Goal: Task Accomplishment & Management: Use online tool/utility

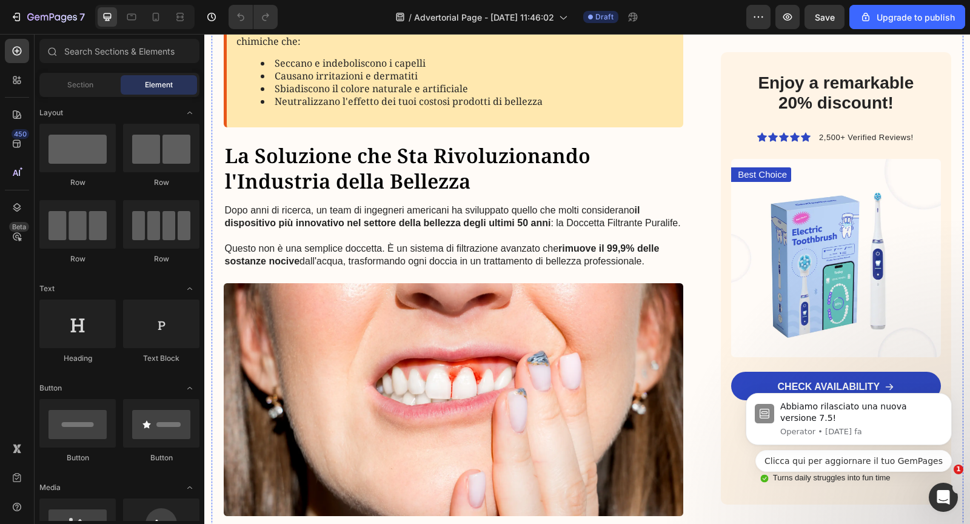
scroll to position [713, 0]
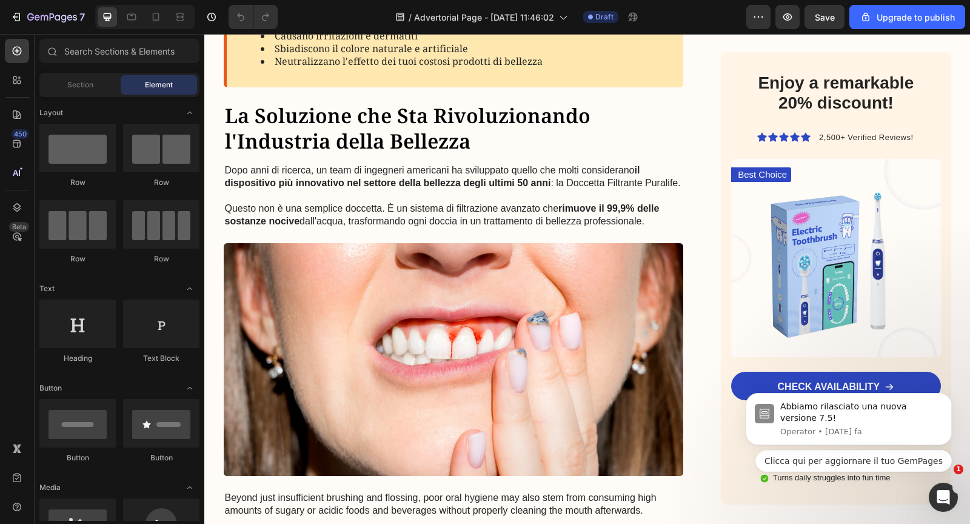
click at [435, 196] on p at bounding box center [454, 196] width 458 height 13
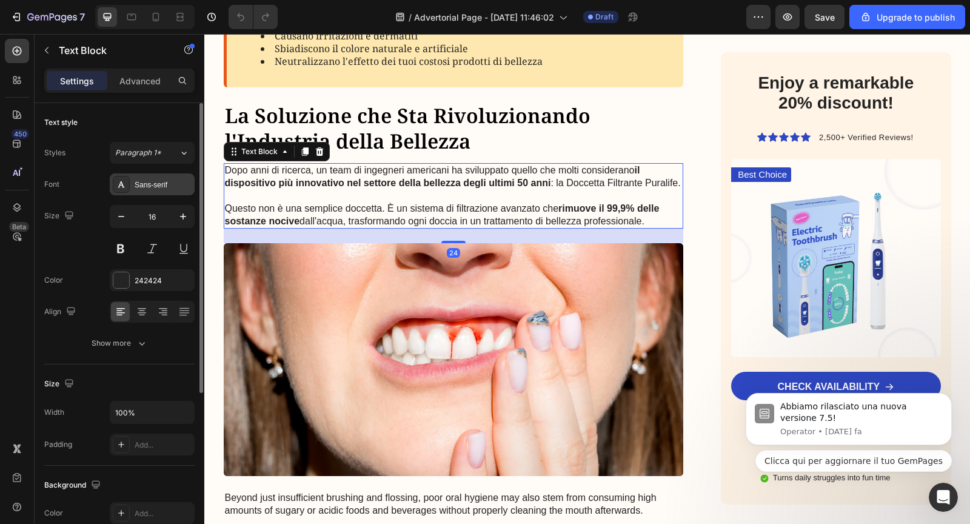
click at [142, 182] on div "Sans-serif" at bounding box center [163, 184] width 57 height 11
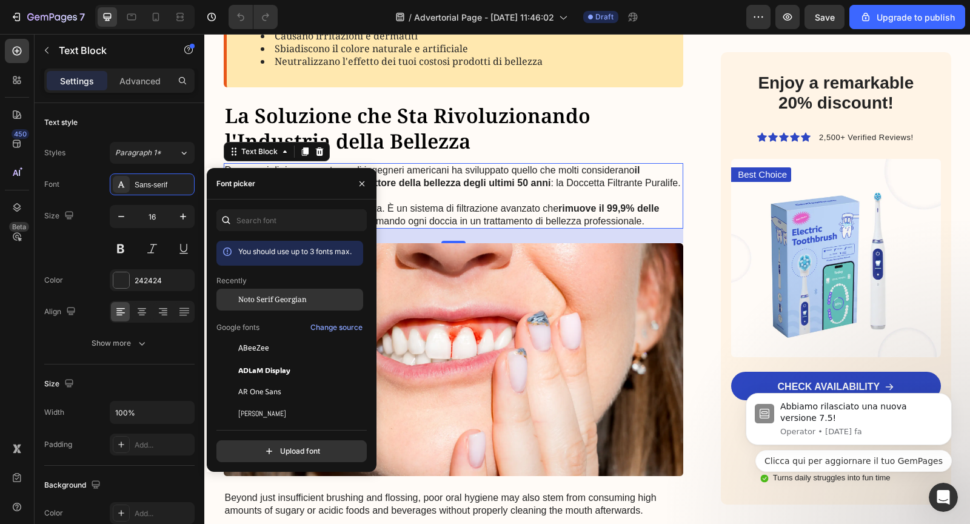
click at [244, 381] on div "Noto Serif Georgian" at bounding box center [289, 392] width 147 height 22
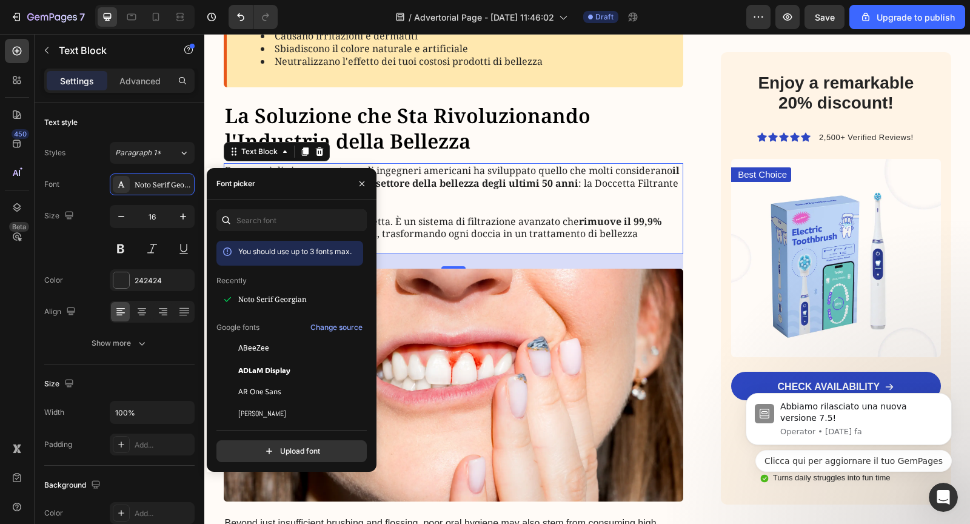
click at [440, 190] on p "Dopo anni di ricerca, un team di ingegneri americani ha sviluppato quello che m…" at bounding box center [454, 183] width 458 height 38
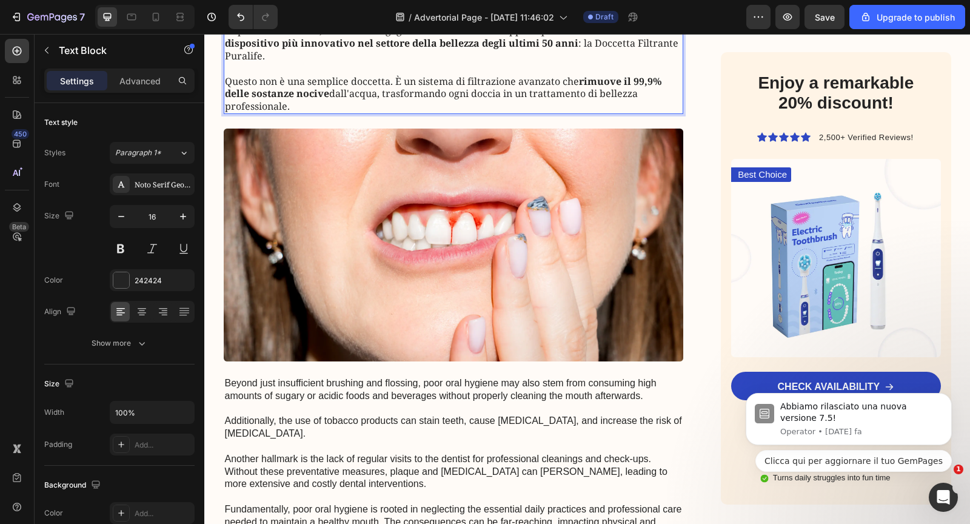
scroll to position [856, 0]
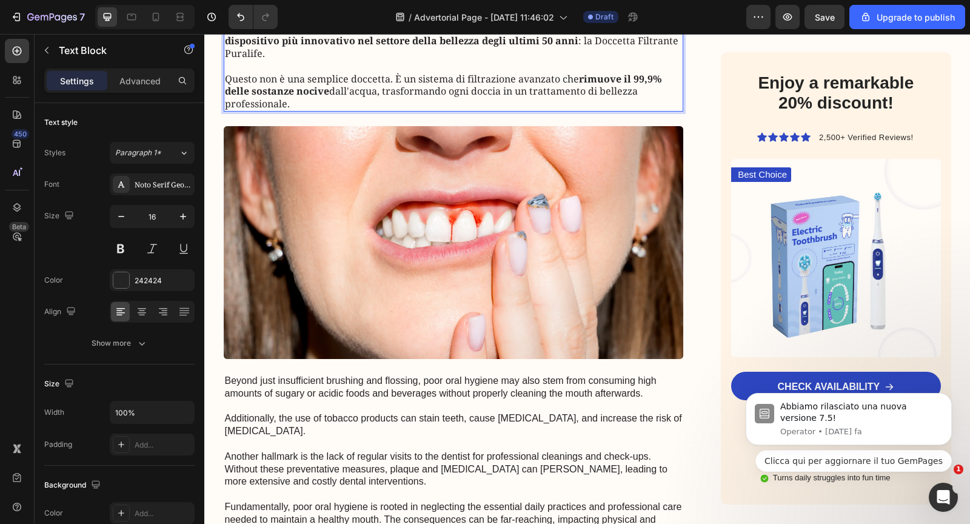
click at [440, 190] on img at bounding box center [454, 242] width 460 height 233
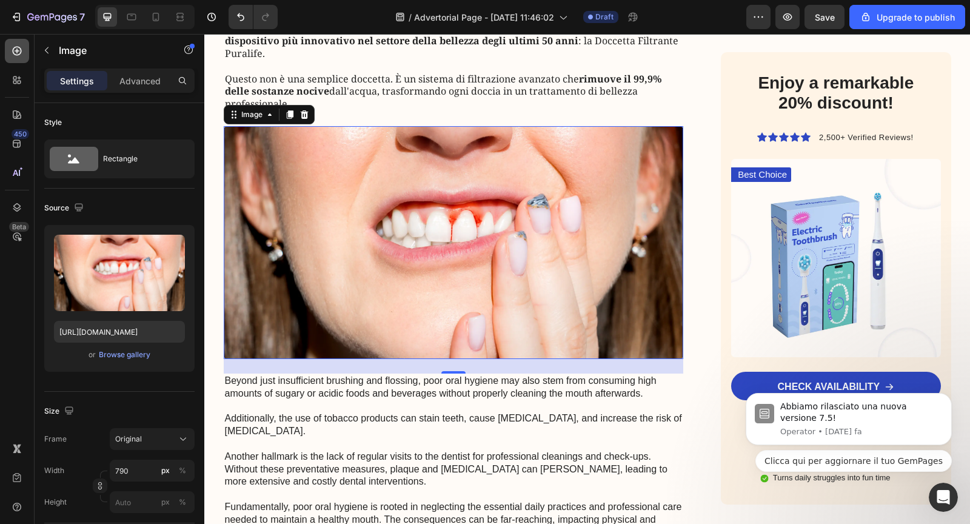
click at [17, 56] on icon at bounding box center [17, 51] width 12 height 12
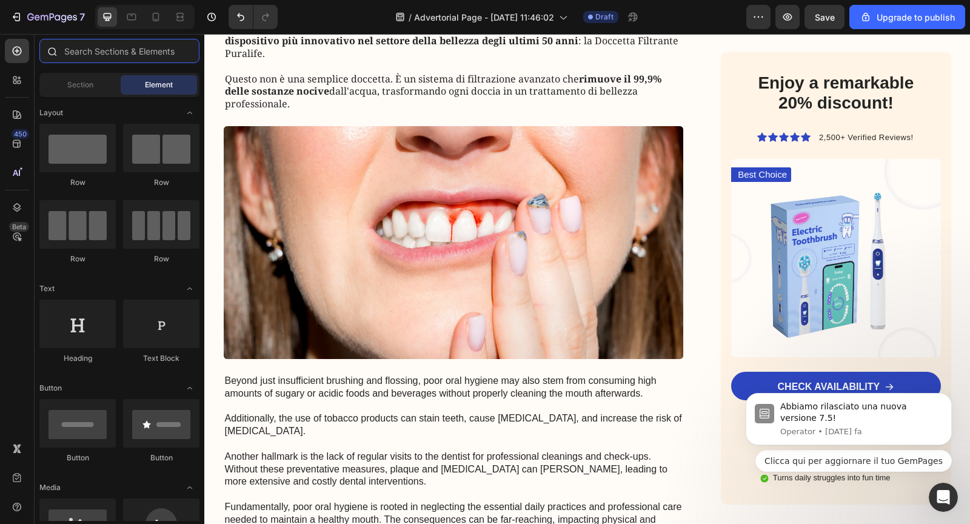
click at [73, 54] on input "text" at bounding box center [119, 51] width 160 height 24
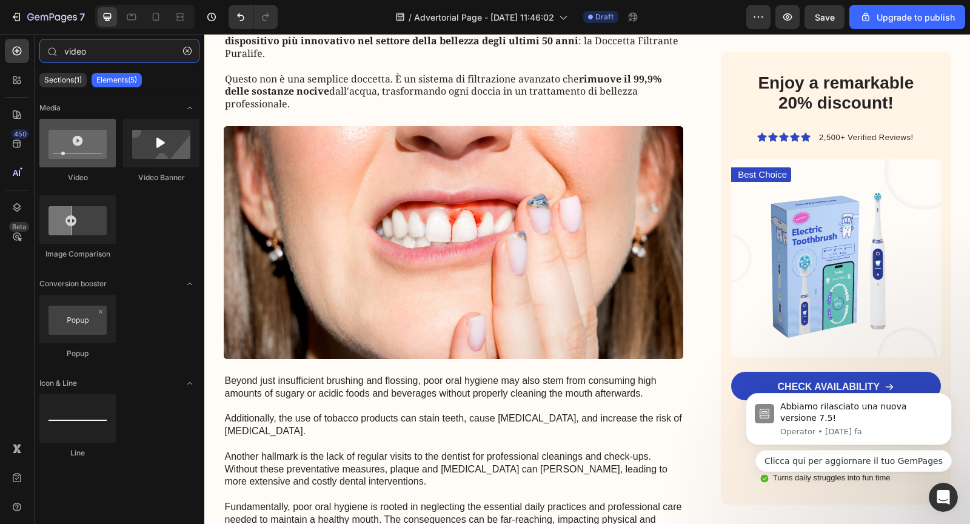
type input "video"
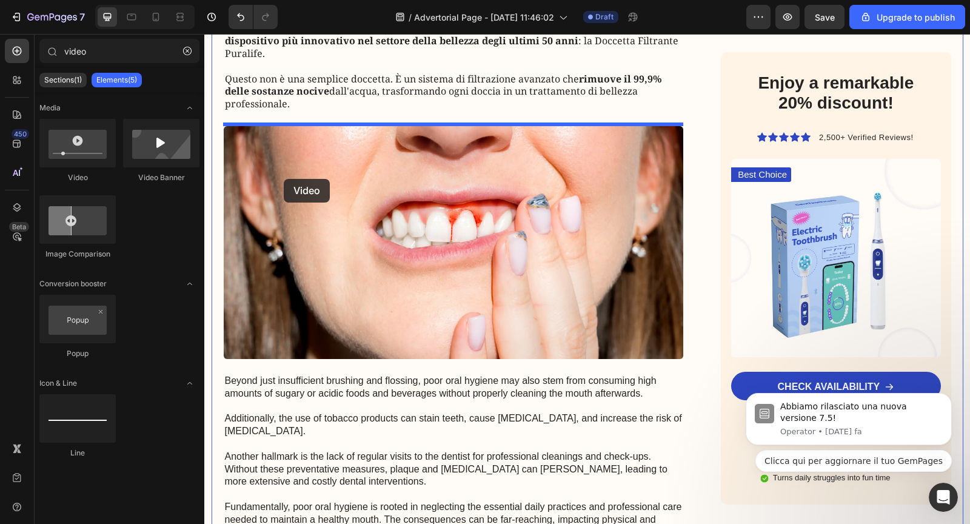
drag, startPoint x: 266, startPoint y: 178, endPoint x: 284, endPoint y: 179, distance: 17.6
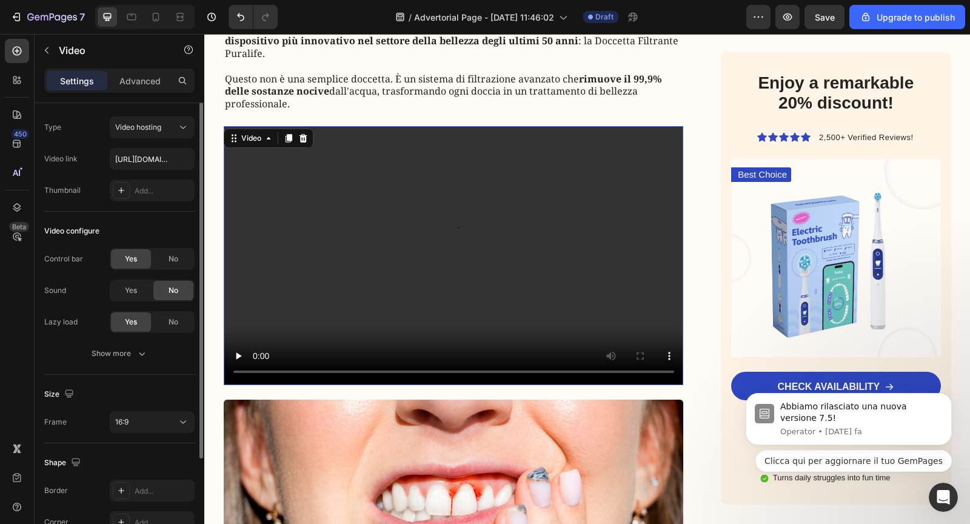
scroll to position [0, 0]
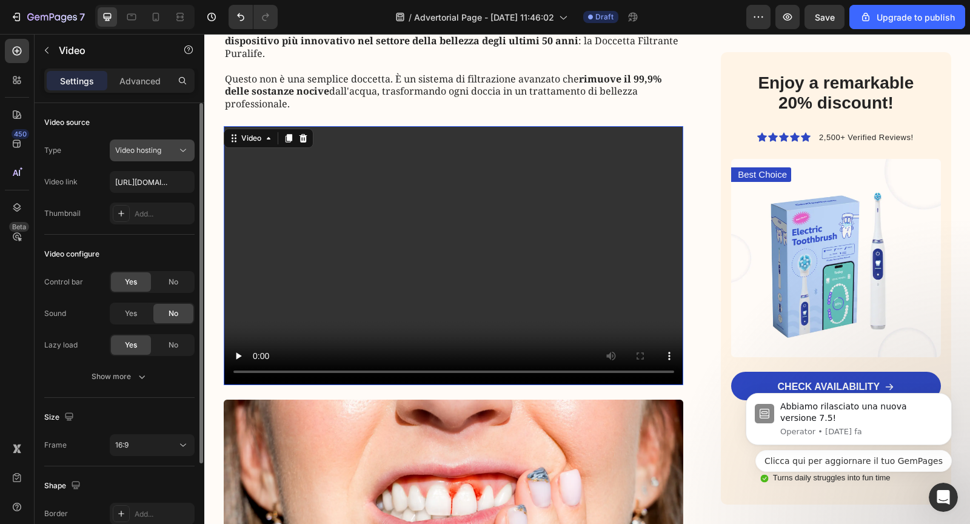
click at [129, 156] on button "Video hosting" at bounding box center [152, 150] width 85 height 22
click at [103, 148] on div "Type Video hosting" at bounding box center [119, 150] width 150 height 22
click at [164, 288] on div "No" at bounding box center [173, 281] width 40 height 19
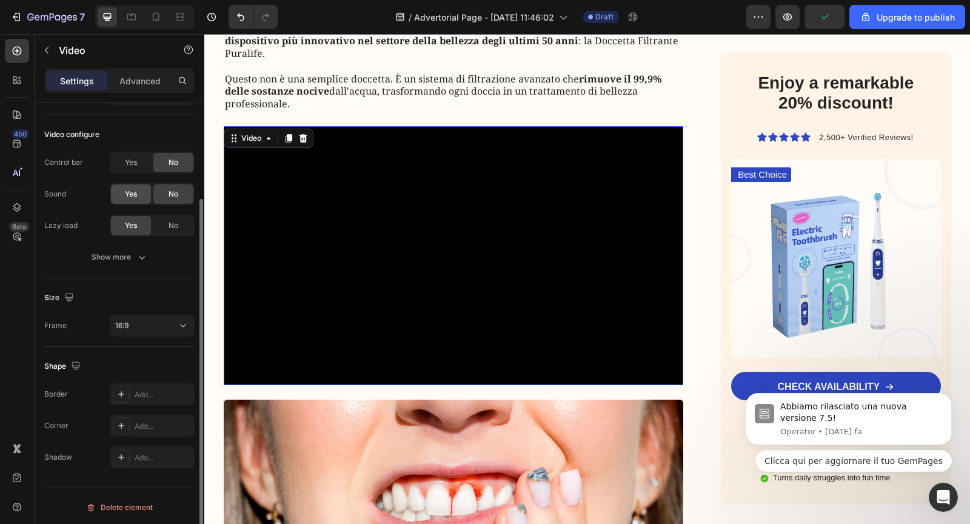
scroll to position [120, 0]
click at [139, 256] on icon "button" at bounding box center [142, 256] width 12 height 12
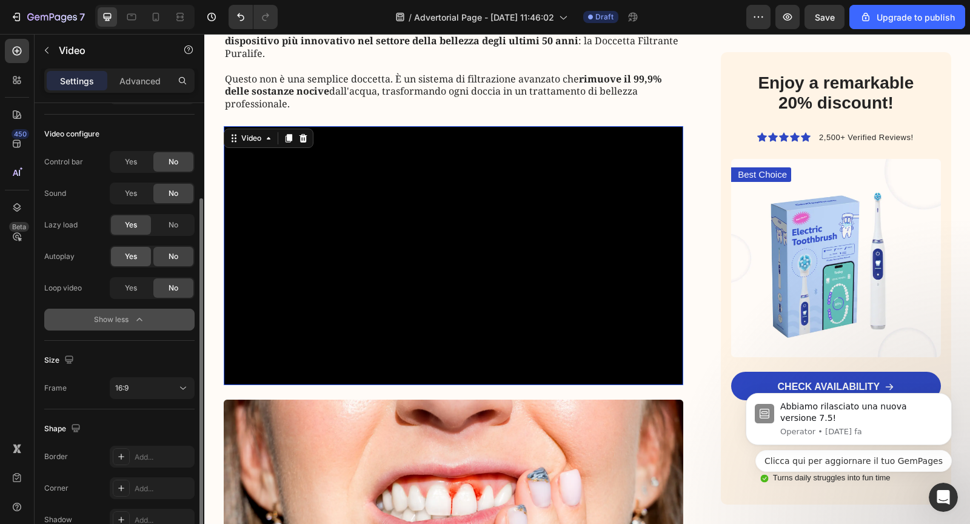
click at [139, 256] on div "Yes" at bounding box center [131, 256] width 40 height 19
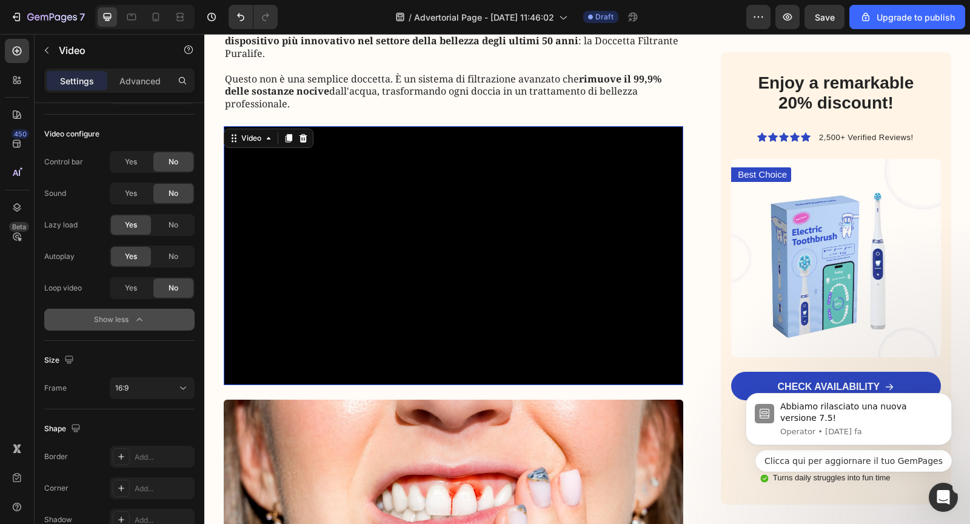
click at [304, 289] on video at bounding box center [454, 255] width 460 height 259
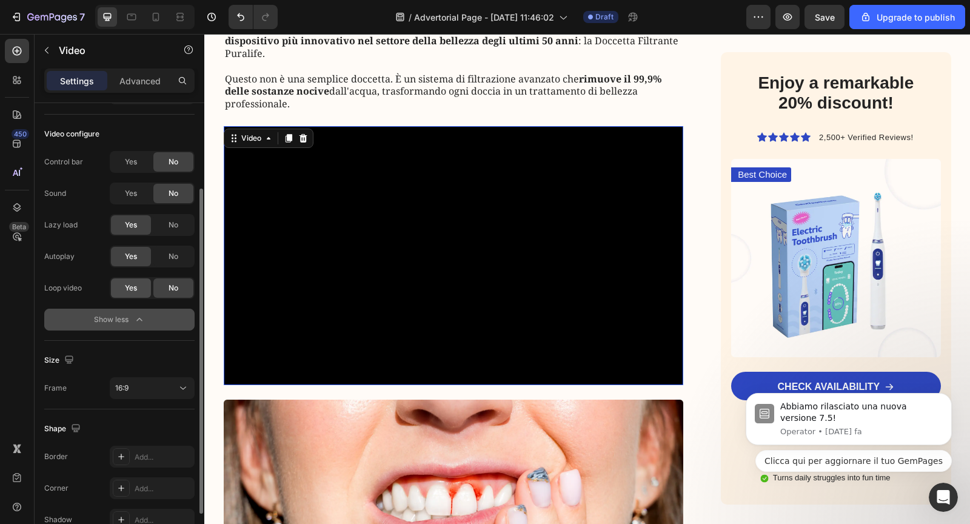
click at [127, 288] on span "Yes" at bounding box center [131, 287] width 12 height 11
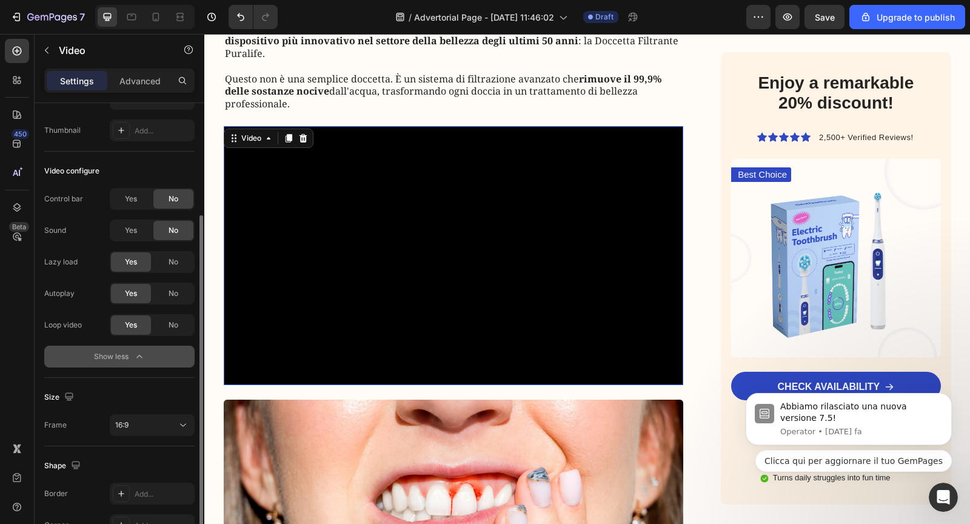
scroll to position [0, 0]
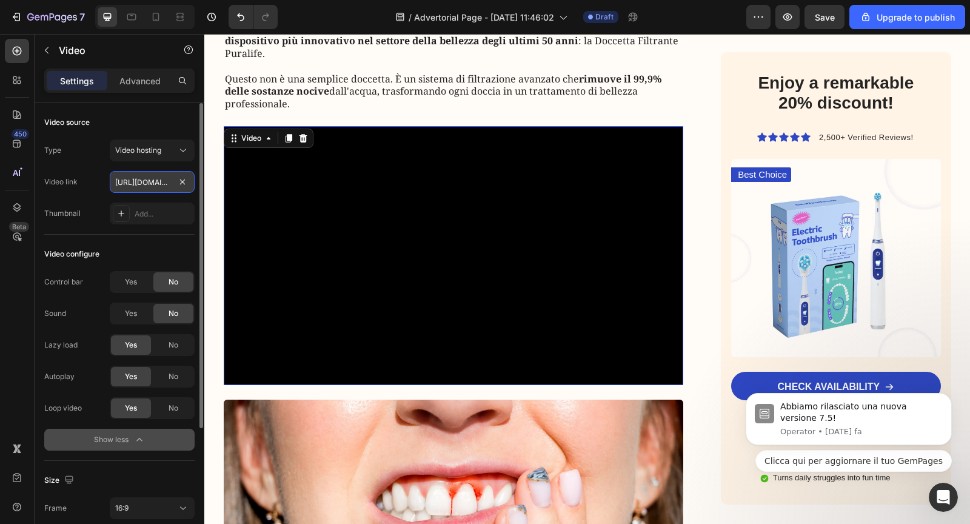
click at [137, 185] on input "https://cdn.shopify.com/videos/c/o/v/2cd3deb506b54b009063f7270ab5cf2e.mp4" at bounding box center [152, 182] width 85 height 22
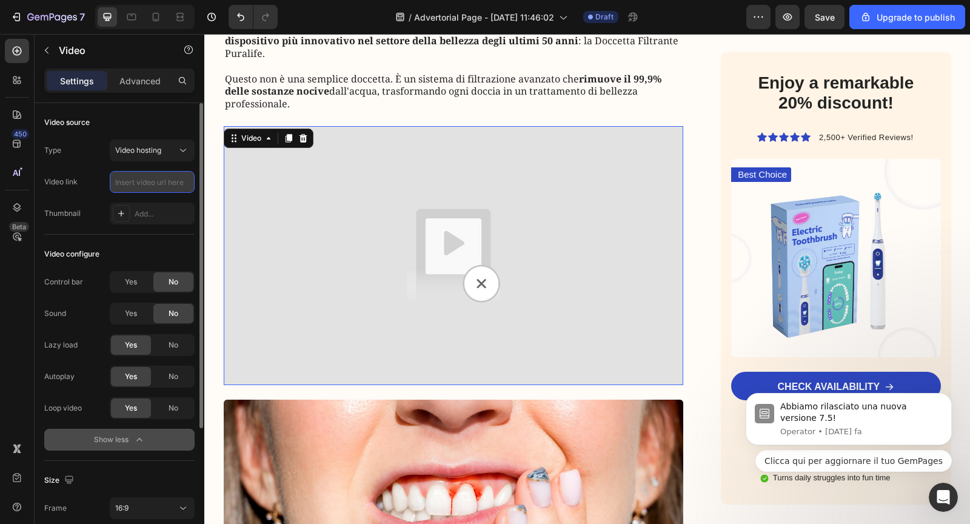
paste input "https://cdn.shopify.com/videos/c/o/v/cc76c721bdf3480a9f323e87d7da8264.mov"
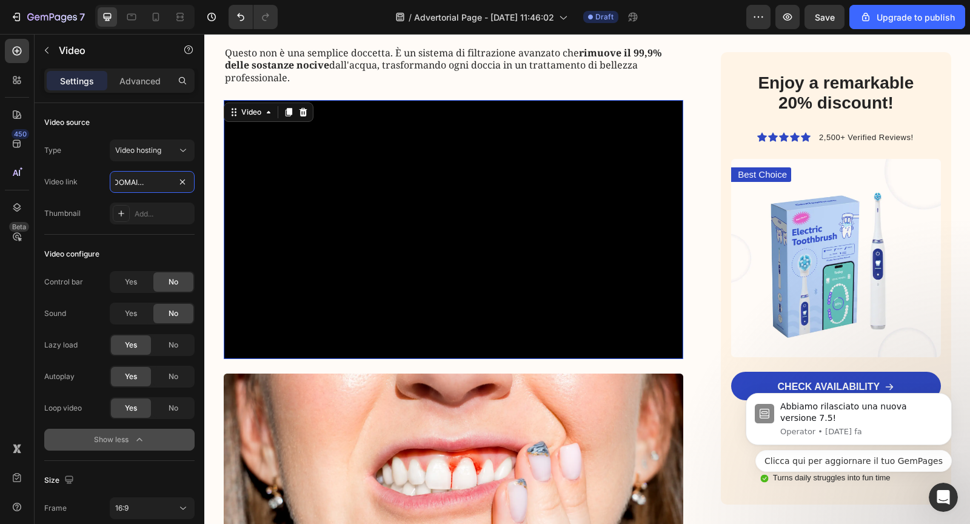
scroll to position [884, 0]
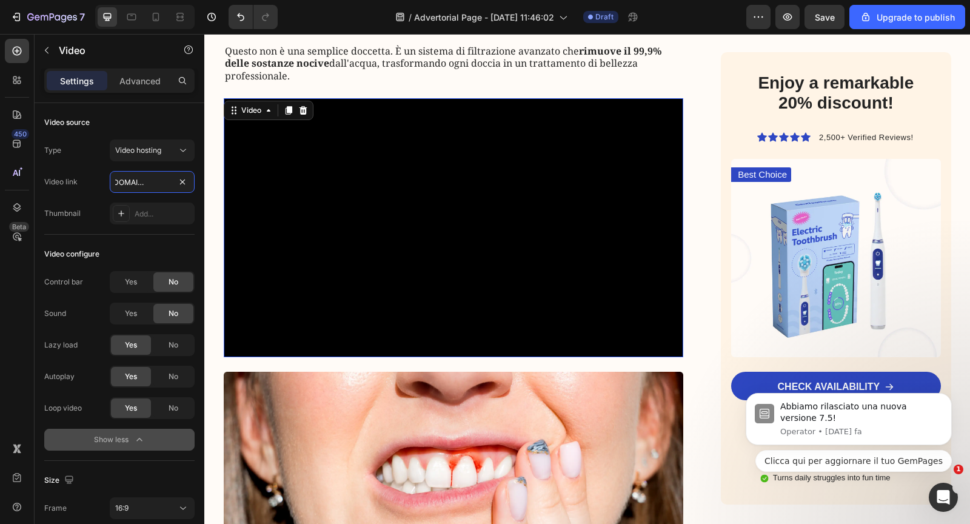
type input "https://cdn.shopify.com/videos/c/o/v/cc76c721bdf3480a9f323e87d7da8264.mov"
click at [290, 261] on video at bounding box center [454, 227] width 460 height 259
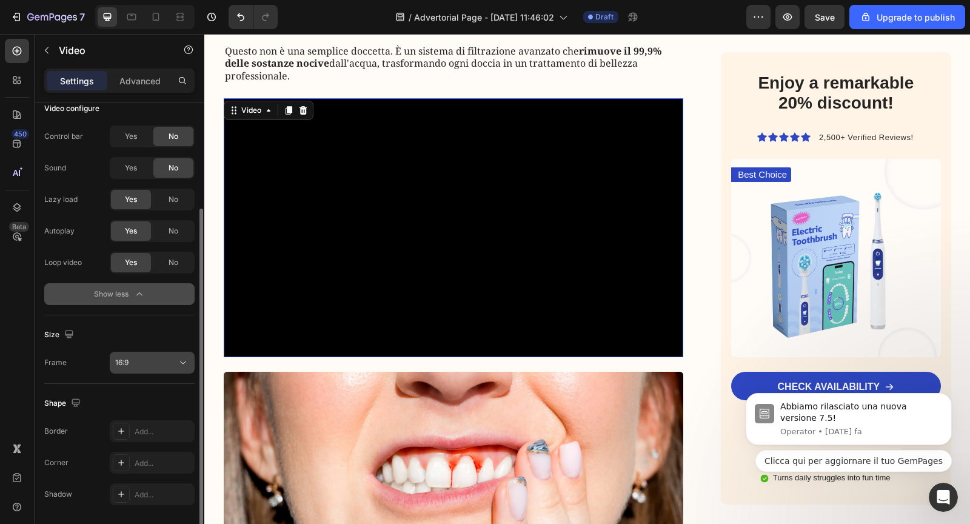
scroll to position [147, 0]
click at [142, 368] on button "16:9" at bounding box center [152, 361] width 85 height 22
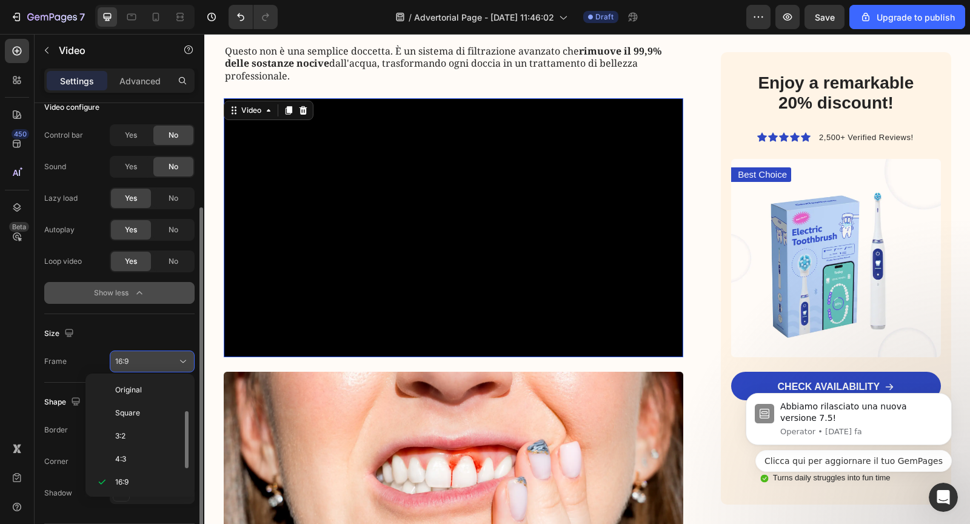
scroll to position [22, 0]
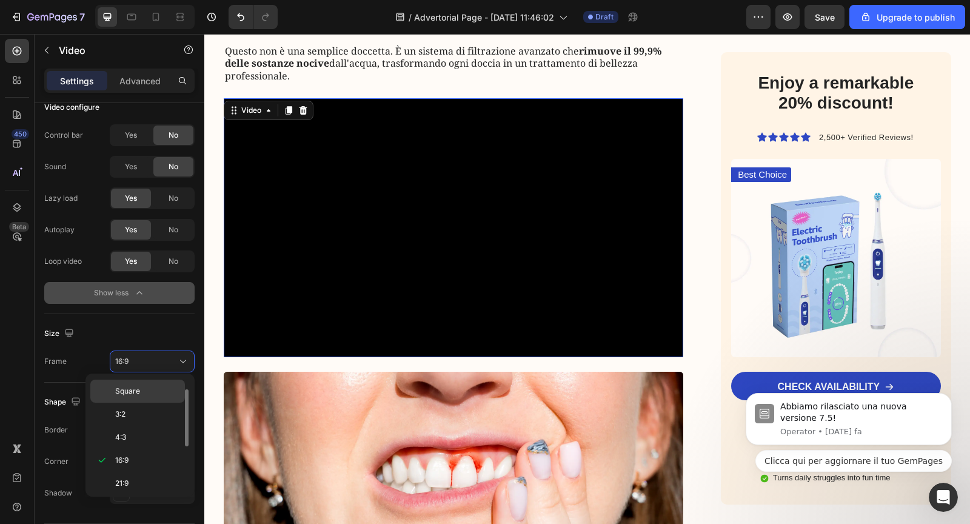
click at [138, 402] on div "Square" at bounding box center [137, 413] width 95 height 23
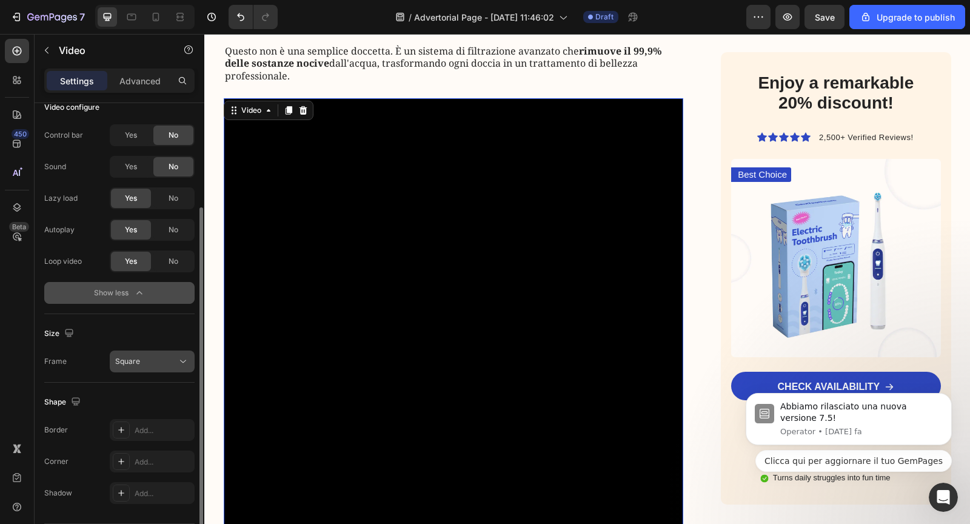
click at [136, 368] on button "Square" at bounding box center [152, 361] width 85 height 22
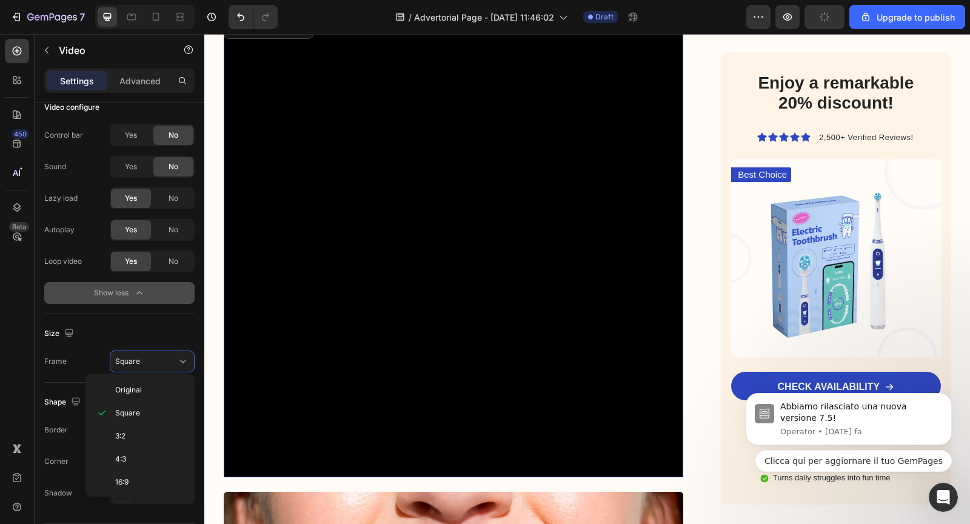
scroll to position [978, 0]
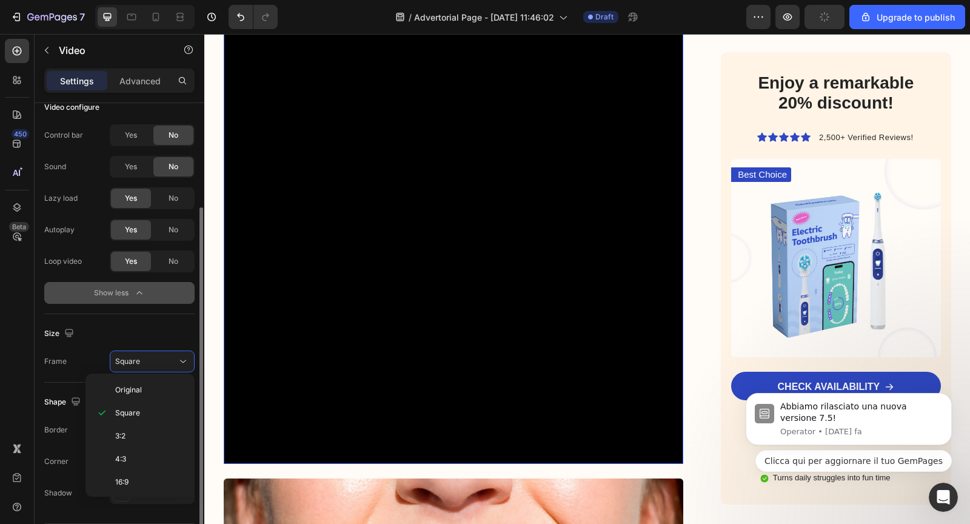
click at [187, 345] on div "Size Frame Square" at bounding box center [119, 348] width 150 height 68
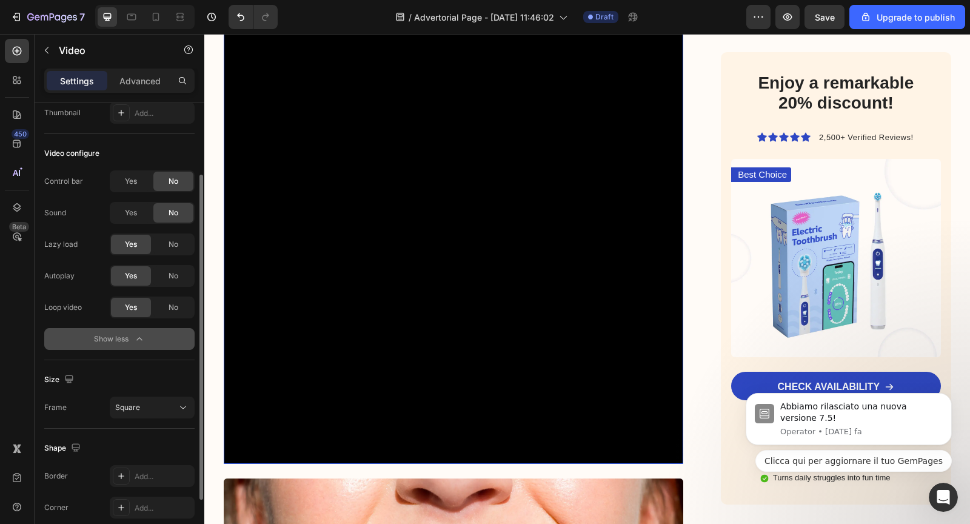
scroll to position [0, 0]
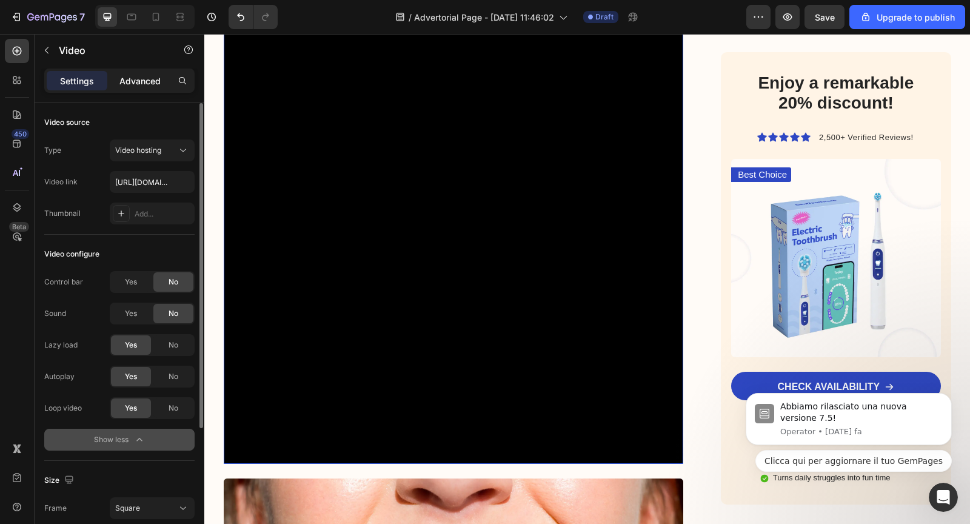
click at [145, 71] on div "Advanced" at bounding box center [140, 80] width 61 height 19
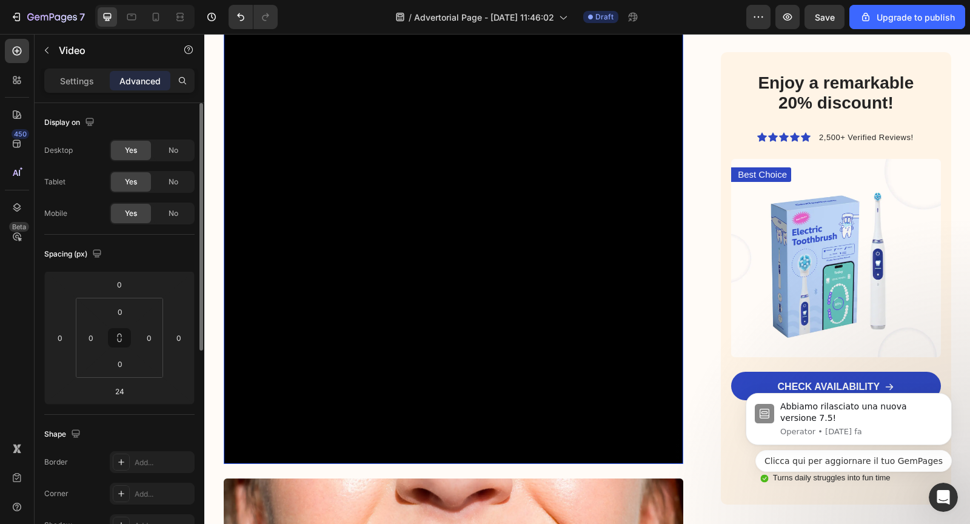
click at [74, 68] on div "Settings Advanced" at bounding box center [119, 80] width 150 height 24
click at [74, 78] on p "Settings" at bounding box center [77, 81] width 34 height 13
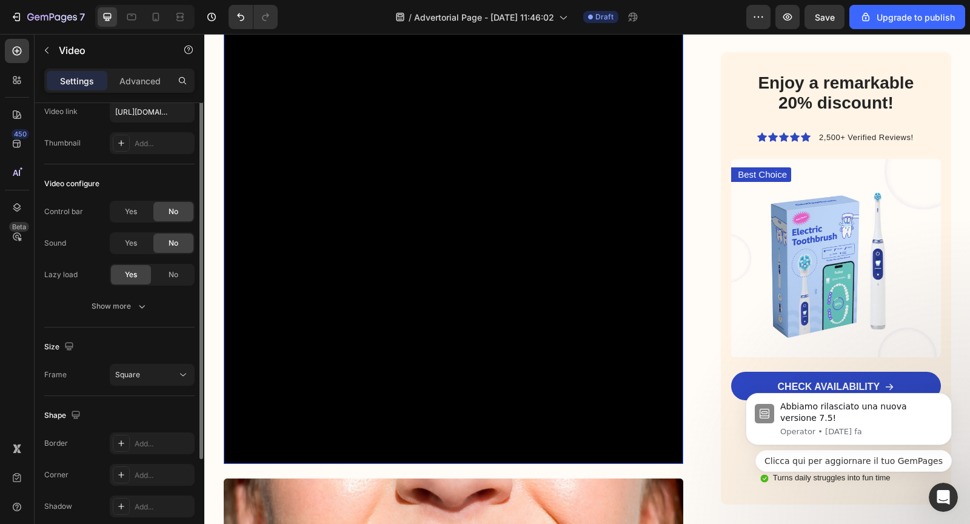
scroll to position [99, 0]
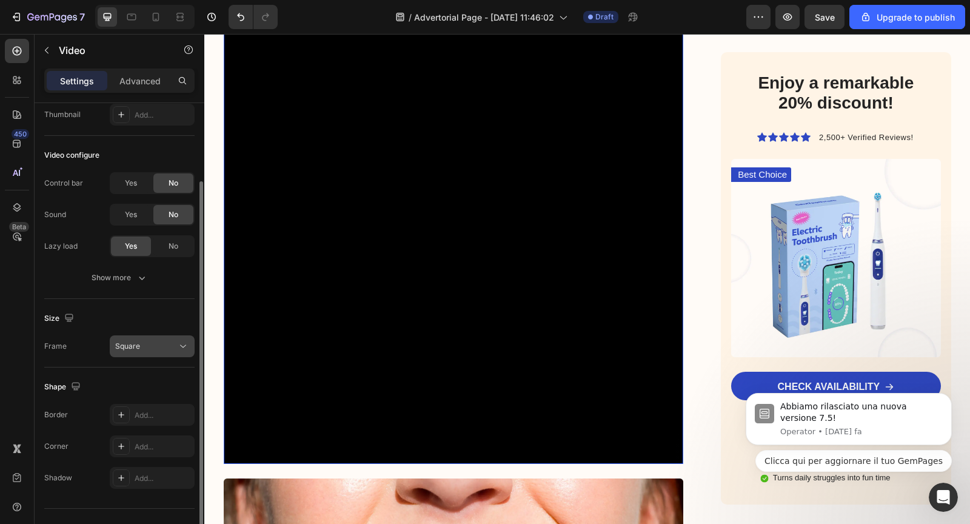
click at [133, 350] on div "Square" at bounding box center [152, 346] width 74 height 12
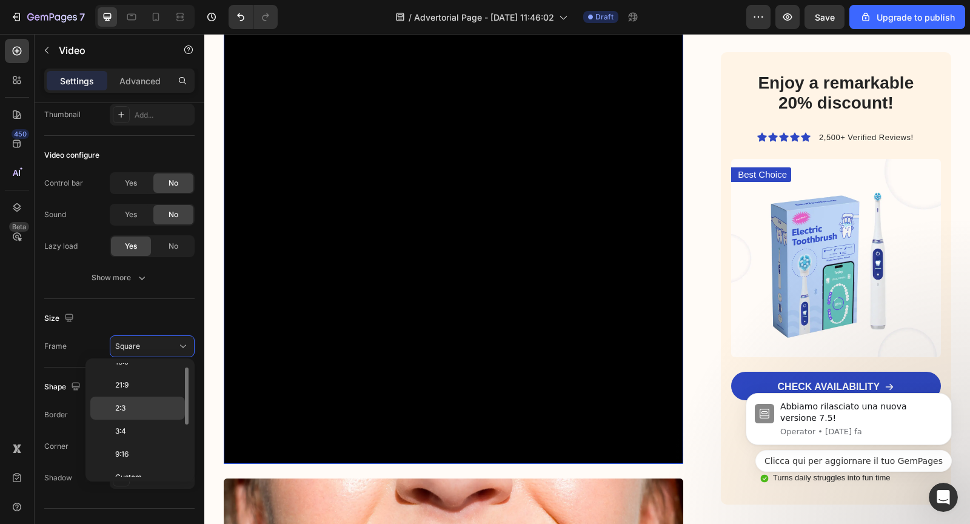
scroll to position [111, 0]
click at [130, 459] on div "Custom" at bounding box center [137, 470] width 95 height 23
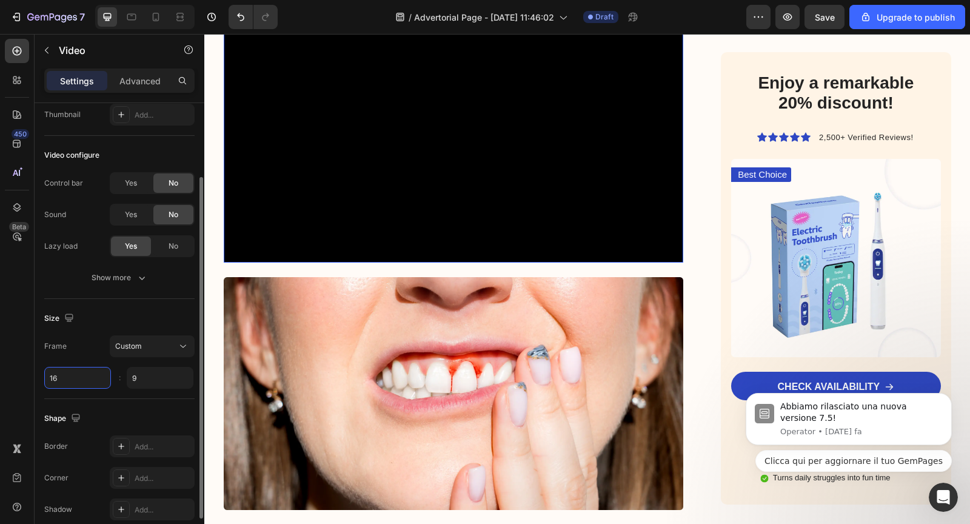
click at [85, 382] on input "16" at bounding box center [77, 378] width 67 height 22
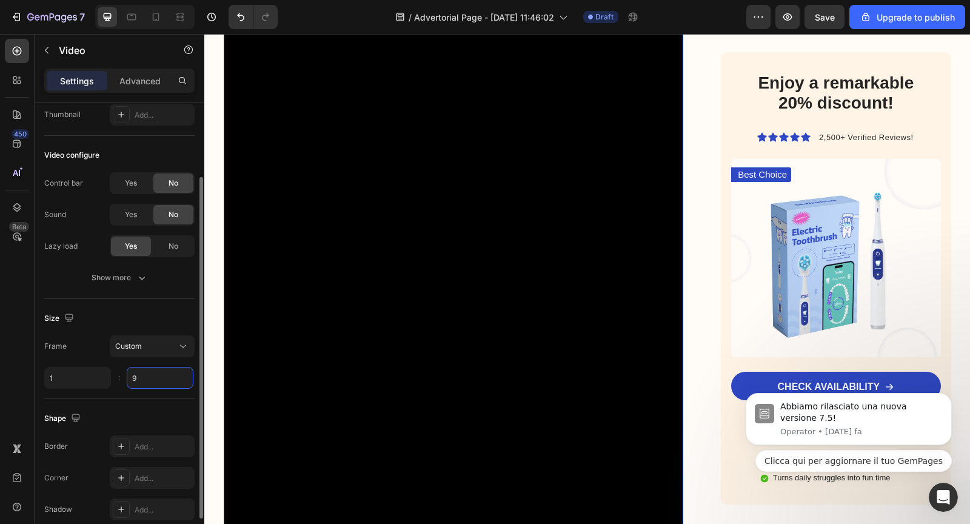
type input "1"
click at [166, 378] on input "9" at bounding box center [160, 378] width 67 height 22
type input "1"
click at [160, 308] on div "Size" at bounding box center [119, 317] width 150 height 19
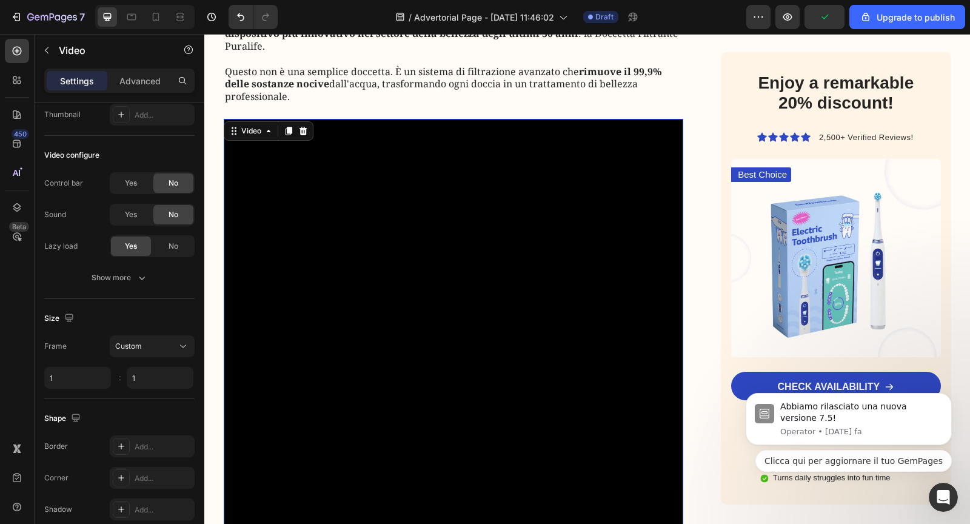
scroll to position [870, 0]
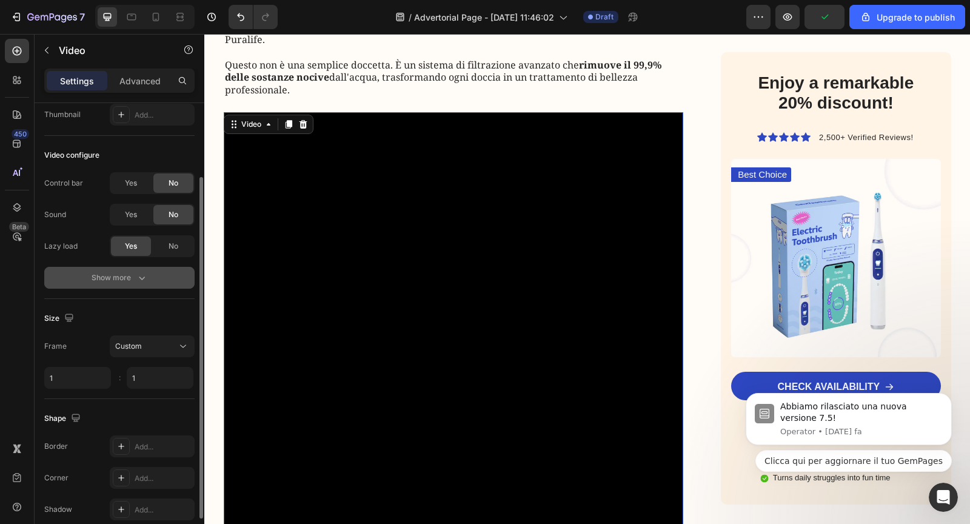
click at [137, 274] on icon "button" at bounding box center [142, 278] width 12 height 12
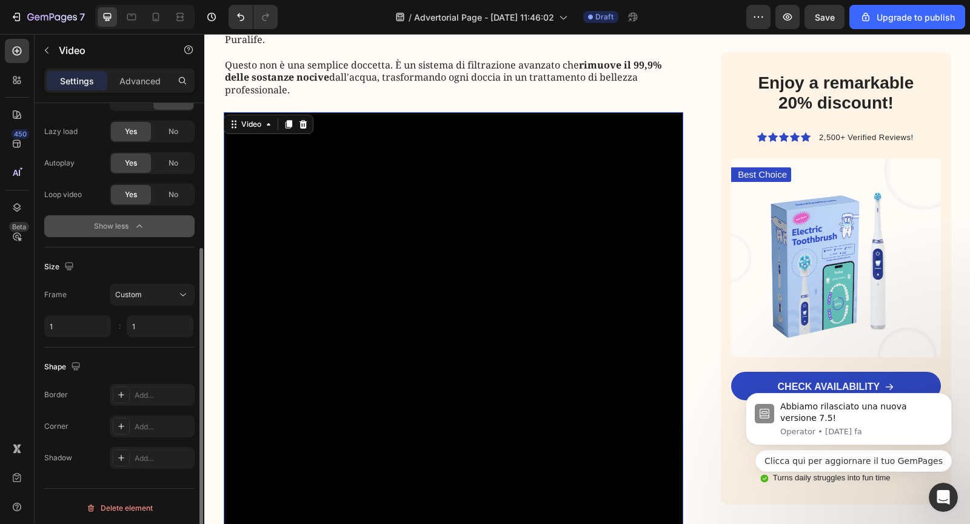
scroll to position [215, 0]
click at [133, 81] on p "Advanced" at bounding box center [139, 81] width 41 height 13
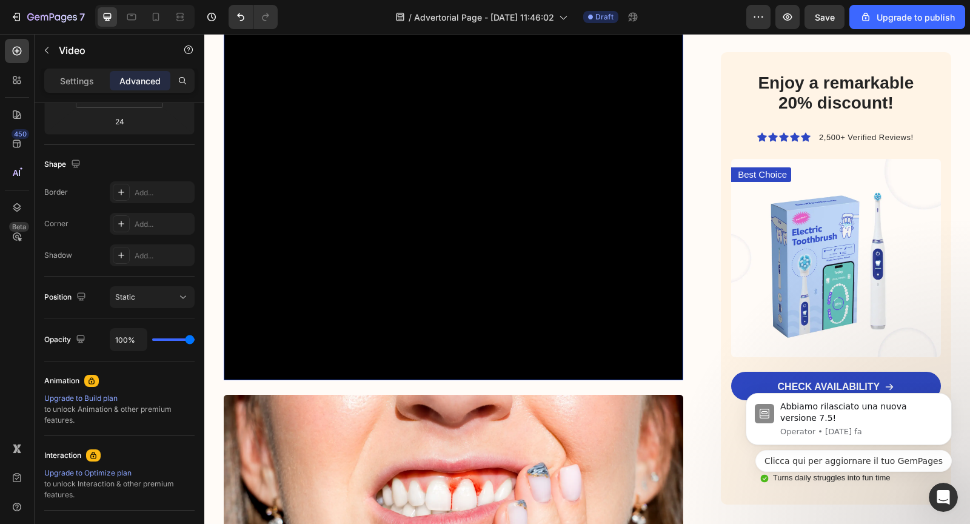
scroll to position [1073, 0]
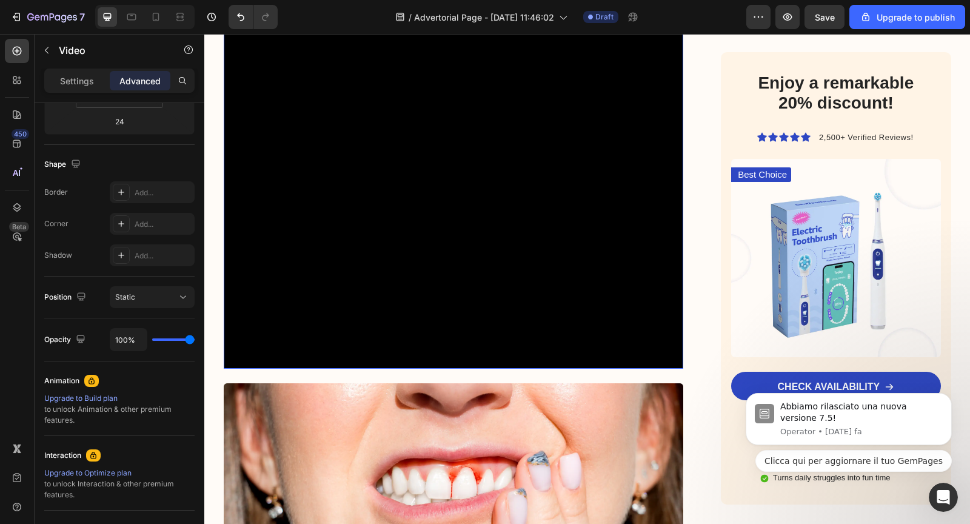
click at [306, 293] on video at bounding box center [454, 138] width 460 height 460
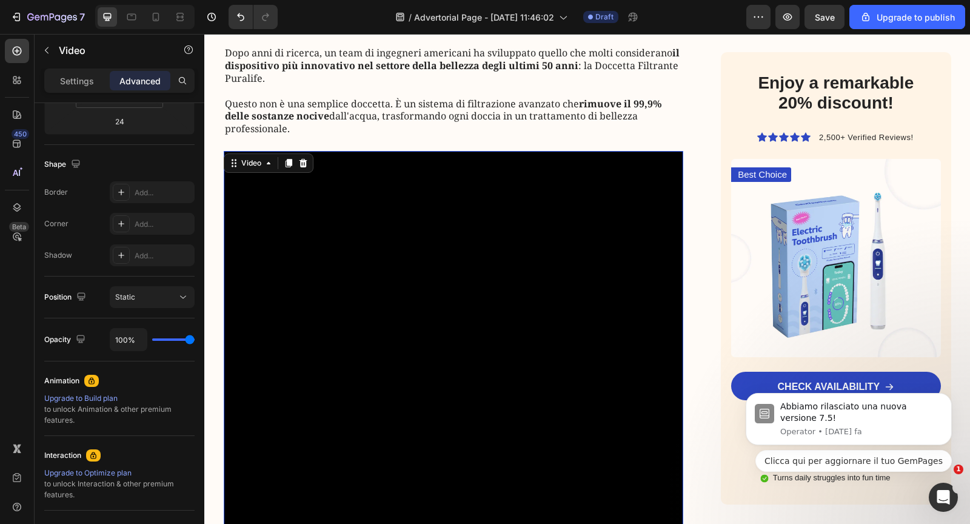
scroll to position [821, 0]
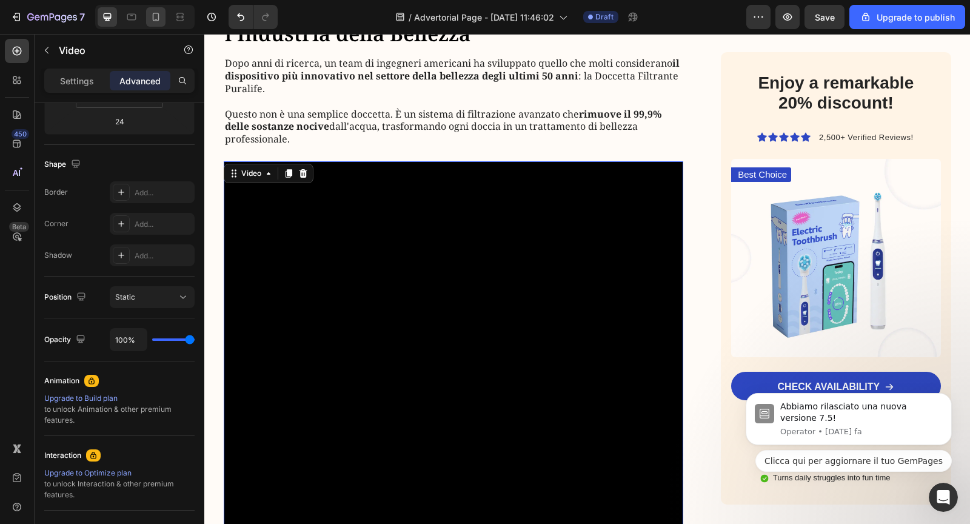
click at [150, 24] on div at bounding box center [155, 16] width 19 height 19
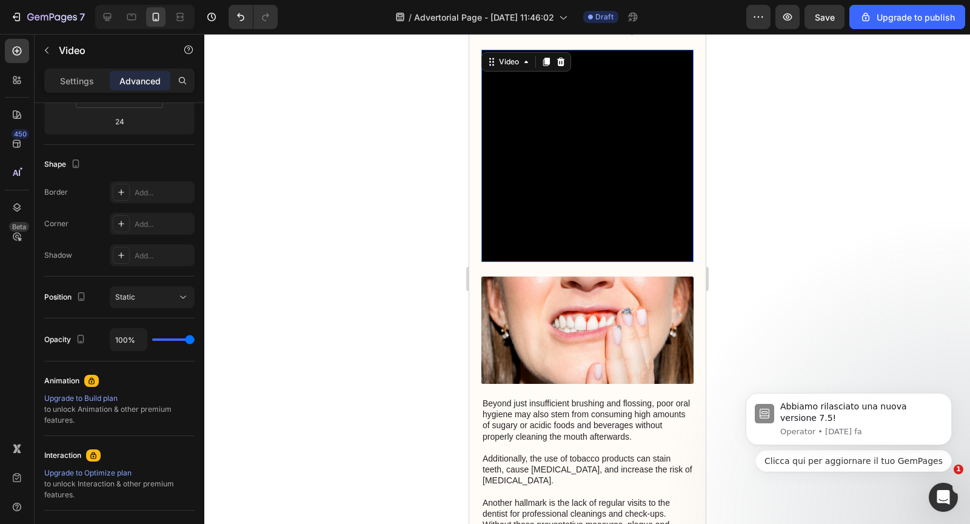
scroll to position [902, 0]
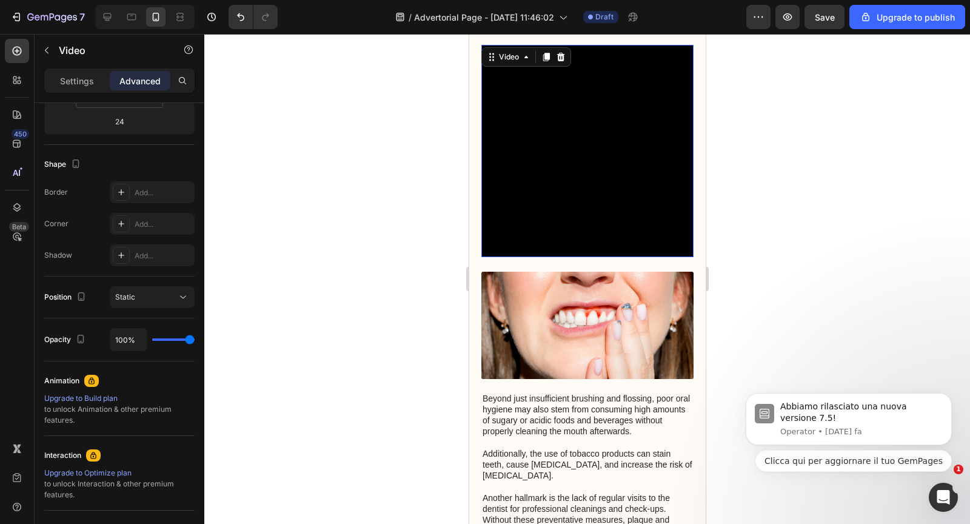
click at [541, 305] on img at bounding box center [587, 325] width 212 height 107
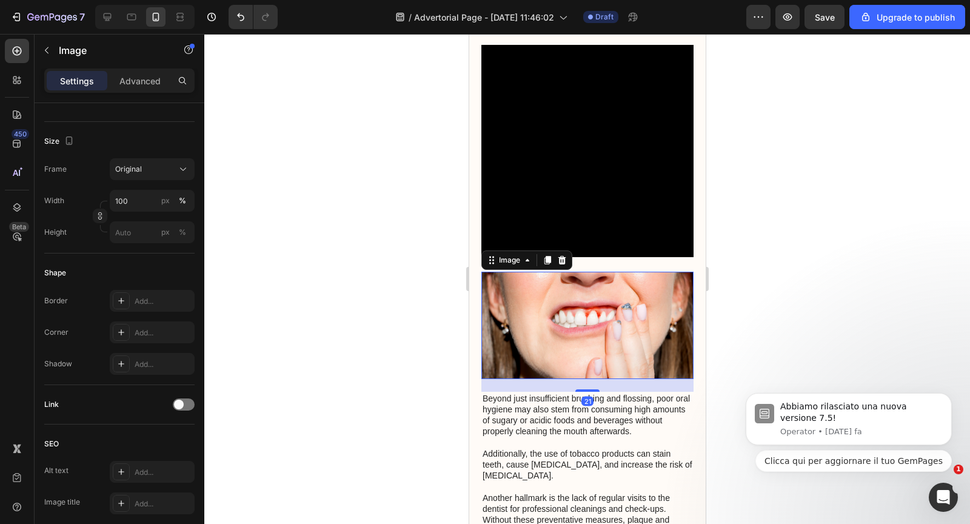
scroll to position [0, 0]
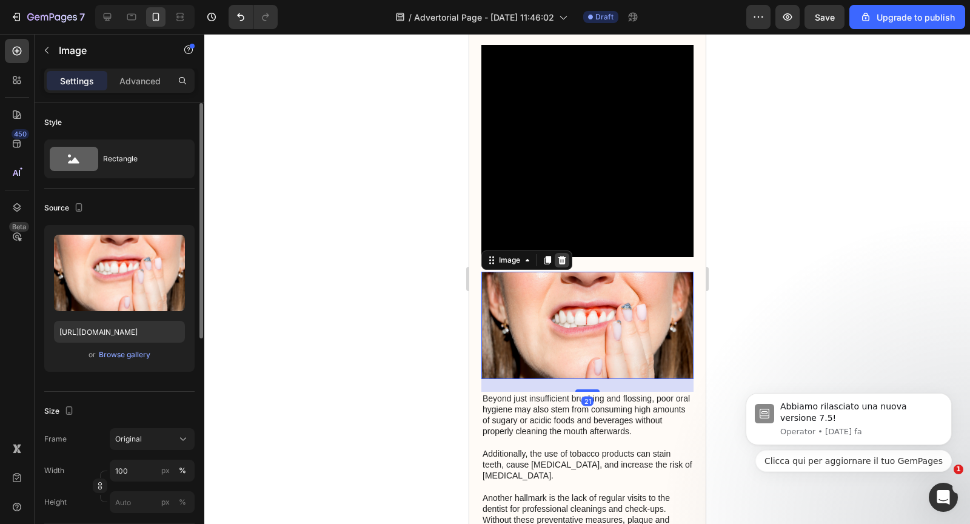
click at [557, 261] on icon at bounding box center [561, 260] width 10 height 10
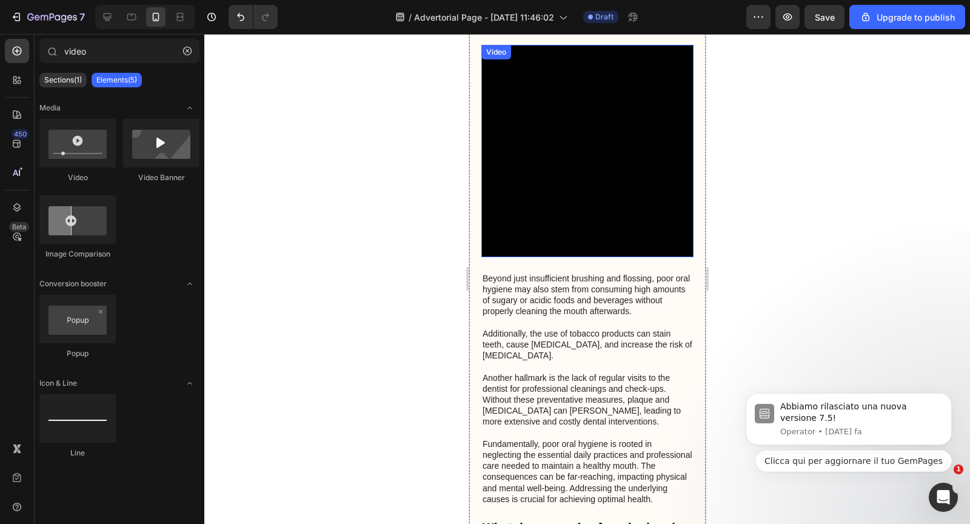
click at [551, 208] on video at bounding box center [587, 151] width 212 height 212
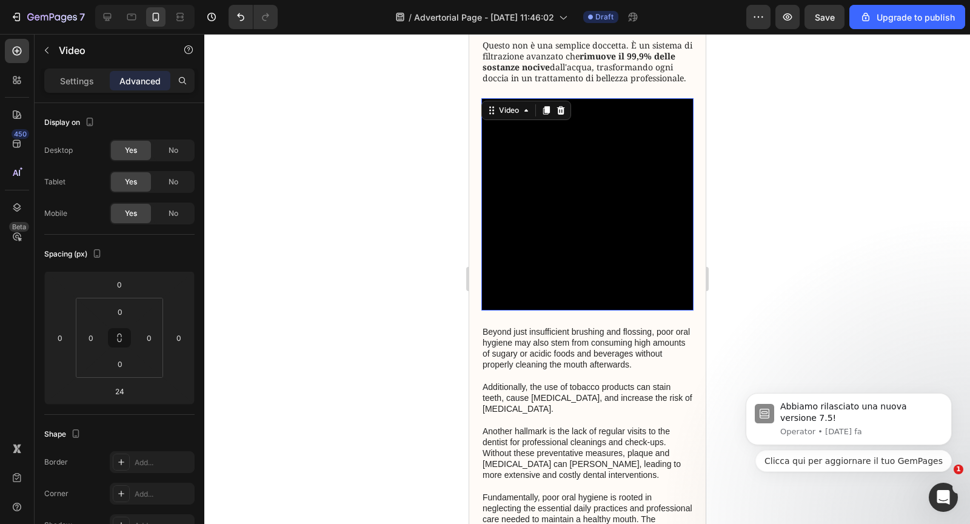
scroll to position [843, 0]
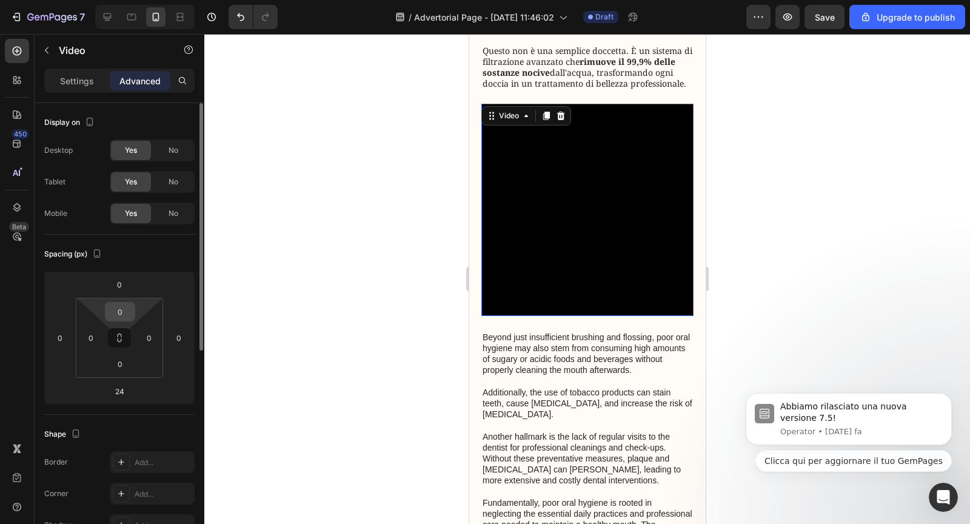
click at [127, 313] on input "0" at bounding box center [120, 311] width 24 height 18
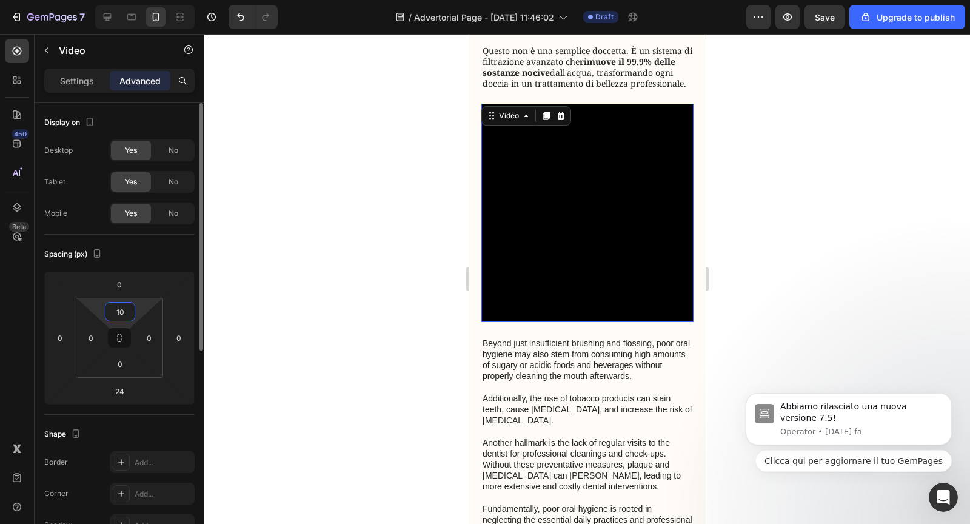
type input "1"
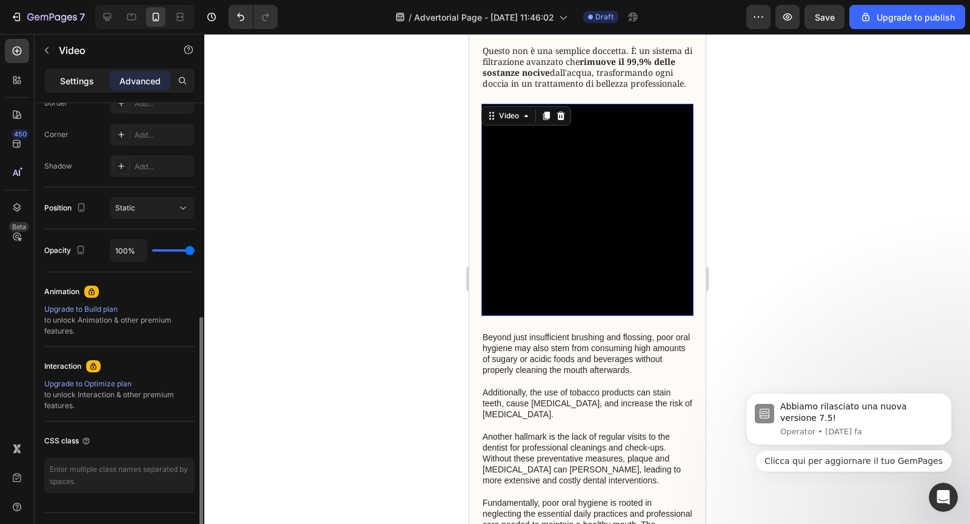
scroll to position [99, 0]
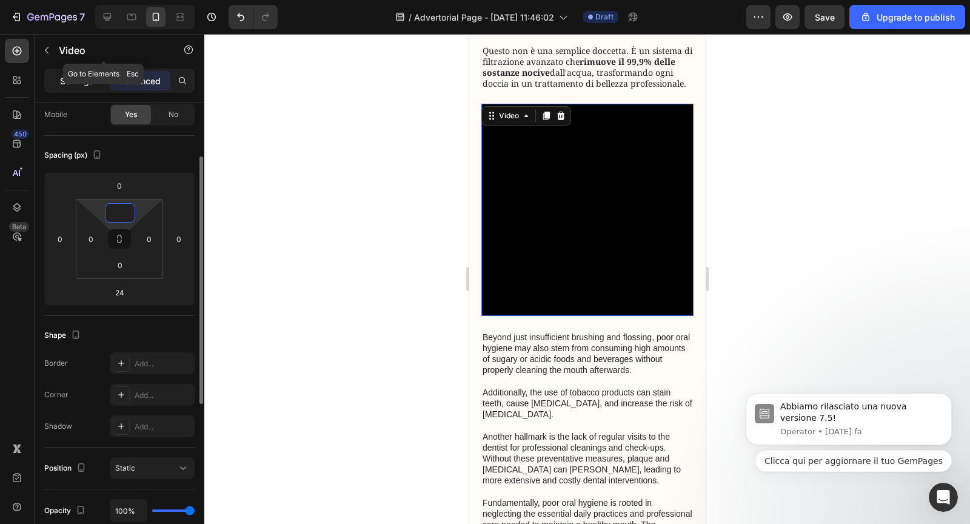
click at [82, 81] on p "Settings" at bounding box center [77, 81] width 34 height 13
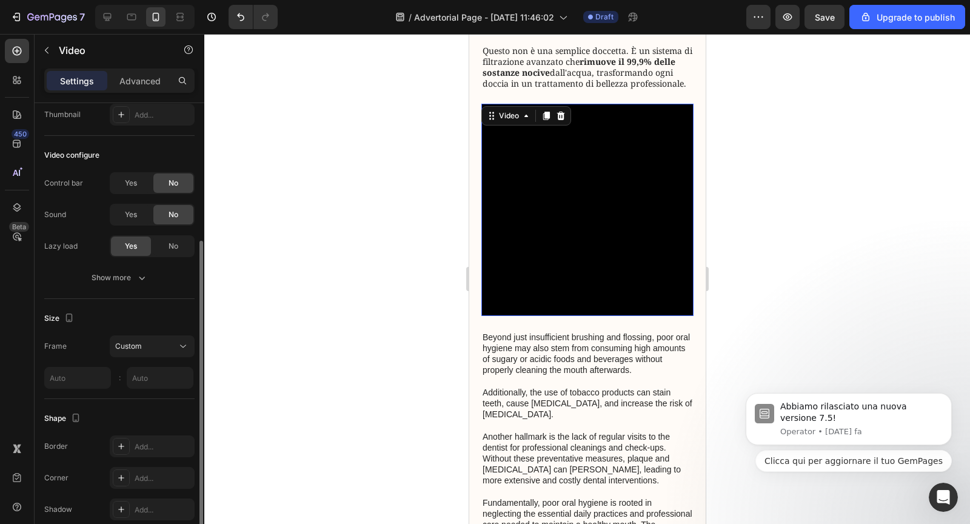
scroll to position [152, 0]
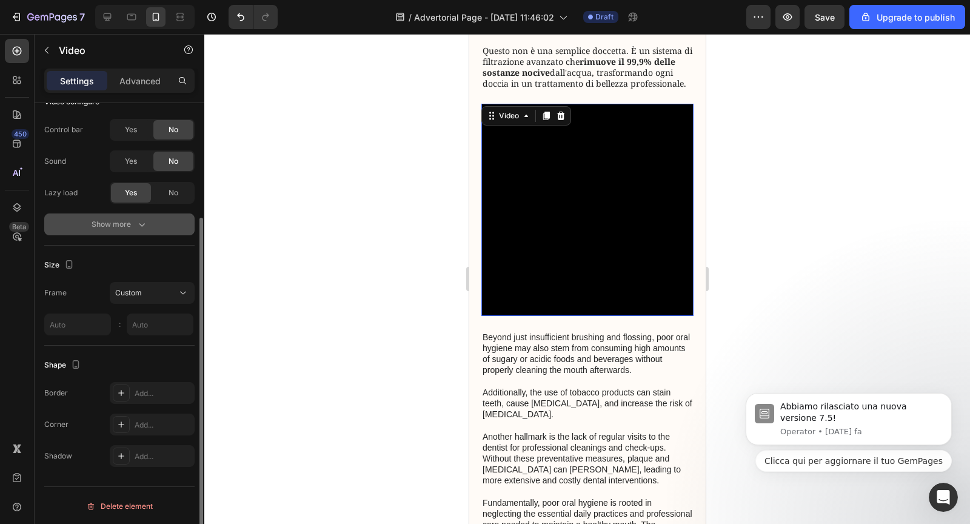
click at [127, 224] on div "Show more" at bounding box center [120, 224] width 56 height 12
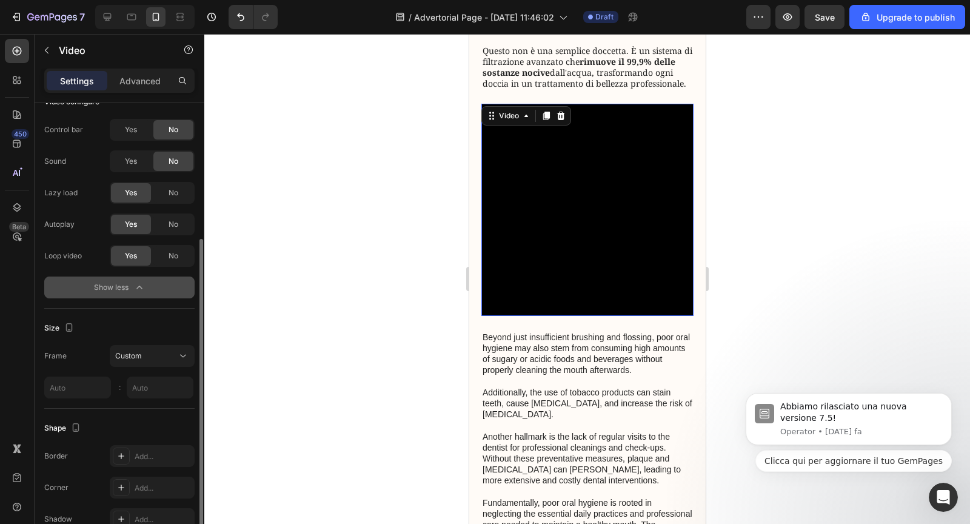
scroll to position [215, 0]
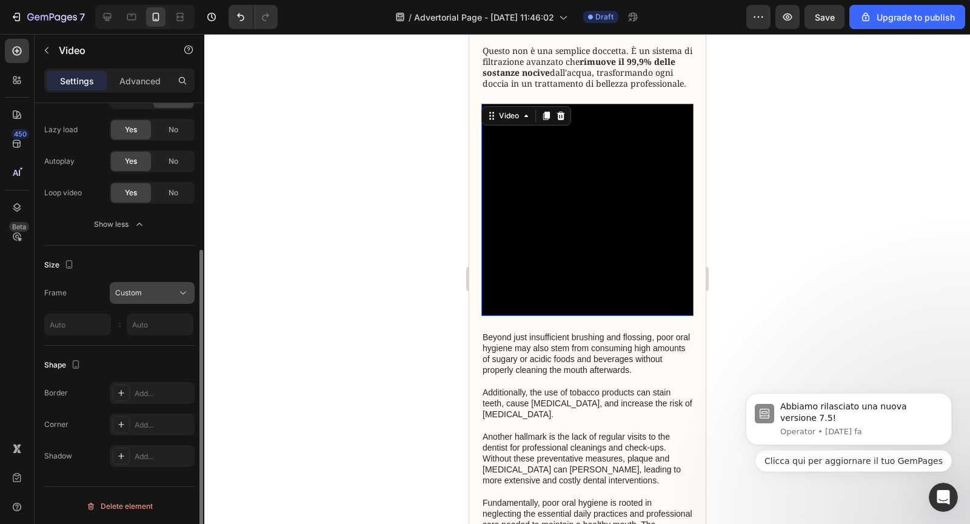
click at [145, 290] on div "Custom" at bounding box center [146, 292] width 62 height 11
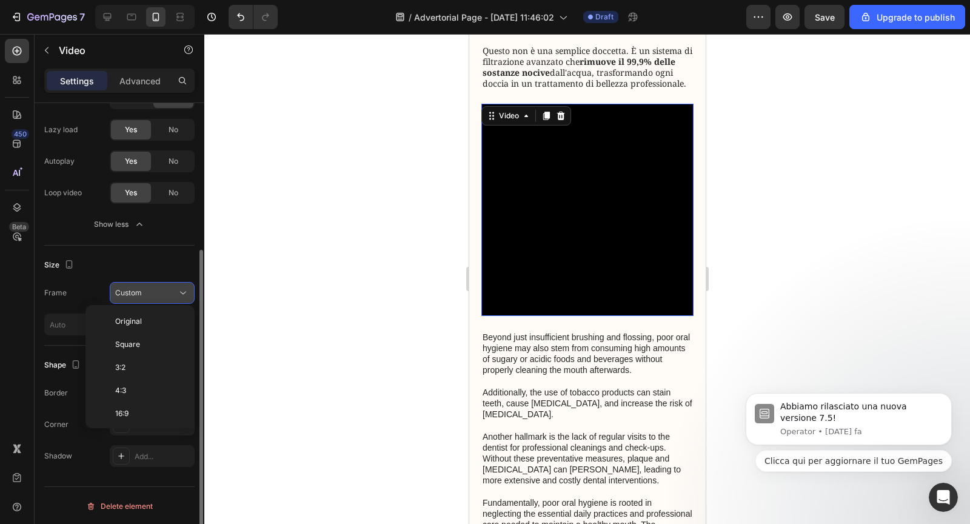
scroll to position [111, 0]
click at [103, 290] on div "Frame Custom" at bounding box center [119, 293] width 150 height 22
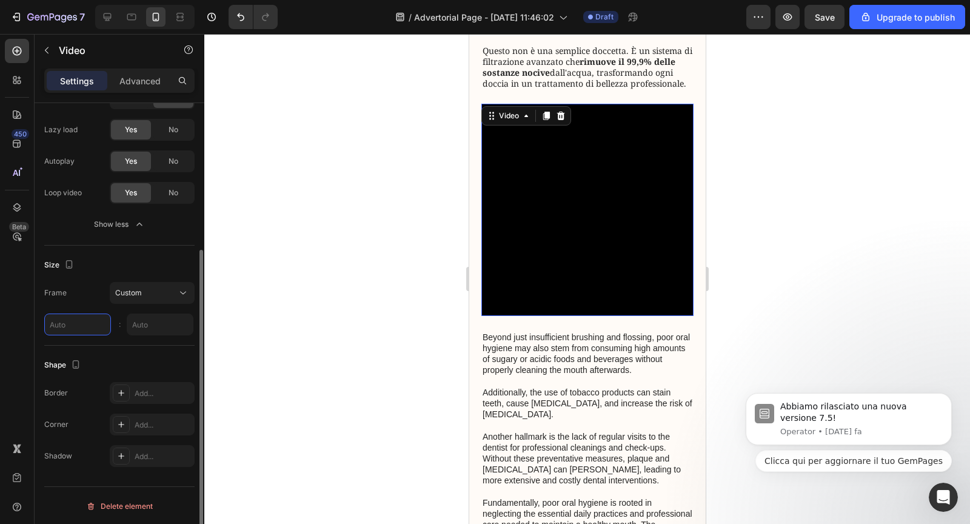
click at [87, 321] on input "text" at bounding box center [77, 324] width 67 height 22
type input "1"
click at [154, 326] on input "1" at bounding box center [160, 324] width 67 height 22
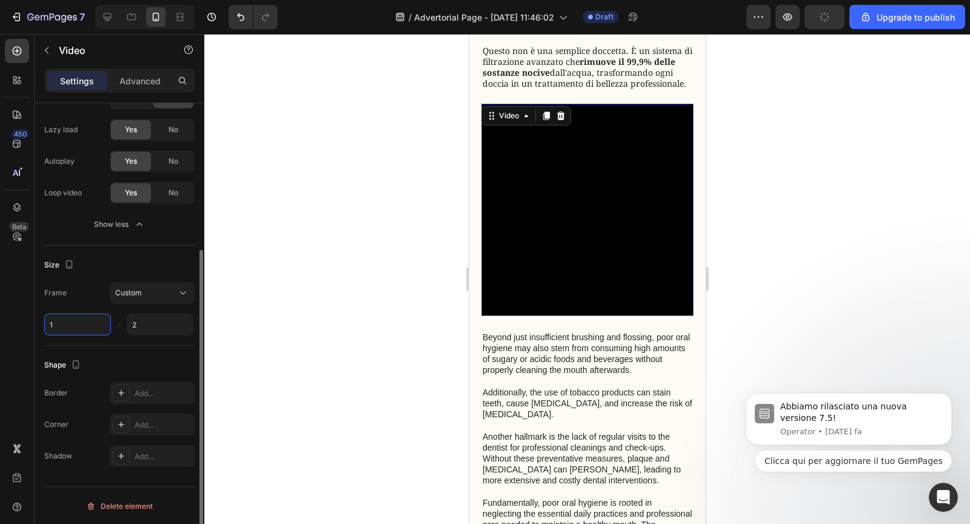
type input "2"
click at [79, 327] on input "1" at bounding box center [77, 324] width 67 height 22
click at [125, 335] on div "Size Frame Custom 2 2 :" at bounding box center [119, 295] width 150 height 100
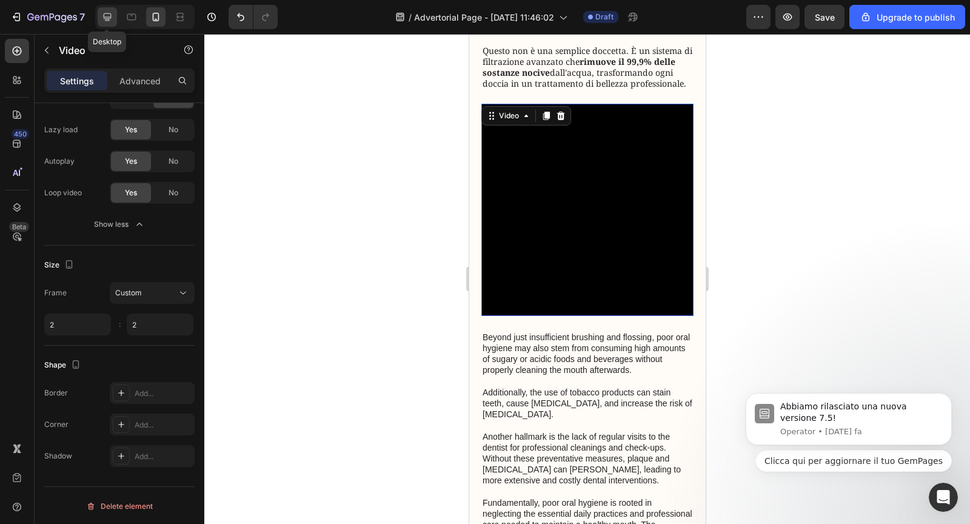
click at [110, 19] on icon at bounding box center [108, 17] width 8 height 8
type input "1"
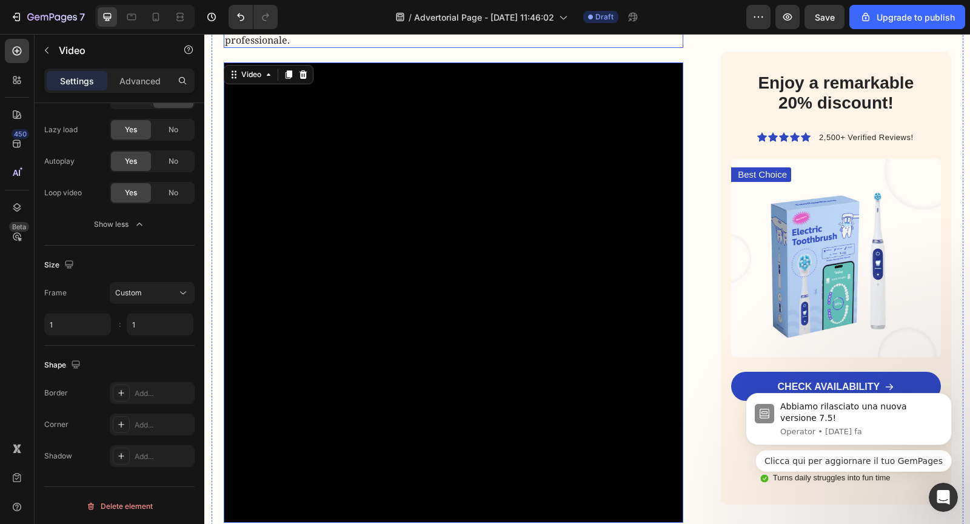
scroll to position [918, 0]
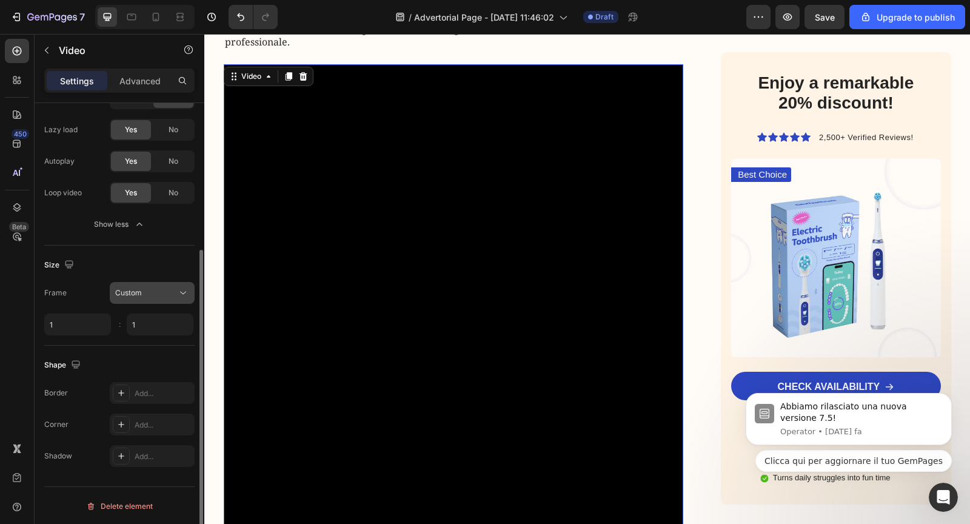
click at [125, 295] on span "Custom" at bounding box center [128, 292] width 27 height 9
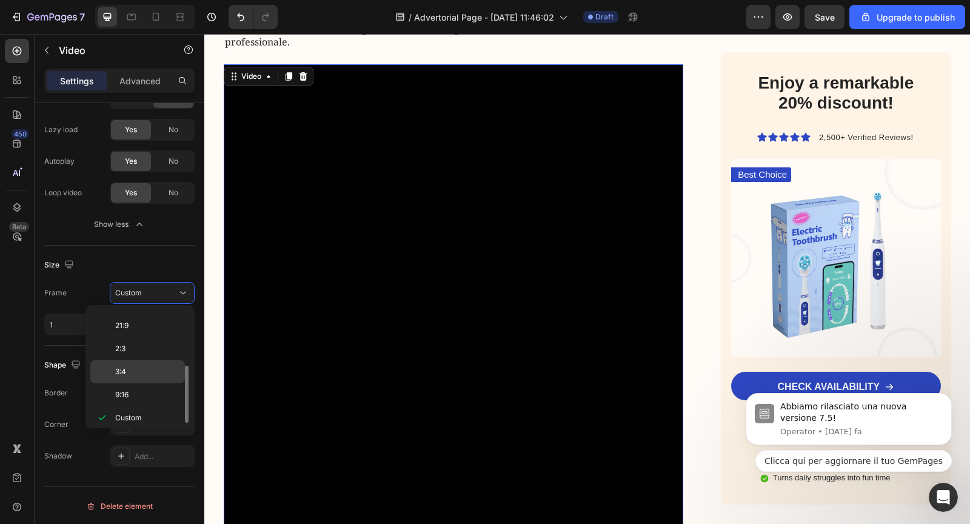
click at [133, 366] on p "3:4" at bounding box center [147, 371] width 64 height 11
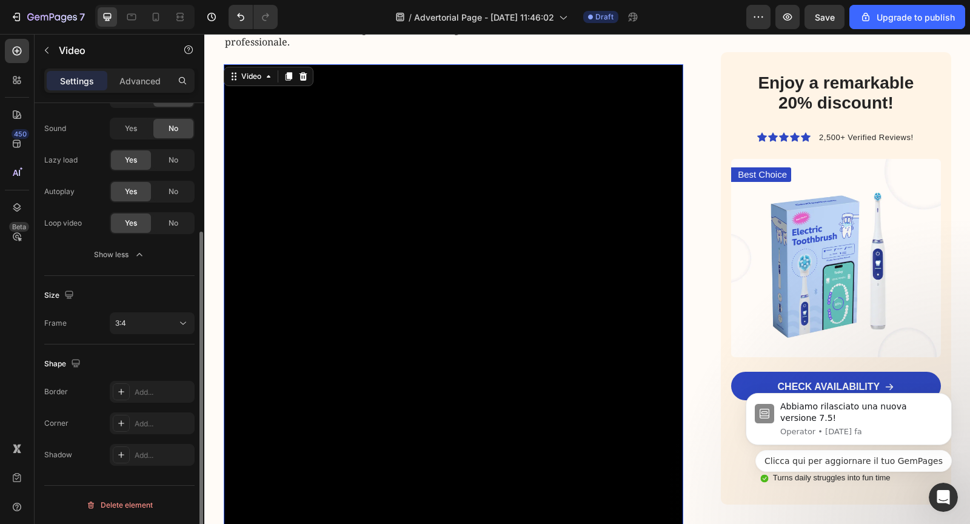
scroll to position [183, 0]
click at [126, 325] on span "3:4" at bounding box center [120, 324] width 11 height 9
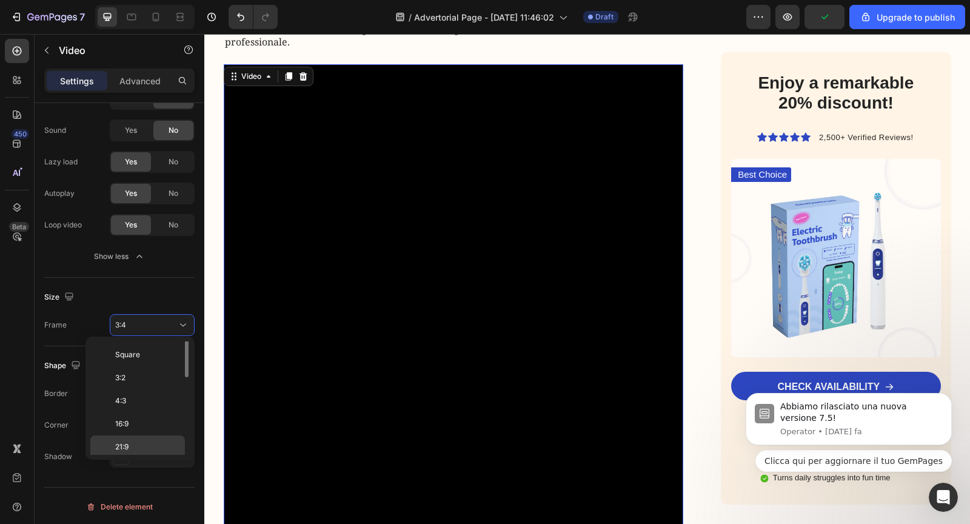
scroll to position [0, 0]
click at [130, 356] on span "Original" at bounding box center [128, 352] width 27 height 11
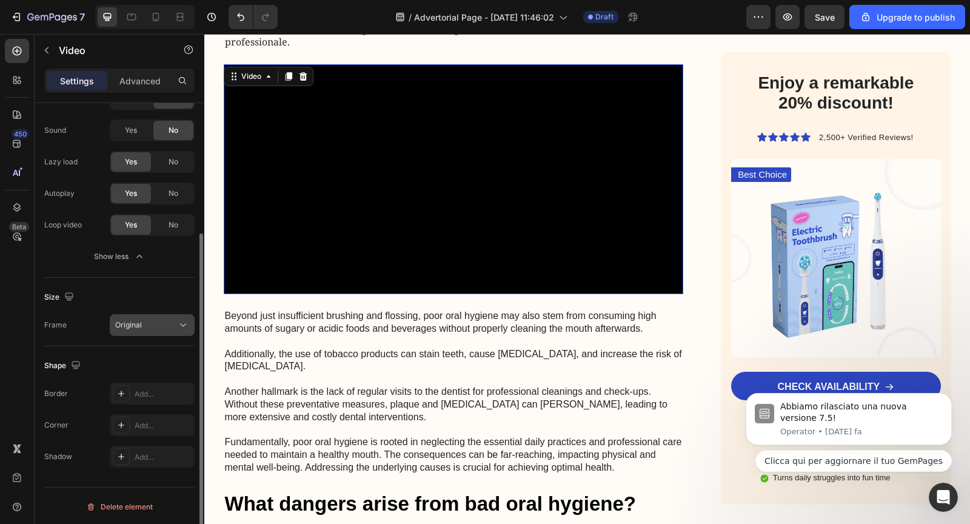
click at [158, 328] on div "Original" at bounding box center [152, 325] width 74 height 12
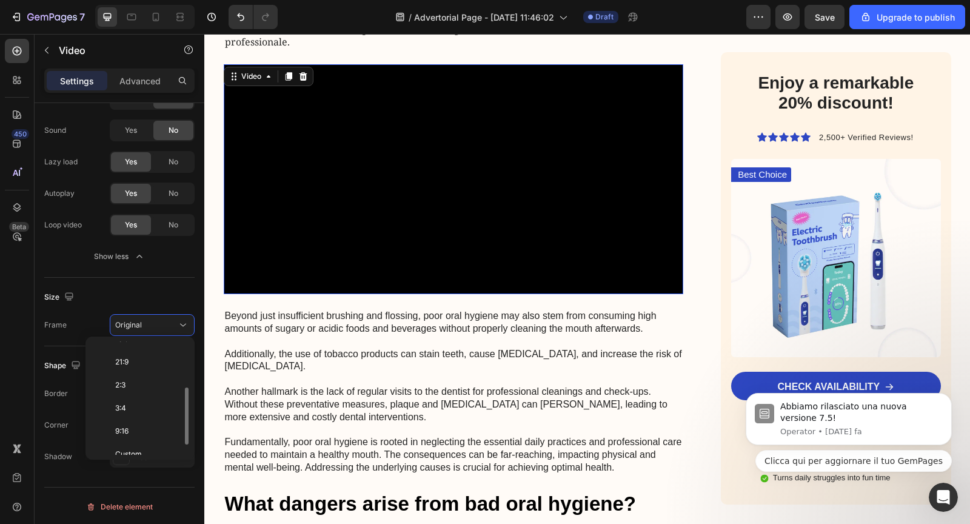
scroll to position [111, 0]
click at [109, 298] on div "Size" at bounding box center [119, 296] width 150 height 19
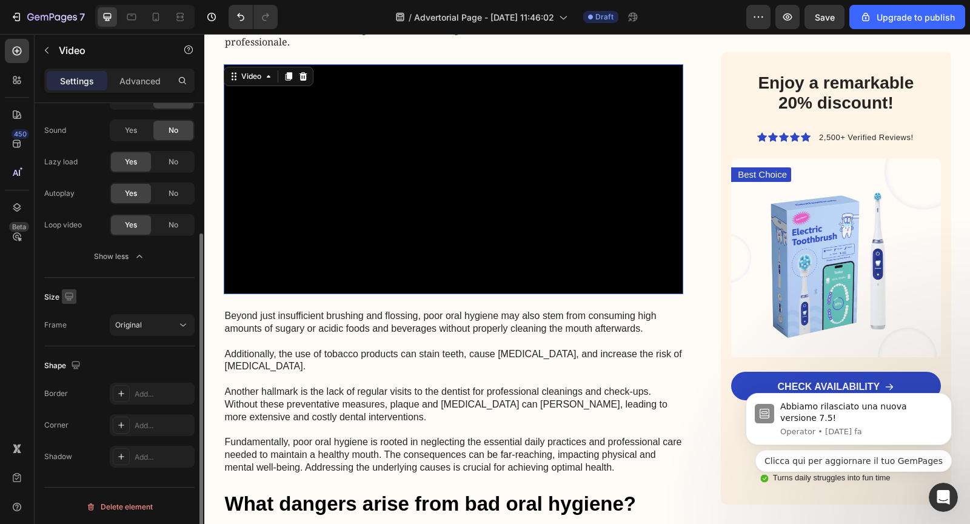
click at [68, 295] on icon "button" at bounding box center [69, 296] width 12 height 12
click at [72, 342] on button "button" at bounding box center [71, 337] width 19 height 19
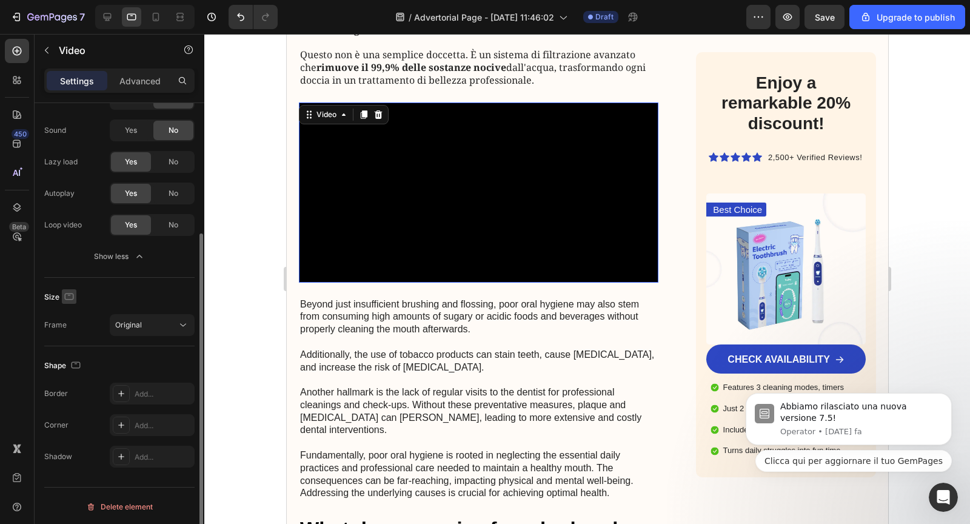
scroll to position [967, 0]
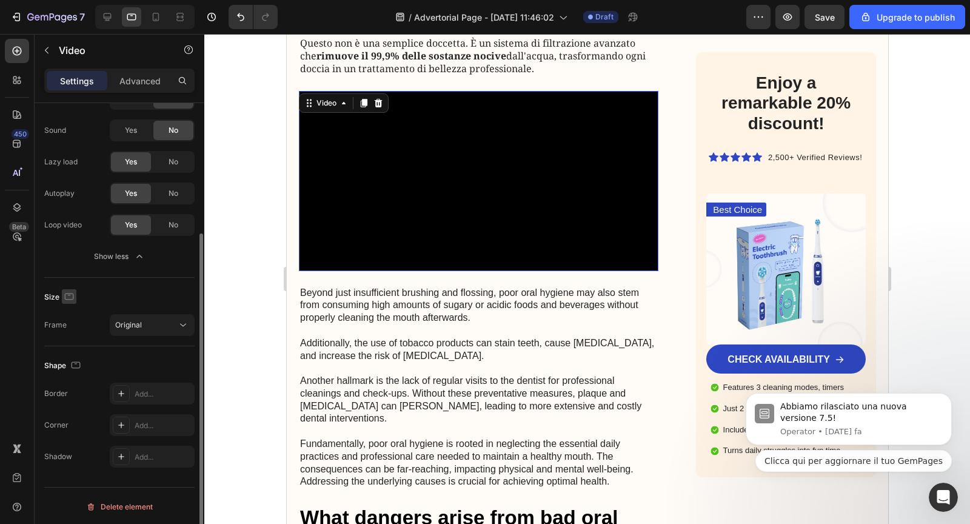
click at [68, 296] on icon "button" at bounding box center [69, 296] width 12 height 12
click at [70, 360] on icon "button" at bounding box center [71, 359] width 12 height 12
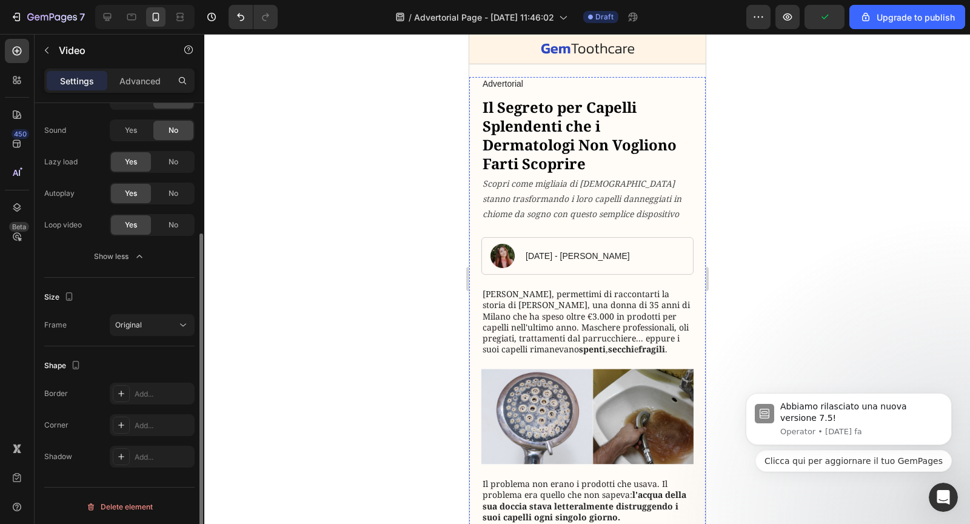
scroll to position [15, 0]
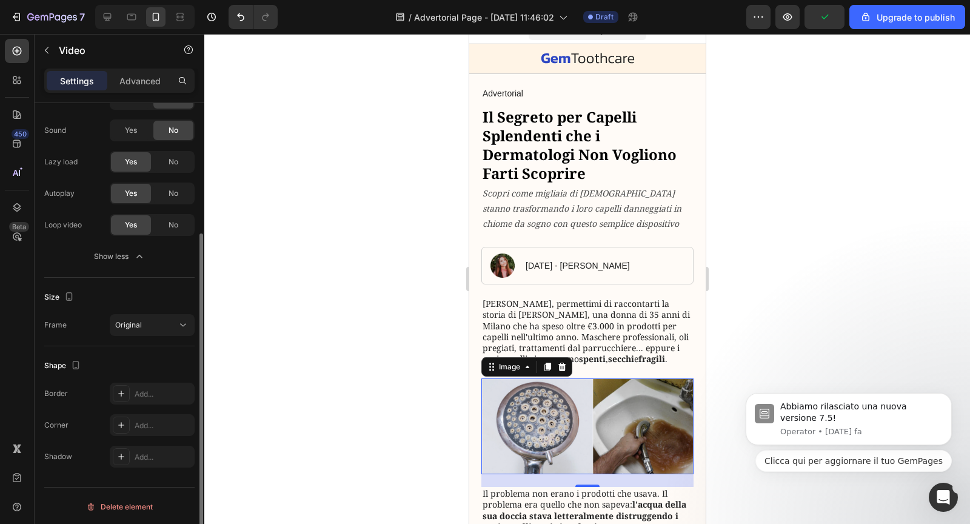
click at [556, 405] on img at bounding box center [587, 426] width 212 height 96
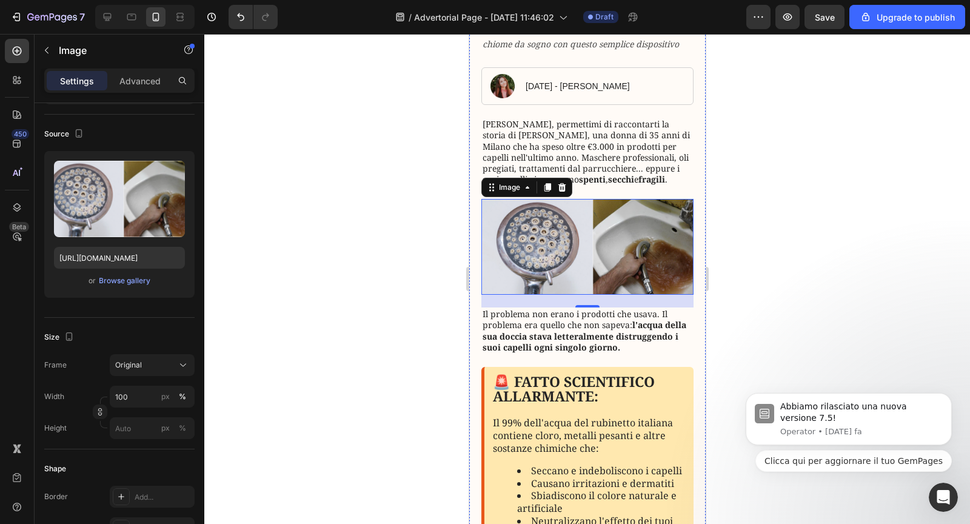
scroll to position [122, 0]
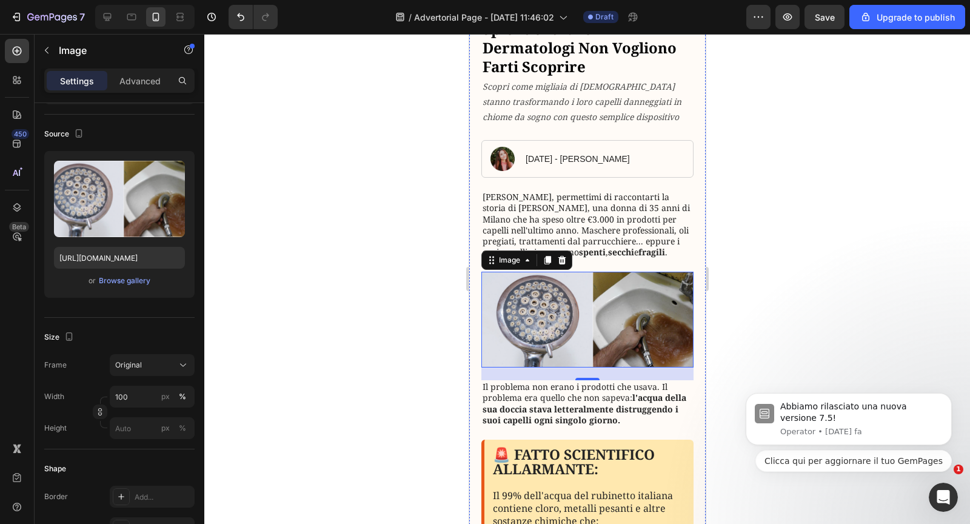
click at [542, 312] on img at bounding box center [587, 320] width 212 height 96
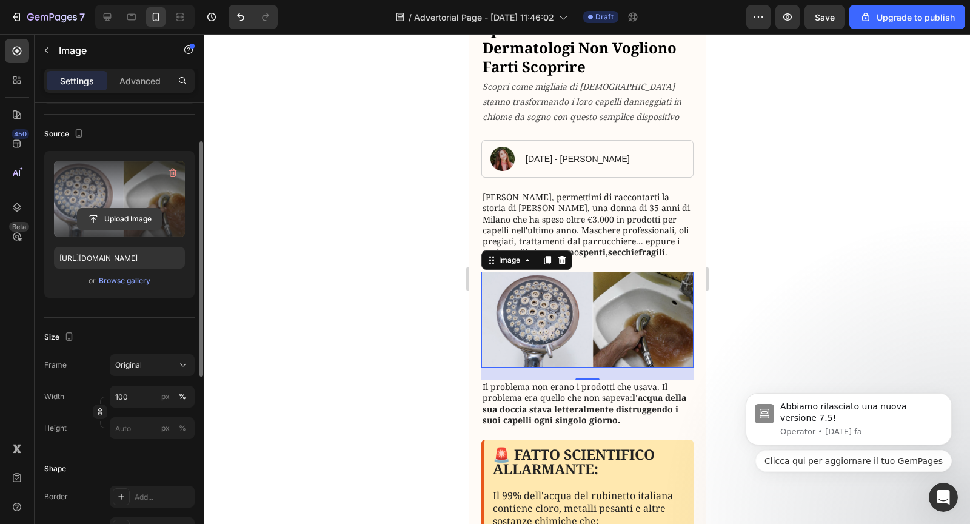
click at [141, 221] on input "file" at bounding box center [120, 218] width 84 height 21
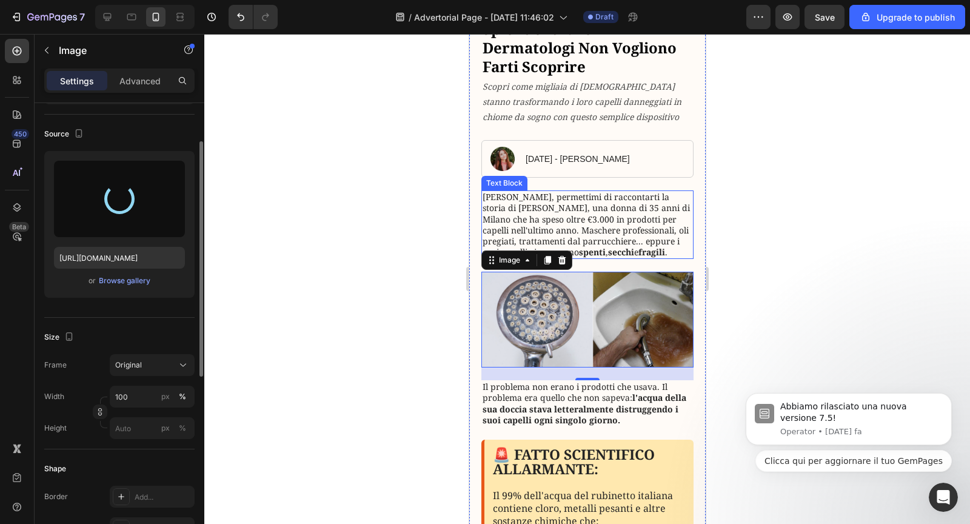
type input "https://cdn.shopify.com/s/files/1/0940/9537/6708/files/gempages_576709691879457…"
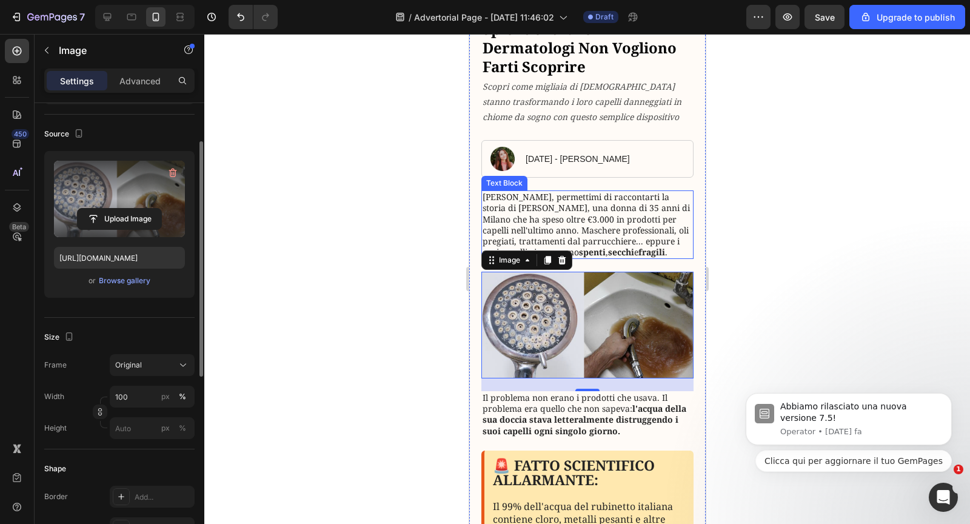
click at [642, 212] on p "Cara lettrice, permettimi di raccontarti la storia di Maria, una donna di 35 an…" at bounding box center [587, 225] width 210 height 66
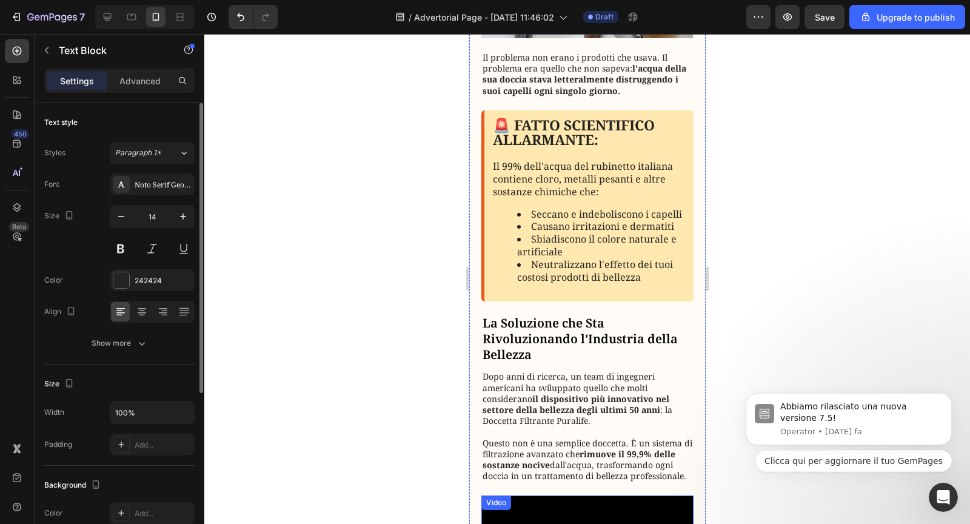
scroll to position [435, 0]
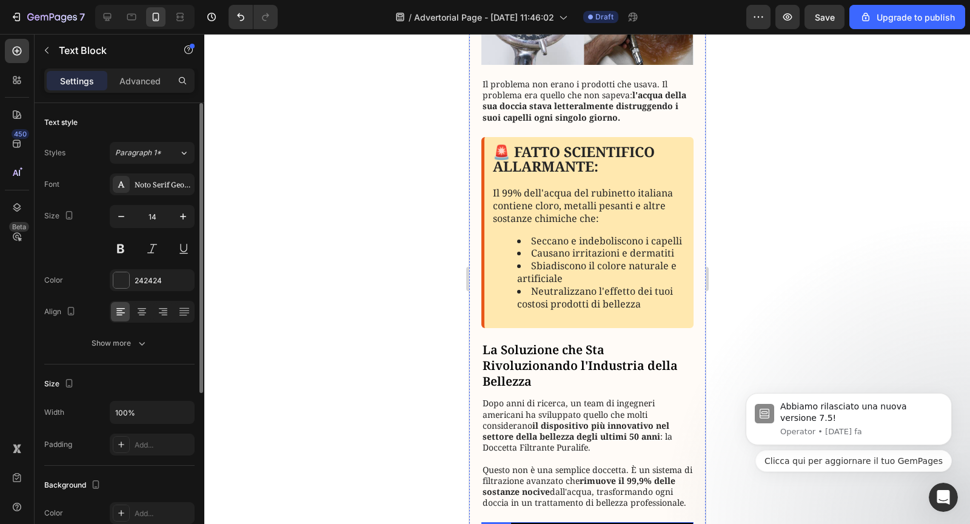
click at [553, 242] on li "Seccano e indeboliscono i capelli" at bounding box center [600, 241] width 168 height 13
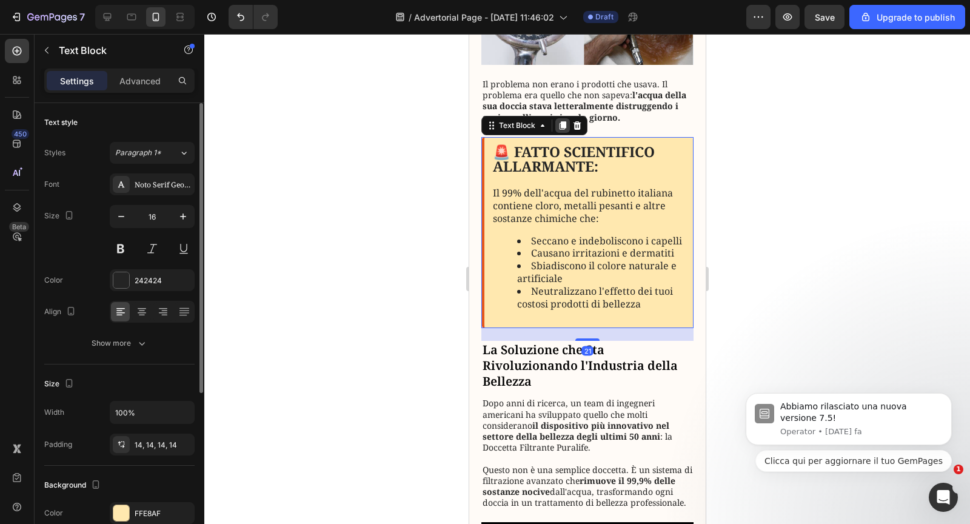
click at [561, 118] on div at bounding box center [562, 125] width 15 height 15
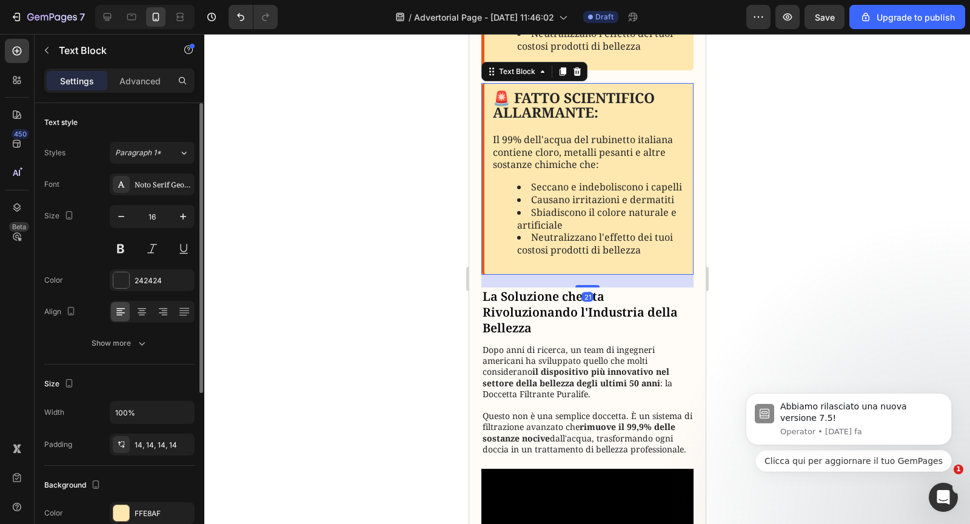
scroll to position [677, 0]
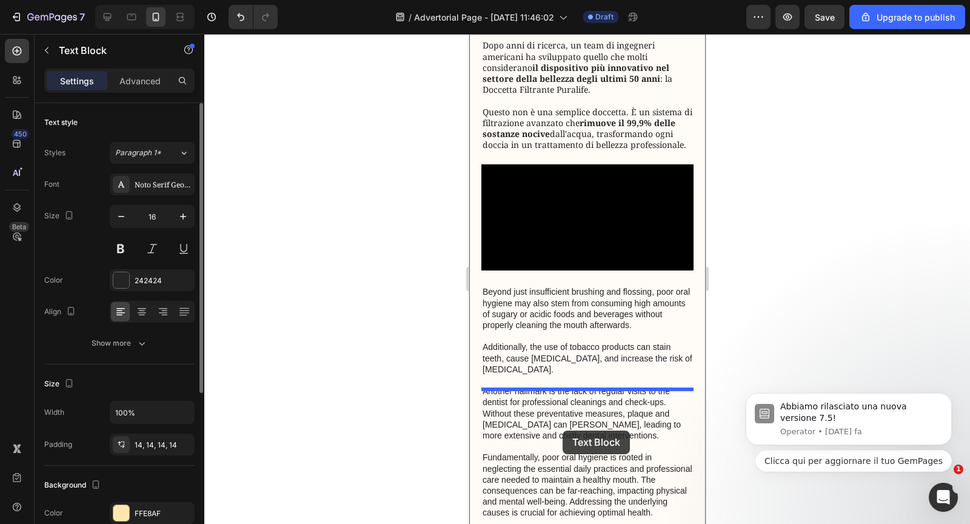
drag, startPoint x: 494, startPoint y: 88, endPoint x: 562, endPoint y: 430, distance: 348.6
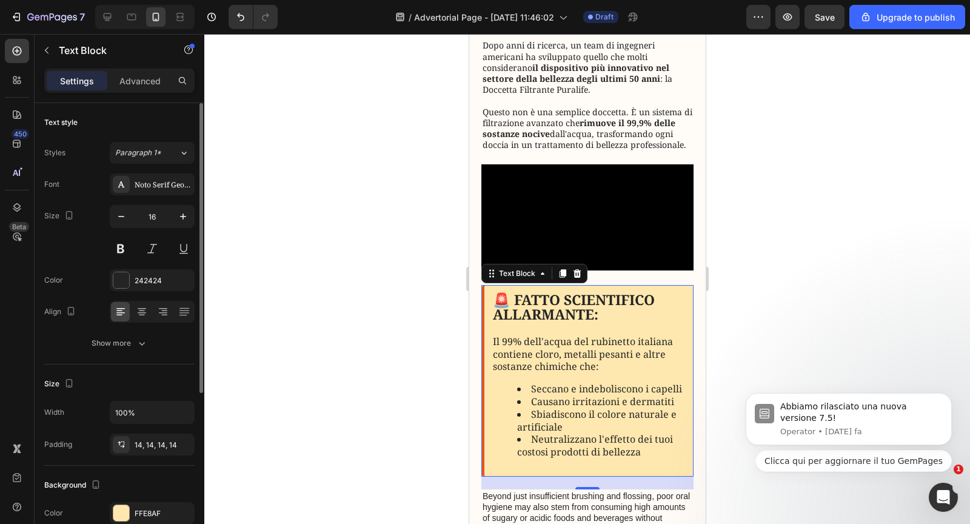
click at [562, 373] on p "Il 99% dell'acqua del rubinetto italiana contiene cloro, metalli pesanti e altr…" at bounding box center [588, 347] width 192 height 50
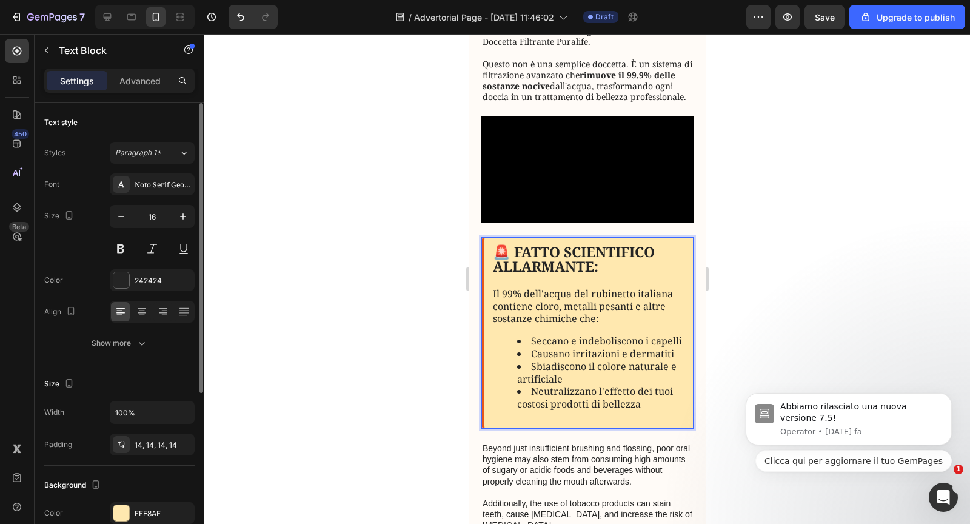
scroll to position [864, 0]
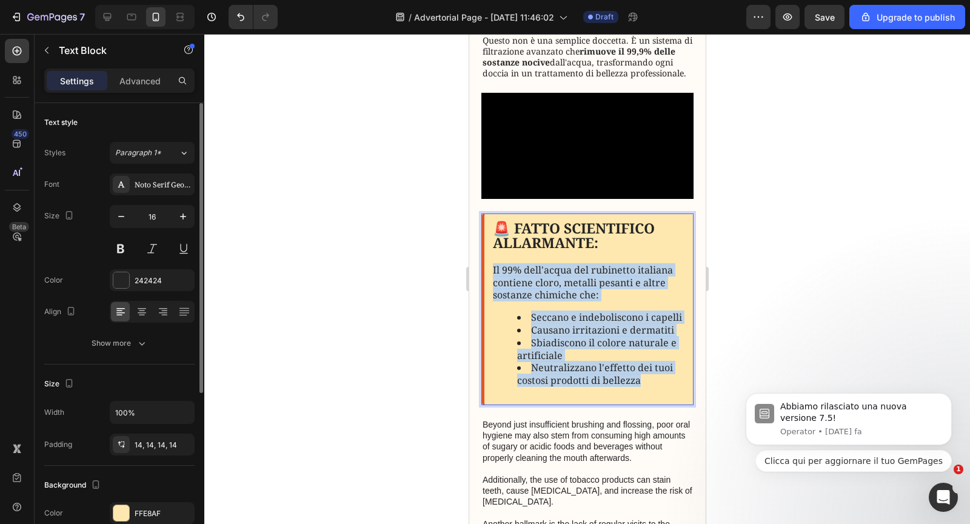
drag, startPoint x: 637, startPoint y: 481, endPoint x: 487, endPoint y: 372, distance: 186.1
click at [487, 372] on div "🚨 FATTO SCIENTIFICO ALLARMANTE: ⁠⁠⁠⁠⁠⁠⁠ Il 99% dell'acqua del rubinetto italian…" at bounding box center [587, 309] width 212 height 192
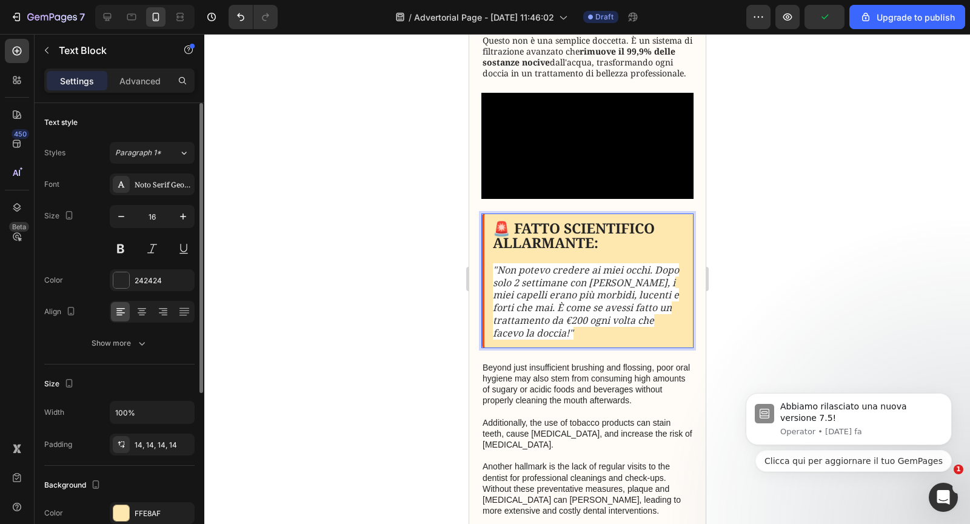
click at [594, 339] on icon ""Non potevo credere ai miei occhi. Dopo solo 2 settimane con Jolie, i miei cape…" at bounding box center [585, 301] width 186 height 76
click at [599, 339] on p ""Non potevo credere ai miei occhi. Dopo solo 2 settimane con Puralife, i miei c…" at bounding box center [588, 295] width 192 height 88
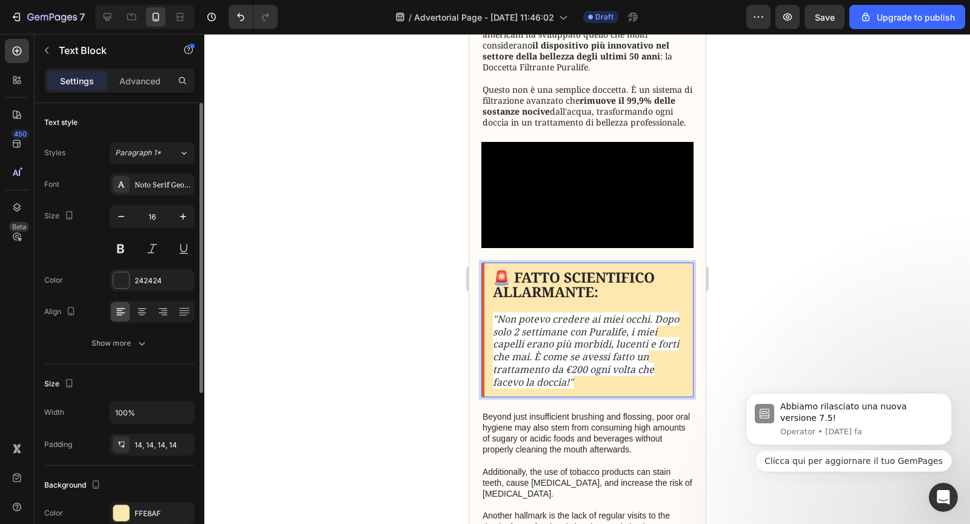
scroll to position [821, 0]
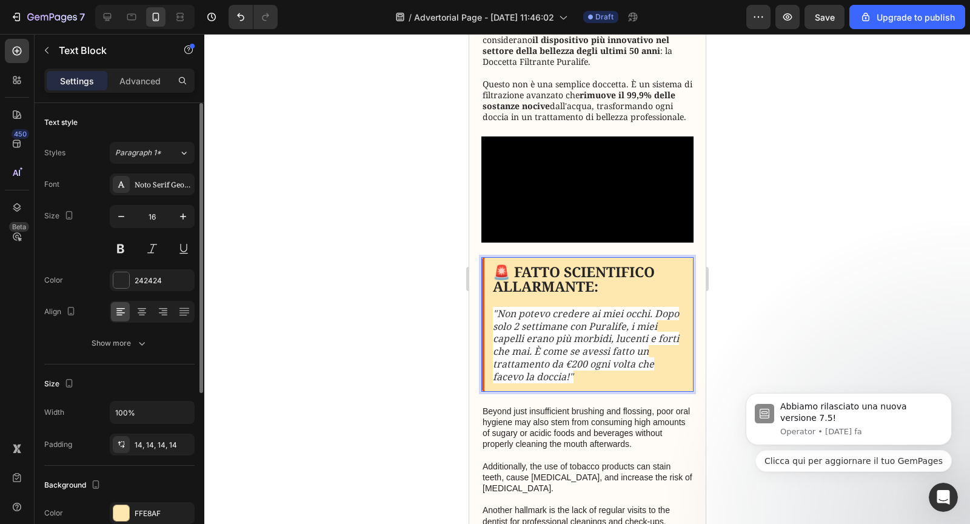
click at [675, 295] on p "🚨 FATTO SCIENTIFICO ALLARMANTE:" at bounding box center [588, 279] width 192 height 29
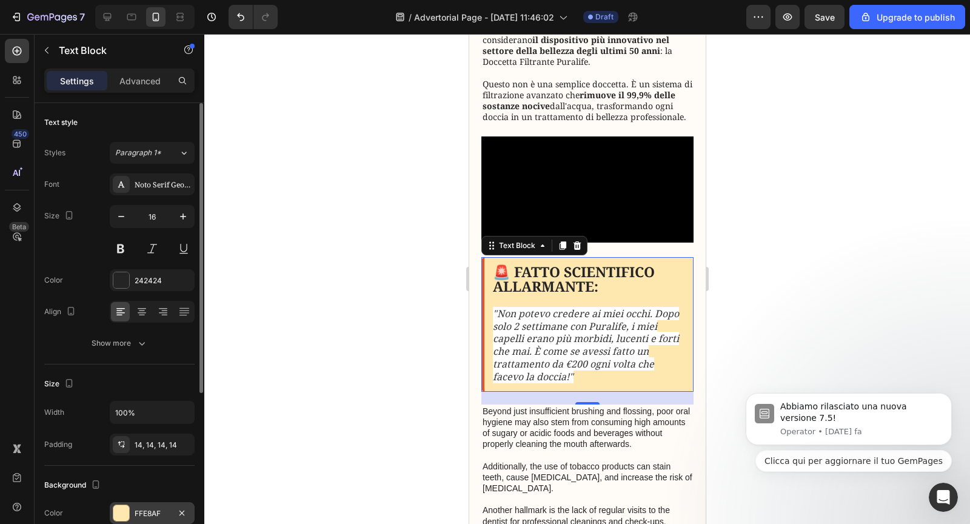
click at [127, 507] on div at bounding box center [121, 513] width 16 height 16
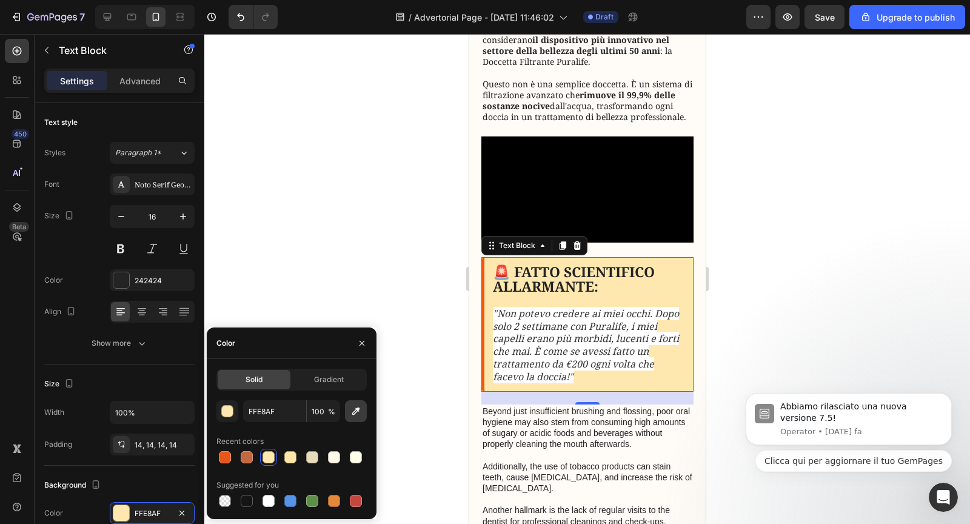
click at [351, 413] on icon "button" at bounding box center [356, 411] width 12 height 12
type input "FFFFFF"
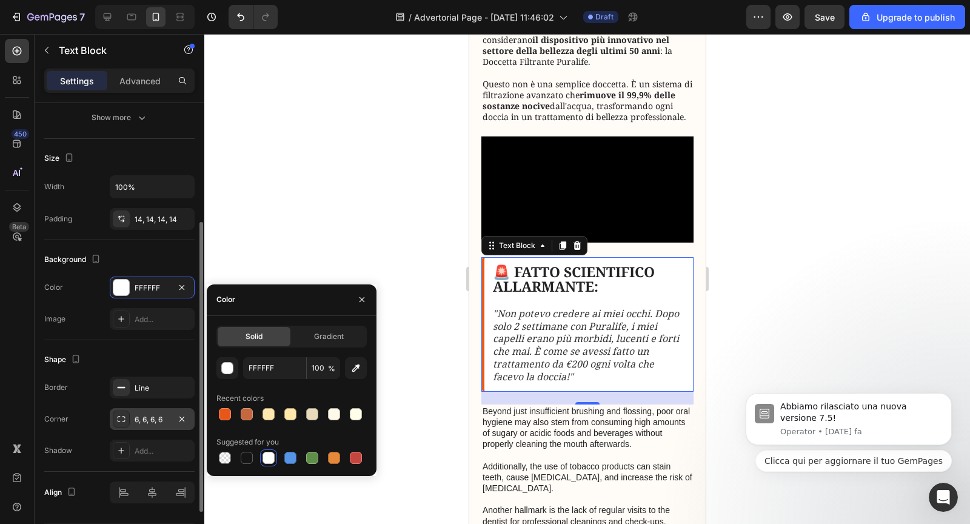
scroll to position [228, 0]
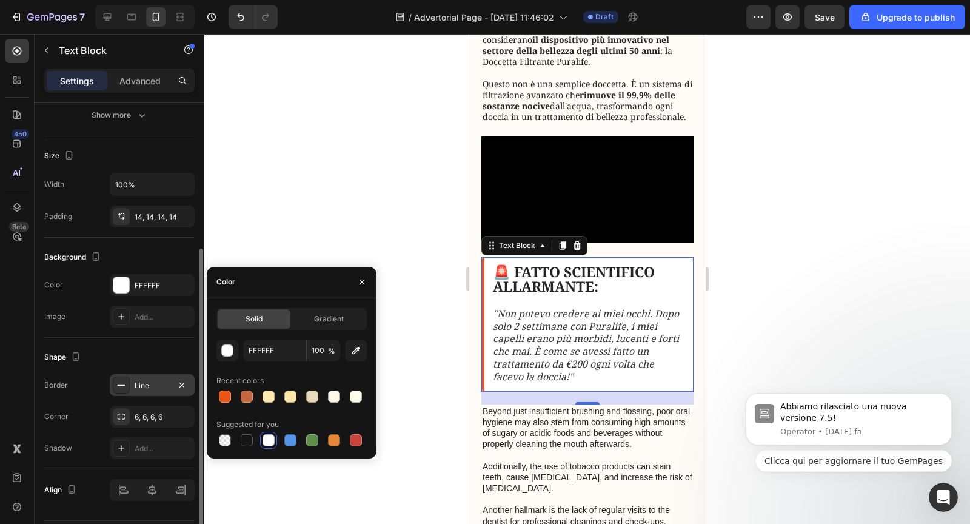
click at [152, 390] on div "Line" at bounding box center [152, 385] width 85 height 22
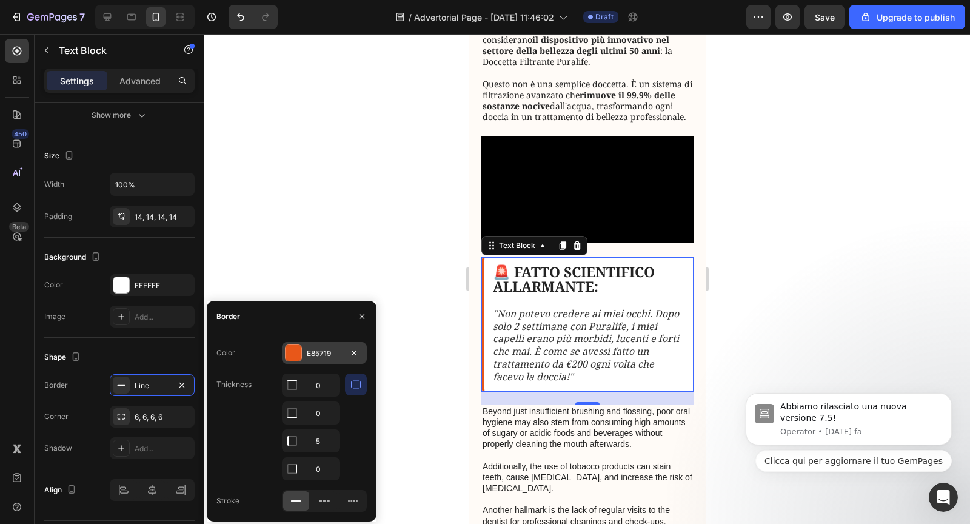
click at [300, 356] on div at bounding box center [293, 353] width 16 height 16
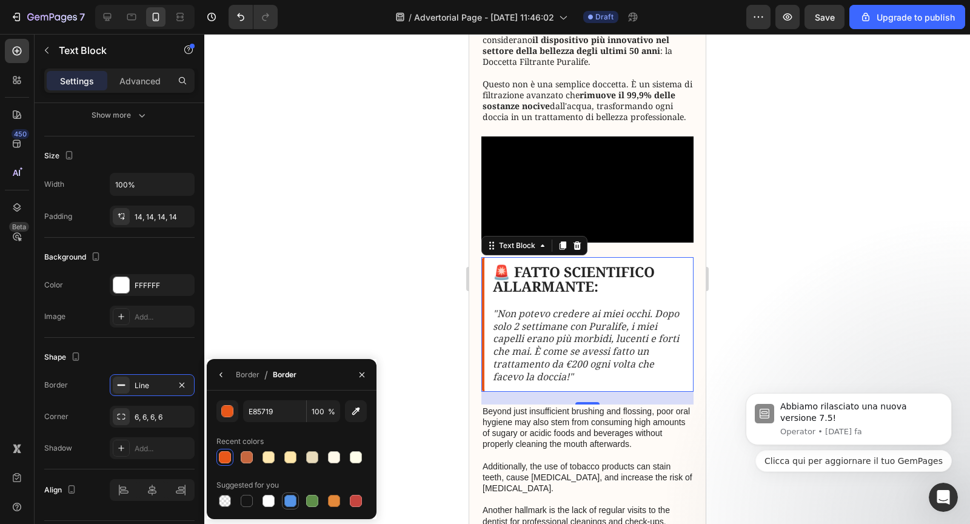
click at [292, 501] on div at bounding box center [290, 501] width 12 height 12
type input "5594E7"
click at [657, 364] on div "🚨 FATTO SCIENTIFICO ALLARMANTE: "Non potevo credere ai miei occhi. Dopo solo 2 …" at bounding box center [587, 324] width 212 height 134
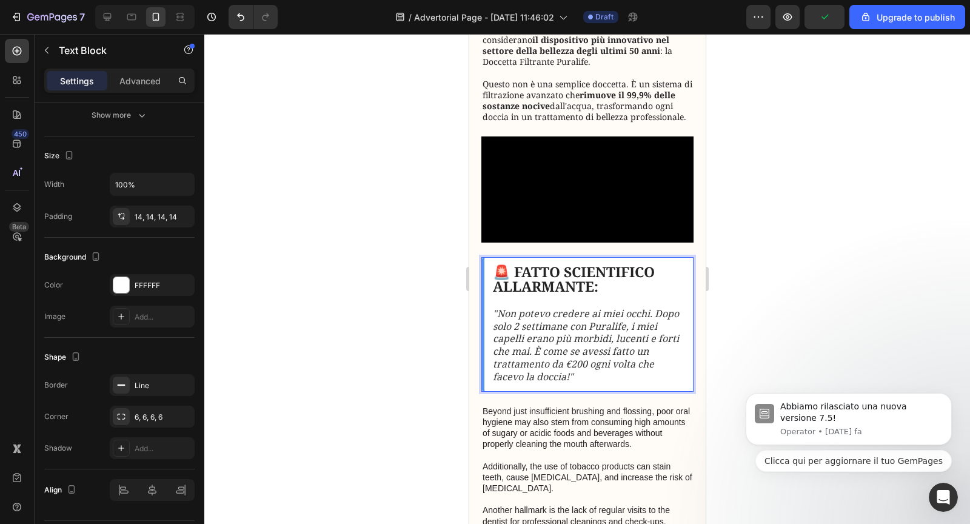
click at [657, 242] on video at bounding box center [587, 189] width 212 height 106
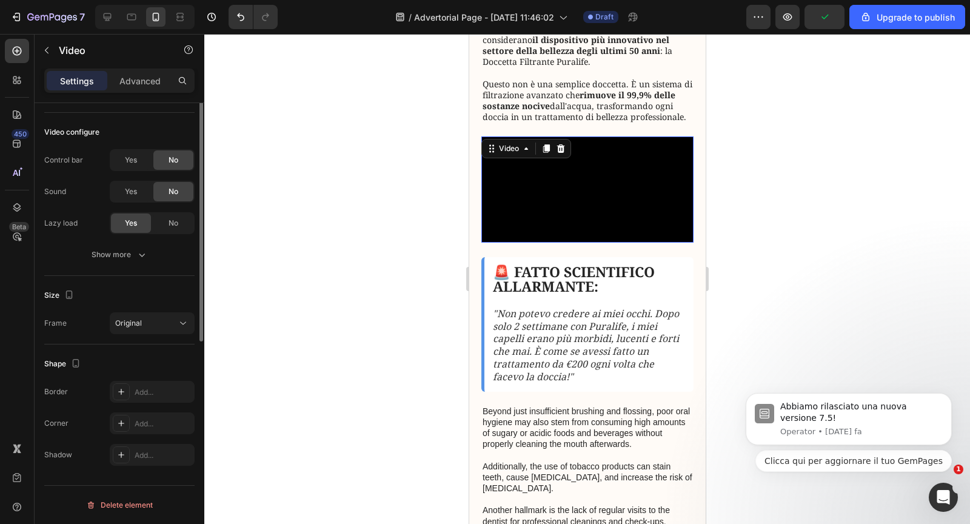
scroll to position [0, 0]
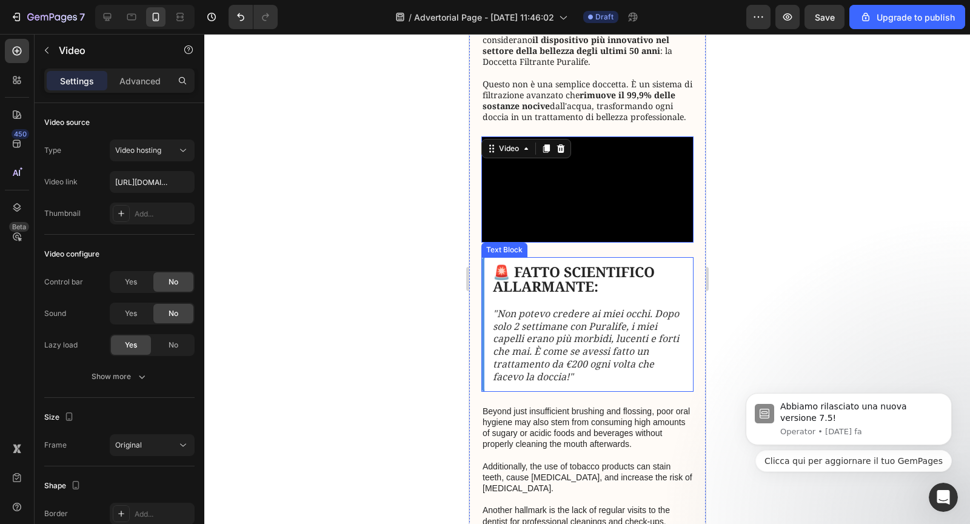
click at [580, 296] on strong "🚨 FATTO SCIENTIFICO ALLARMANTE:" at bounding box center [573, 279] width 162 height 34
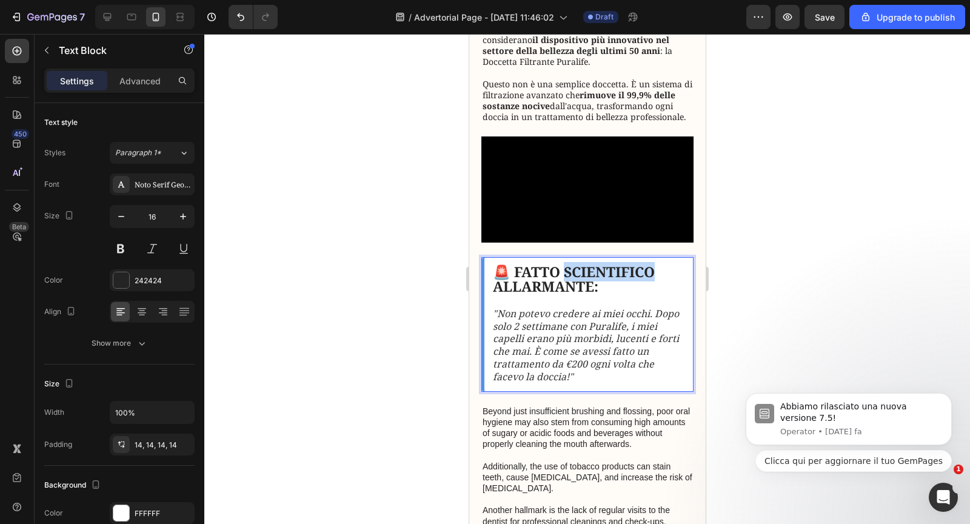
click at [577, 296] on strong "🚨 FATTO SCIENTIFICO ALLARMANTE:" at bounding box center [573, 279] width 162 height 34
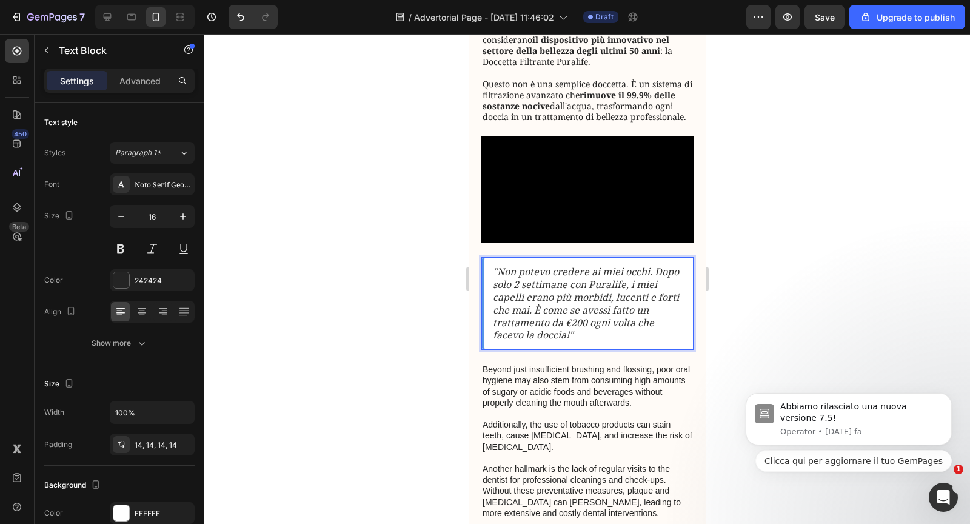
click at [593, 341] on p ""Non potevo credere ai miei occhi. Dopo solo 2 settimane con Puralife, i miei c…" at bounding box center [588, 303] width 192 height 76
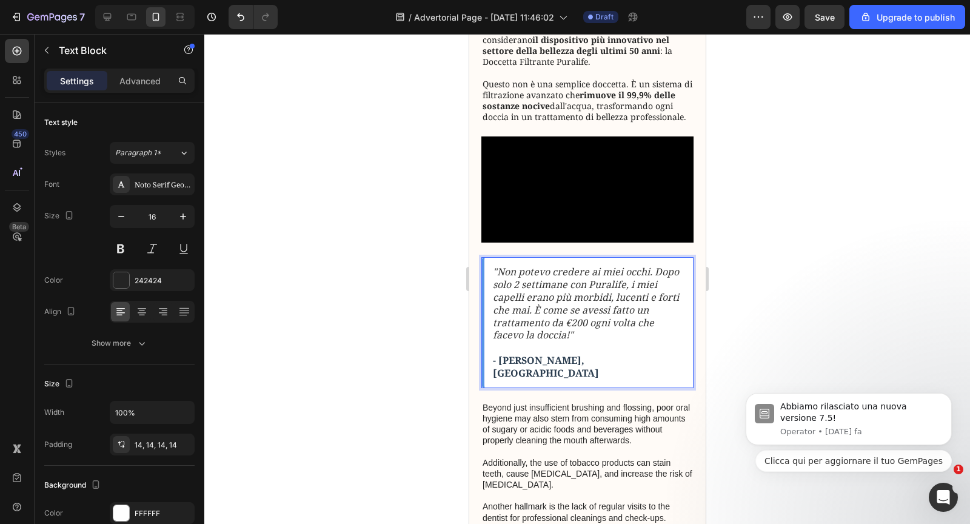
click at [536, 379] on strong "- Giulia R., Roma" at bounding box center [545, 366] width 106 height 26
click at [552, 379] on strong "- Giulia F., Roma" at bounding box center [545, 366] width 106 height 26
click at [538, 379] on strong "- Giulia F., Roma" at bounding box center [545, 366] width 106 height 26
click at [574, 387] on div ""Non potevo credere ai miei occhi. Dopo solo 2 settimane con Puralife, i miei c…" at bounding box center [587, 322] width 212 height 130
click at [559, 379] on strong "- Giulia Formi, Roma" at bounding box center [545, 366] width 106 height 26
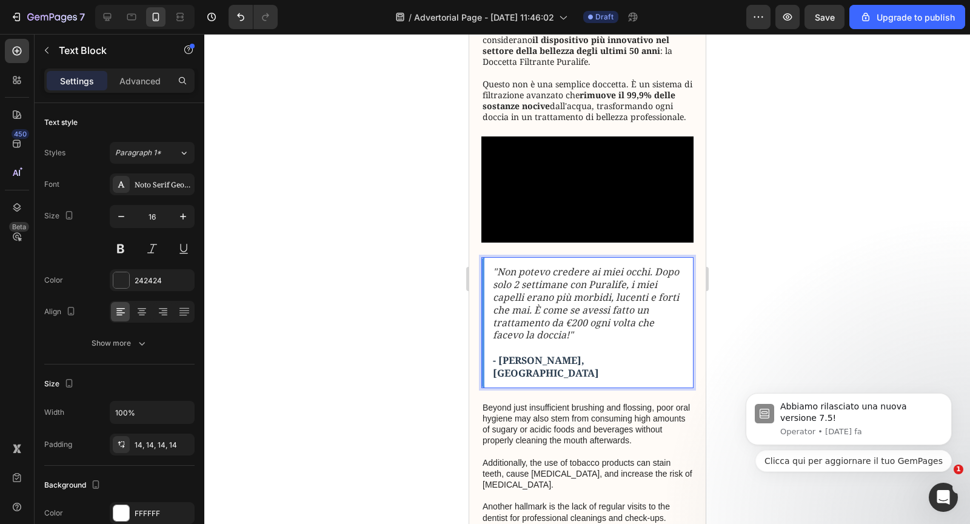
click at [584, 379] on p "- Giulia F., Roma" at bounding box center [588, 366] width 192 height 25
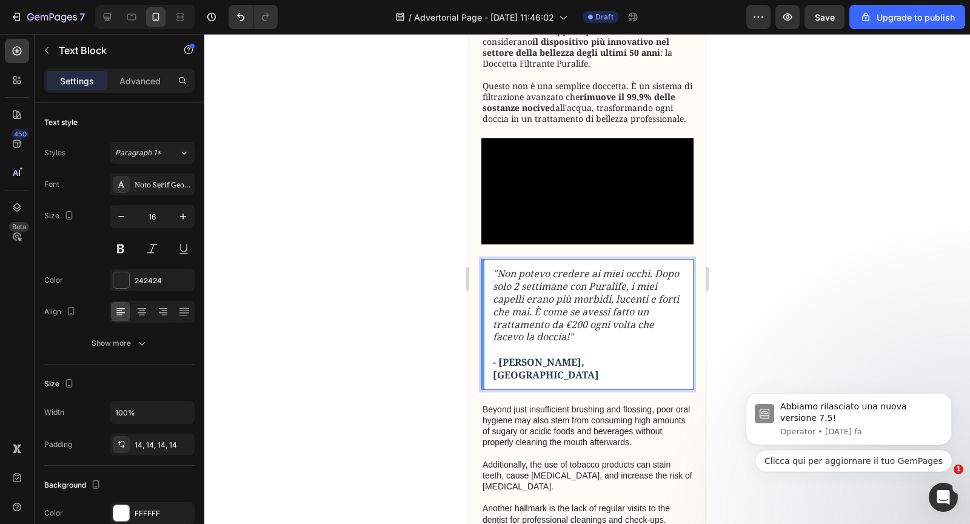
scroll to position [812, 0]
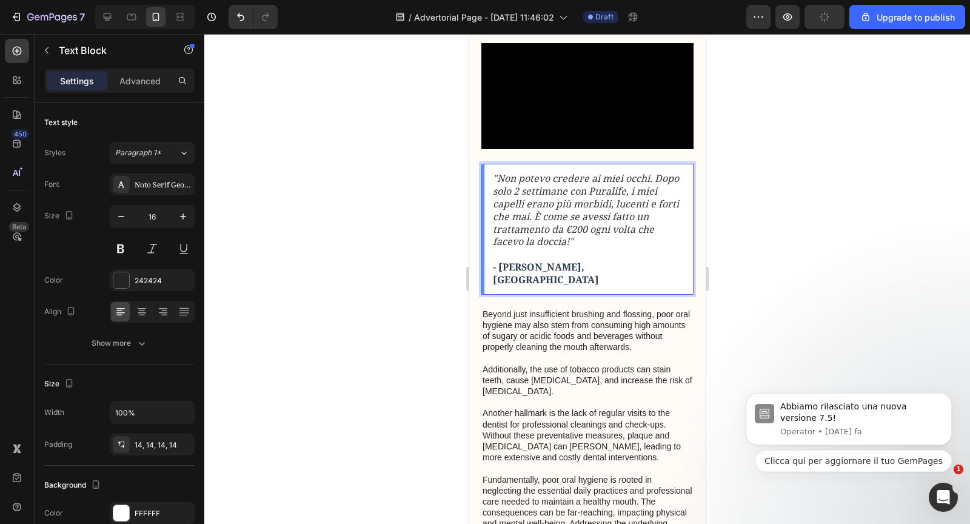
click at [584, 461] on p "Beyond just insufficient brushing and flossing, poor oral hygiene may also stem…" at bounding box center [587, 424] width 210 height 232
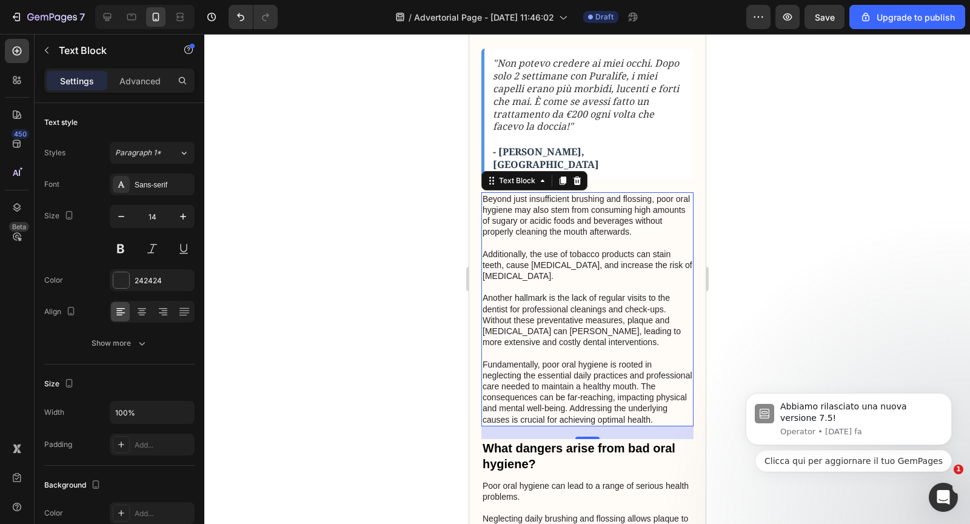
scroll to position [1032, 0]
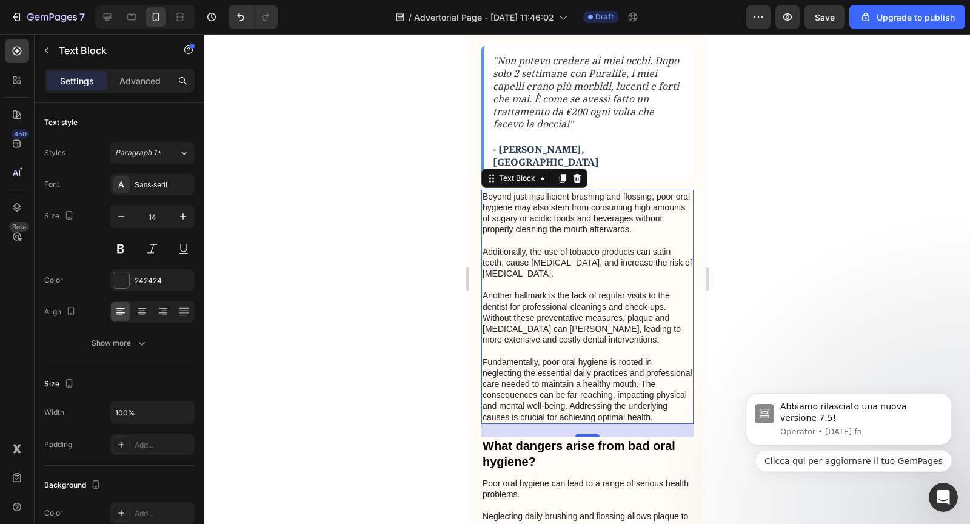
click at [568, 313] on p "Beyond just insufficient brushing and flossing, poor oral hygiene may also stem…" at bounding box center [587, 307] width 210 height 232
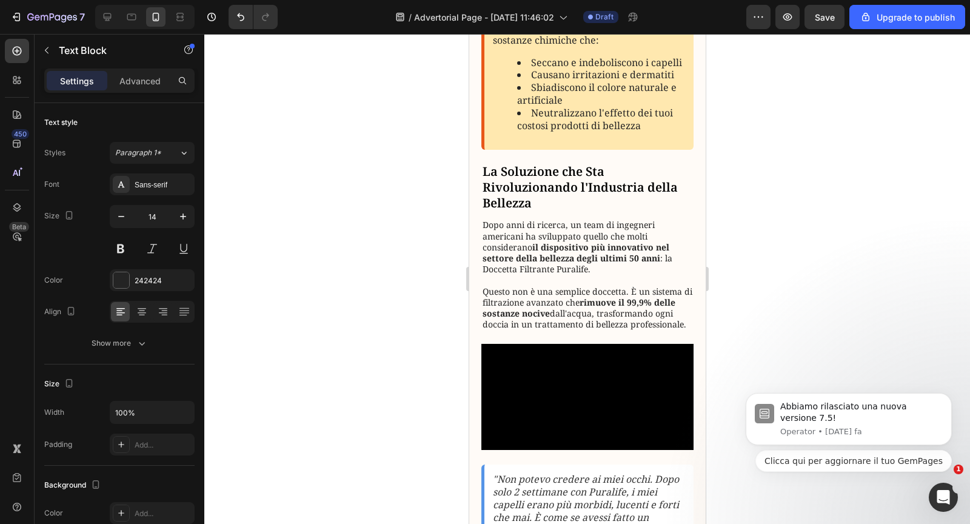
scroll to position [609, 0]
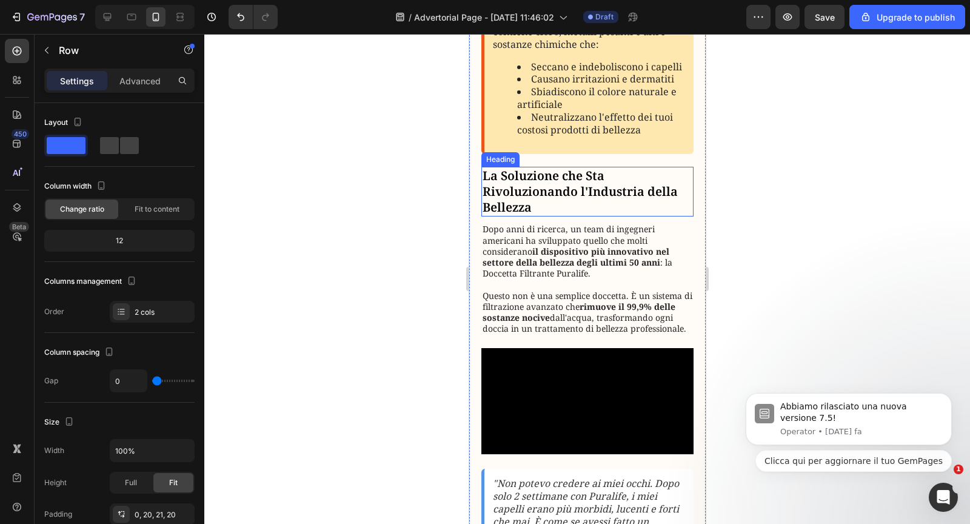
click at [522, 199] on h3 "La Soluzione che Sta Rivoluzionando l'Industria della Bellezza" at bounding box center [587, 192] width 212 height 50
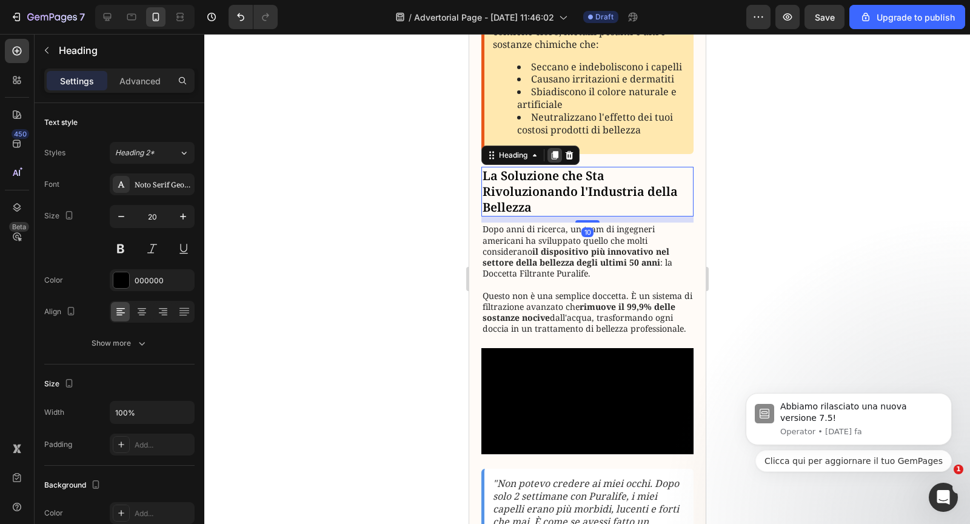
click at [552, 153] on icon at bounding box center [554, 155] width 10 height 10
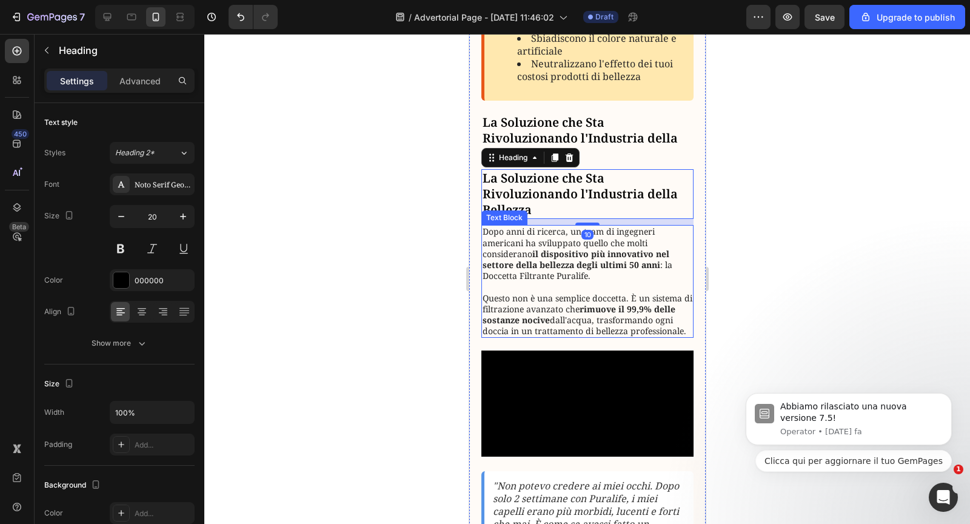
scroll to position [702, 0]
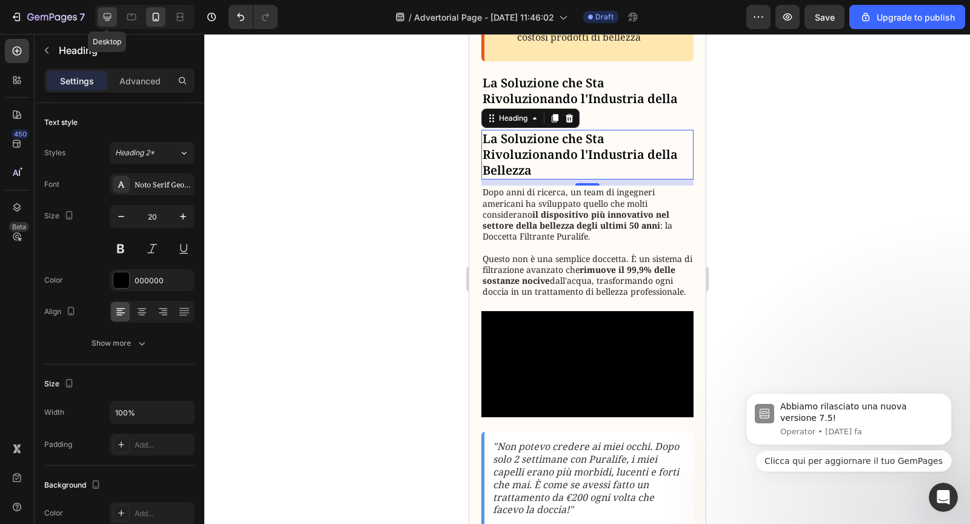
click at [106, 24] on div at bounding box center [107, 16] width 19 height 19
type input "33"
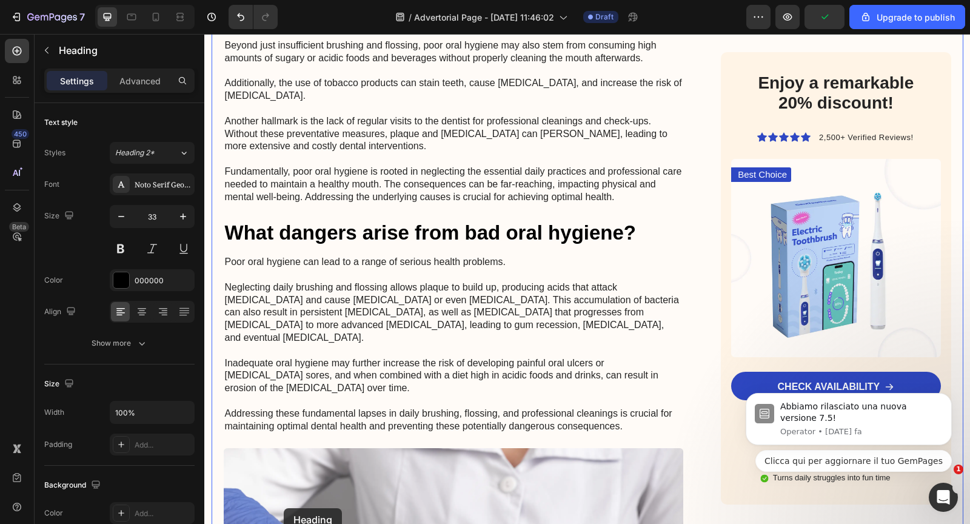
scroll to position [1404, 0]
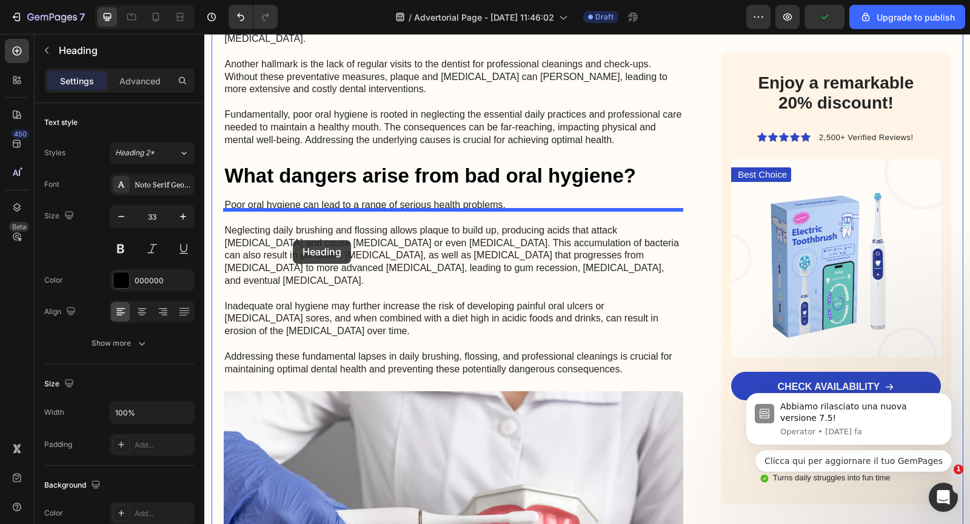
drag, startPoint x: 236, startPoint y: 190, endPoint x: 294, endPoint y: 240, distance: 76.5
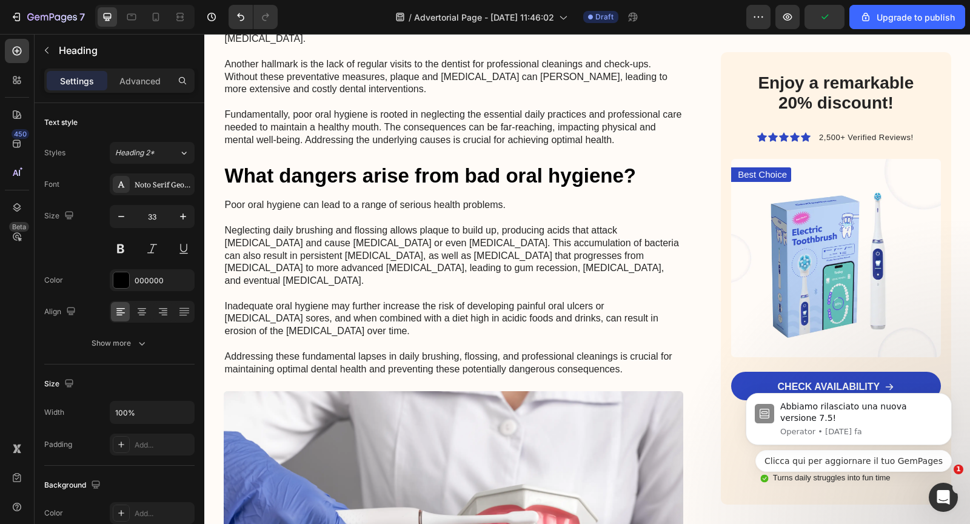
scroll to position [1342, 0]
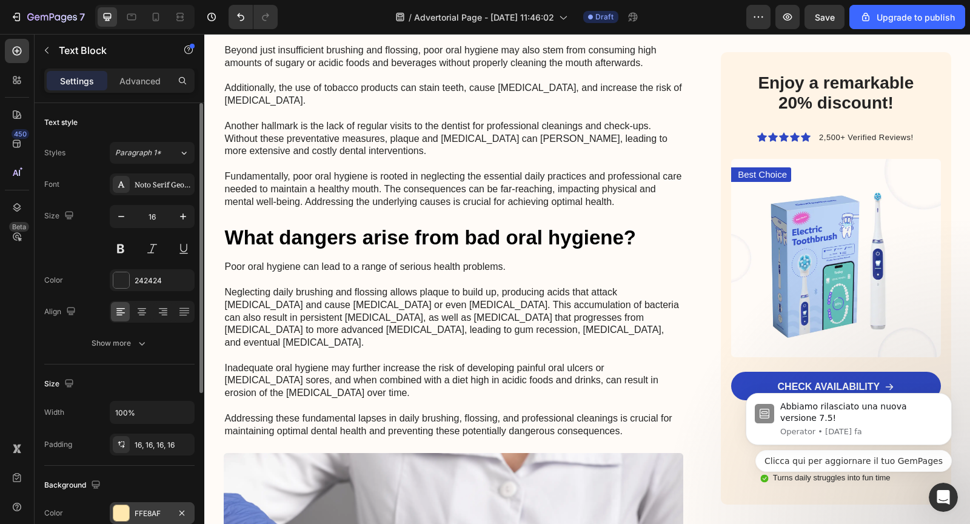
click at [127, 510] on div at bounding box center [121, 513] width 16 height 16
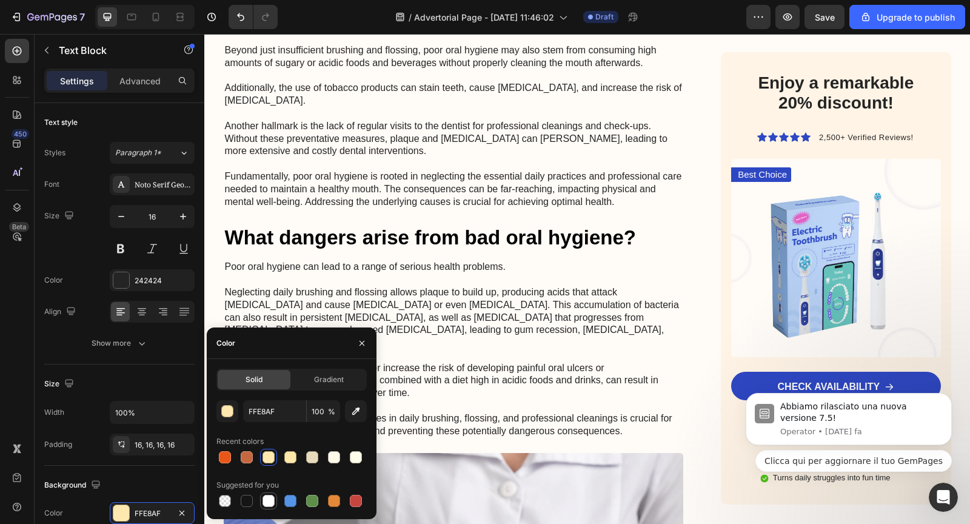
click at [270, 501] on div at bounding box center [268, 501] width 12 height 12
type input "FFFFFF"
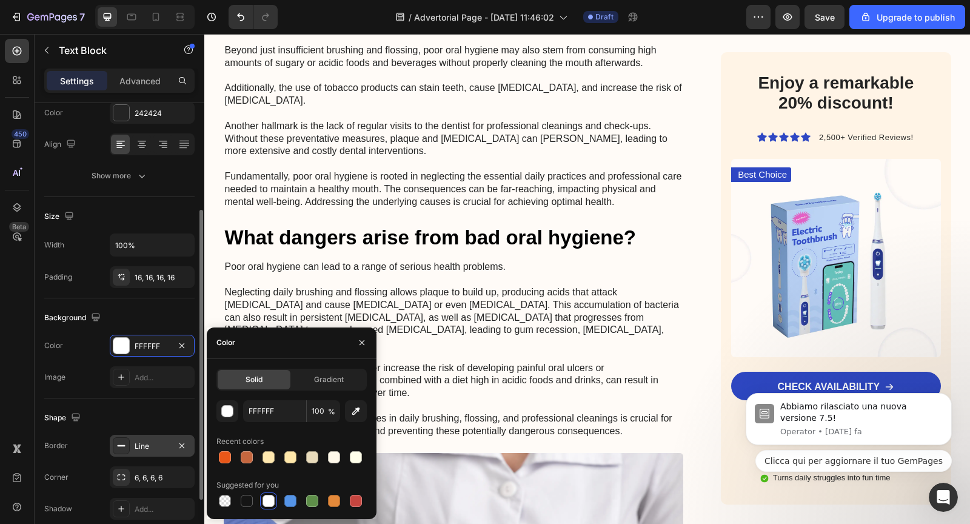
scroll to position [186, 0]
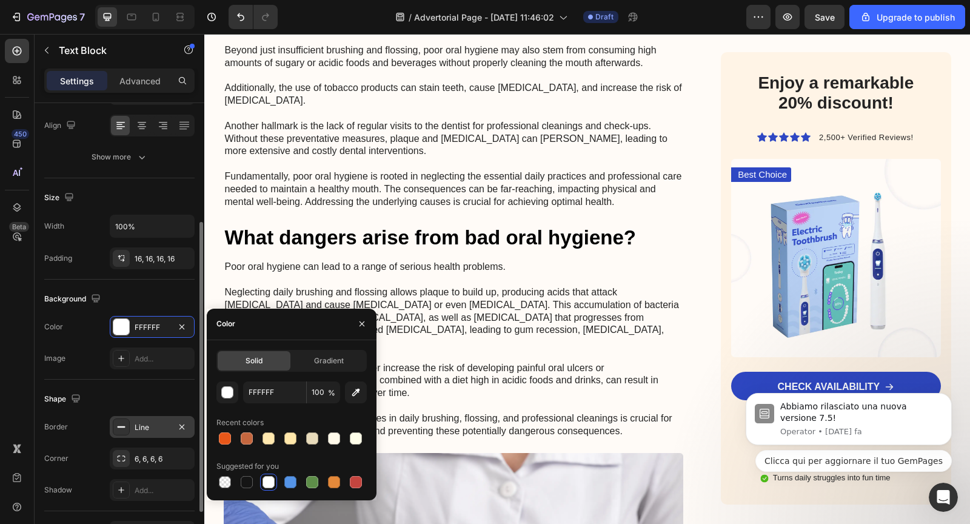
click at [136, 431] on div "Line" at bounding box center [152, 427] width 85 height 22
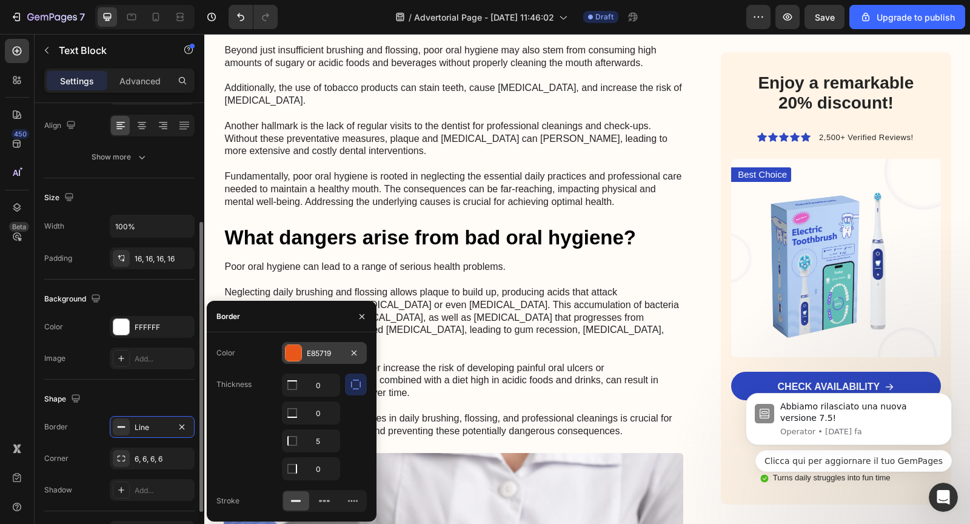
click at [286, 355] on div at bounding box center [293, 353] width 16 height 16
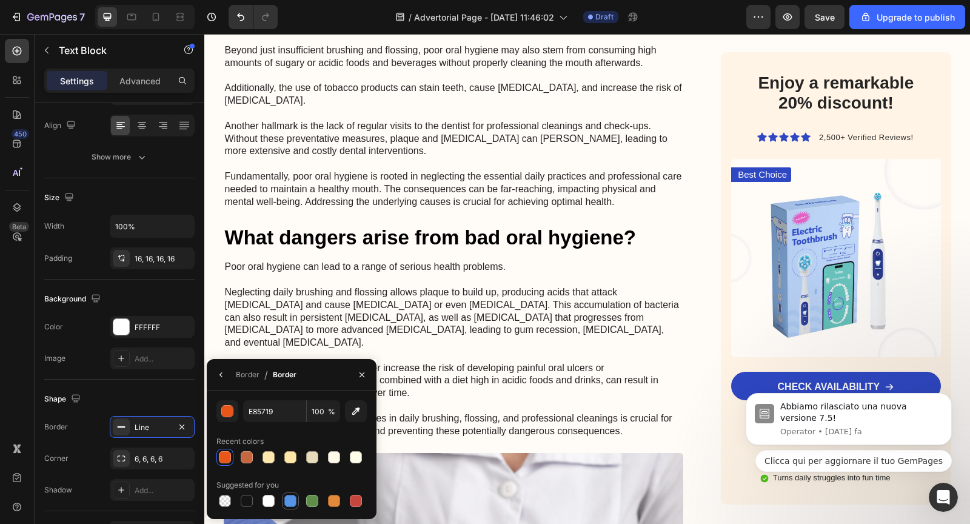
click at [290, 498] on div at bounding box center [290, 501] width 12 height 12
type input "5594E7"
click at [405, 208] on p "Beyond just insufficient brushing and flossing, poor oral hygiene may also stem…" at bounding box center [454, 126] width 458 height 164
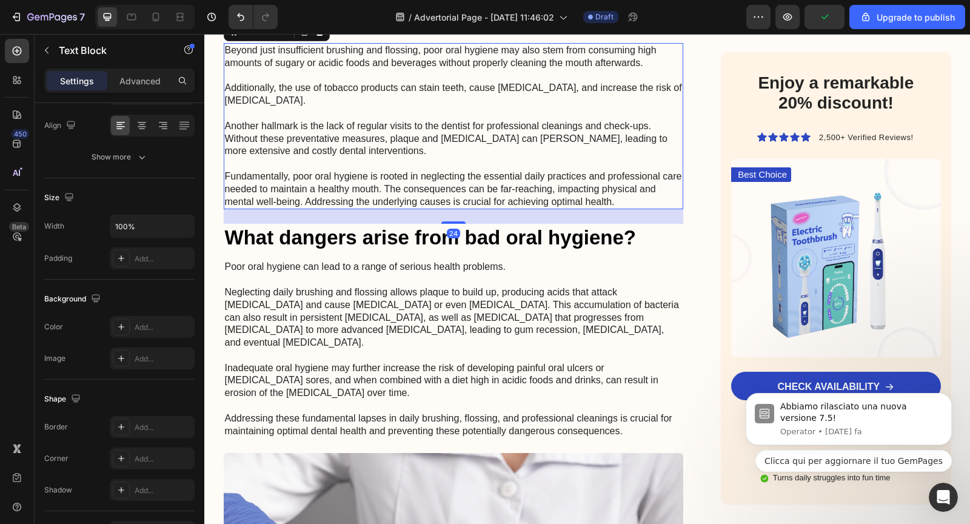
scroll to position [1349, 0]
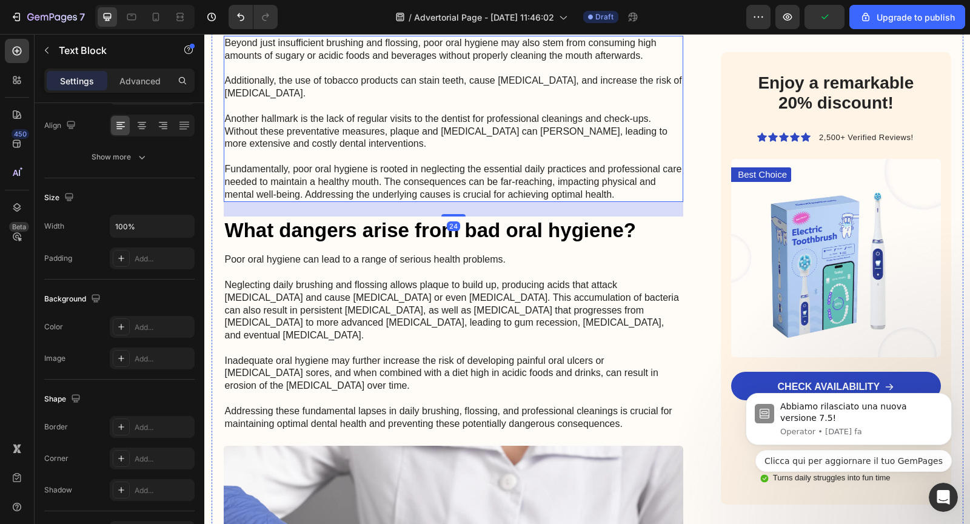
click at [394, 28] on h3 "La Soluzione che Sta Rivoluzionando l'Industria della Bellezza" at bounding box center [454, 1] width 460 height 55
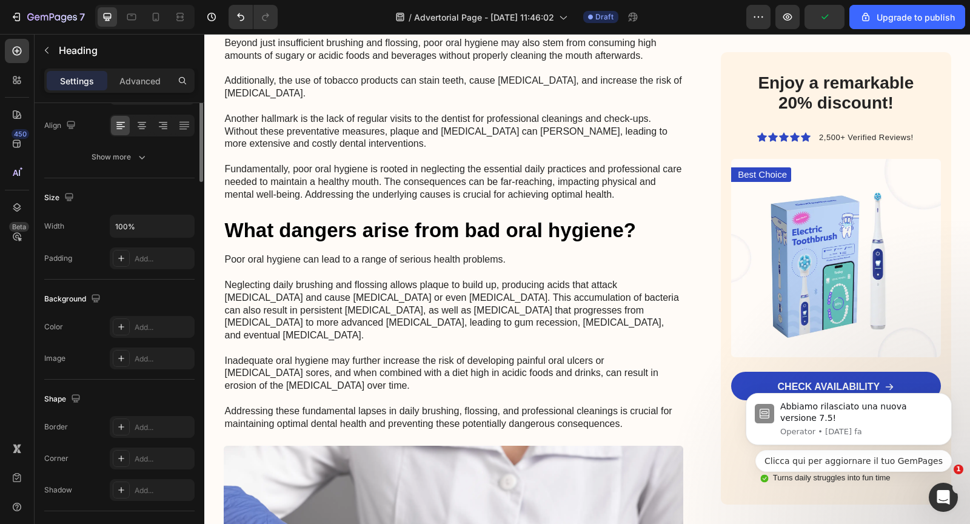
scroll to position [0, 0]
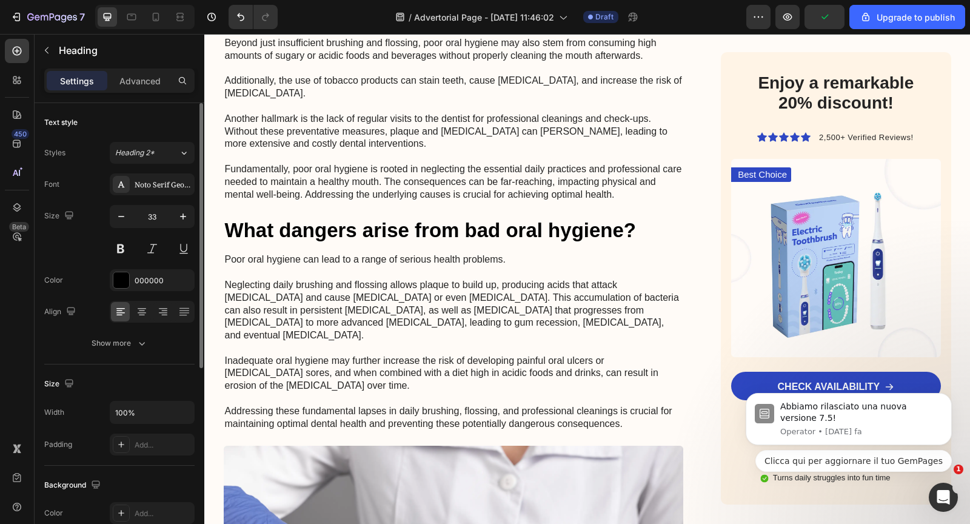
click at [394, 28] on h3 "La Soluzione che Sta Rivoluzionando l'Industria della Bellezza" at bounding box center [454, 1] width 460 height 55
click at [394, 27] on p "La Soluzione che Sta Rivoluzionando l'Industria della Bellezza" at bounding box center [454, 1] width 458 height 52
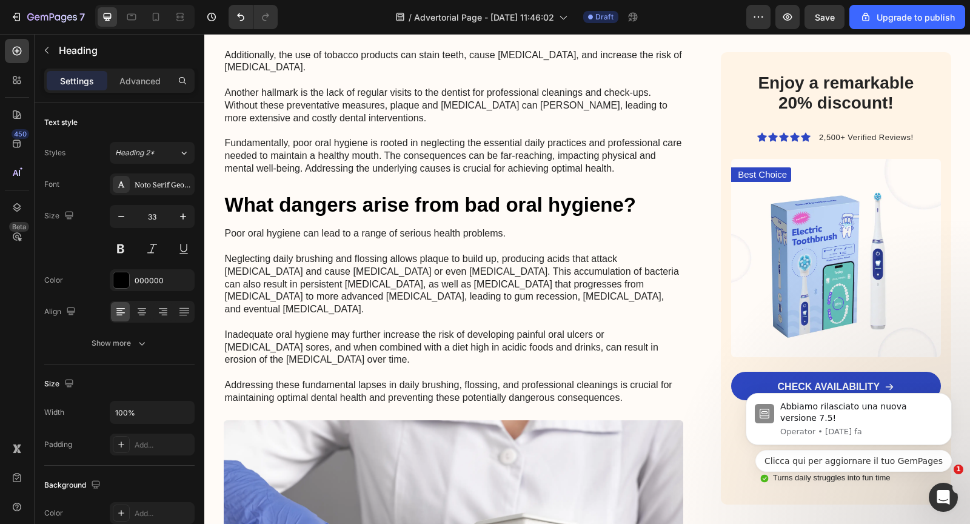
click at [824, 13] on span "Save" at bounding box center [825, 17] width 20 height 10
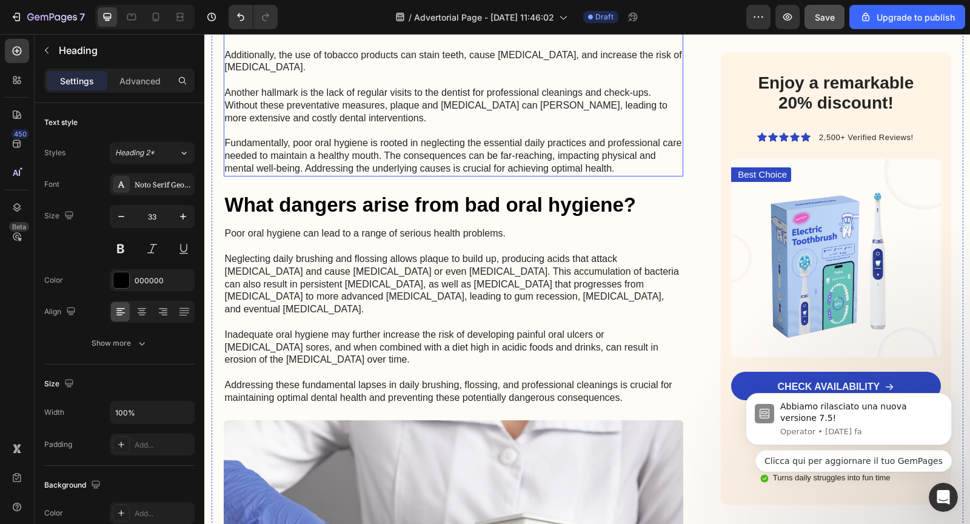
click at [536, 175] on p "Beyond just insufficient brushing and flossing, poor oral hygiene may also stem…" at bounding box center [454, 93] width 458 height 164
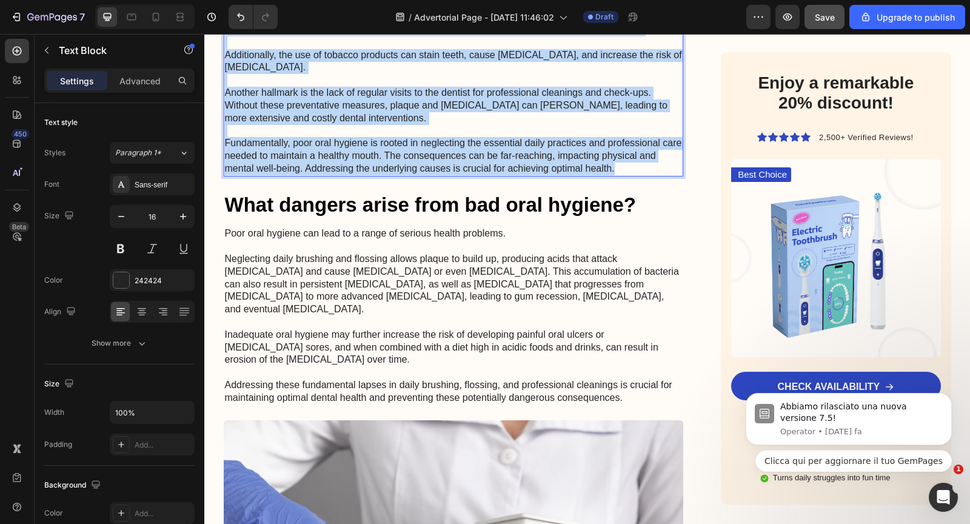
drag, startPoint x: 616, startPoint y: 393, endPoint x: 196, endPoint y: 219, distance: 454.6
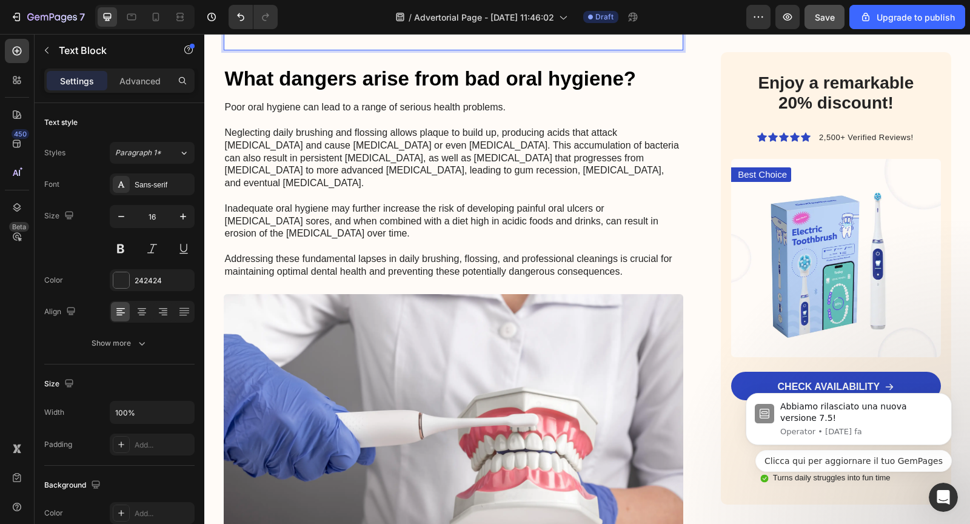
click at [260, 36] on p "Il segreto di Jolie risiede nella sua formula filtrante proprietaria, che combi…" at bounding box center [454, 23] width 458 height 25
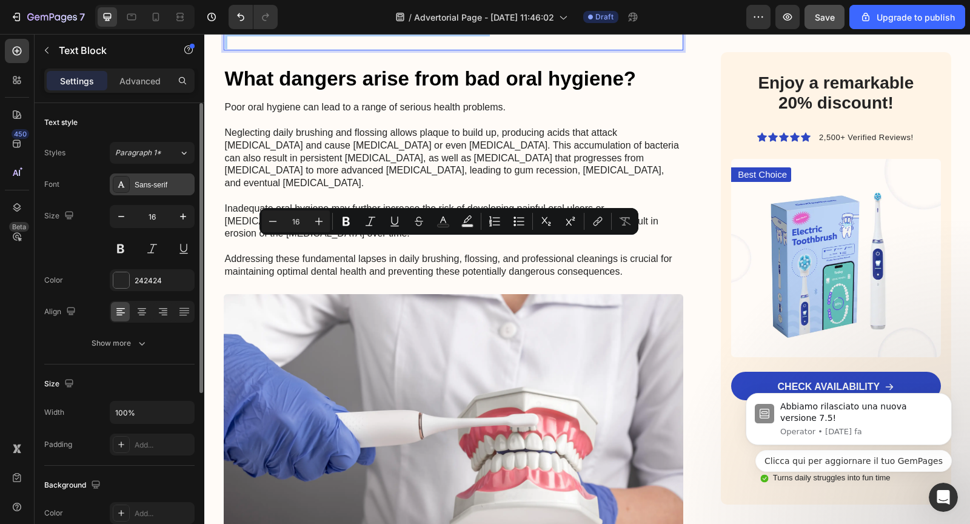
click at [165, 182] on div "Sans-serif" at bounding box center [163, 184] width 57 height 11
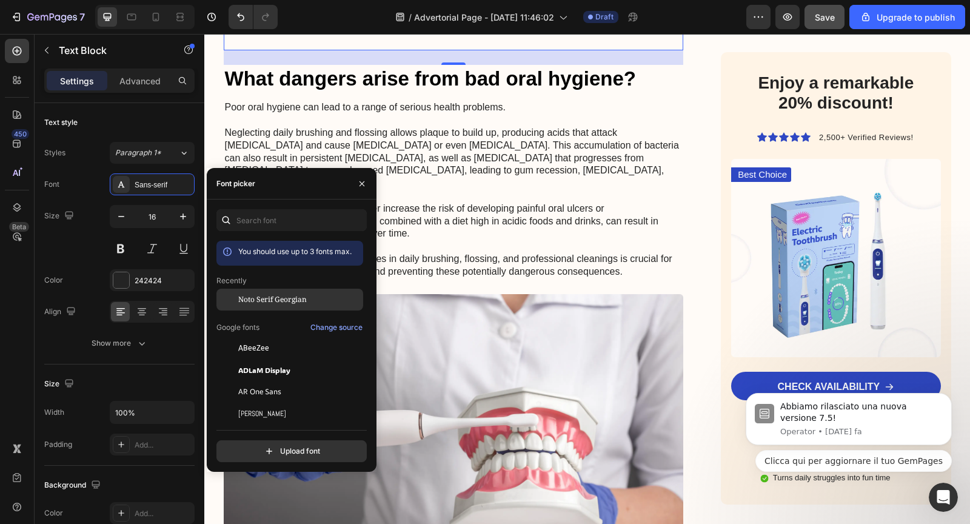
click at [256, 381] on div "Noto Serif Georgian" at bounding box center [289, 392] width 147 height 22
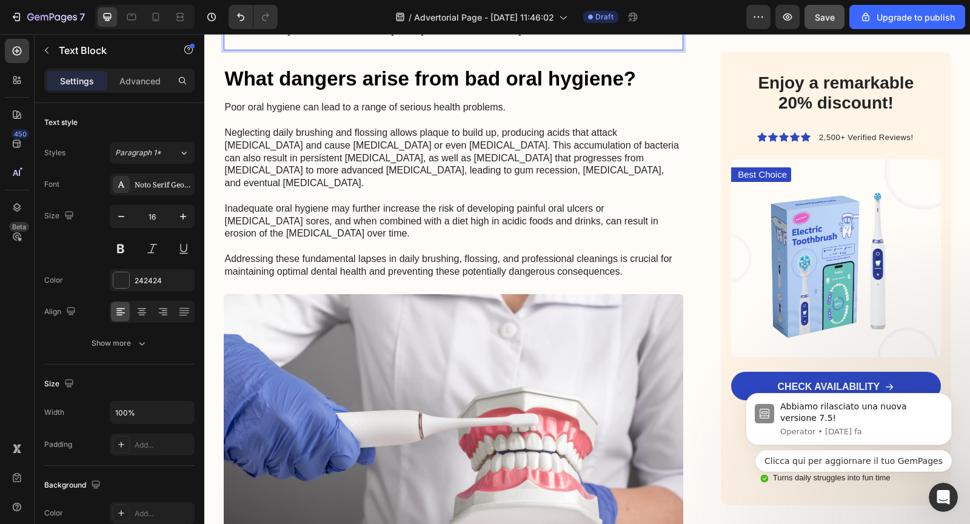
click at [283, 36] on p "Il segreto di Jolie risiede nella sua formula filtrante proprietaria, che combi…" at bounding box center [454, 23] width 458 height 25
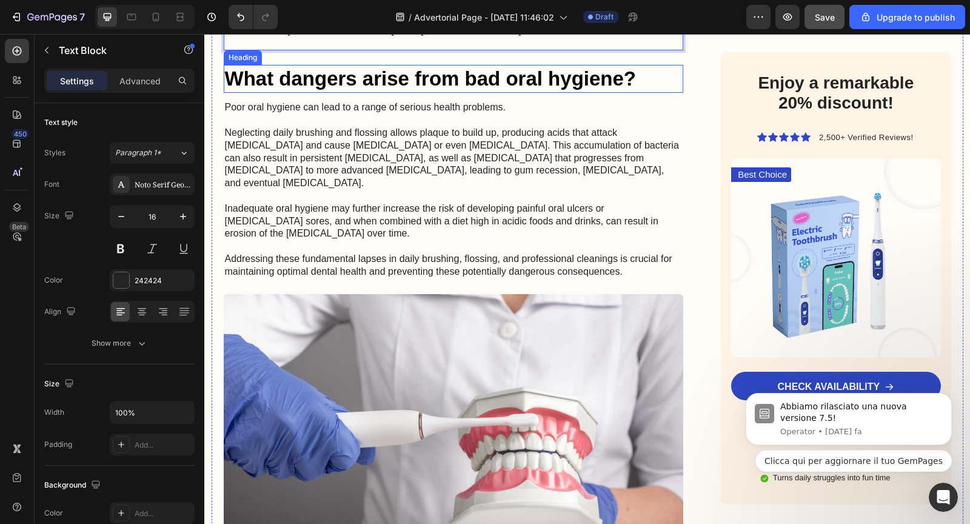
click at [326, 325] on div "Advertorial Text Block Il Segreto per Capelli Splendenti che i Dermatologi Non …" at bounding box center [454, 240] width 460 height 2882
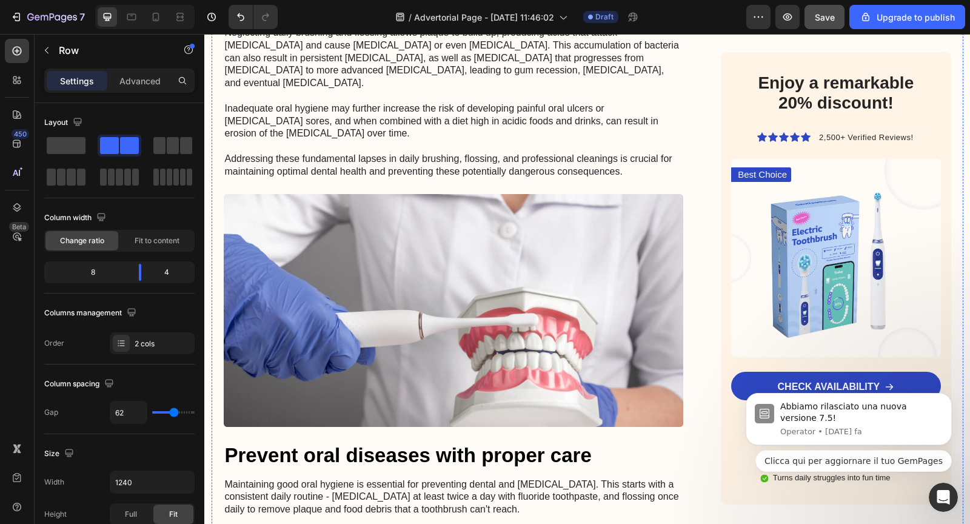
scroll to position [1451, 0]
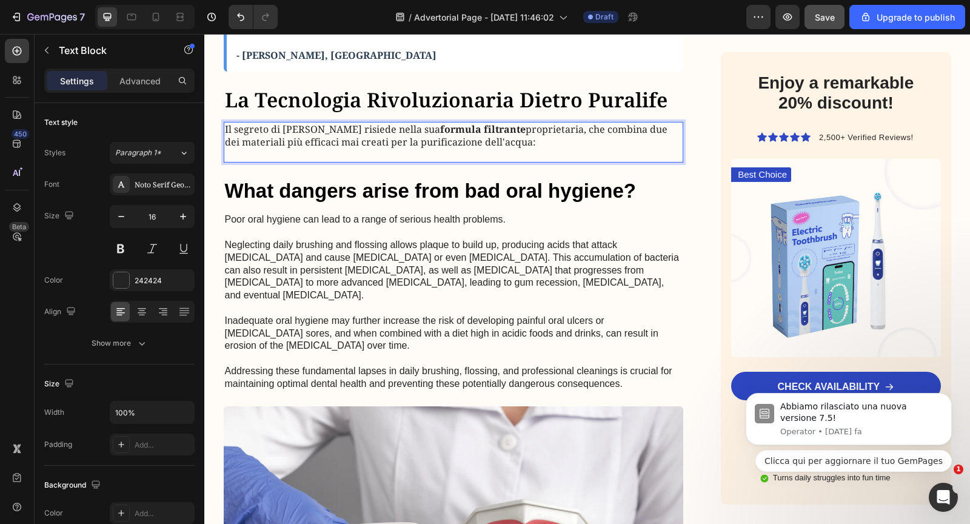
scroll to position [1215, 0]
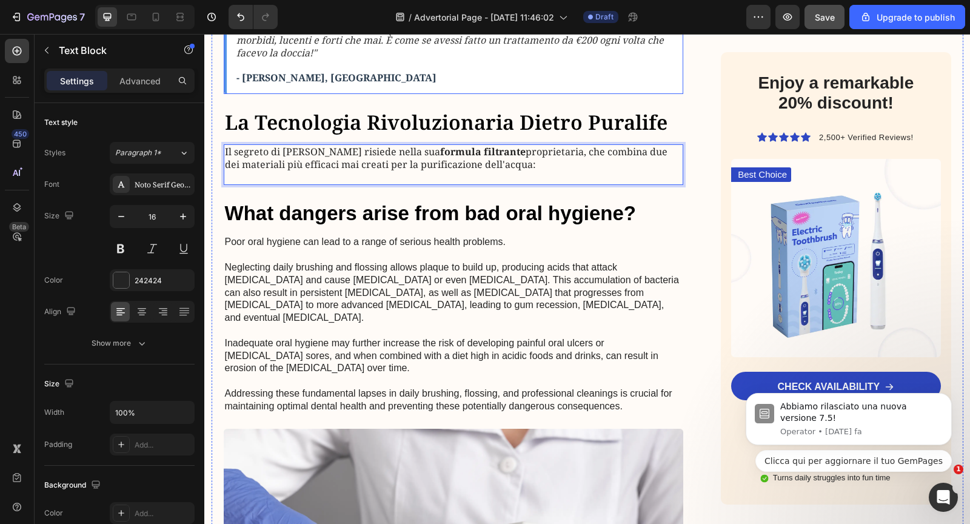
click at [442, 72] on p "Rich Text Editor. Editing area: main" at bounding box center [455, 65] width 438 height 13
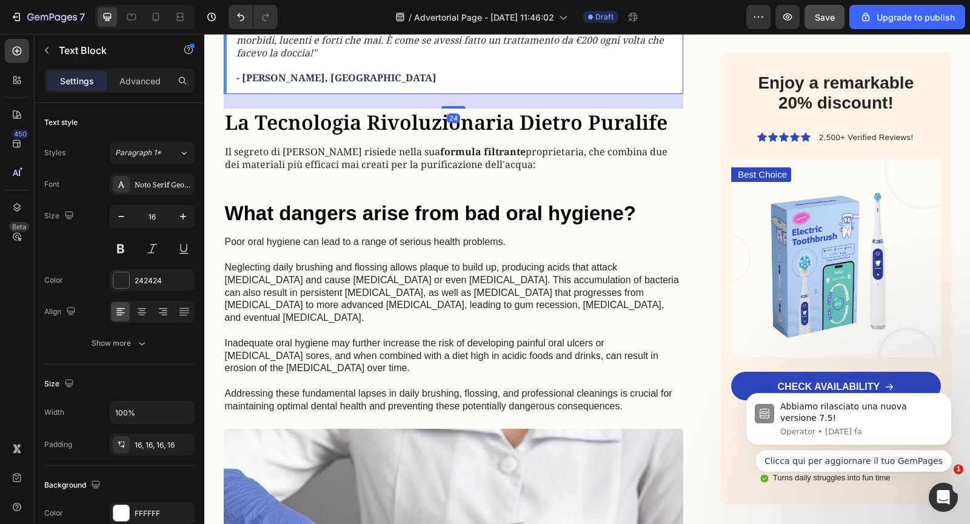
click at [305, 5] on icon at bounding box center [305, 0] width 10 height 10
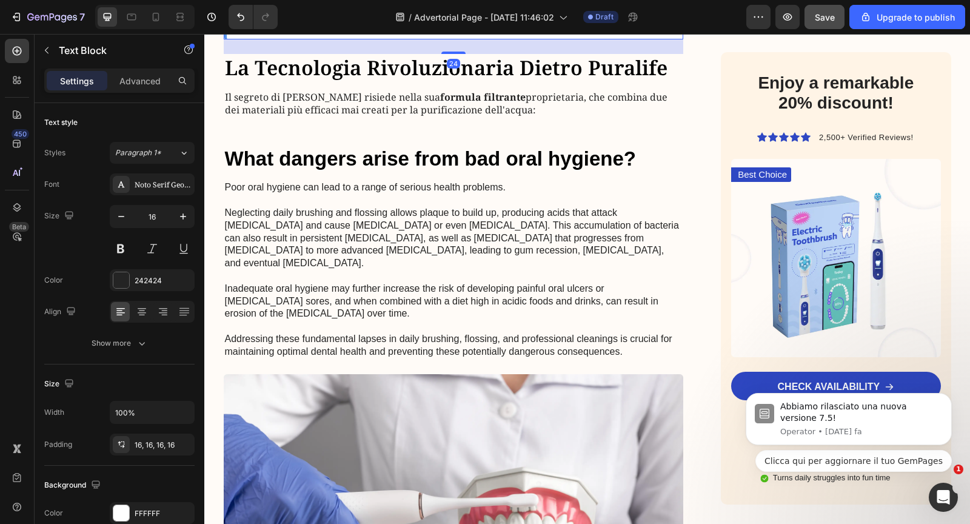
scroll to position [1424, 0]
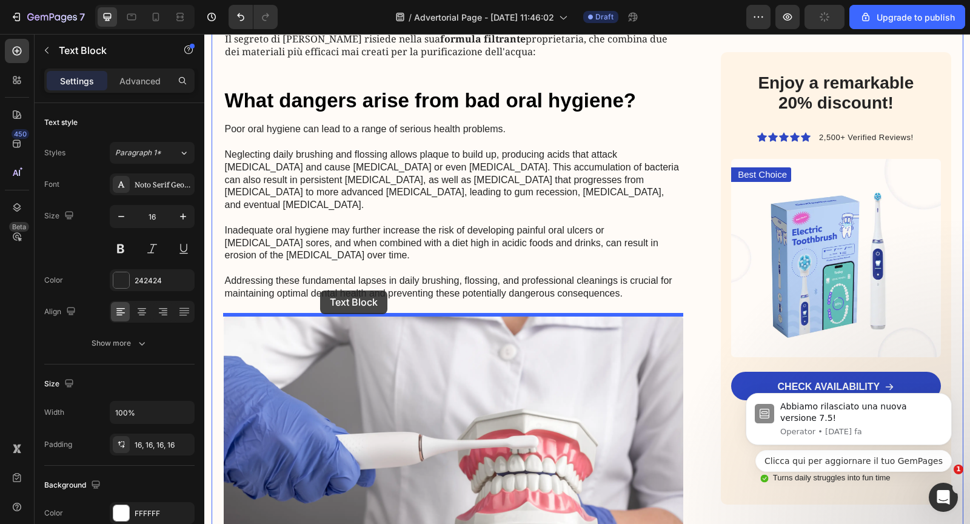
drag, startPoint x: 230, startPoint y: 119, endPoint x: 320, endPoint y: 292, distance: 194.6
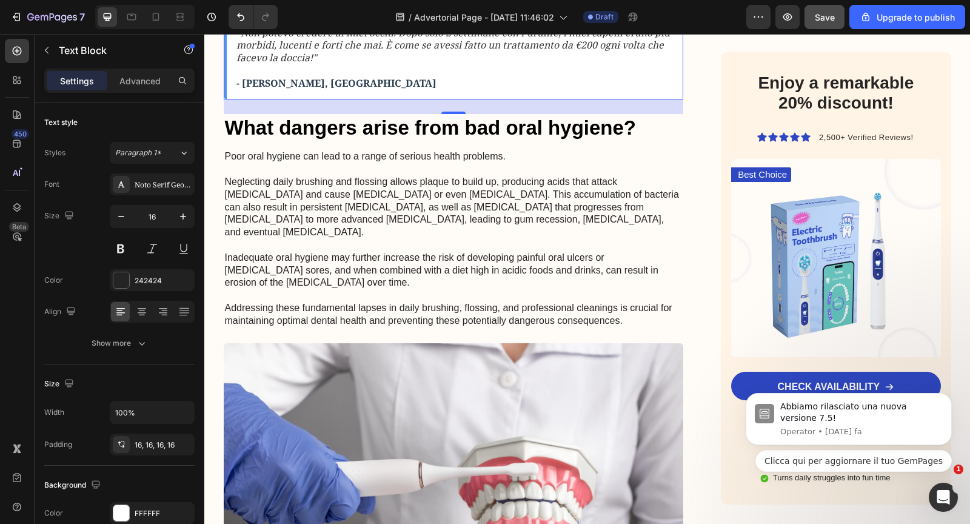
scroll to position [1395, 0]
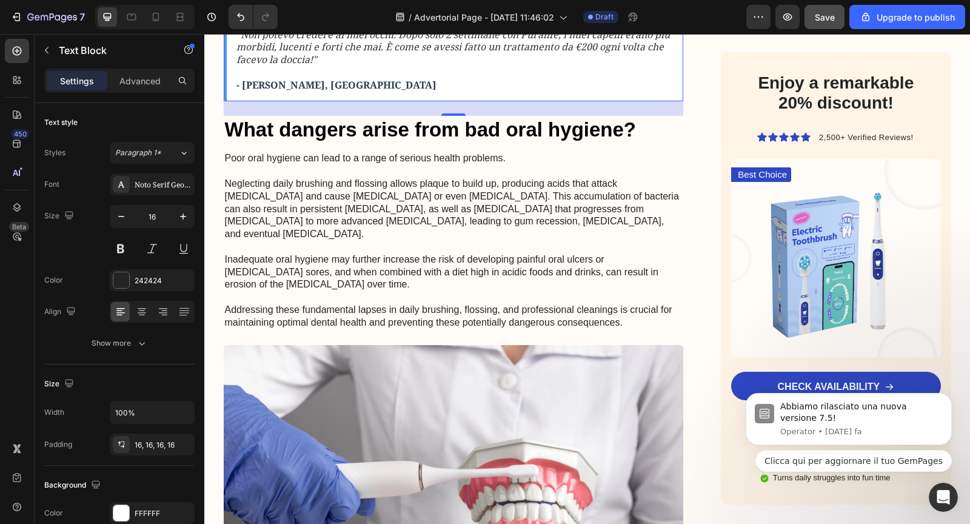
click at [496, 79] on p at bounding box center [455, 72] width 438 height 13
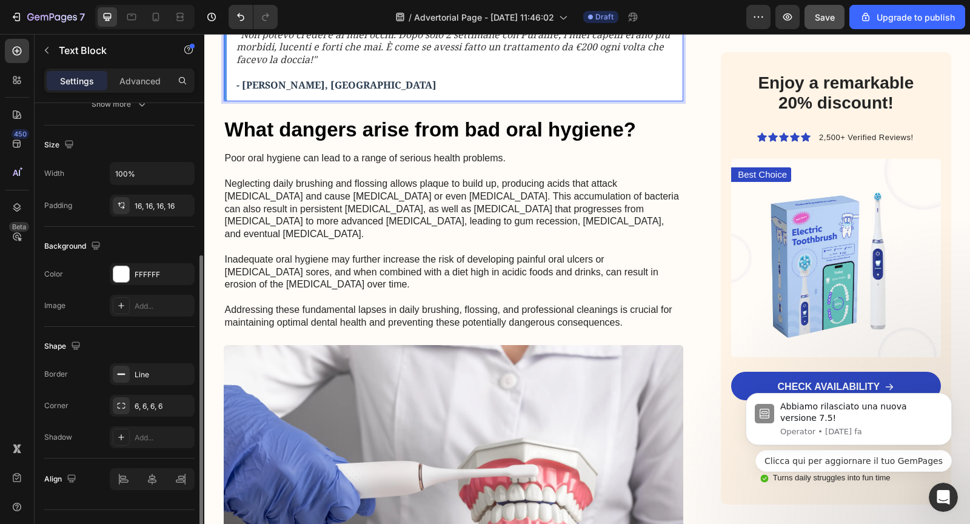
scroll to position [247, 0]
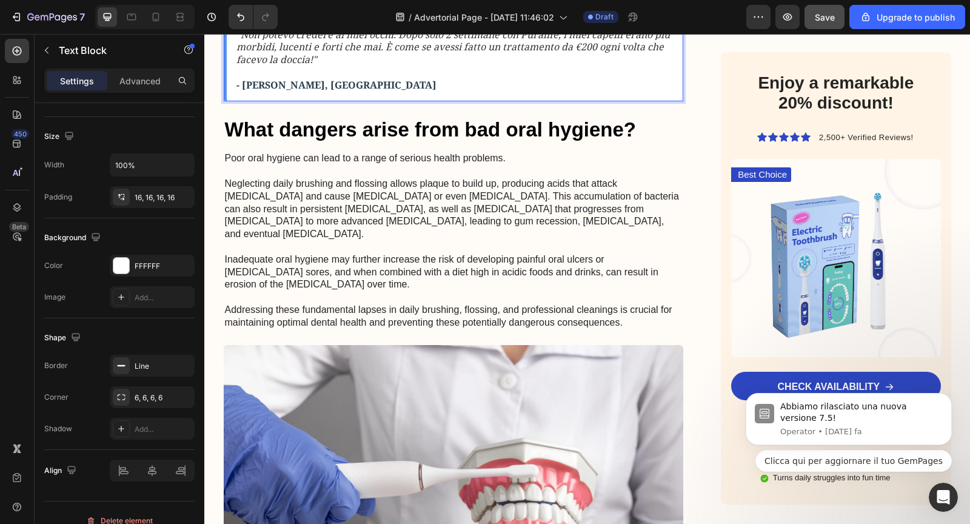
click at [410, 67] on icon ""Non potevo credere ai miei occhi. Dopo solo 2 settimane con Puralife, i miei c…" at bounding box center [452, 47] width 433 height 39
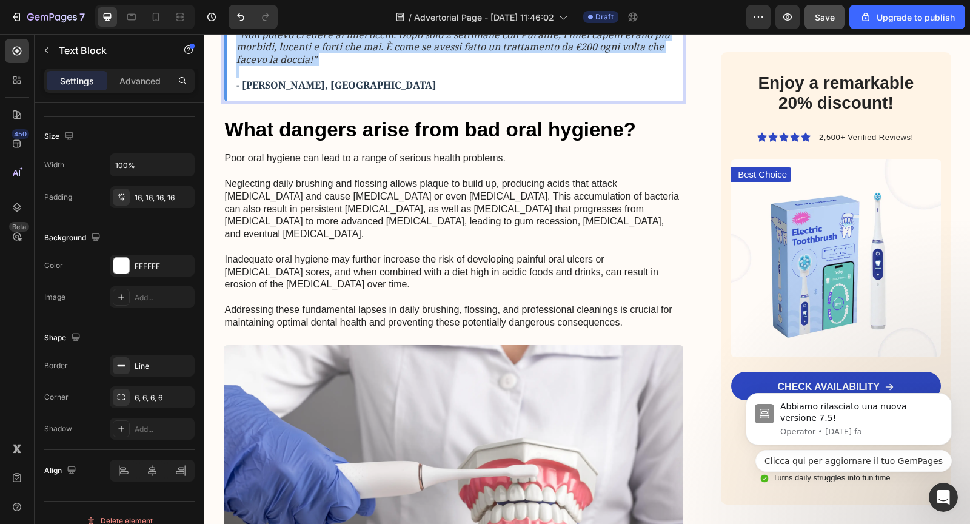
click at [410, 67] on icon ""Non potevo credere ai miei occhi. Dopo solo 2 settimane con Puralife, i miei c…" at bounding box center [452, 47] width 433 height 39
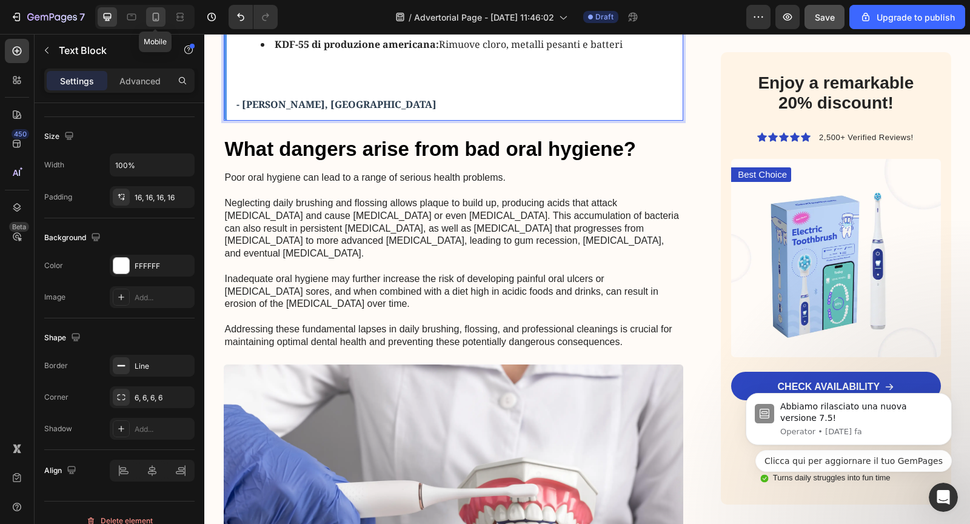
click at [157, 18] on icon at bounding box center [156, 17] width 12 height 12
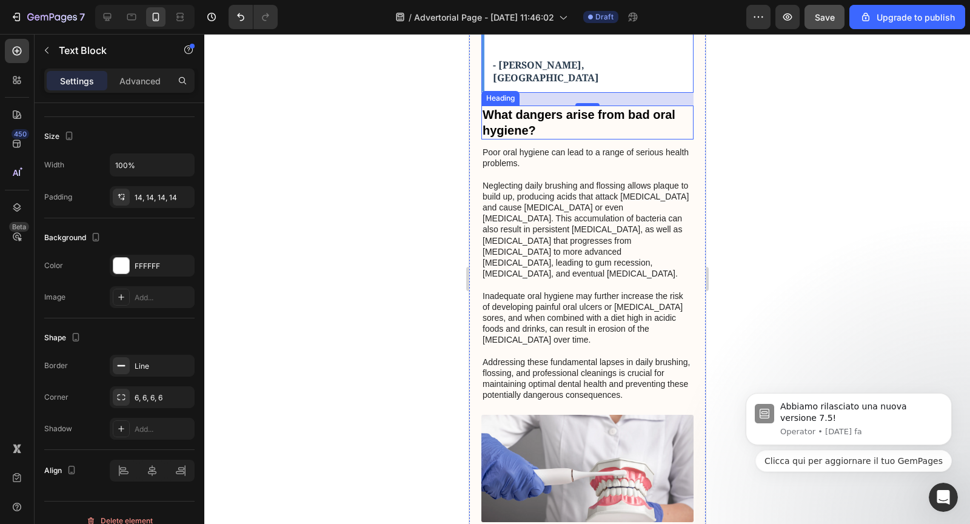
scroll to position [1346, 0]
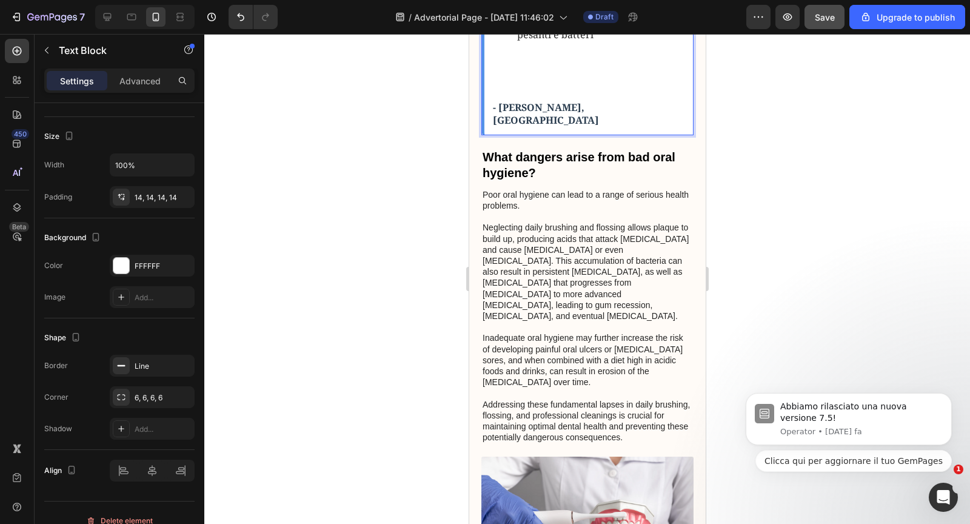
click at [523, 135] on div "KDF-55 di produzione americana: Rimuove cloro, metalli pesanti e batteri - Giul…" at bounding box center [587, 60] width 212 height 150
click at [105, 18] on icon at bounding box center [108, 17] width 8 height 8
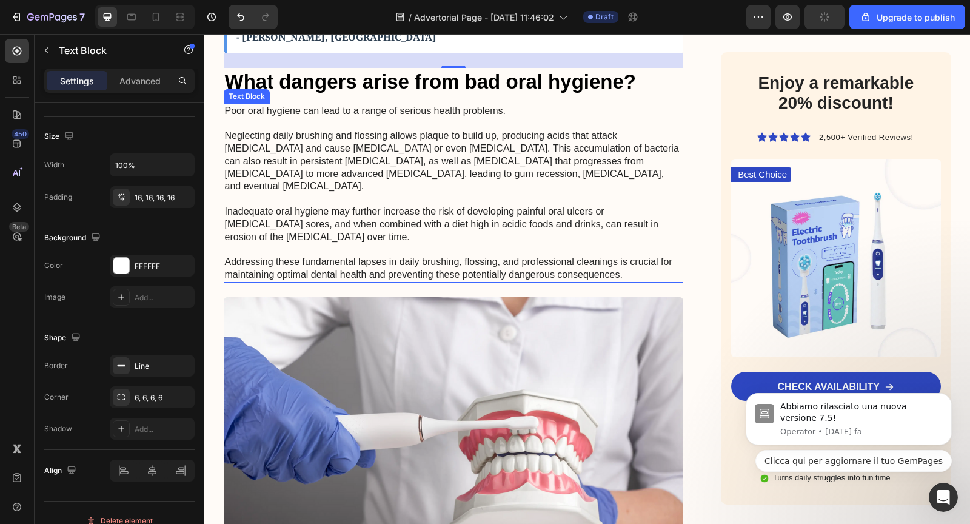
scroll to position [1463, 0]
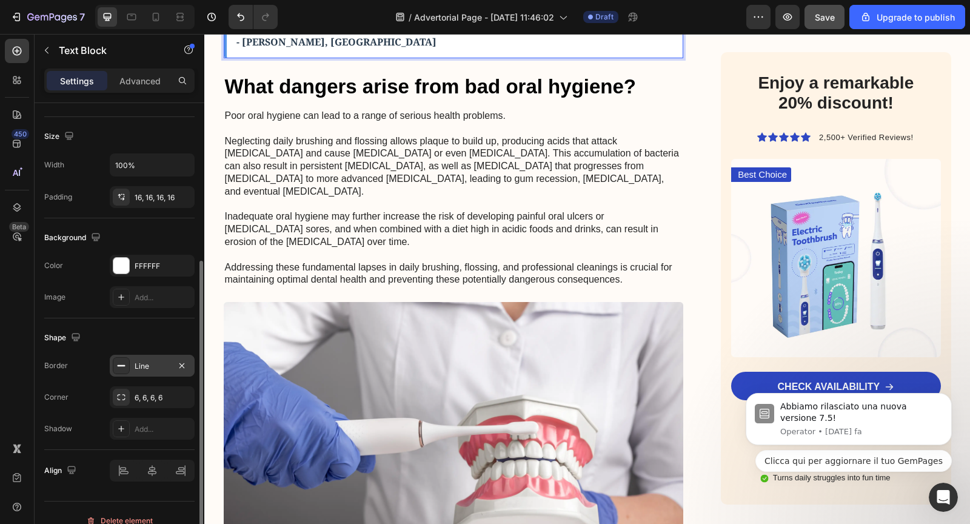
click at [126, 367] on div at bounding box center [121, 365] width 17 height 17
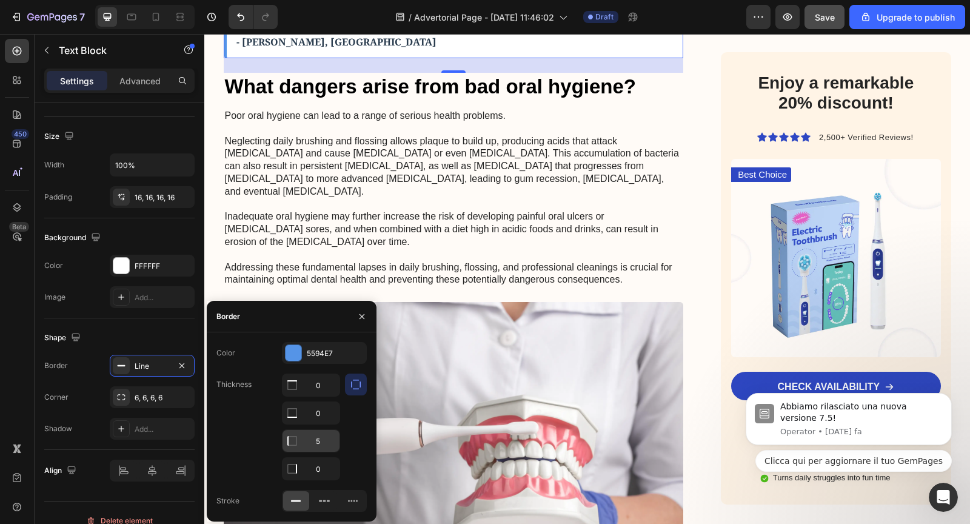
click at [318, 396] on input "5" at bounding box center [310, 385] width 57 height 22
type input "0"
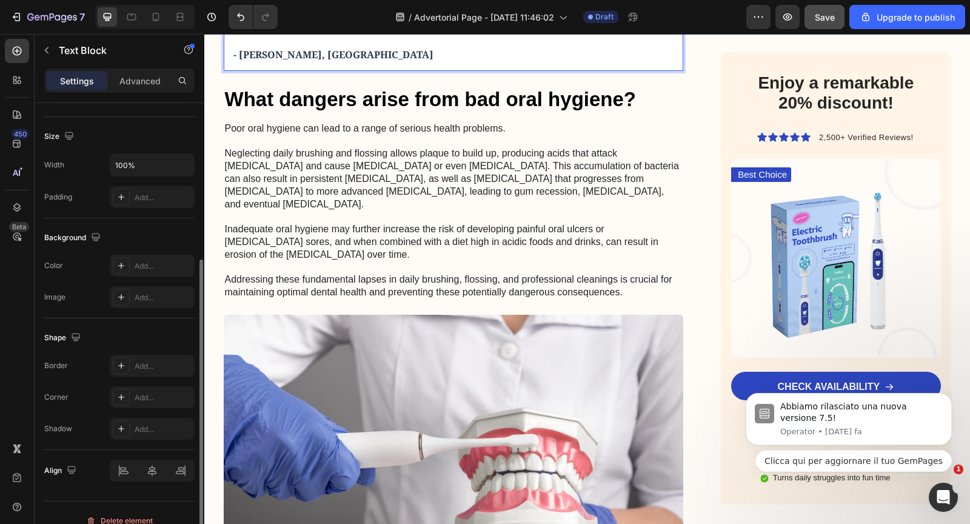
click at [428, 299] on p "Poor oral hygiene can lead to a range of serious health problems. Neglecting da…" at bounding box center [454, 210] width 458 height 176
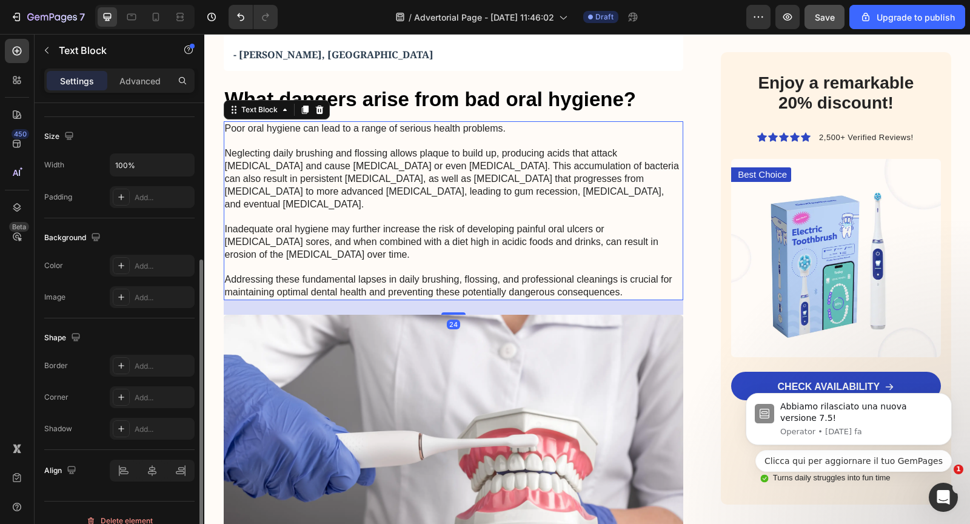
scroll to position [247, 0]
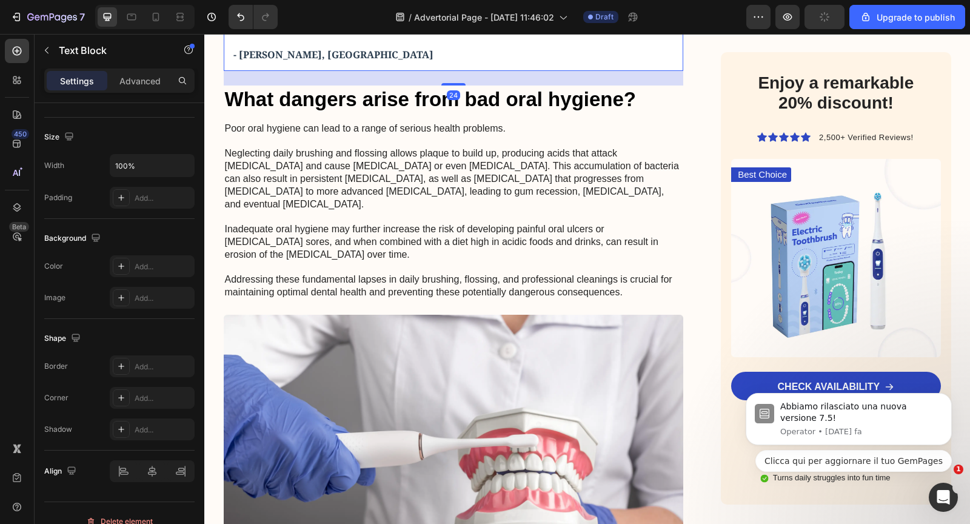
click at [416, 48] on p "Rich Text Editor. Editing area: main" at bounding box center [453, 42] width 441 height 13
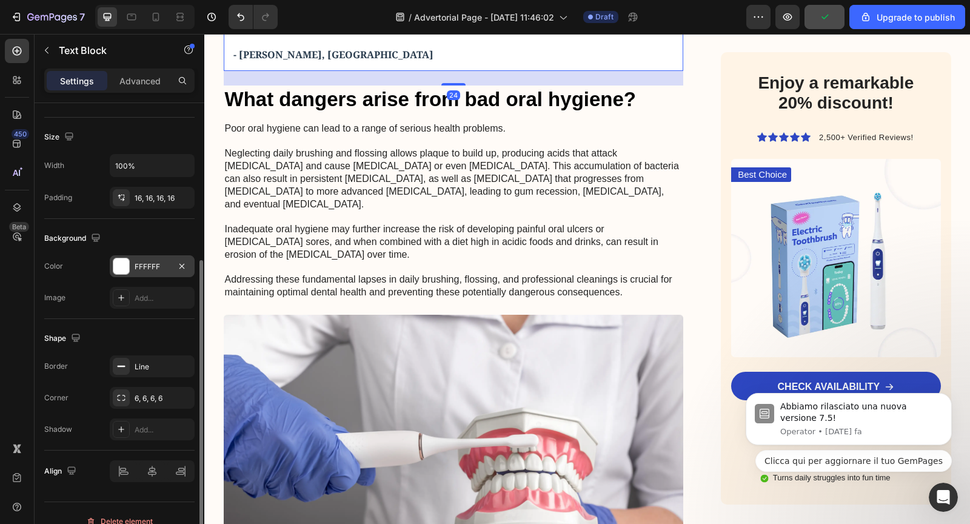
click at [124, 264] on div at bounding box center [121, 266] width 16 height 16
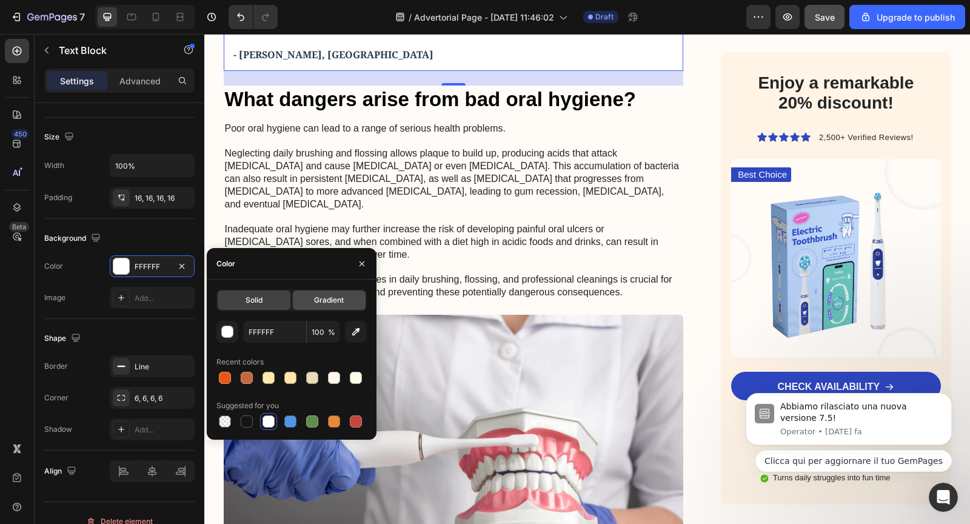
click at [324, 302] on span "Gradient" at bounding box center [329, 300] width 30 height 11
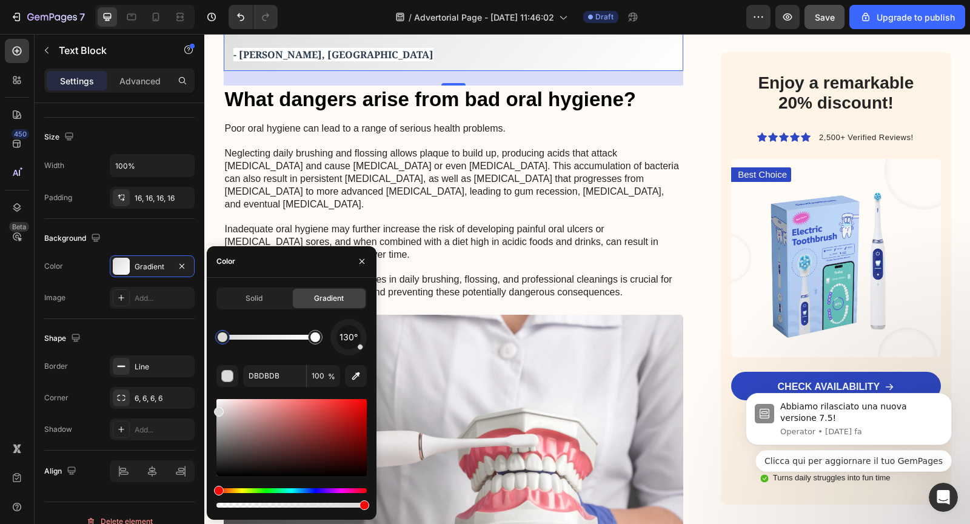
drag, startPoint x: 220, startPoint y: 408, endPoint x: 211, endPoint y: 398, distance: 14.2
type input "E5E5E5"
click at [522, 299] on p "Poor oral hygiene can lead to a range of serious health problems. Neglecting da…" at bounding box center [454, 210] width 458 height 176
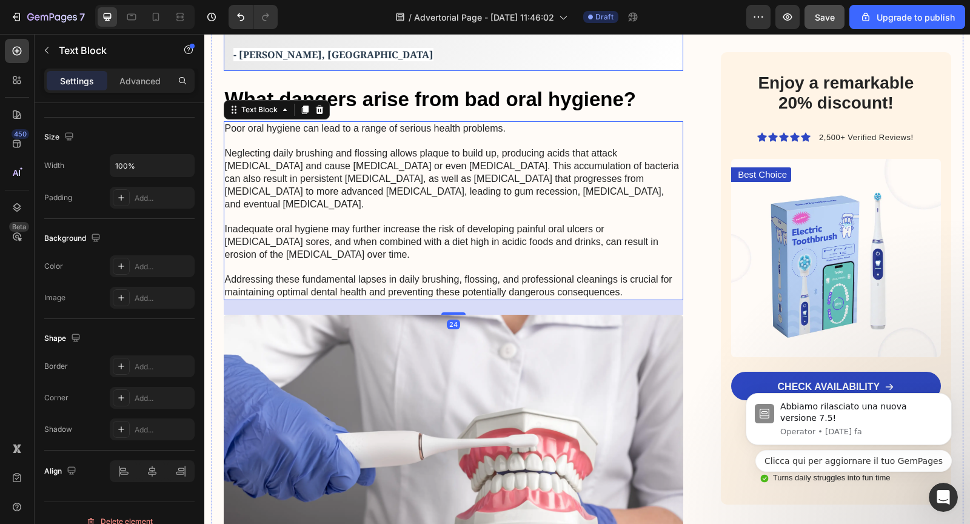
click at [291, 61] on strong "- Giulia F., Roma" at bounding box center [333, 54] width 200 height 13
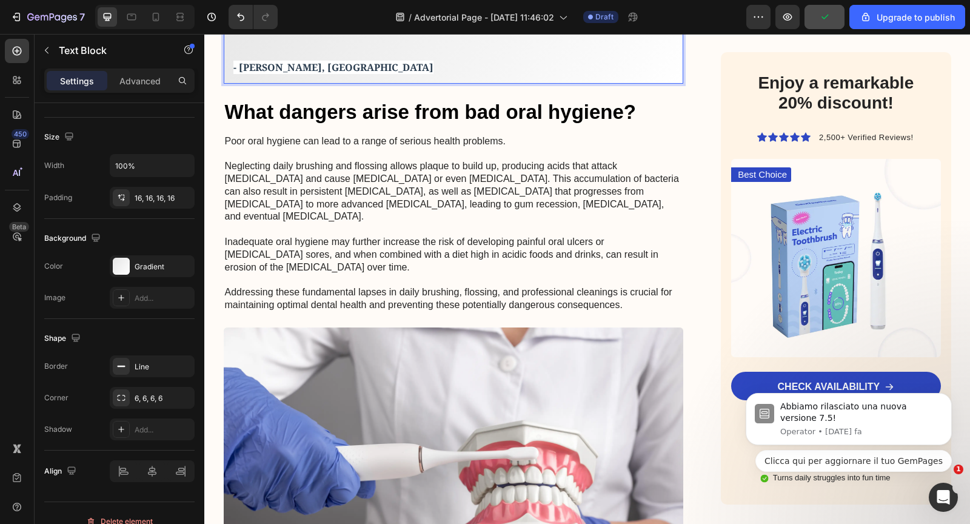
click at [314, 74] on p "- Giulia F., Roma" at bounding box center [453, 67] width 441 height 13
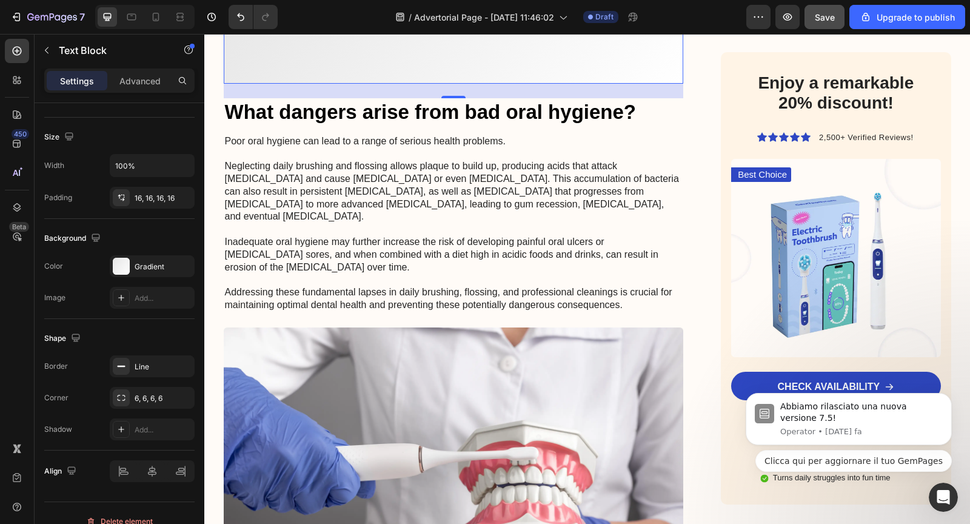
click at [390, 48] on p "Rich Text Editor. Editing area: main" at bounding box center [453, 11] width 441 height 76
click at [22, 83] on icon at bounding box center [17, 80] width 12 height 12
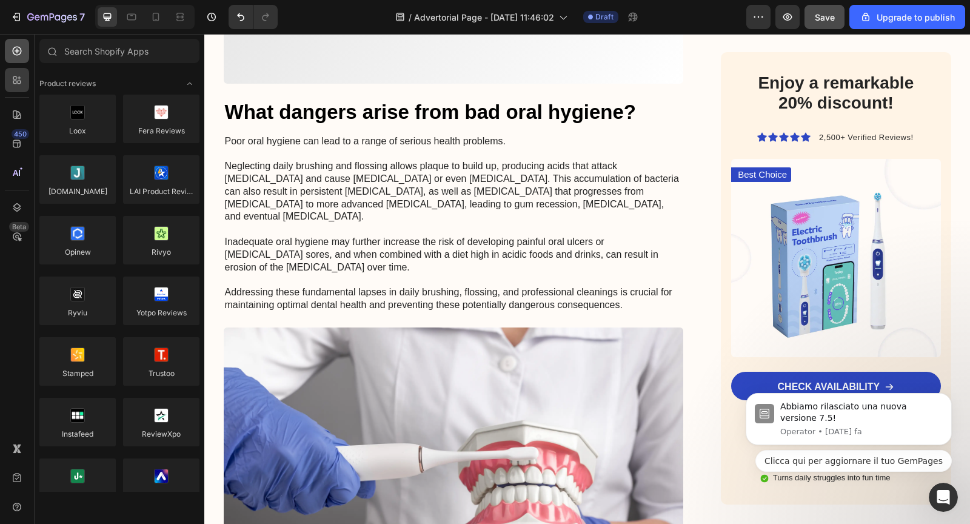
click at [23, 56] on div at bounding box center [17, 51] width 24 height 24
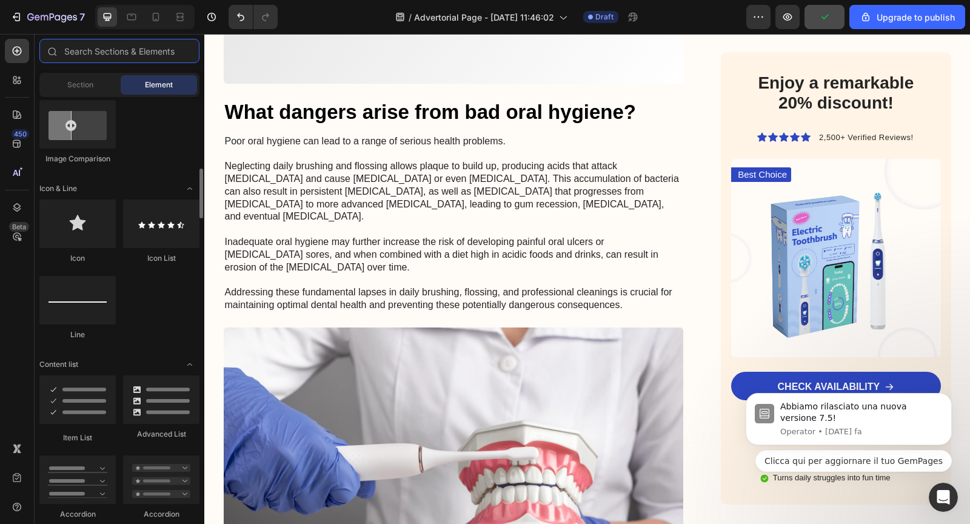
scroll to position [704, 0]
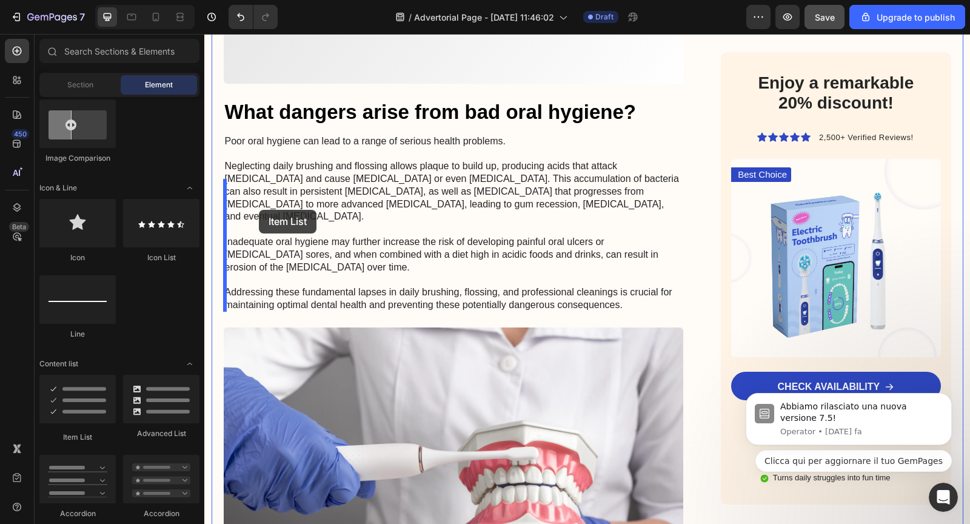
drag, startPoint x: 287, startPoint y: 425, endPoint x: 259, endPoint y: 210, distance: 217.0
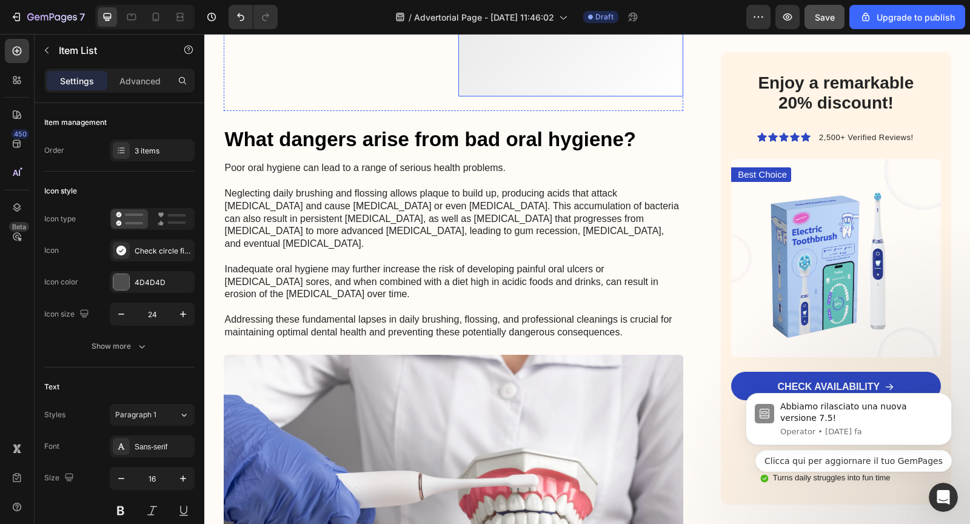
click at [495, 61] on p at bounding box center [570, 23] width 205 height 76
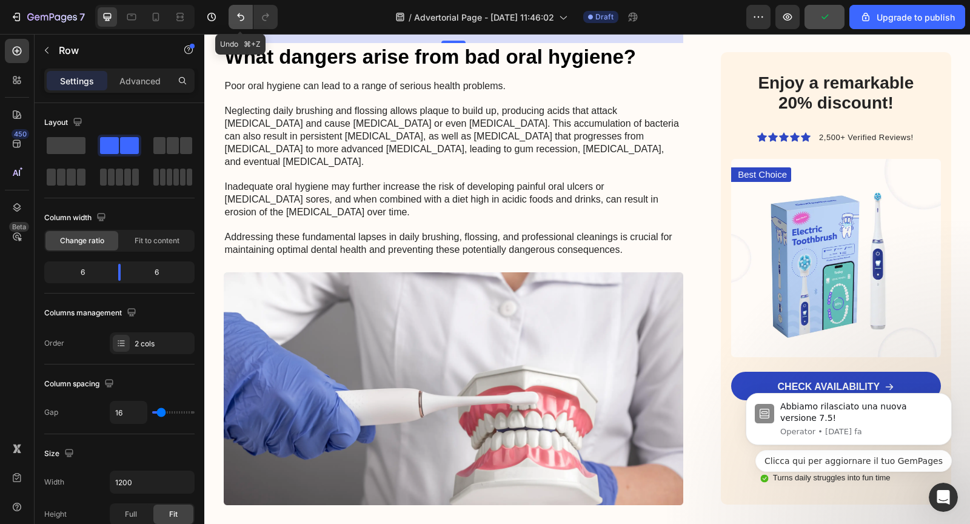
click at [241, 18] on icon "Undo/Redo" at bounding box center [241, 17] width 12 height 12
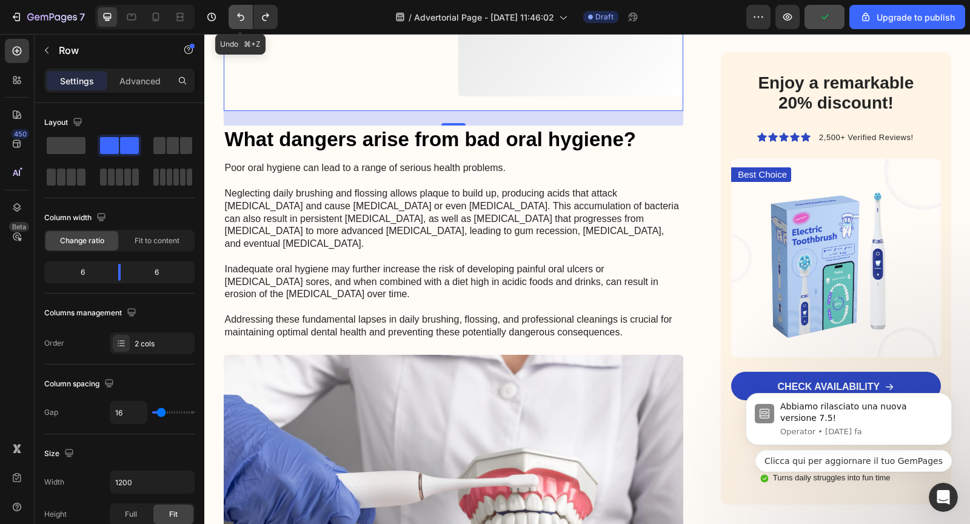
click at [241, 18] on icon "Undo/Redo" at bounding box center [241, 17] width 12 height 12
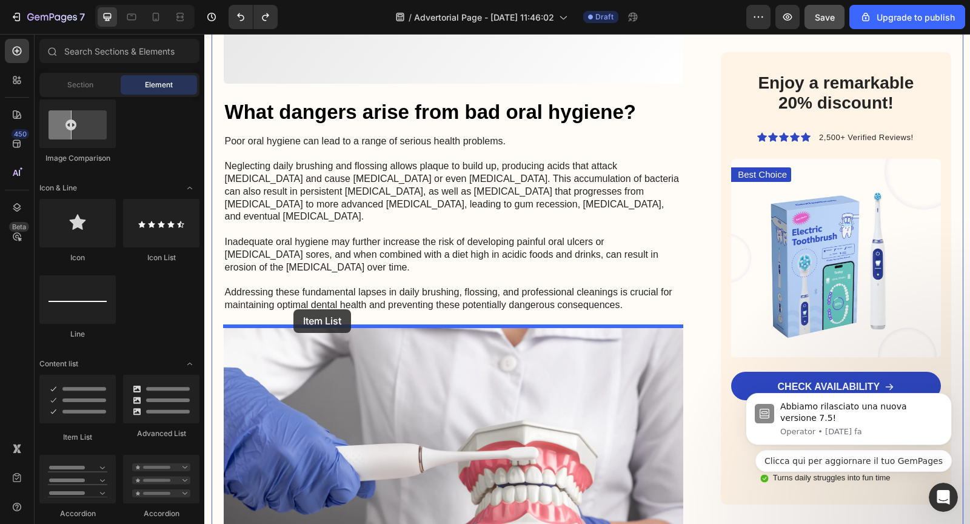
drag, startPoint x: 286, startPoint y: 427, endPoint x: 293, endPoint y: 309, distance: 117.8
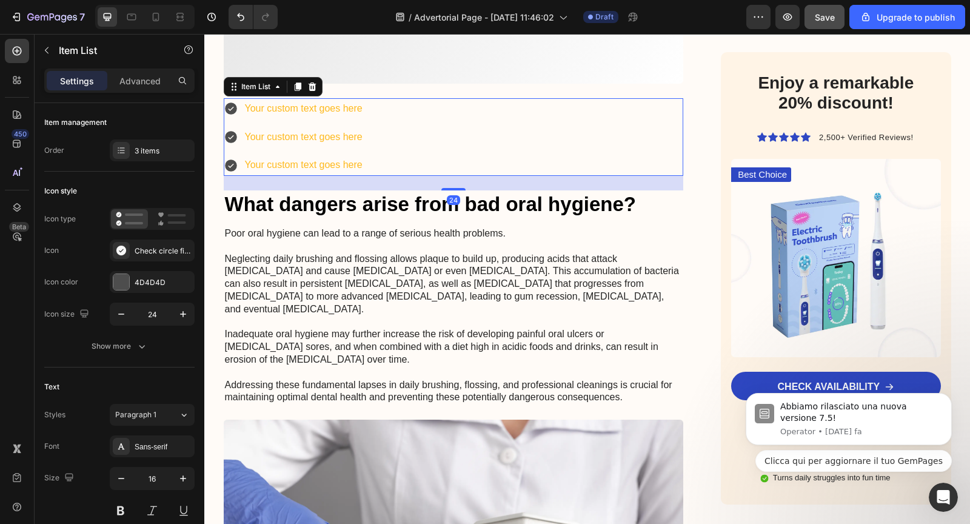
click at [231, 115] on icon at bounding box center [231, 108] width 12 height 12
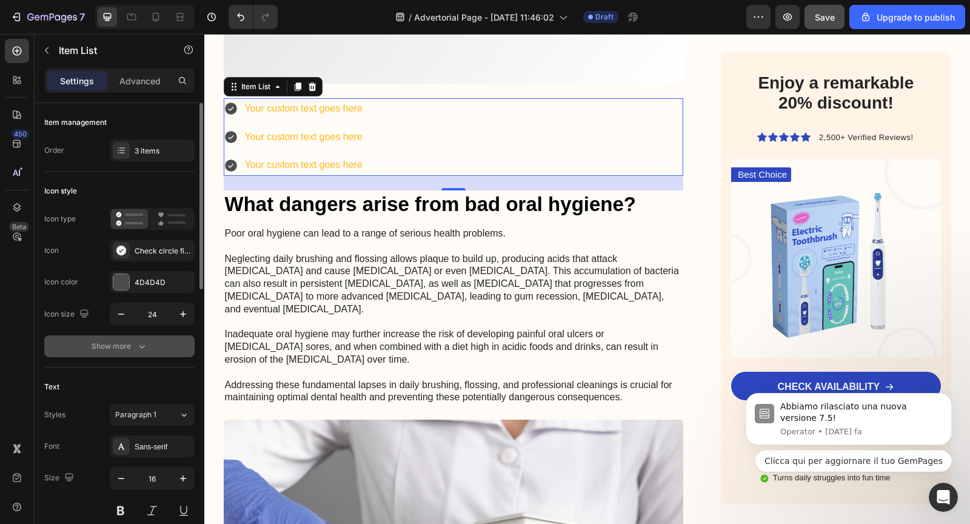
scroll to position [14, 0]
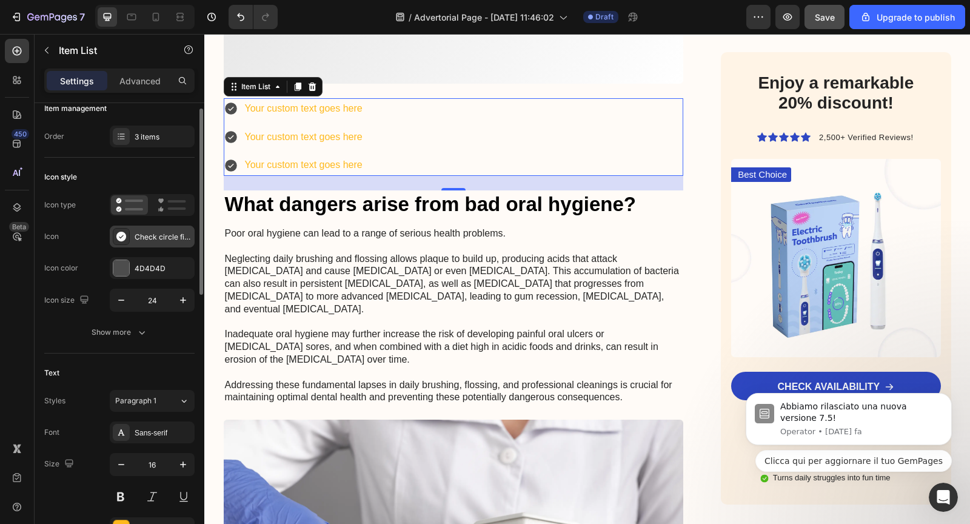
click at [150, 235] on div "Check circle filled" at bounding box center [163, 237] width 57 height 11
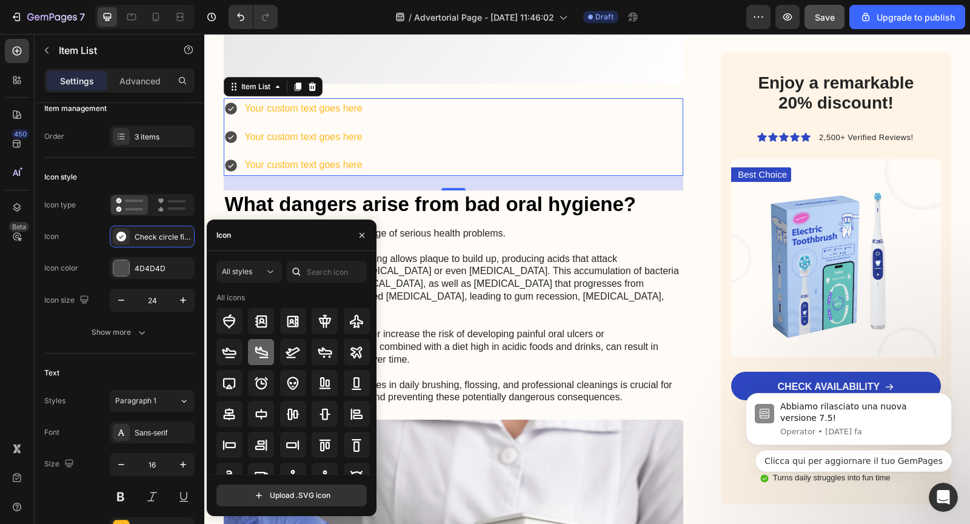
scroll to position [11, 0]
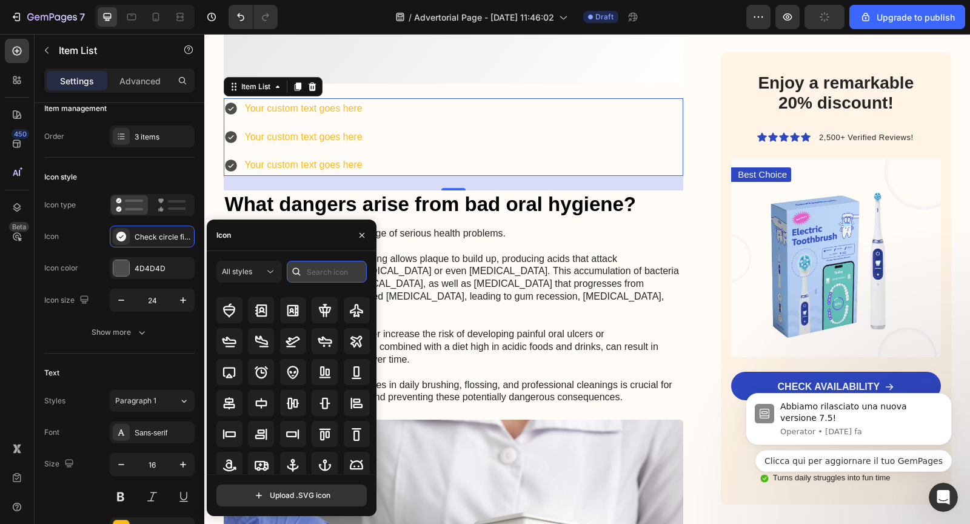
click at [317, 275] on input "text" at bounding box center [327, 272] width 80 height 22
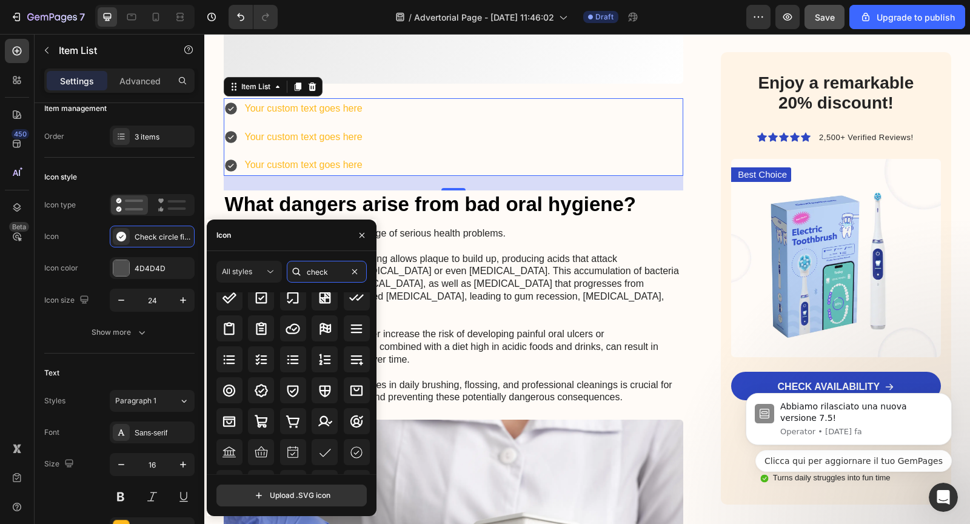
scroll to position [64, 0]
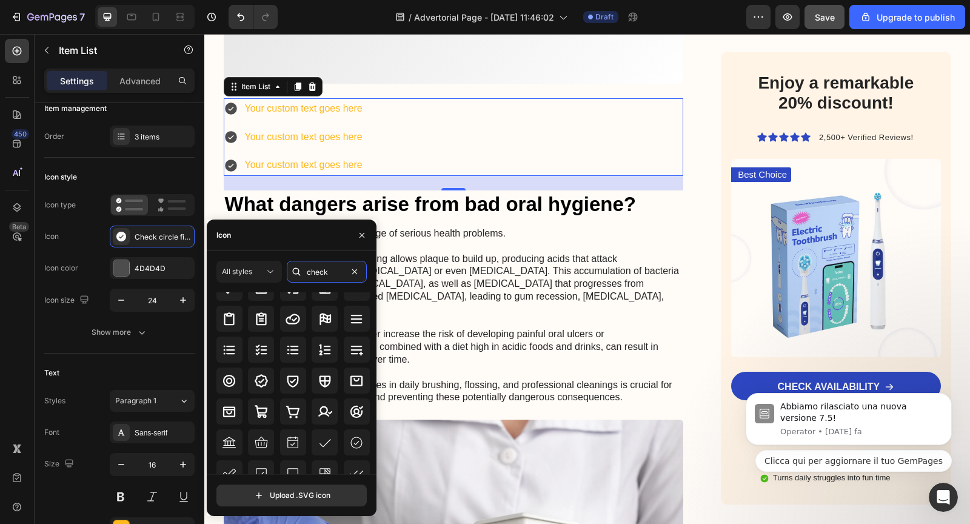
type input "check"
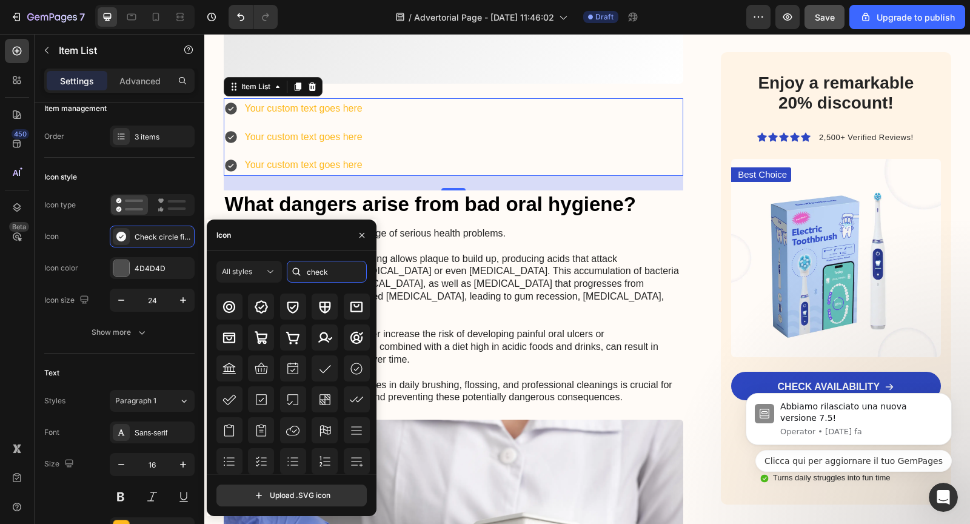
scroll to position [0, 0]
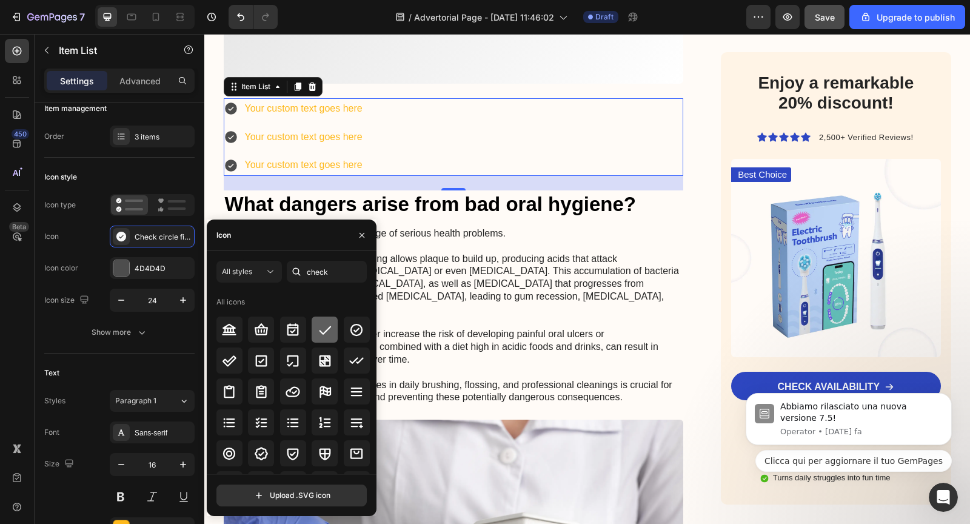
click at [322, 334] on icon at bounding box center [325, 329] width 15 height 15
click at [415, 74] on p at bounding box center [453, 67] width 441 height 13
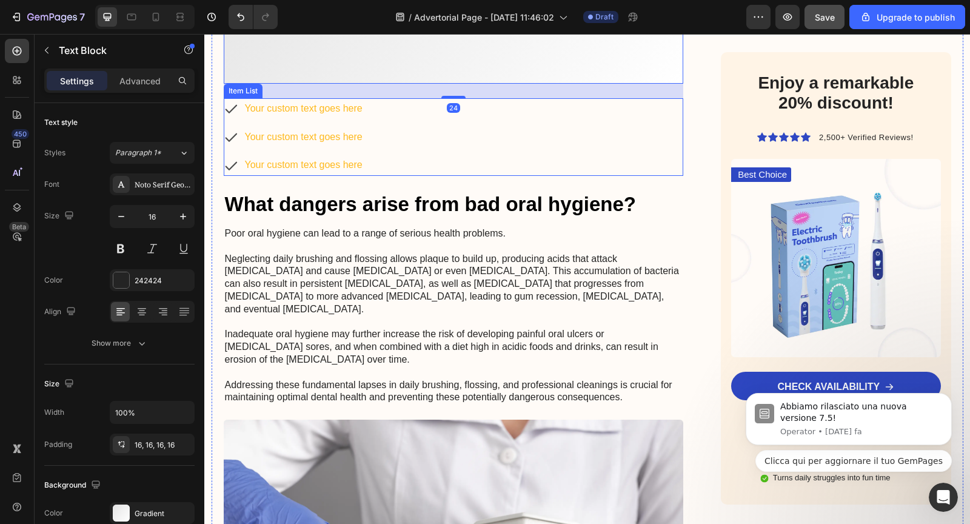
click at [230, 116] on icon at bounding box center [231, 108] width 15 height 15
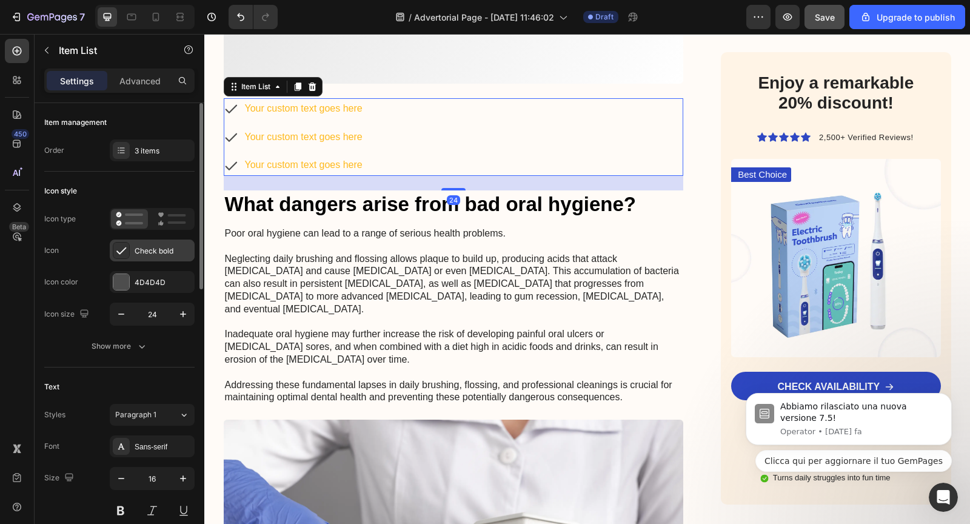
click at [128, 247] on div at bounding box center [121, 250] width 17 height 17
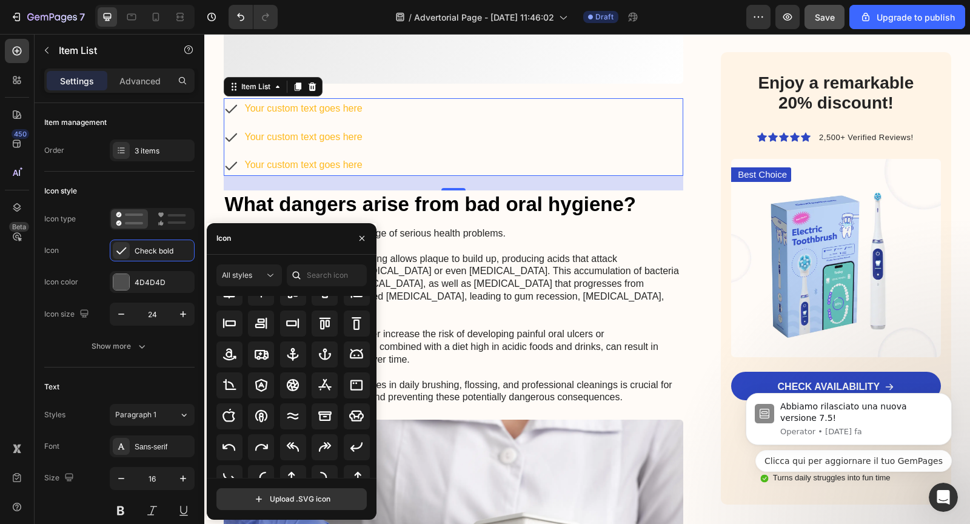
scroll to position [136, 0]
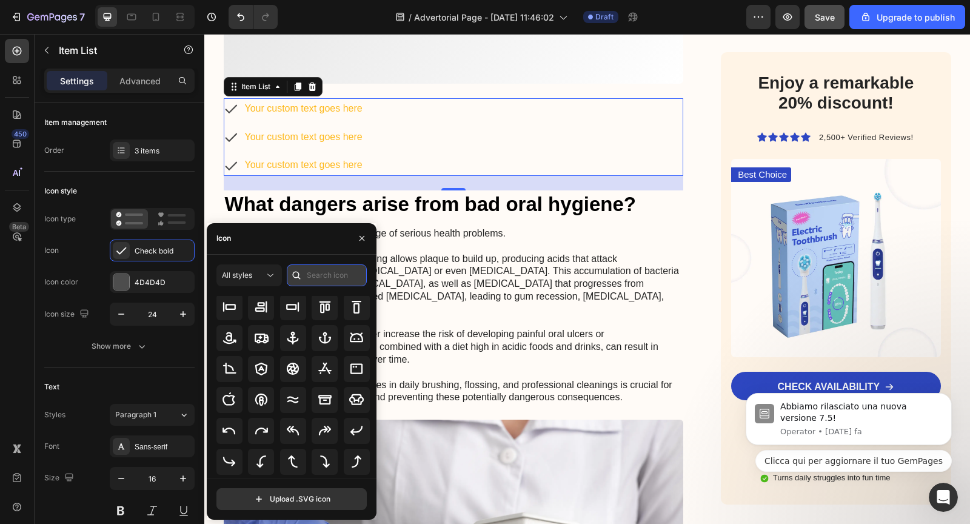
click at [308, 281] on input "text" at bounding box center [327, 275] width 80 height 22
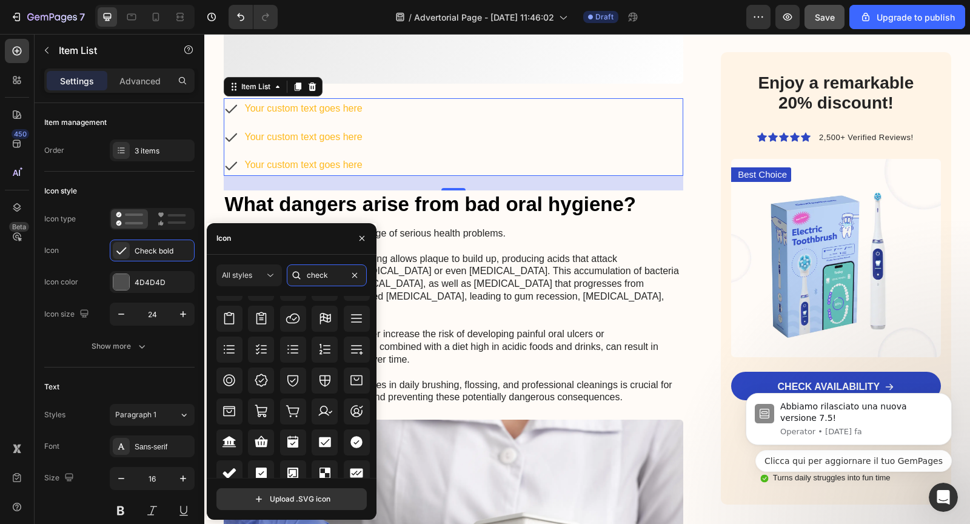
scroll to position [394, 0]
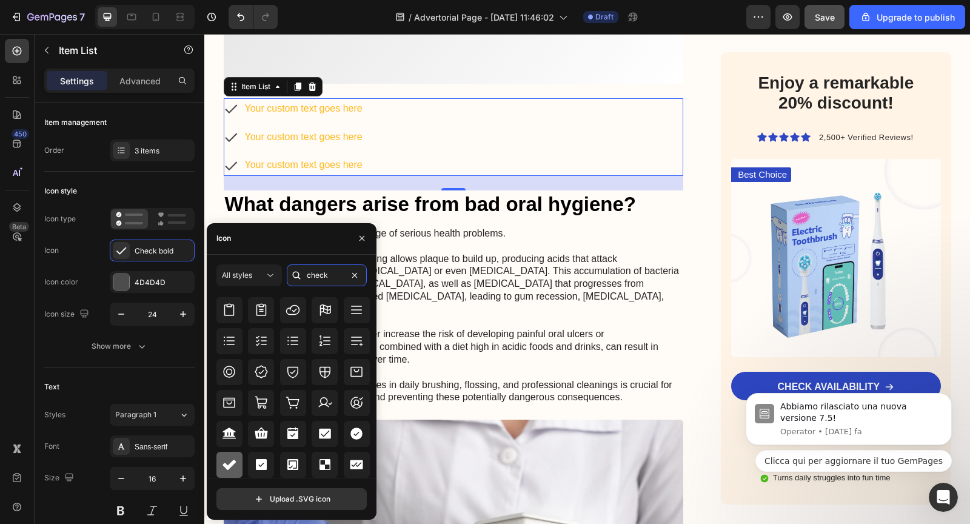
type input "check"
click at [232, 460] on icon at bounding box center [229, 464] width 15 height 15
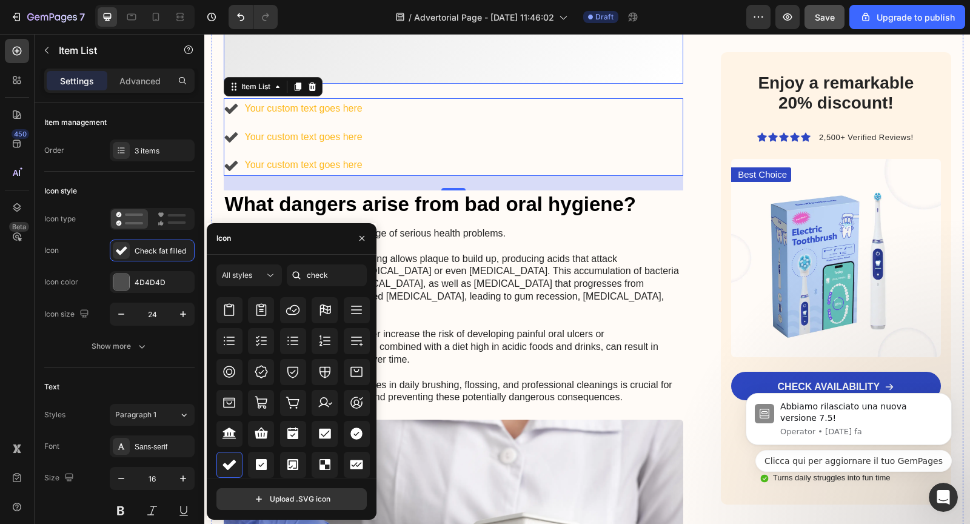
click at [472, 74] on p at bounding box center [453, 67] width 441 height 13
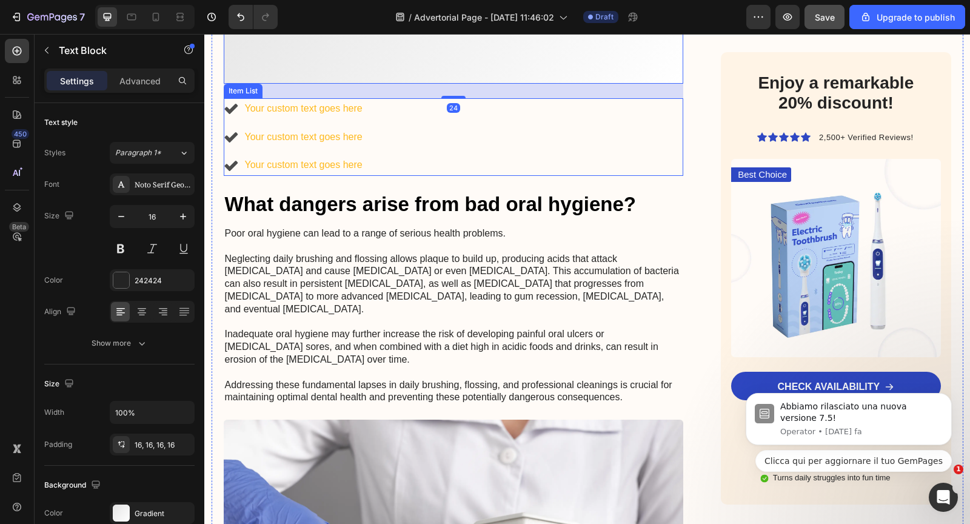
click at [231, 114] on icon at bounding box center [230, 109] width 13 height 10
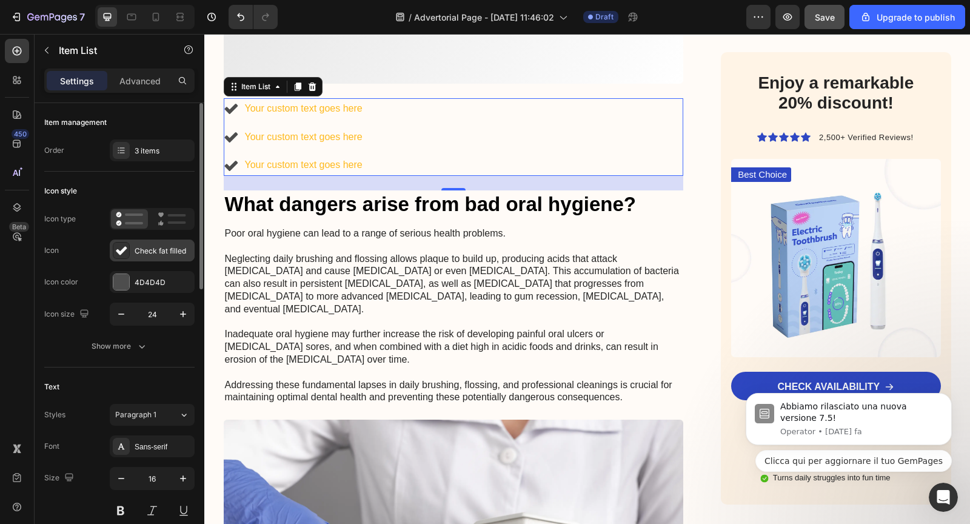
click at [138, 250] on div "Check fat filled" at bounding box center [163, 250] width 57 height 11
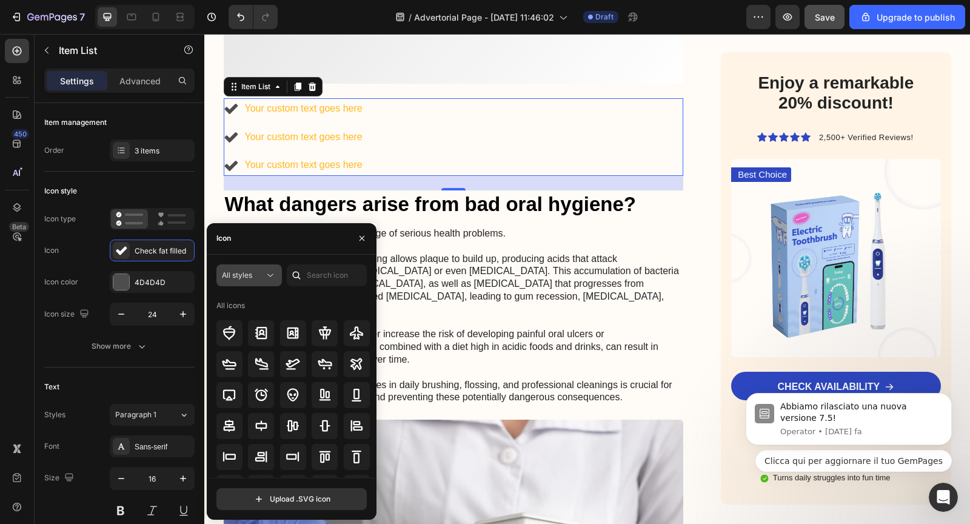
click at [264, 275] on div "All styles" at bounding box center [249, 275] width 55 height 12
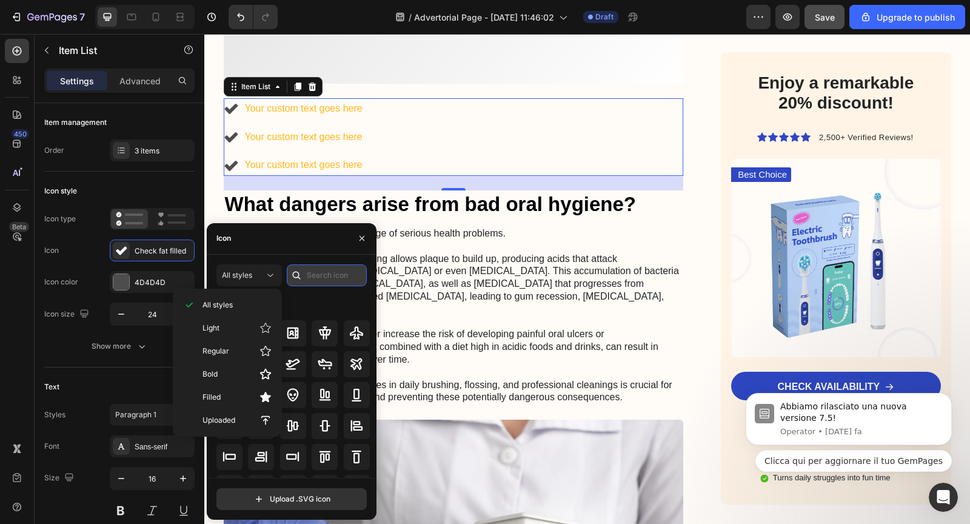
click at [330, 275] on input "text" at bounding box center [327, 275] width 80 height 22
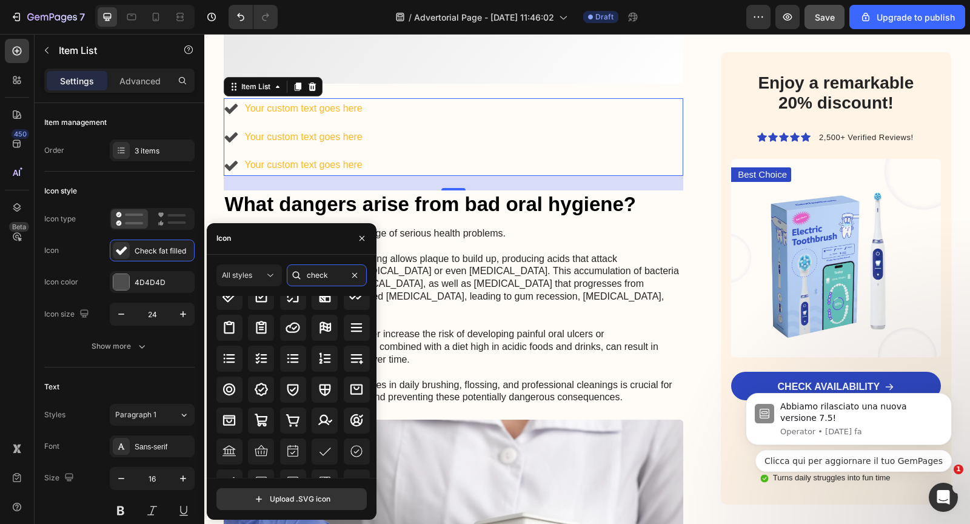
scroll to position [0, 0]
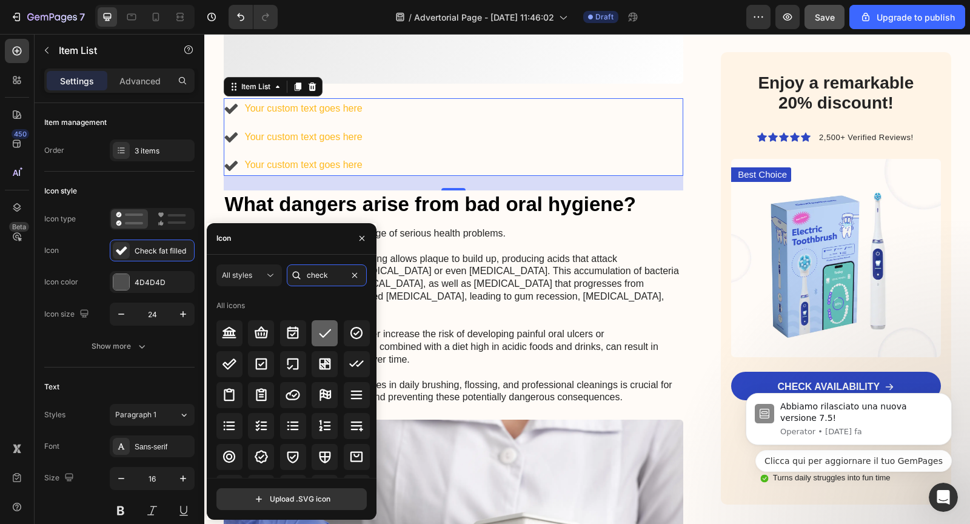
type input "check"
click at [325, 341] on div at bounding box center [325, 333] width 26 height 26
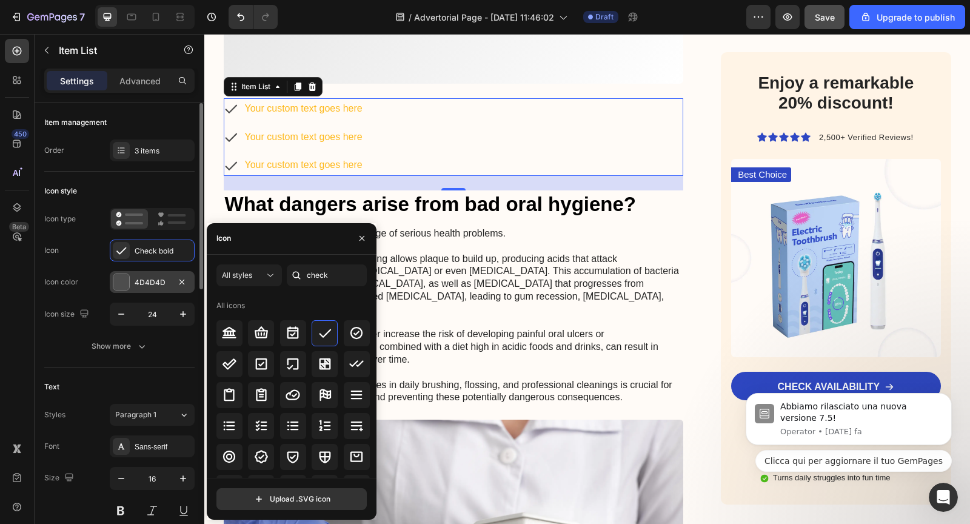
click at [120, 285] on div at bounding box center [121, 282] width 16 height 16
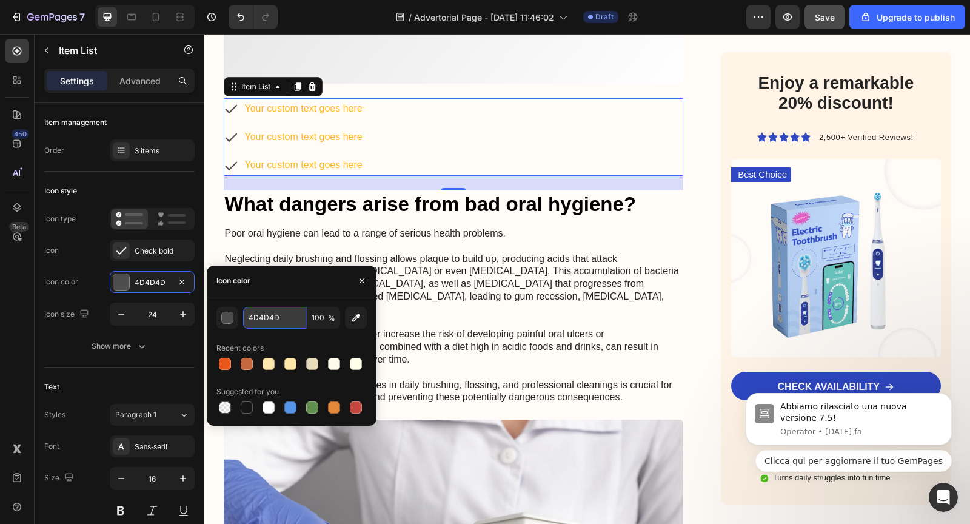
click at [276, 318] on input "4D4D4D" at bounding box center [274, 318] width 63 height 22
click at [237, 318] on button "button" at bounding box center [227, 318] width 22 height 22
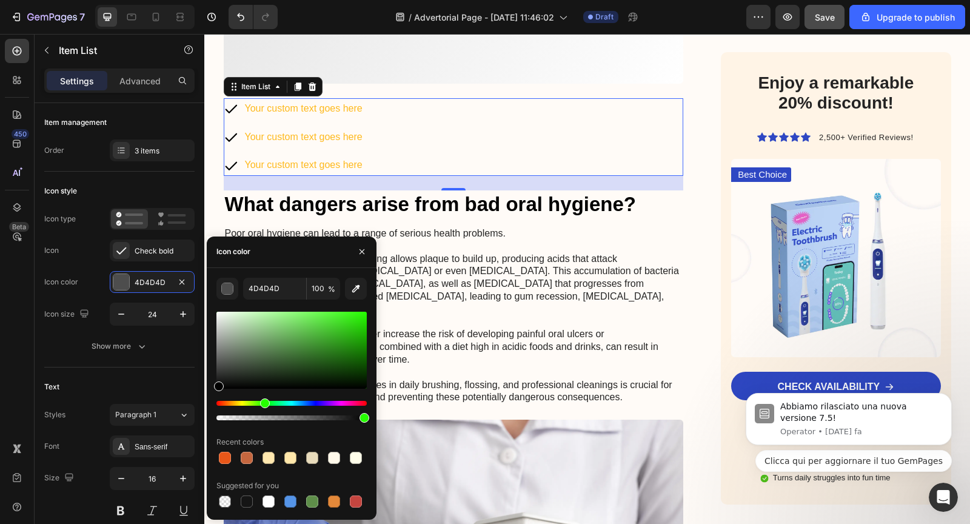
click at [264, 404] on div "Hue" at bounding box center [291, 403] width 150 height 5
click at [345, 335] on div at bounding box center [291, 350] width 150 height 77
click at [358, 345] on div at bounding box center [291, 350] width 150 height 77
type input "158E08"
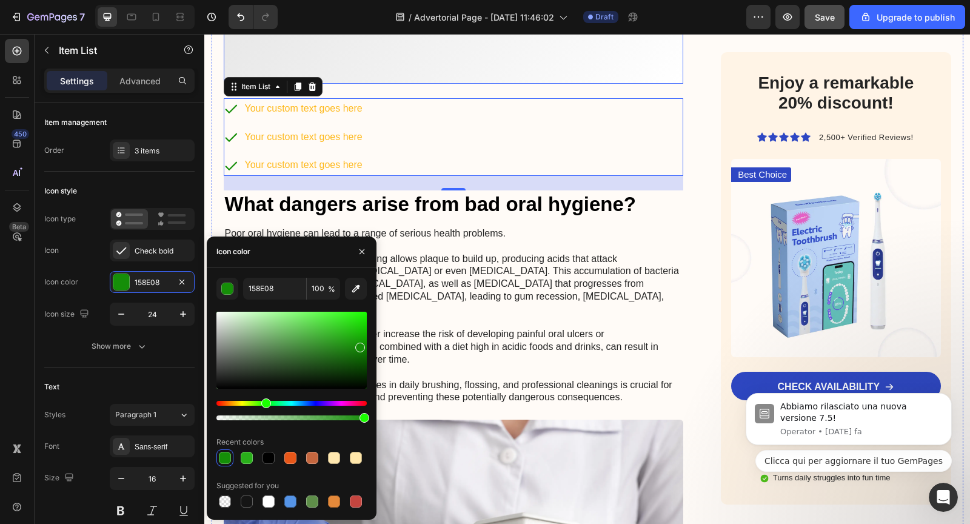
click at [400, 74] on p at bounding box center [453, 67] width 441 height 13
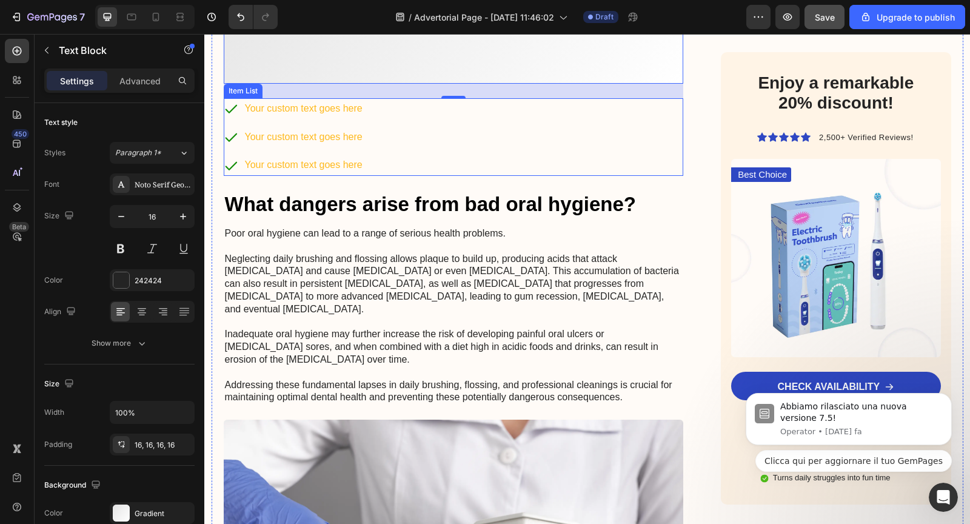
click at [401, 176] on div "Your custom text goes here Your custom text goes here Your custom text goes here" at bounding box center [454, 137] width 460 height 78
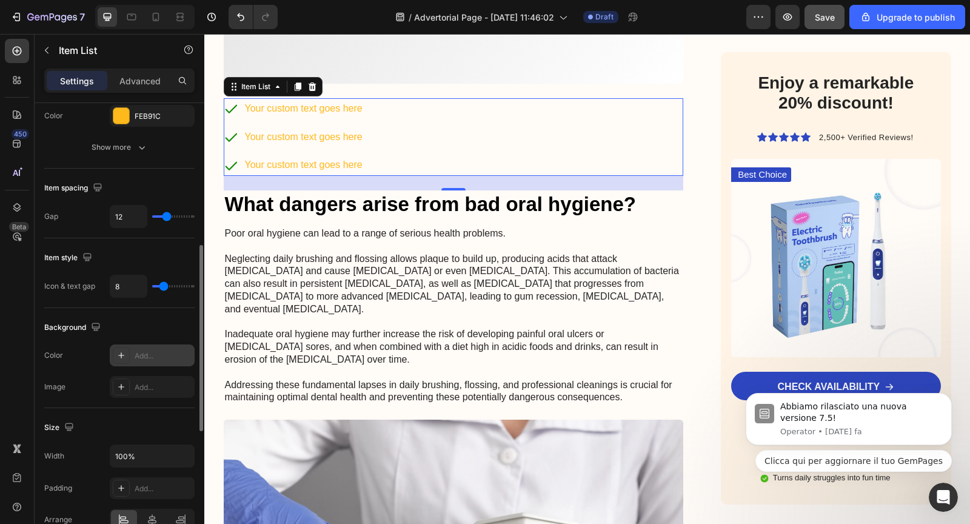
scroll to position [434, 0]
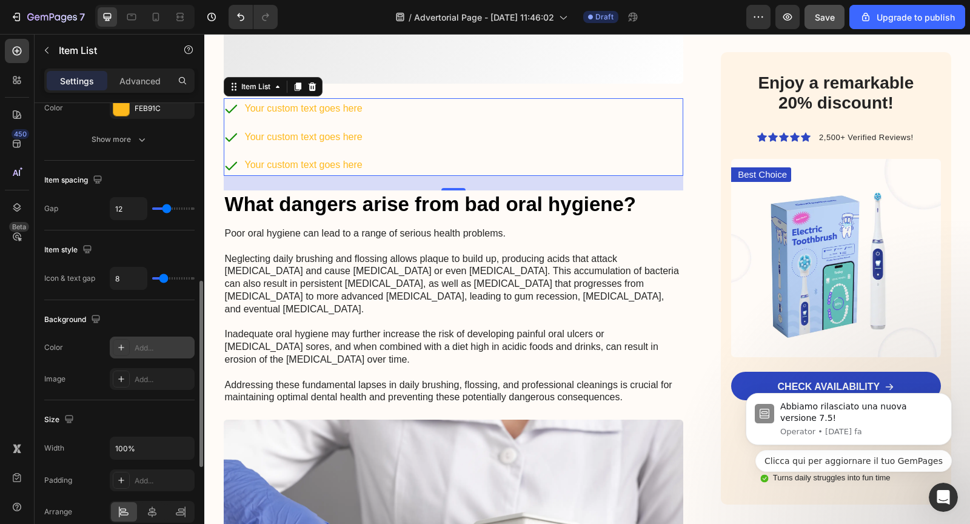
click at [120, 346] on icon at bounding box center [121, 347] width 10 height 10
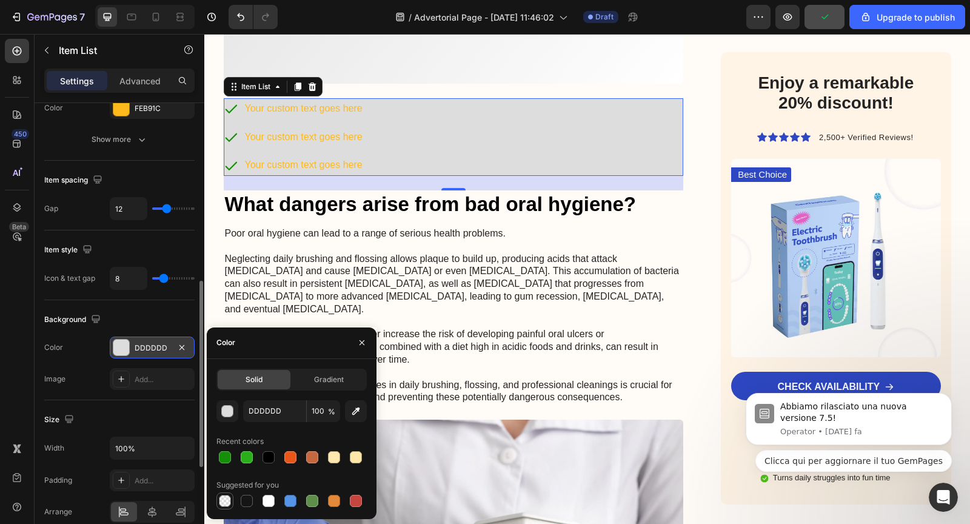
click at [228, 502] on div at bounding box center [225, 501] width 12 height 12
type input "000000"
type input "0"
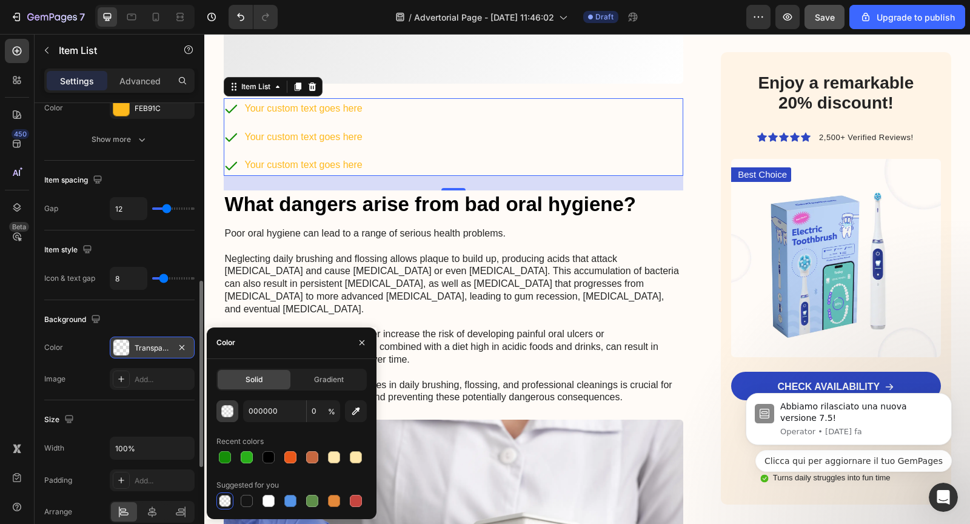
click at [232, 415] on div "button" at bounding box center [228, 411] width 12 height 12
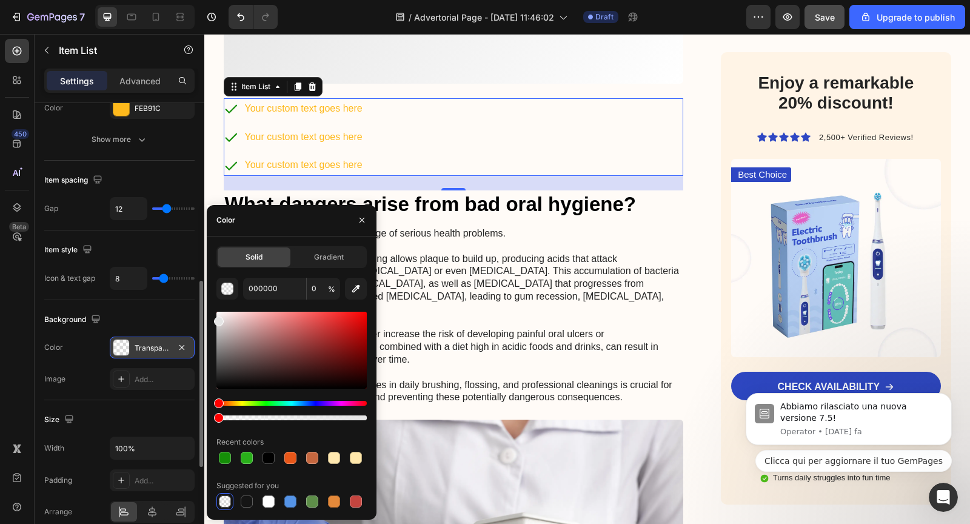
type input "E5E5E5"
drag, startPoint x: 222, startPoint y: 324, endPoint x: 215, endPoint y: 318, distance: 9.0
click at [216, 318] on div at bounding box center [291, 350] width 150 height 77
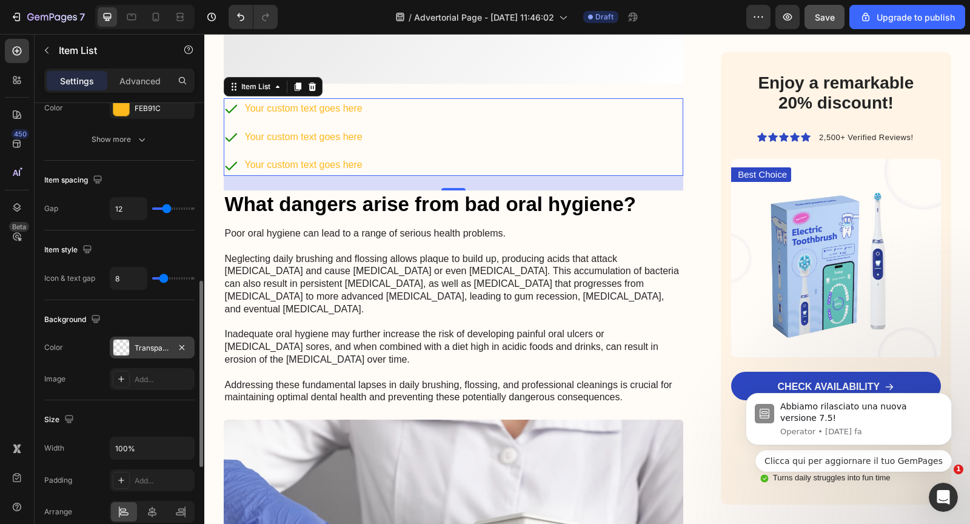
click at [428, 176] on div "Your custom text goes here Your custom text goes here Your custom text goes here" at bounding box center [454, 137] width 460 height 78
click at [124, 345] on div at bounding box center [121, 347] width 16 height 16
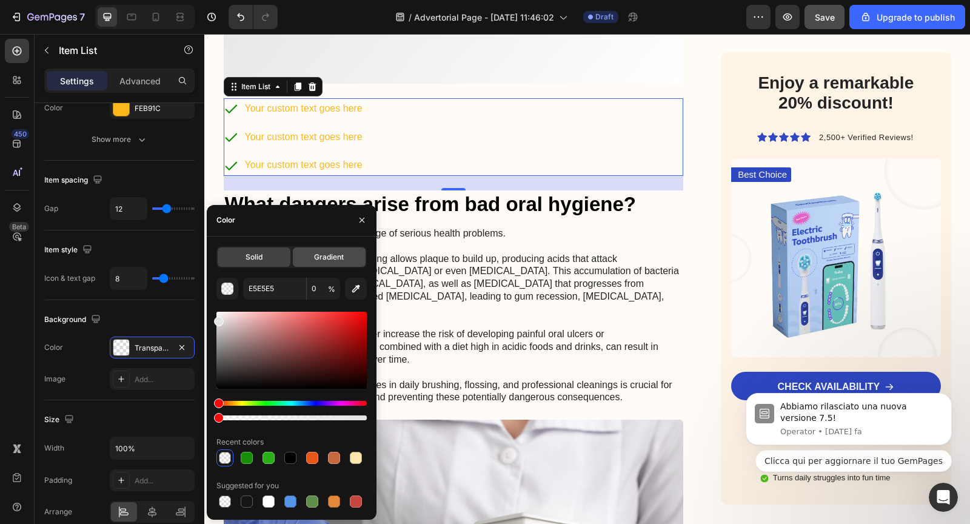
click at [307, 256] on div "Gradient" at bounding box center [329, 256] width 73 height 19
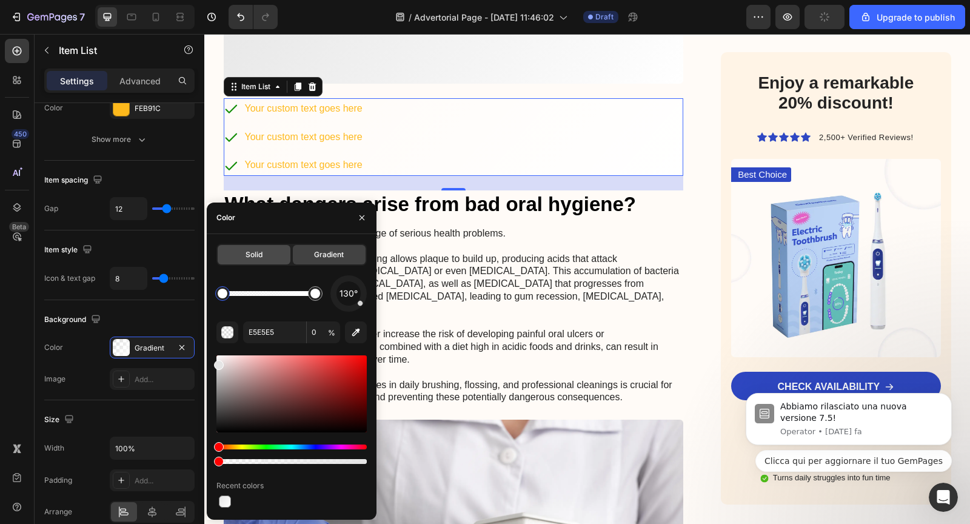
click at [258, 259] on span "Solid" at bounding box center [253, 254] width 17 height 11
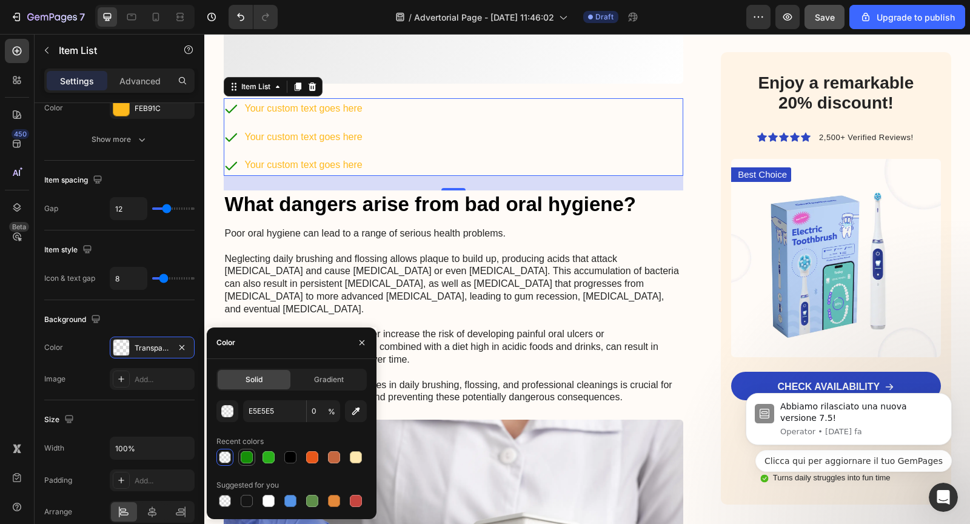
click at [252, 458] on div at bounding box center [247, 457] width 12 height 12
type input "158E08"
type input "100"
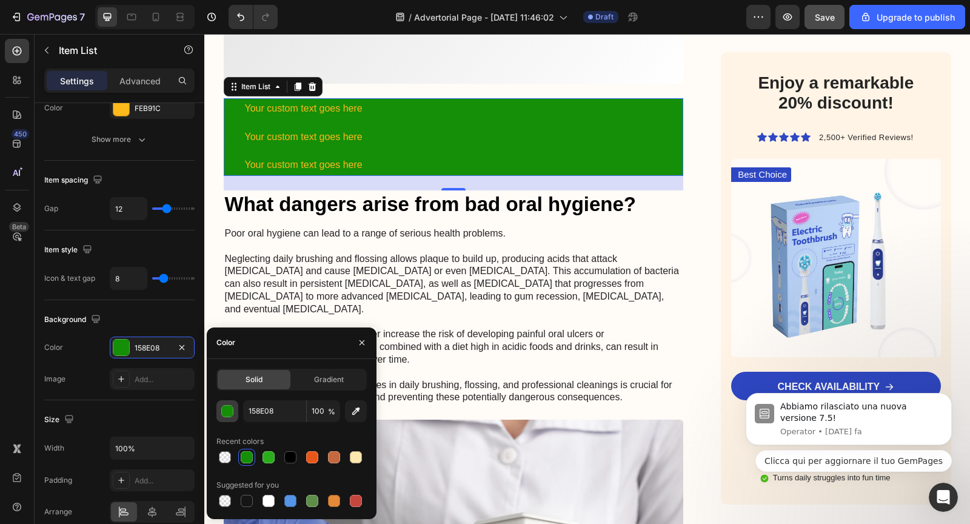
click at [230, 411] on div "button" at bounding box center [228, 411] width 12 height 12
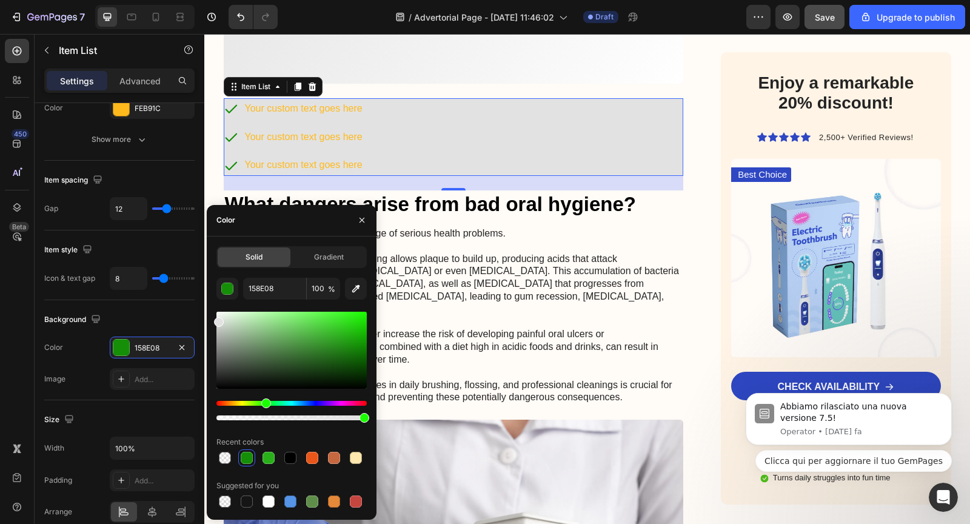
drag, startPoint x: 230, startPoint y: 336, endPoint x: 208, endPoint y: 319, distance: 27.8
click at [208, 319] on div "Solid Gradient 158E08 100 % Recent colors Suggested for you" at bounding box center [292, 378] width 170 height 264
type input "E2E2E2"
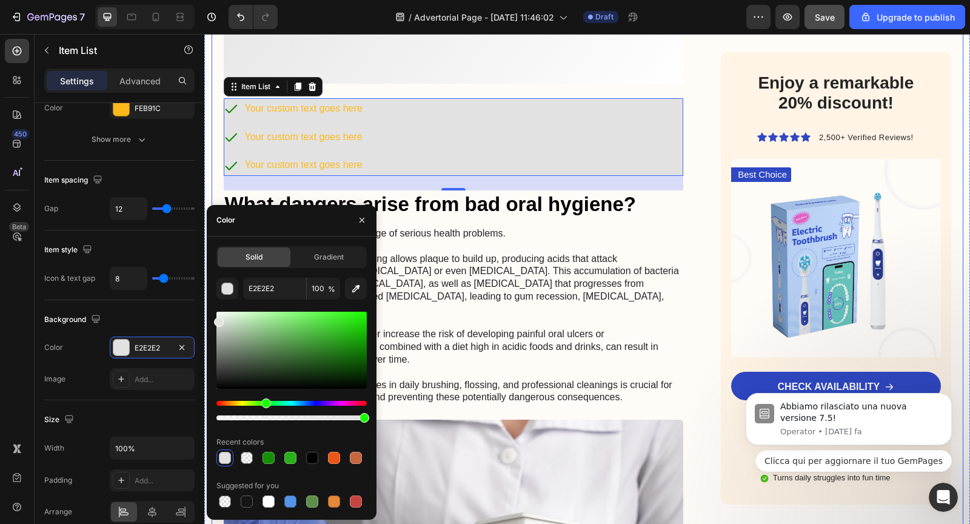
click at [493, 84] on div "KDF-55 di produzione americana: Rimuove cloro, metalli pesanti e batteri" at bounding box center [454, 17] width 460 height 133
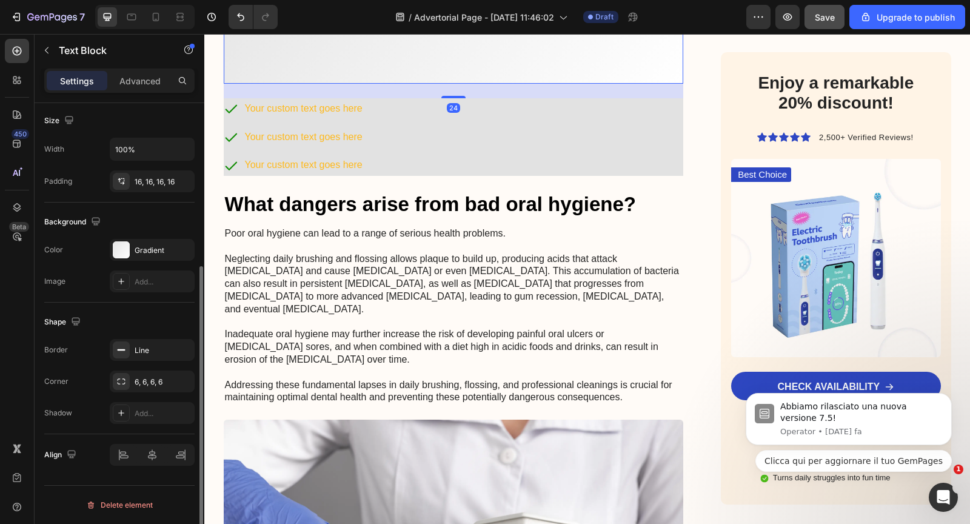
scroll to position [0, 0]
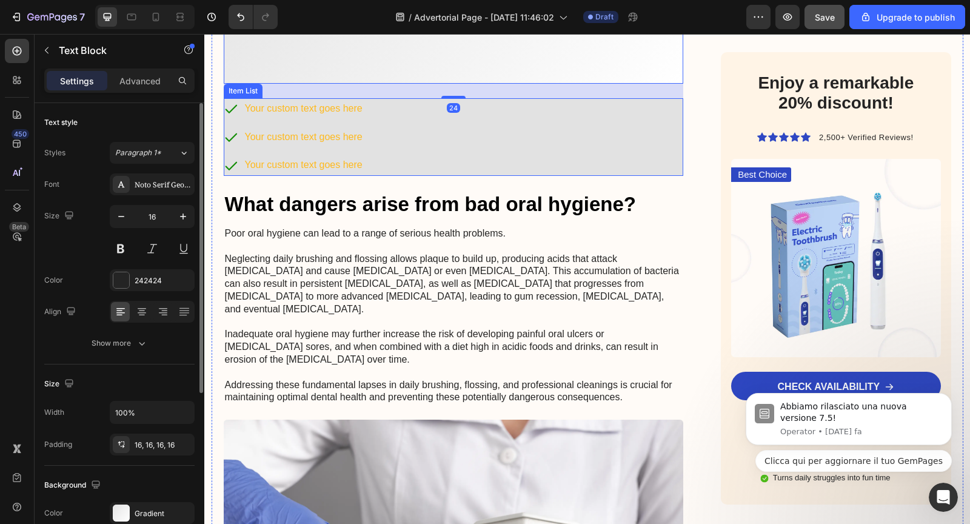
click at [455, 176] on div "Your custom text goes here Your custom text goes here Your custom text goes here" at bounding box center [454, 137] width 460 height 78
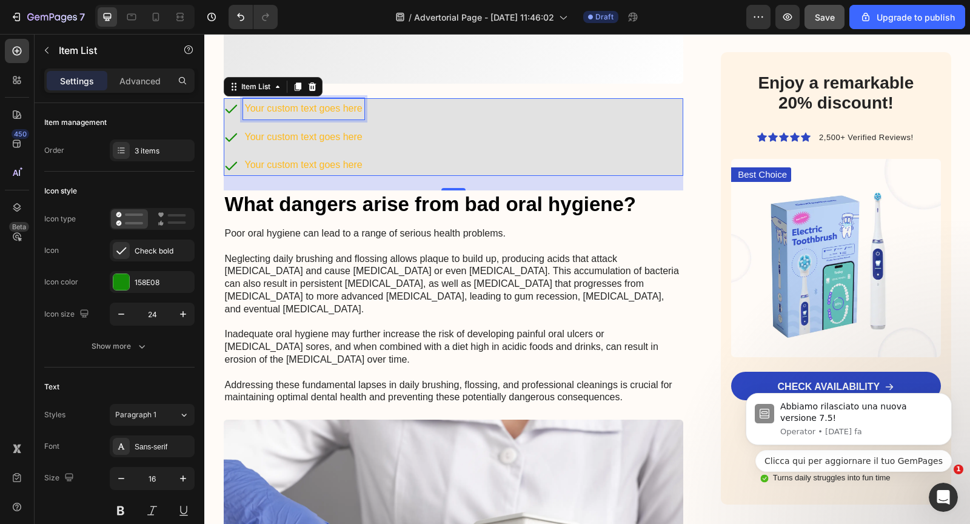
click at [278, 119] on div "Your custom text goes here" at bounding box center [303, 108] width 121 height 21
click at [278, 118] on p "Your custom text goes here" at bounding box center [304, 109] width 118 height 18
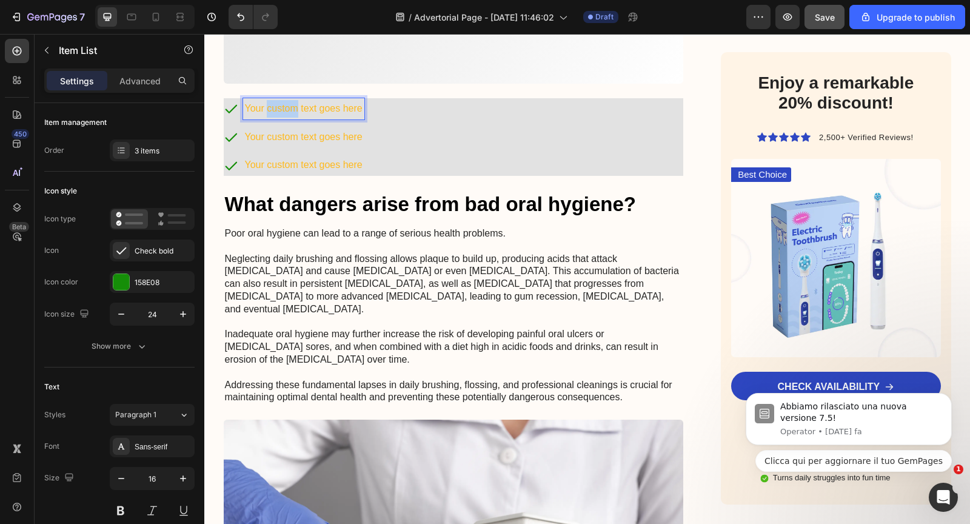
click at [278, 118] on p "Your custom text goes here" at bounding box center [304, 109] width 118 height 18
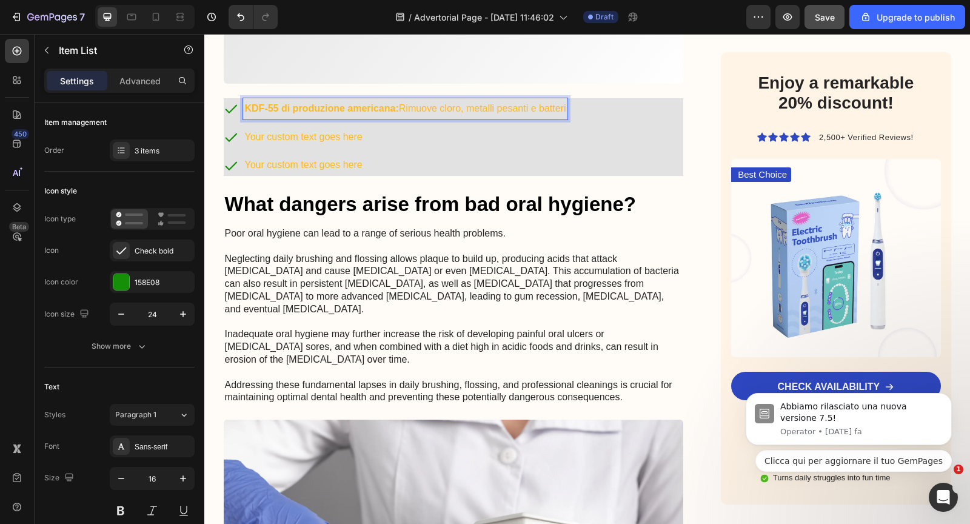
click at [276, 113] on strong "KDF-55 di produzione americana:" at bounding box center [322, 108] width 154 height 10
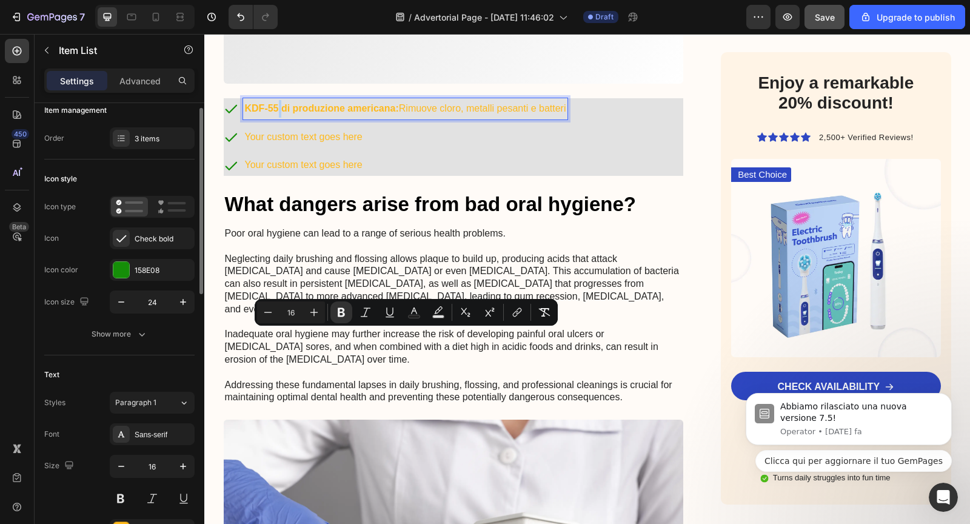
scroll to position [13, 0]
click at [412, 310] on icon "Editor contextual toolbar" at bounding box center [414, 310] width 6 height 7
type input "FEB91C"
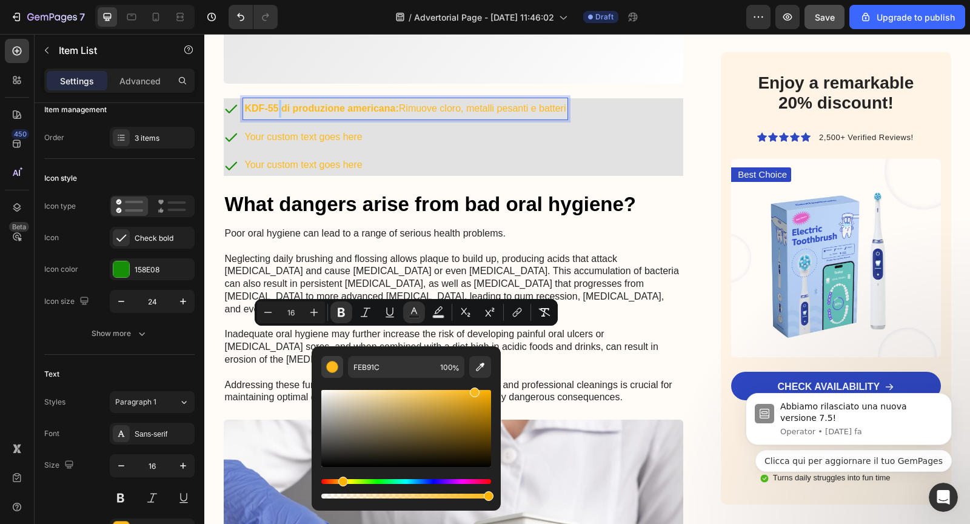
click at [335, 369] on div "Editor contextual toolbar" at bounding box center [332, 367] width 12 height 12
drag, startPoint x: 337, startPoint y: 453, endPoint x: 315, endPoint y: 488, distance: 41.7
click at [315, 488] on div "FEB91C 100 %" at bounding box center [406, 423] width 189 height 155
type input "000000"
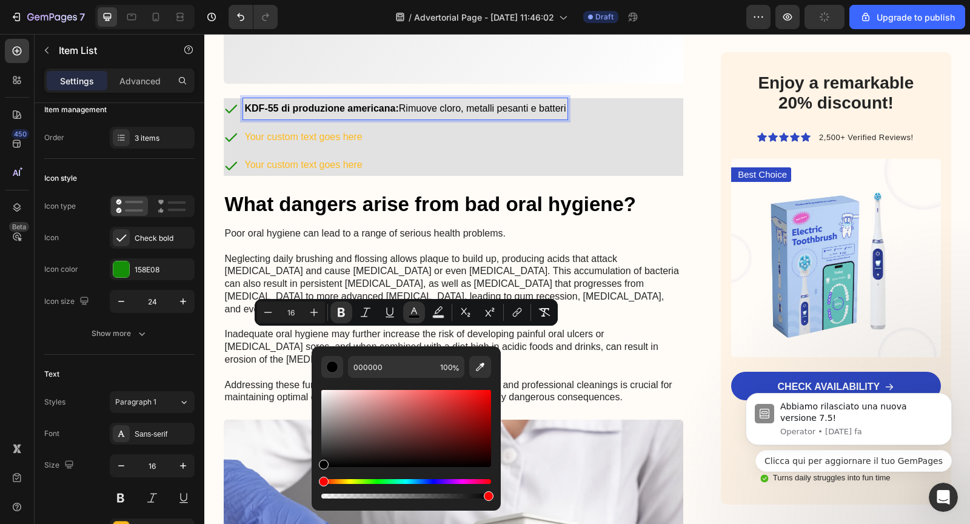
click at [527, 174] on p "Your custom text goes here" at bounding box center [405, 165] width 321 height 18
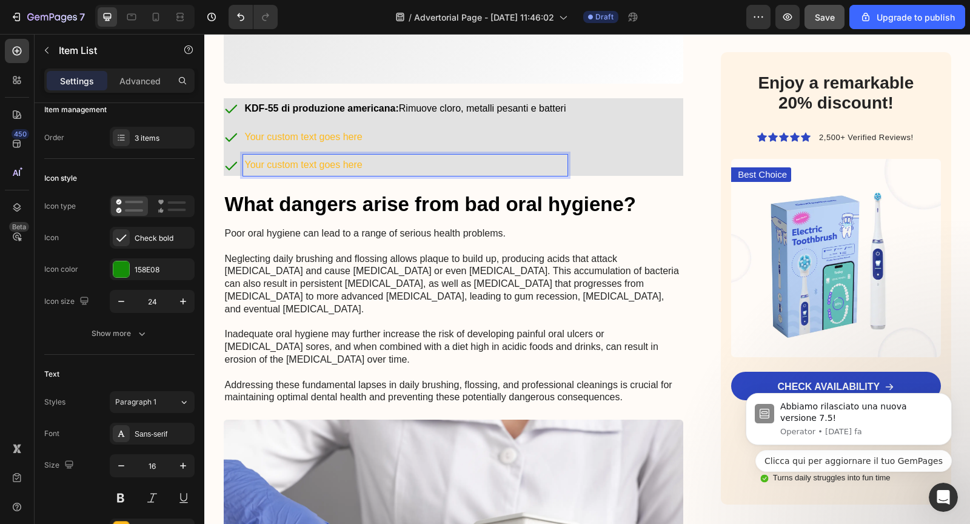
click at [381, 113] on strong "KDF-55 di produzione americana:" at bounding box center [322, 108] width 154 height 10
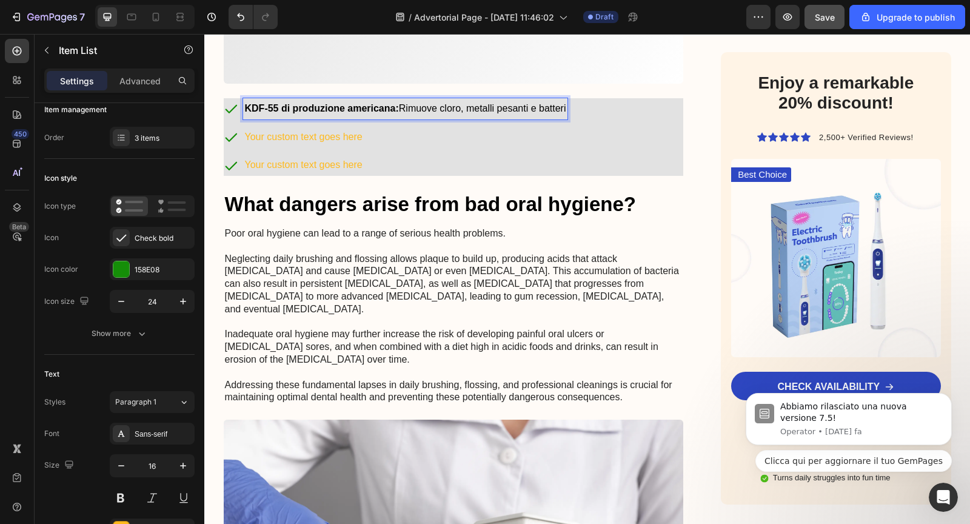
click at [381, 113] on strong "KDF-55 di produzione americana:" at bounding box center [322, 108] width 154 height 10
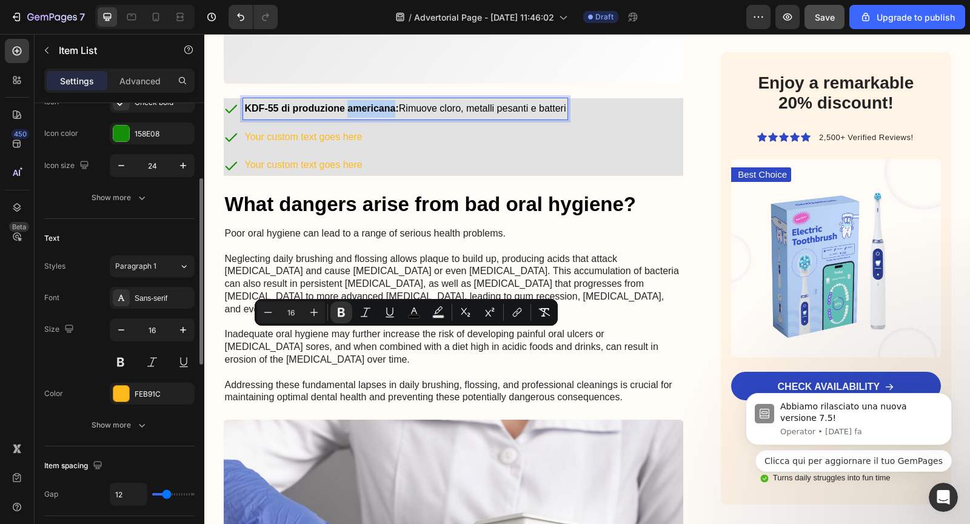
scroll to position [159, 0]
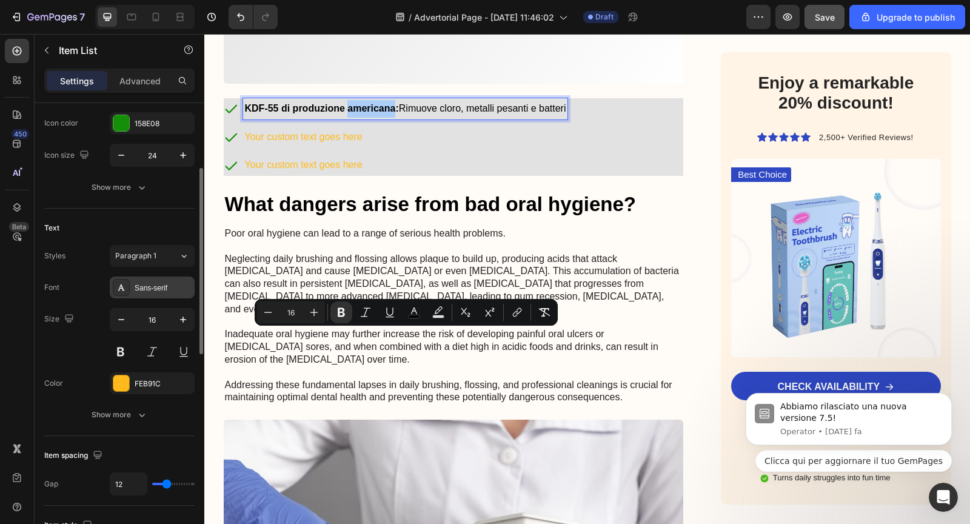
click at [147, 290] on div "Sans-serif" at bounding box center [163, 287] width 57 height 11
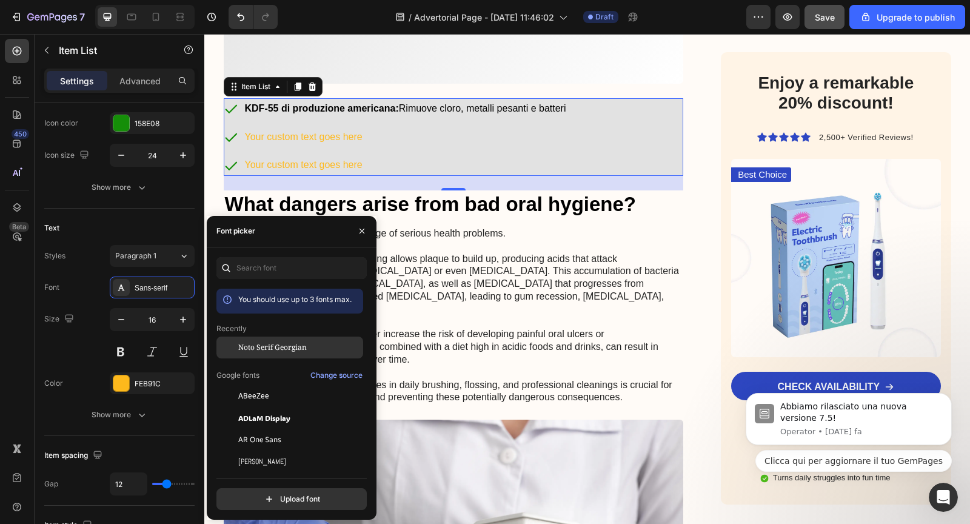
click at [255, 345] on span "Noto Serif Georgian" at bounding box center [272, 347] width 68 height 11
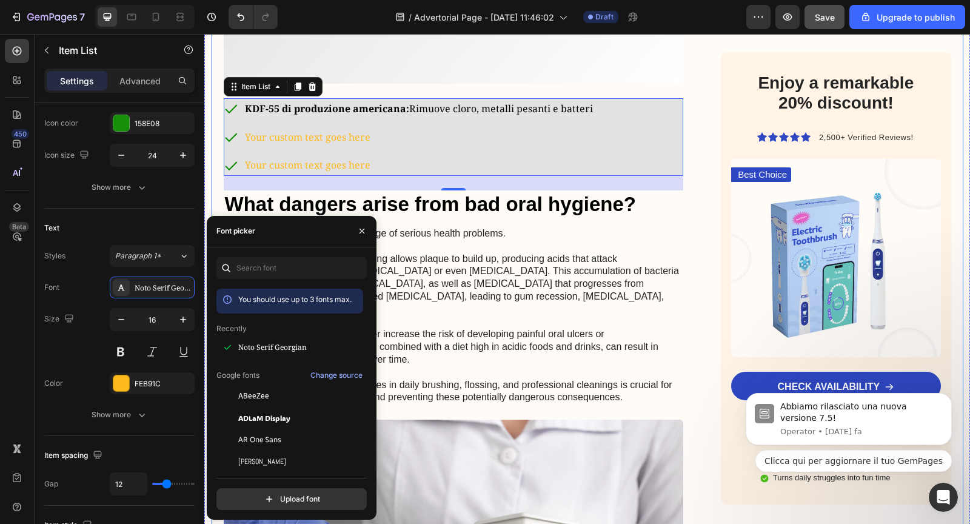
click at [408, 84] on div "KDF-55 di produzione americana: Rimuove cloro, metalli pesanti e batteri" at bounding box center [454, 17] width 460 height 133
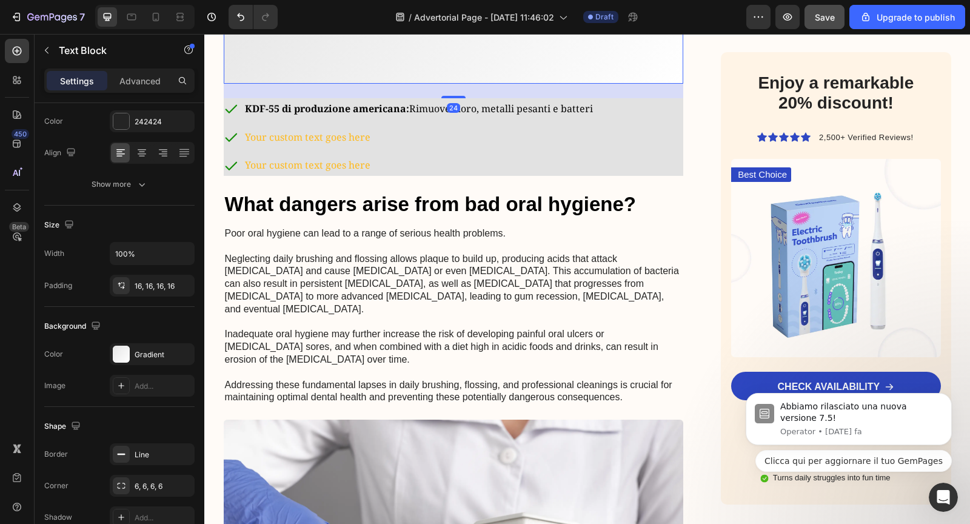
scroll to position [0, 0]
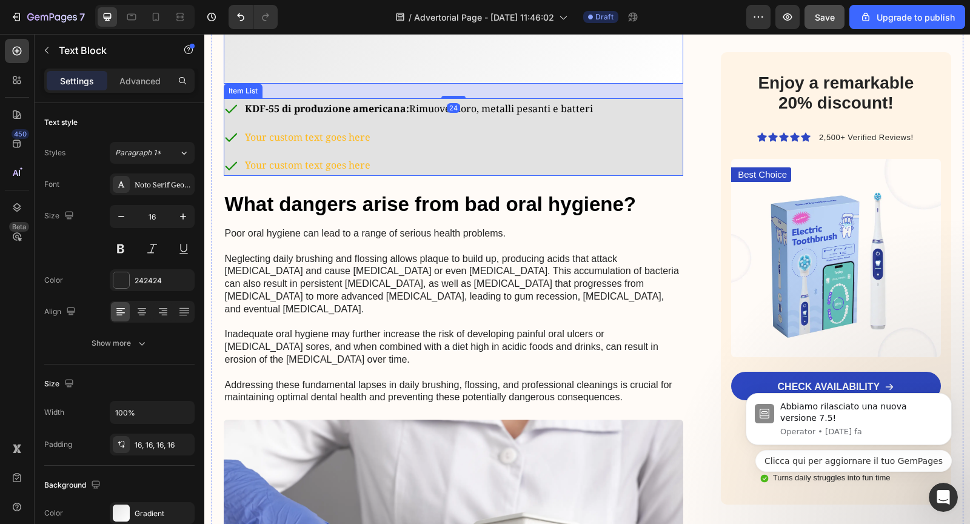
click at [308, 146] on p "Your custom text goes here" at bounding box center [419, 137] width 348 height 18
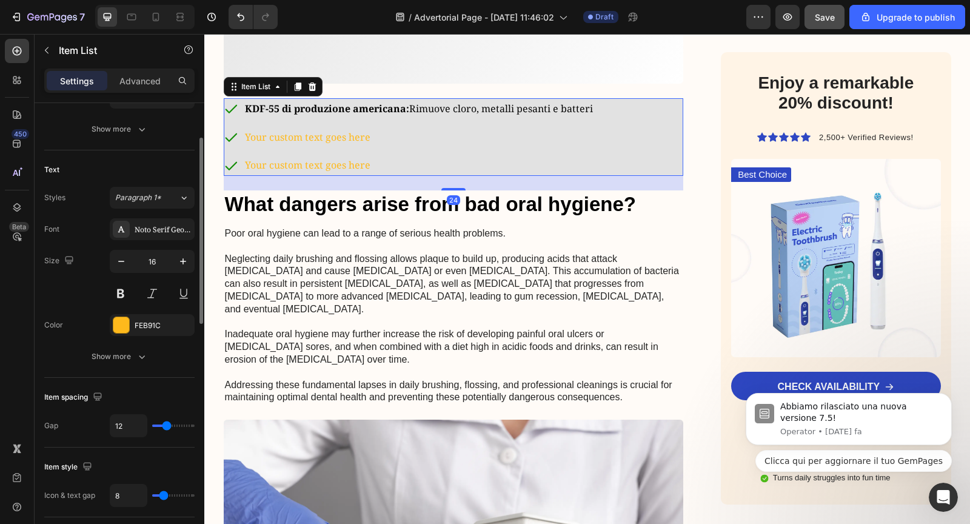
scroll to position [244, 0]
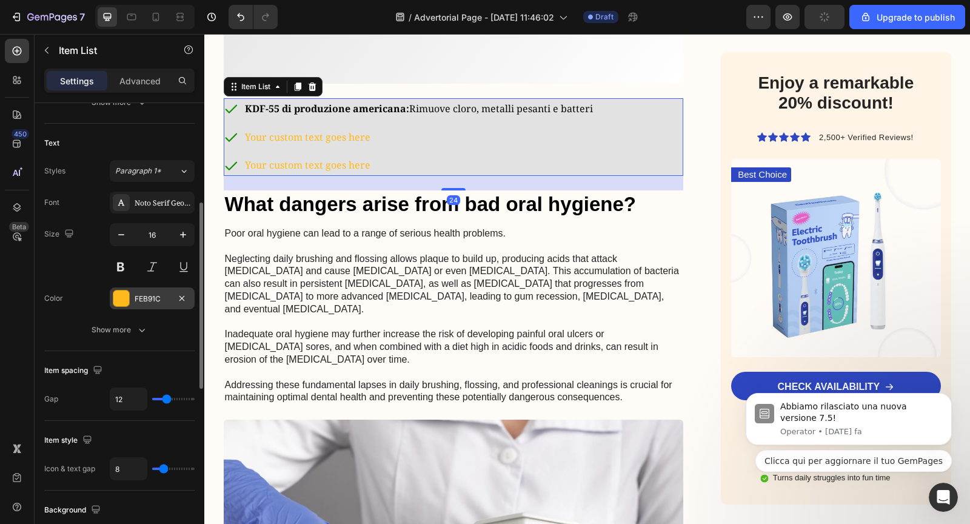
click at [124, 302] on div at bounding box center [121, 298] width 16 height 16
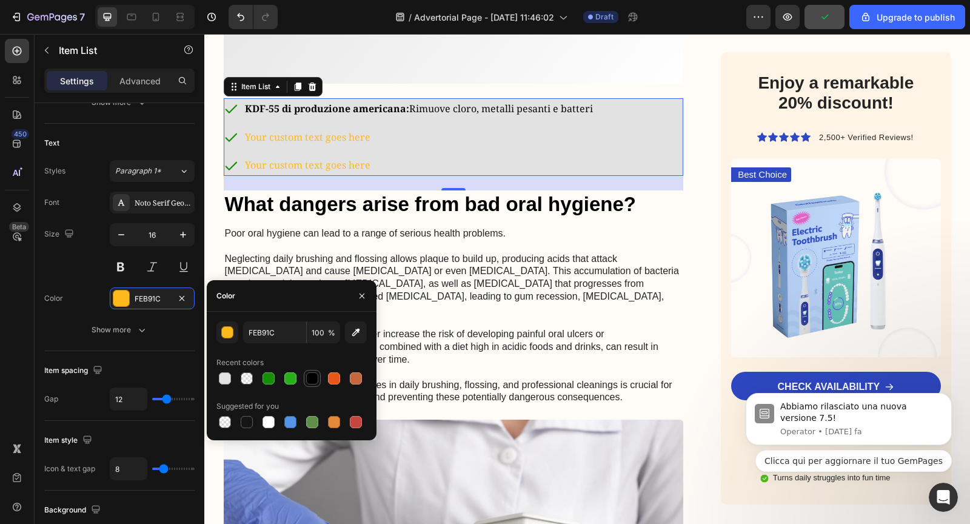
click at [310, 373] on div at bounding box center [312, 378] width 12 height 12
type input "000000"
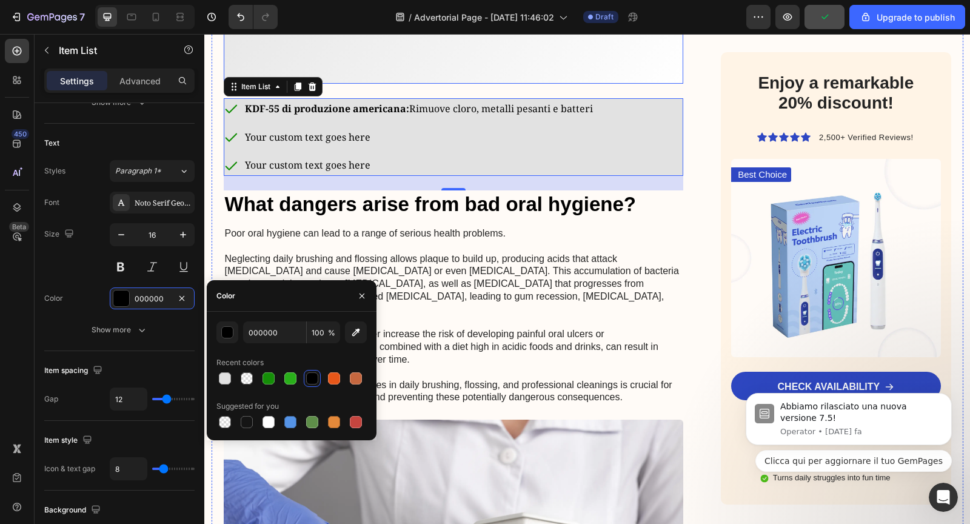
click at [473, 61] on p at bounding box center [453, 54] width 441 height 13
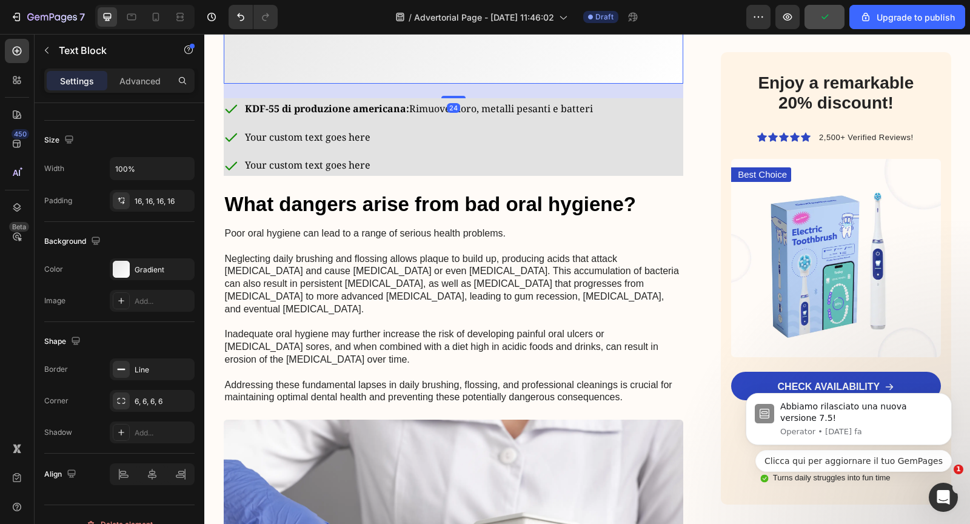
scroll to position [0, 0]
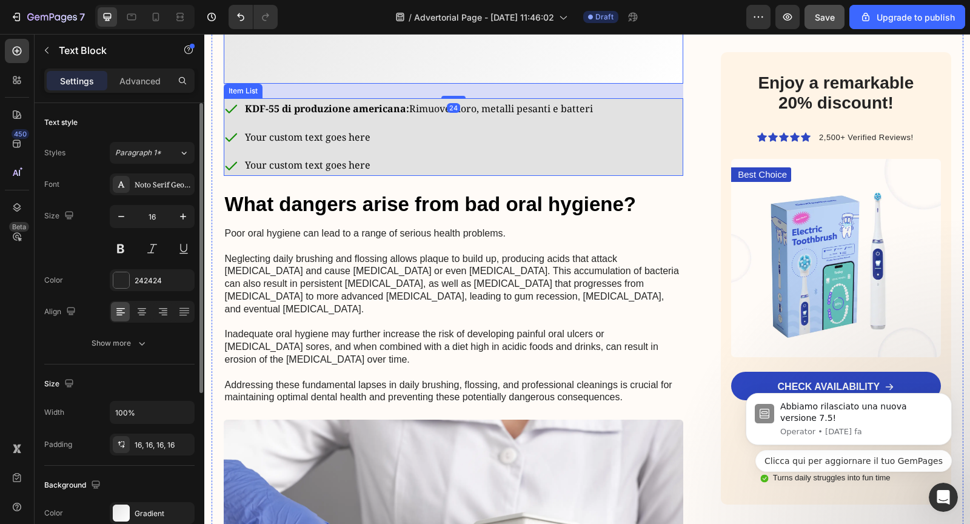
click at [311, 146] on p "Your custom text goes here" at bounding box center [419, 137] width 348 height 18
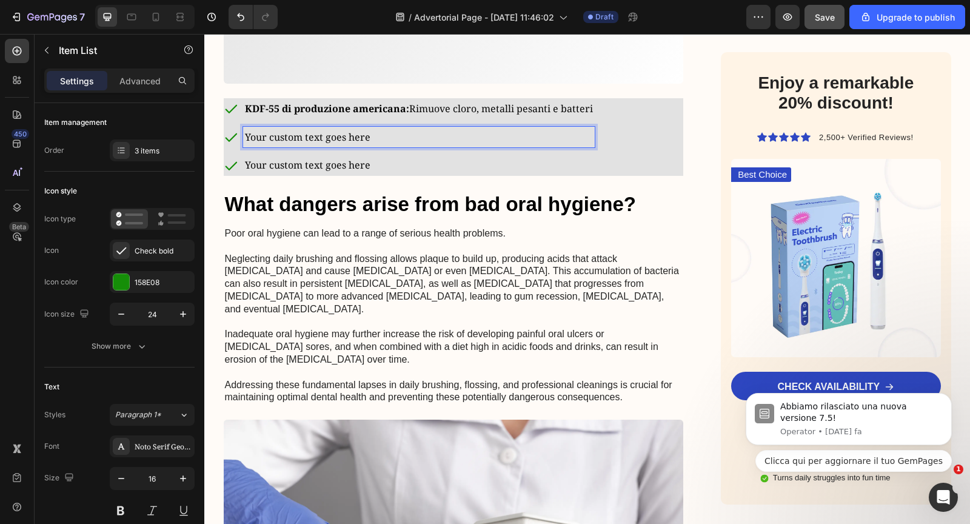
click at [311, 146] on p "Your custom text goes here" at bounding box center [419, 137] width 348 height 18
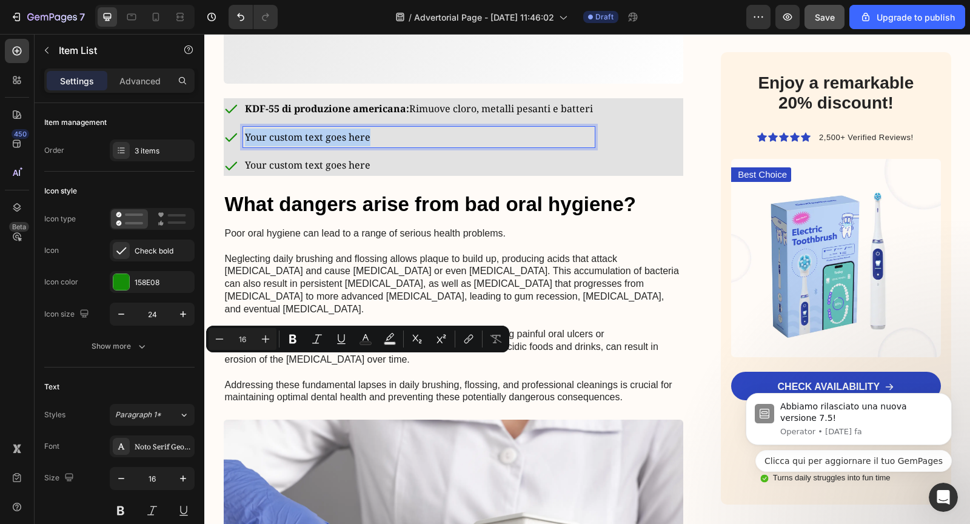
click at [297, 146] on p "Your custom text goes here" at bounding box center [419, 137] width 348 height 18
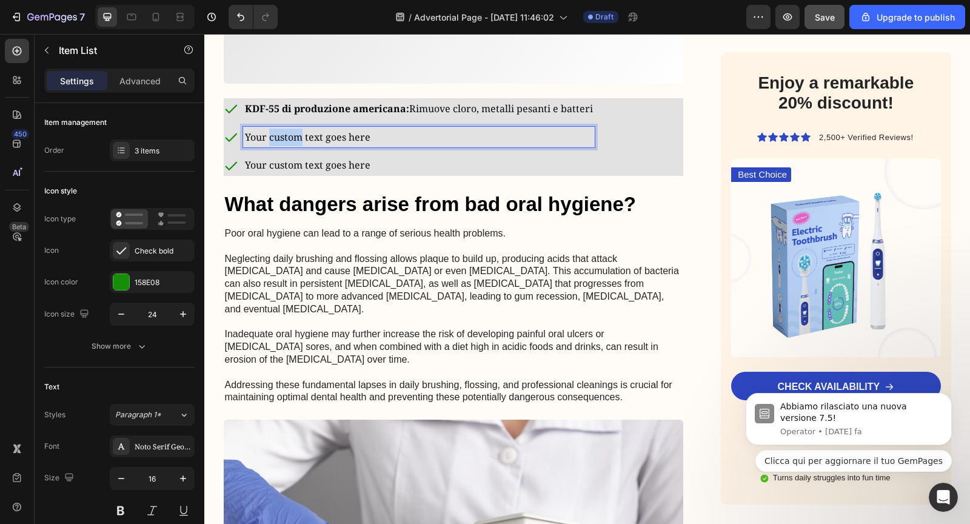
click at [297, 146] on p "Your custom text goes here" at bounding box center [419, 137] width 348 height 18
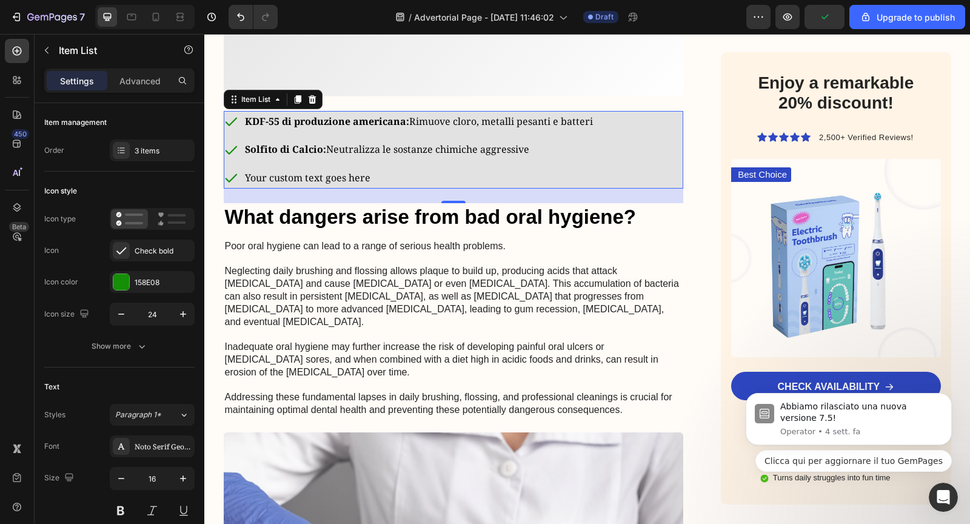
scroll to position [1463, 0]
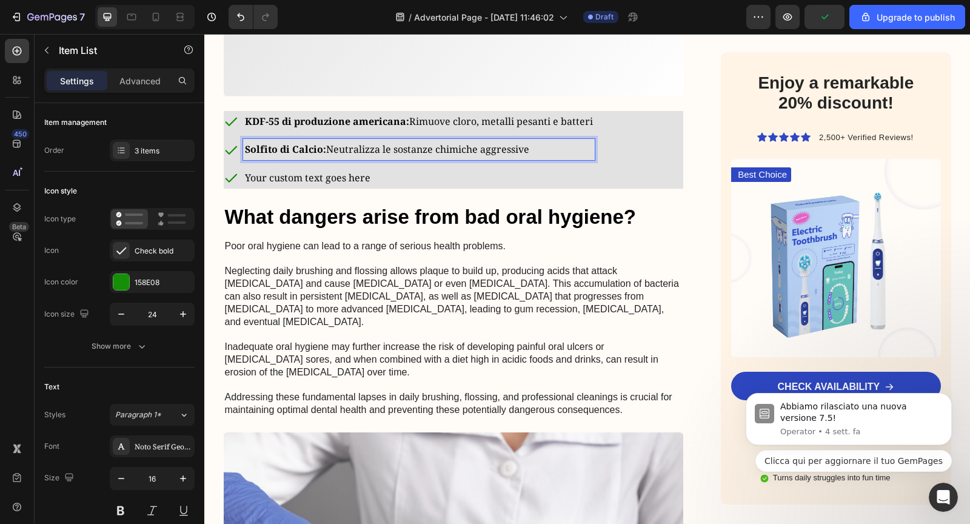
click at [266, 187] on p "Your custom text goes here" at bounding box center [419, 178] width 348 height 18
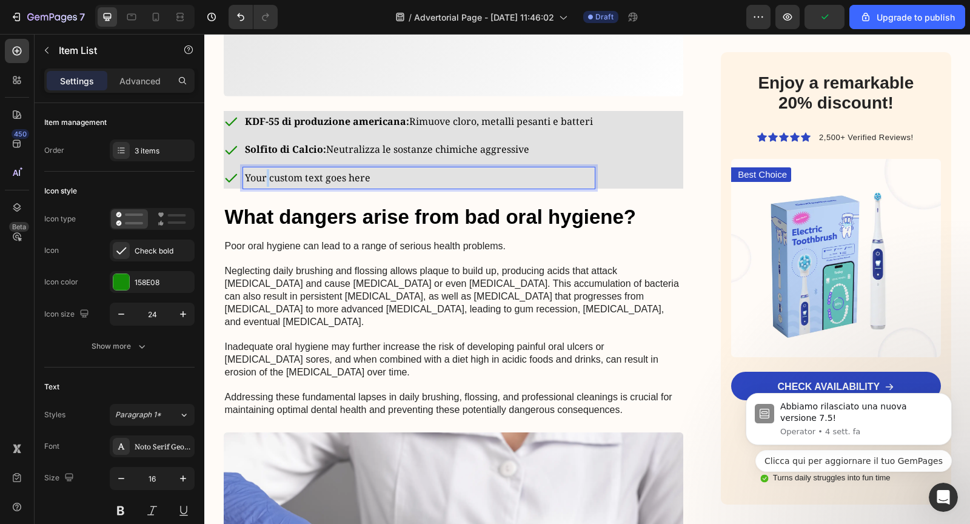
click at [266, 187] on p "Your custom text goes here" at bounding box center [419, 178] width 348 height 18
click at [430, 321] on div "Advertorial Text Block Il Segreto per Capelli Splendenti che i Dermatologi Non …" at bounding box center [454, 252] width 460 height 3134
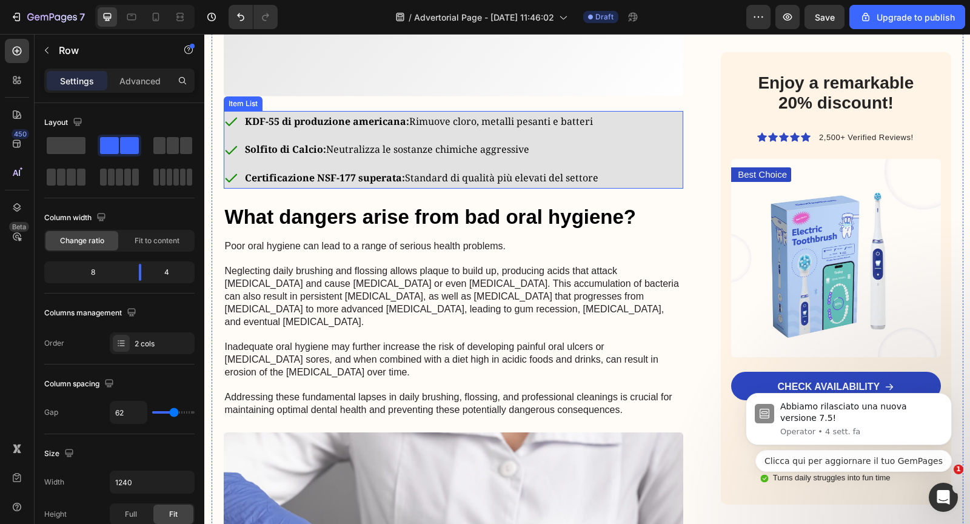
click at [577, 187] on p "Certificazione NSF-177 superata: Standard di qualità più elevati del settore" at bounding box center [421, 178] width 353 height 18
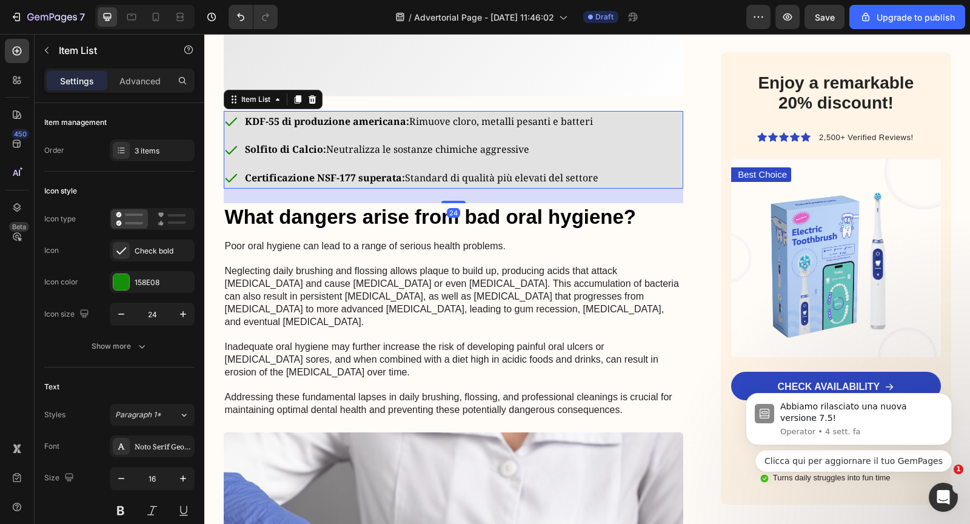
click at [613, 188] on div "KDF-55 di produzione americana: Rimuove cloro, metalli pesanti e batteri Solfit…" at bounding box center [454, 150] width 460 height 78
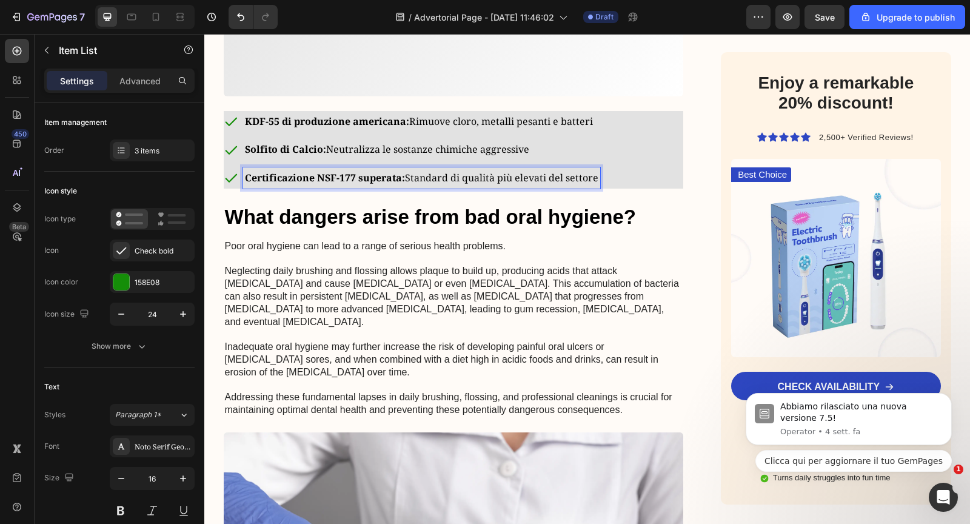
click at [282, 188] on div "Certificazione NSF-177 superata: Standard di qualità più elevati del settore" at bounding box center [421, 177] width 357 height 21
click at [230, 185] on icon at bounding box center [231, 177] width 15 height 15
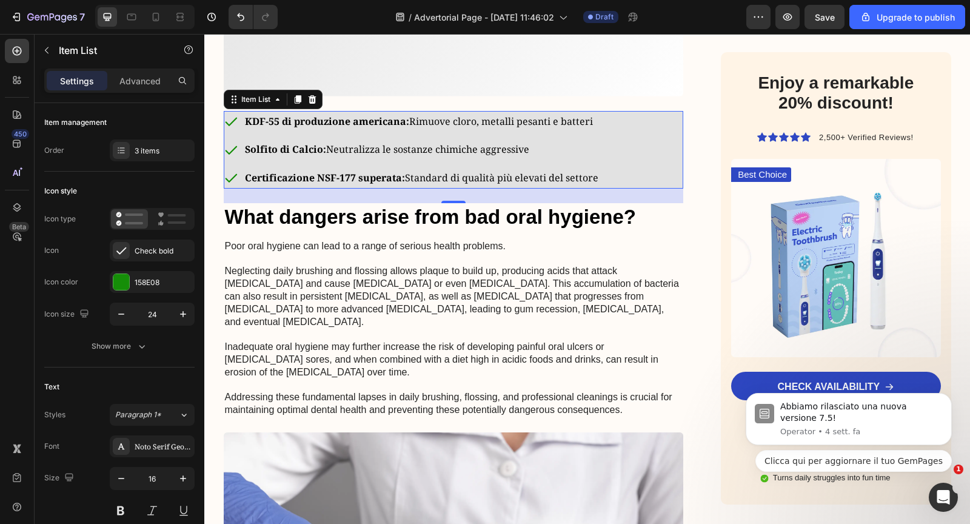
click at [280, 184] on strong "Certificazione NSF-177 superata:" at bounding box center [325, 177] width 160 height 13
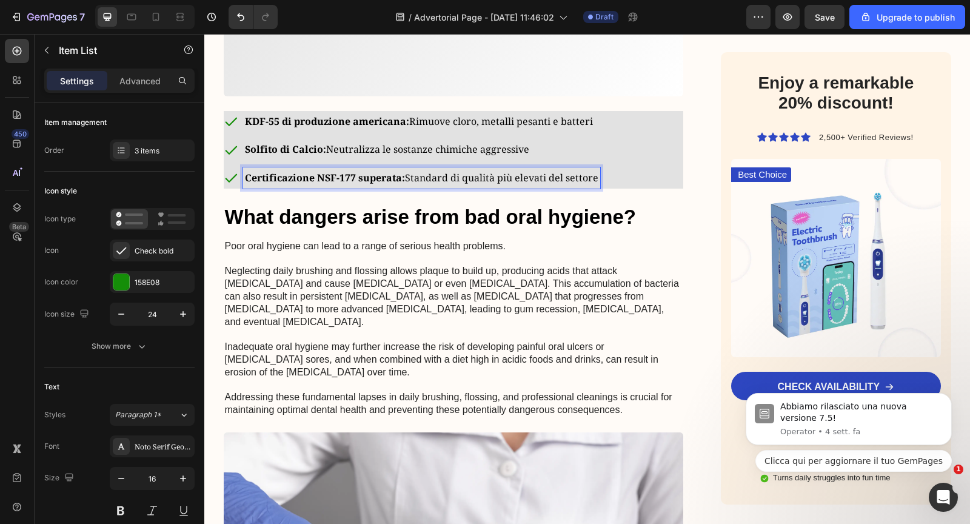
click at [267, 184] on strong "Certificazione NSF-177 superata:" at bounding box center [325, 177] width 160 height 13
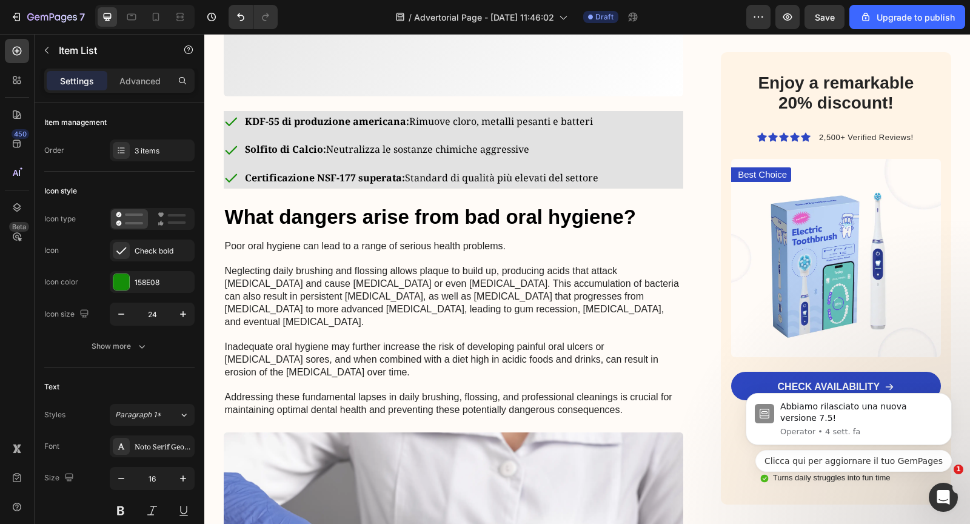
click at [239, 188] on div "Certificazione NSF-177 superata: Standard di qualità più elevati del settore" at bounding box center [412, 177] width 376 height 21
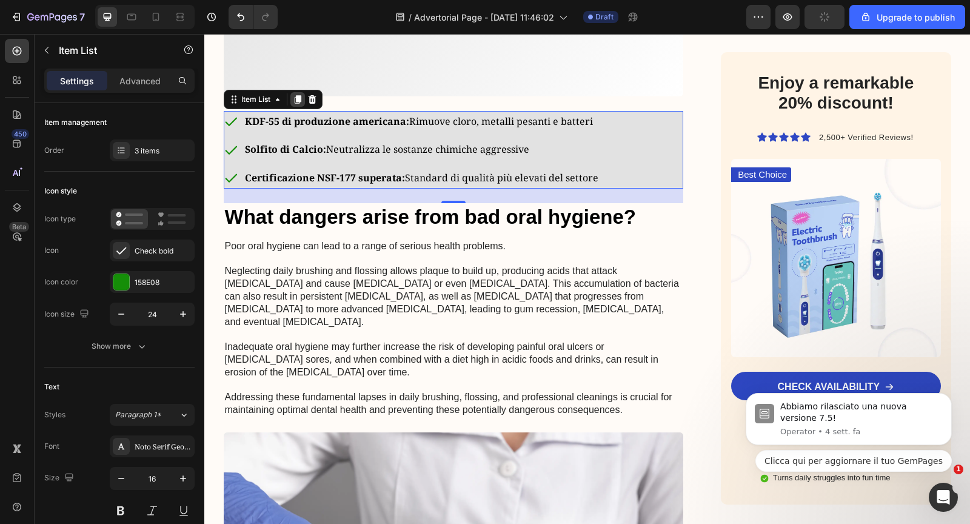
click at [298, 104] on icon at bounding box center [297, 99] width 7 height 8
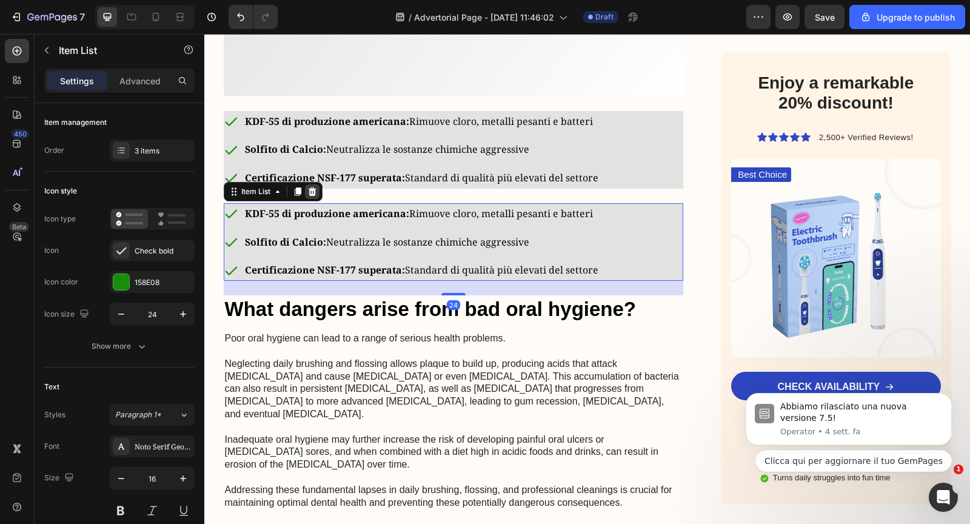
click at [312, 196] on icon at bounding box center [312, 191] width 8 height 8
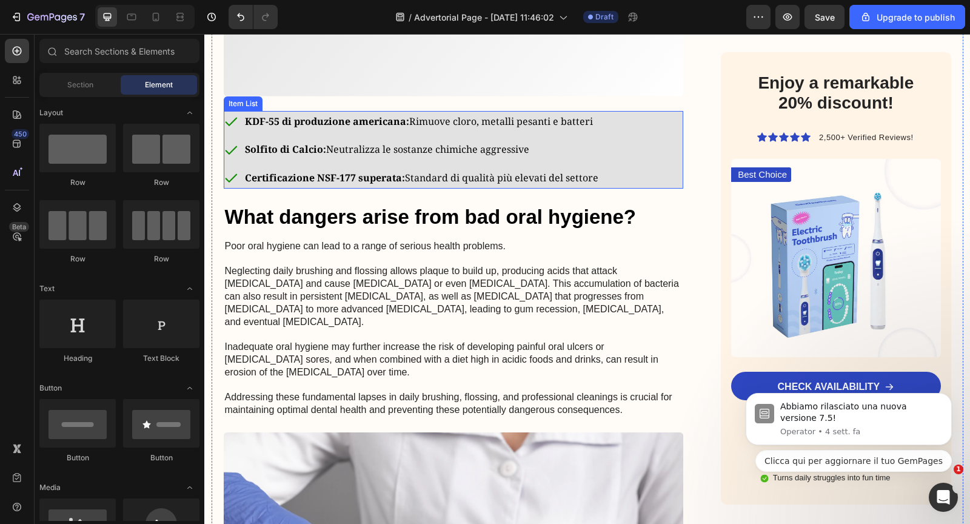
click at [299, 184] on strong "Certificazione NSF-177 superata:" at bounding box center [325, 177] width 160 height 13
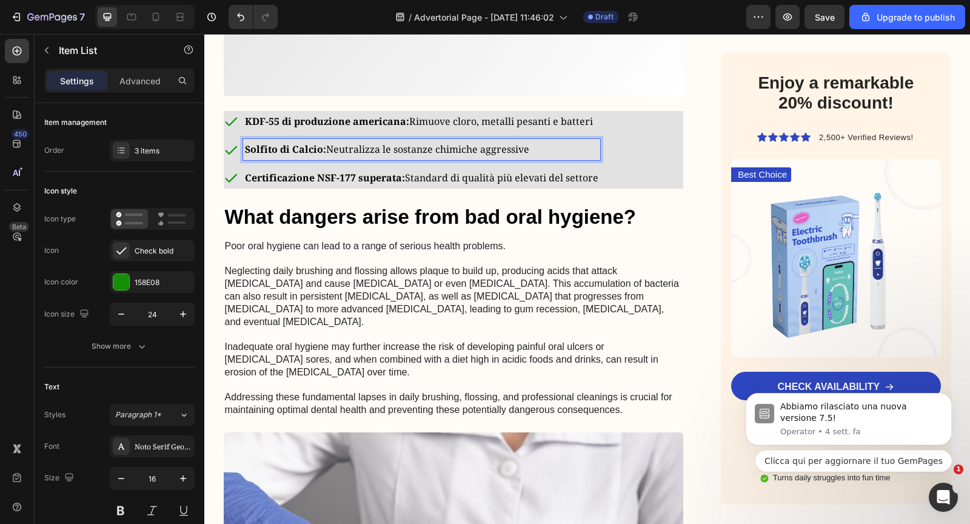
click at [270, 156] on strong "Solfito di Calcio:" at bounding box center [285, 148] width 81 height 13
click at [326, 128] on strong "KDF-55 di produzione americana:" at bounding box center [327, 121] width 164 height 13
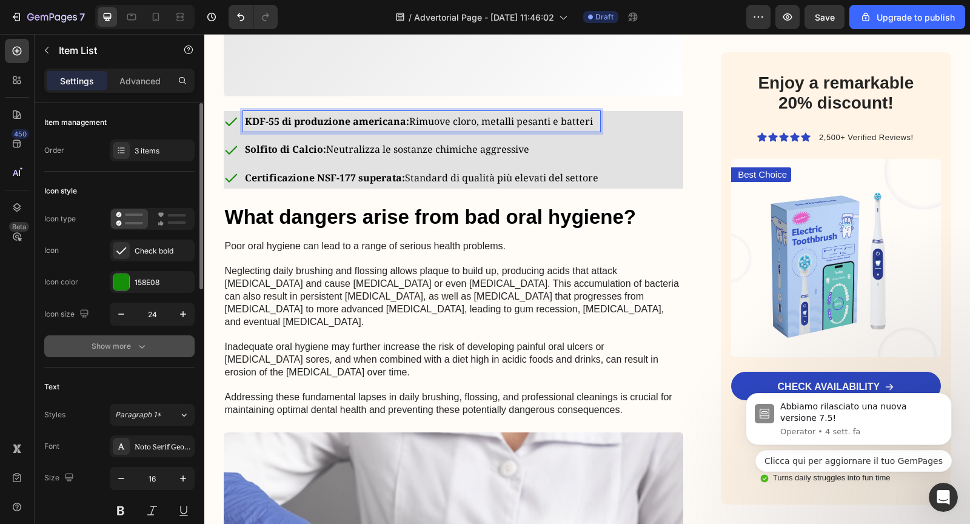
click at [121, 341] on div "Show more" at bounding box center [120, 346] width 56 height 12
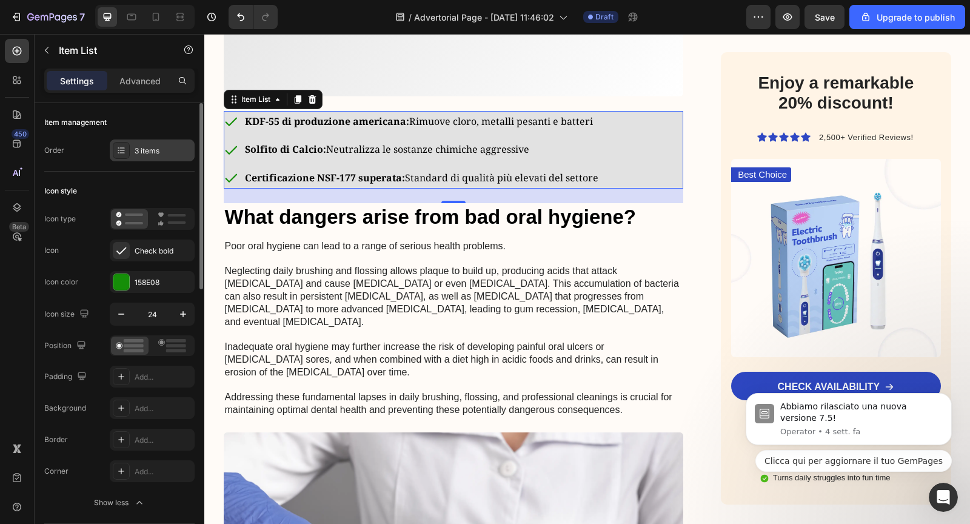
click at [152, 156] on div "3 items" at bounding box center [152, 150] width 85 height 22
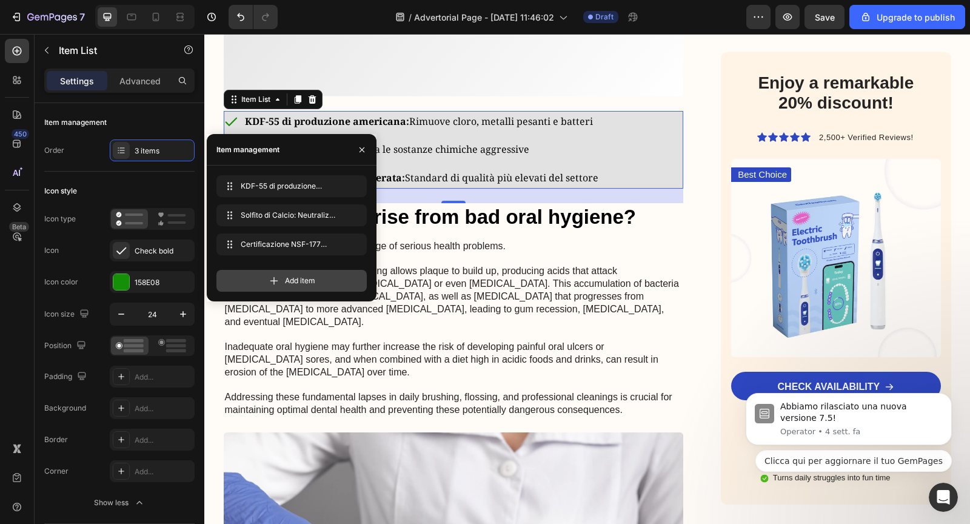
click at [290, 278] on span "Add item" at bounding box center [300, 280] width 30 height 11
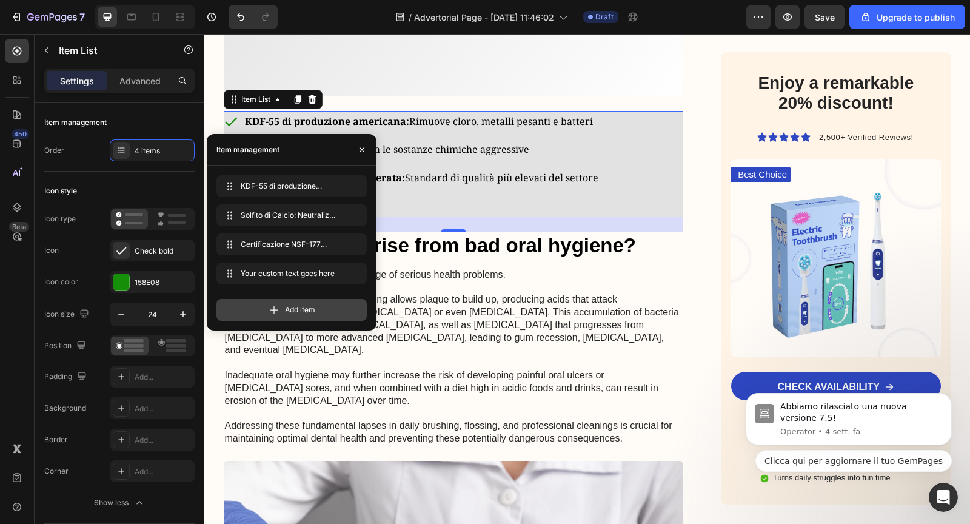
click at [290, 308] on span "Add item" at bounding box center [300, 309] width 30 height 11
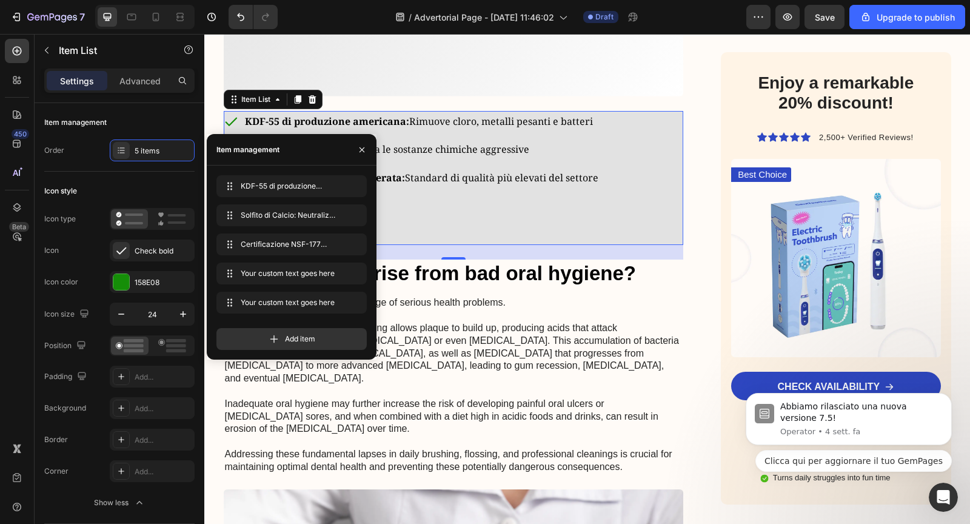
click at [321, 217] on div "Your custom text goes here" at bounding box center [421, 206] width 357 height 21
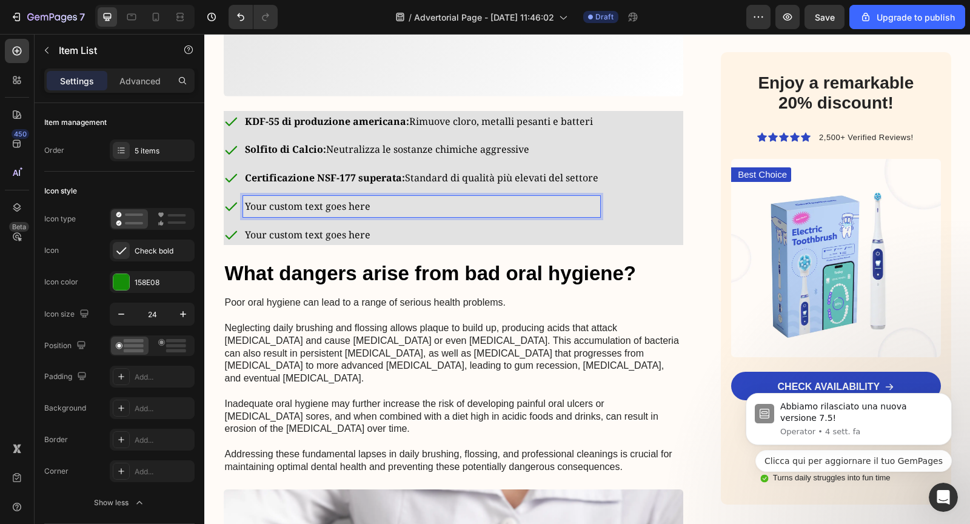
click at [301, 215] on p "Your custom text goes here" at bounding box center [421, 207] width 353 height 18
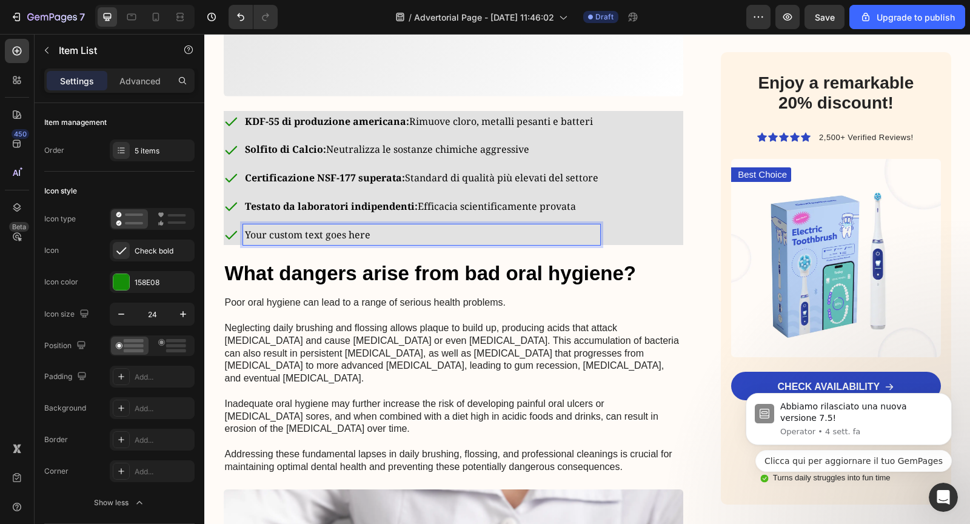
click at [319, 244] on p "Your custom text goes here" at bounding box center [421, 235] width 353 height 18
click at [347, 213] on strong "Testato da laboratori indipendenti:" at bounding box center [331, 205] width 173 height 13
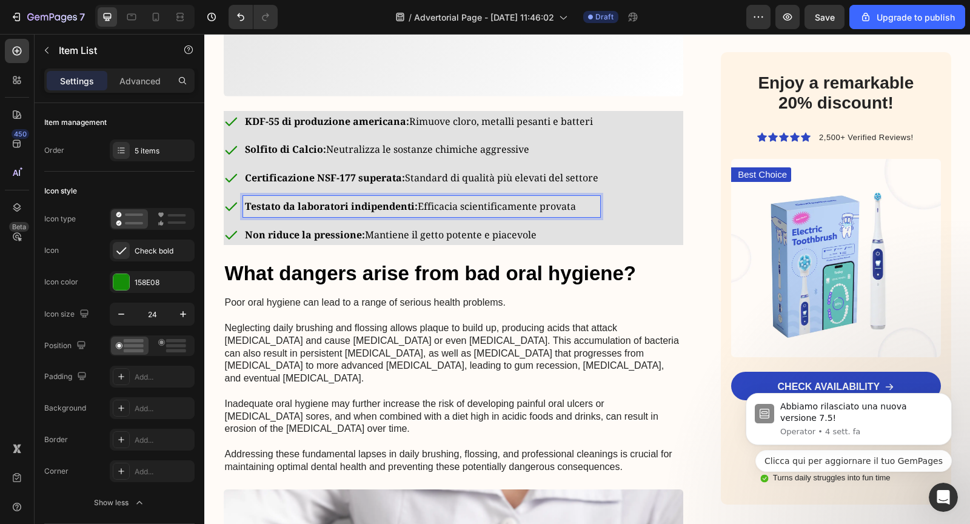
click at [579, 313] on div "Advertorial Text Block Il Segreto per Capelli Splendenti che i Dermatologi Non …" at bounding box center [454, 280] width 460 height 3191
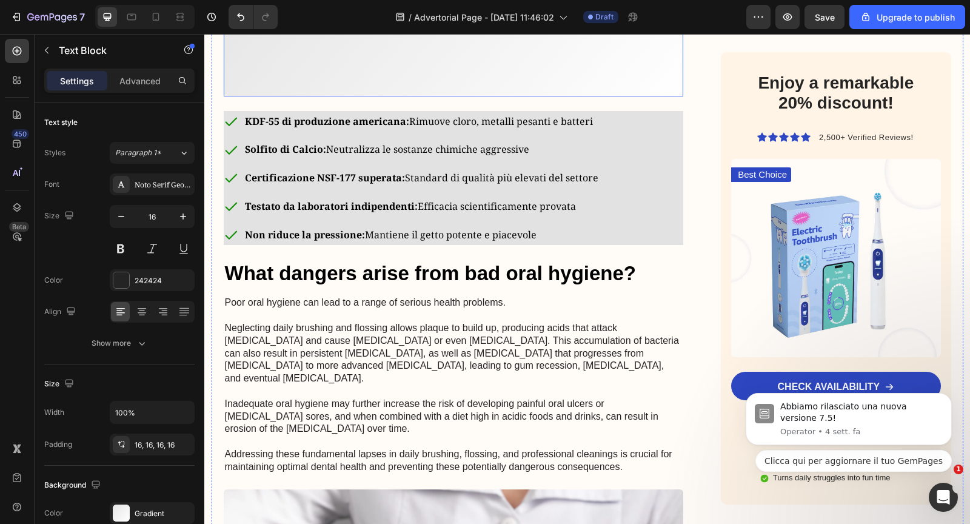
click at [565, 87] on p at bounding box center [453, 80] width 441 height 13
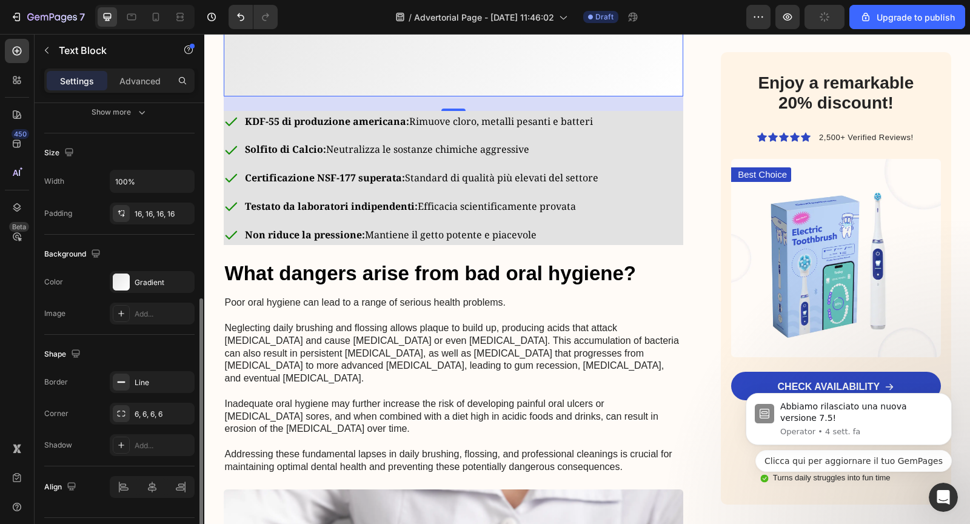
scroll to position [260, 0]
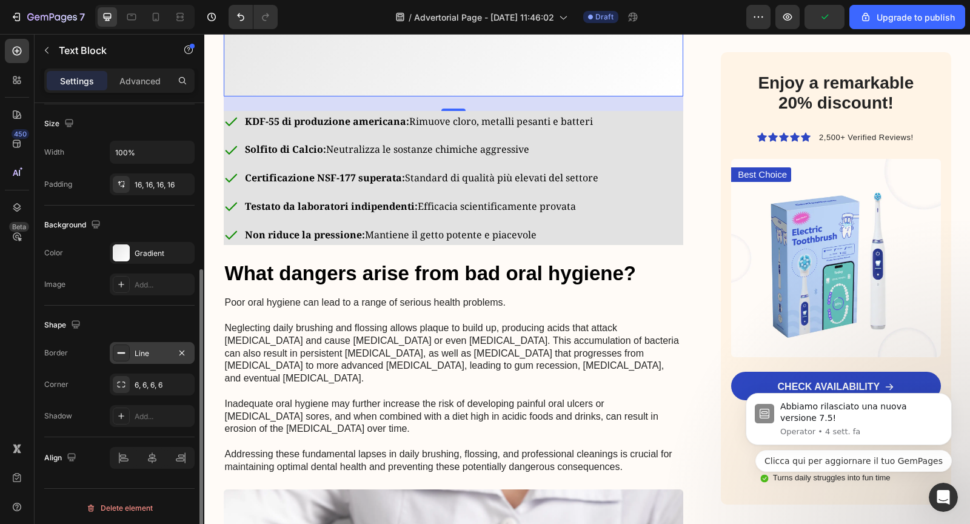
click at [126, 355] on div at bounding box center [121, 352] width 17 height 17
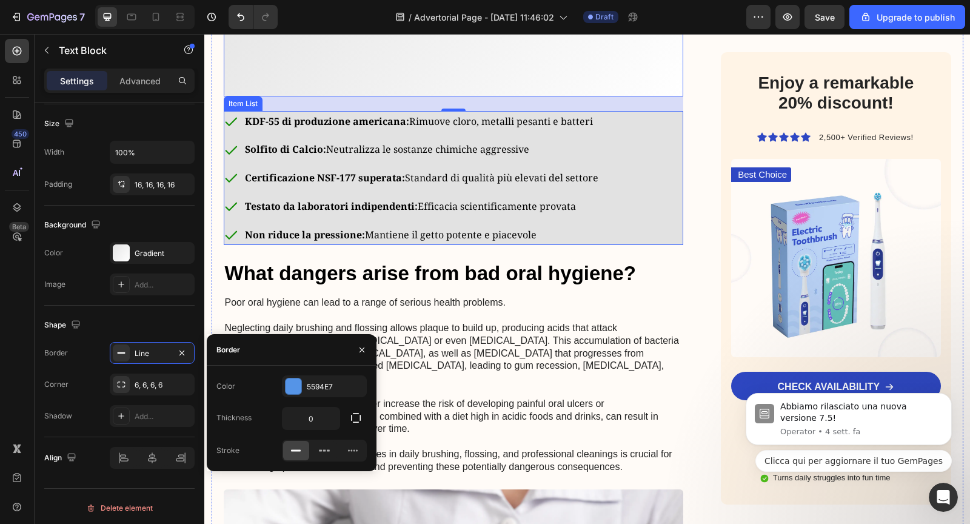
click at [643, 245] on div "KDF-55 di produzione americana: Rimuove cloro, metalli pesanti e batteri Solfit…" at bounding box center [454, 178] width 460 height 135
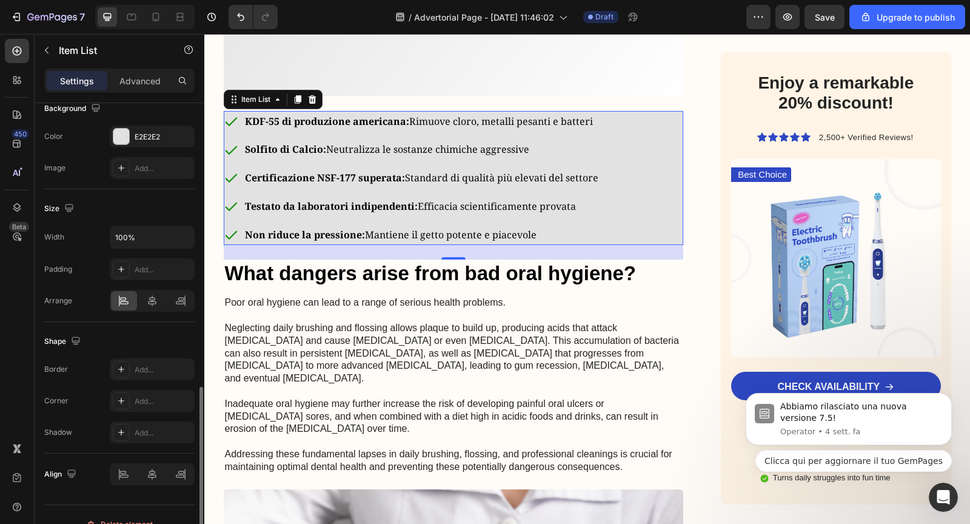
scroll to position [659, 0]
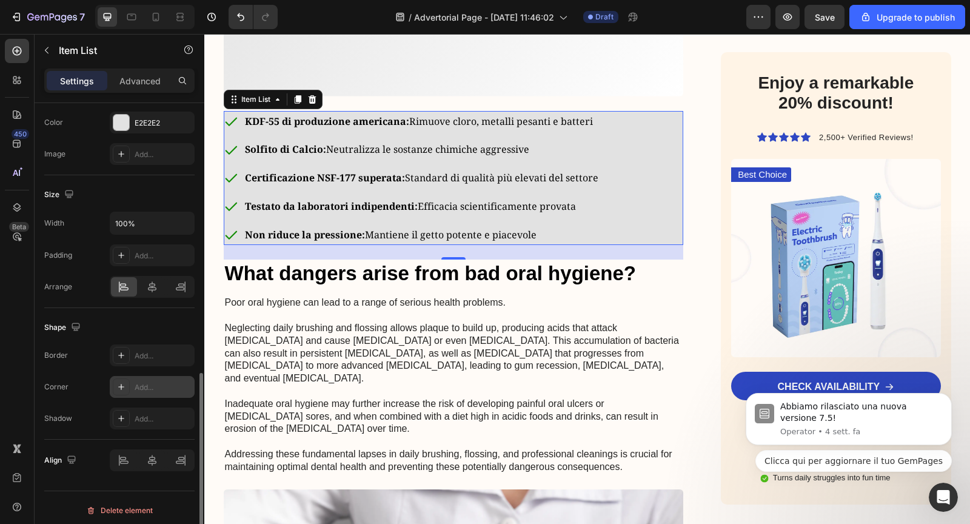
click at [130, 378] on div "Add..." at bounding box center [152, 387] width 85 height 22
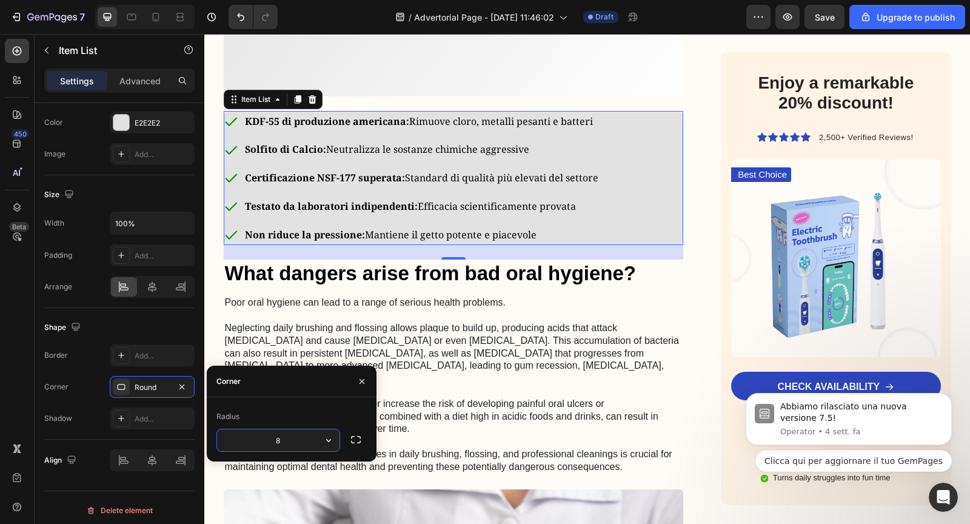
type input "6"
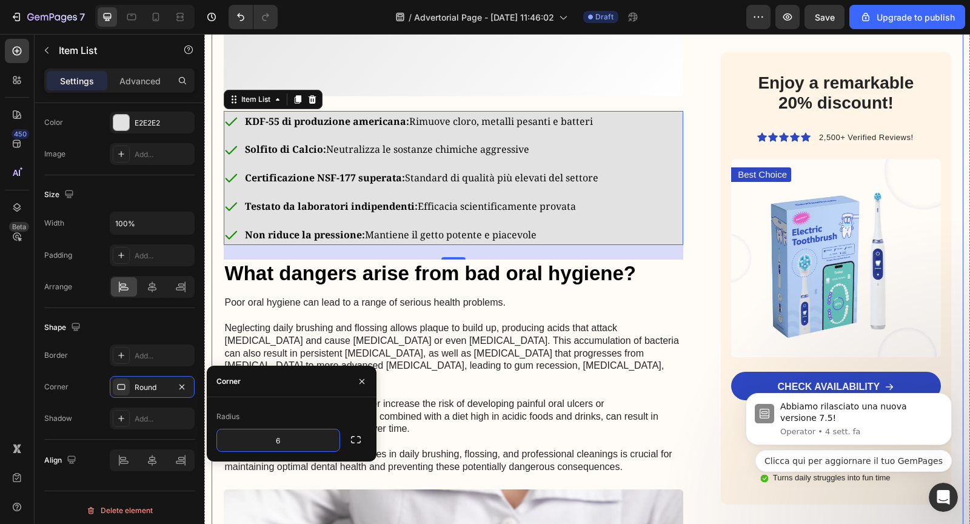
click at [434, 317] on div "Advertorial Text Block Il Segreto per Capelli Splendenti che i Dermatologi Non …" at bounding box center [454, 280] width 460 height 3191
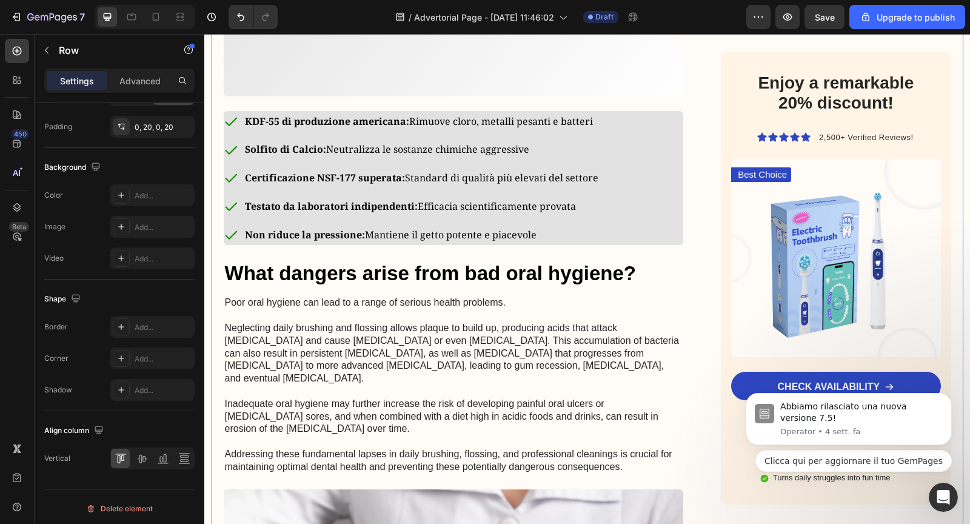
scroll to position [0, 0]
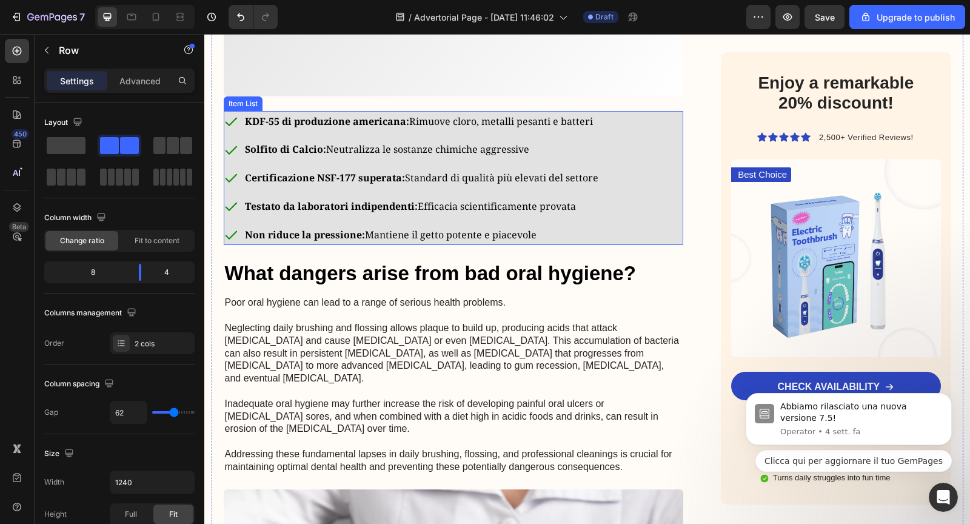
click at [627, 245] on div "KDF-55 di produzione americana: Rimuove cloro, metalli pesanti e batteri Solfit…" at bounding box center [454, 178] width 460 height 135
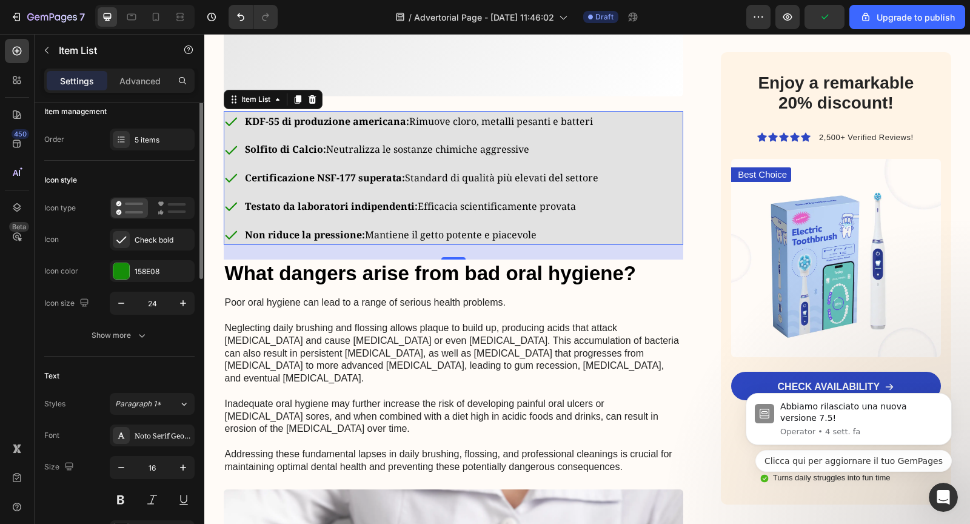
scroll to position [18, 0]
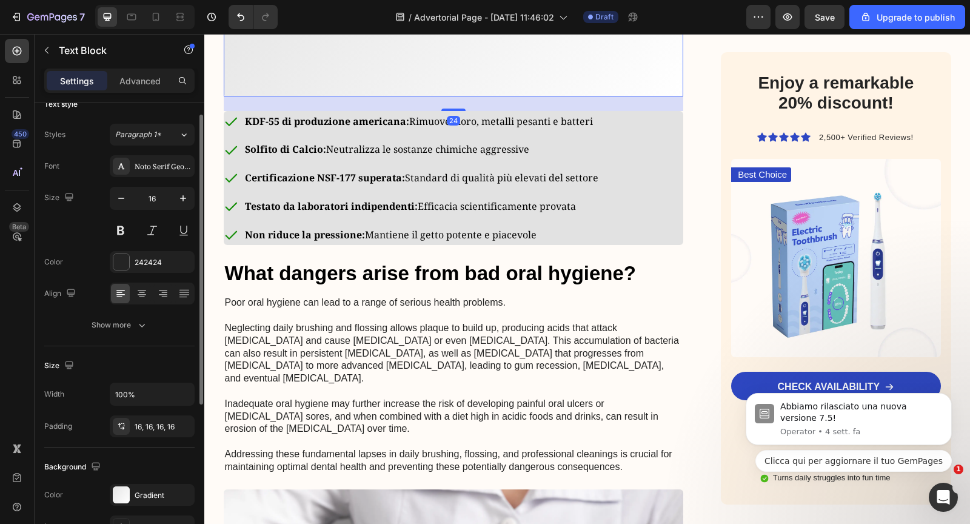
click at [350, 61] on p at bounding box center [453, 23] width 441 height 76
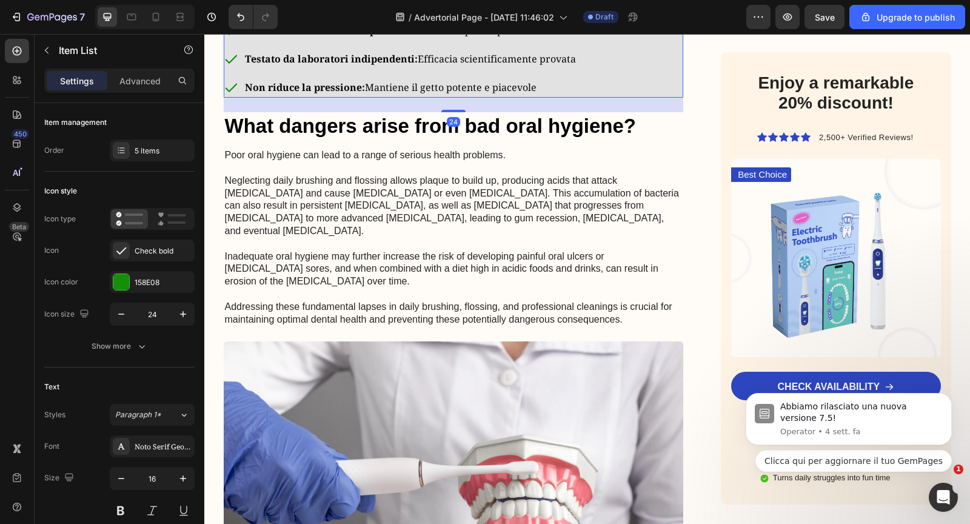
click at [630, 98] on div "KDF-55 di produzione americana: Rimuove cloro, metalli pesanti e batteri Solfit…" at bounding box center [454, 30] width 460 height 135
click at [121, 80] on p "Advanced" at bounding box center [139, 81] width 41 height 13
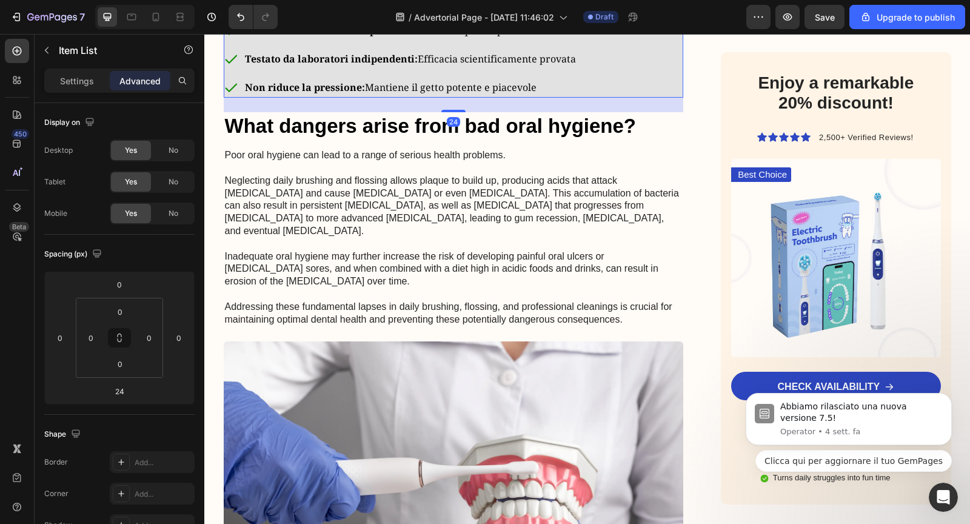
type input "100%"
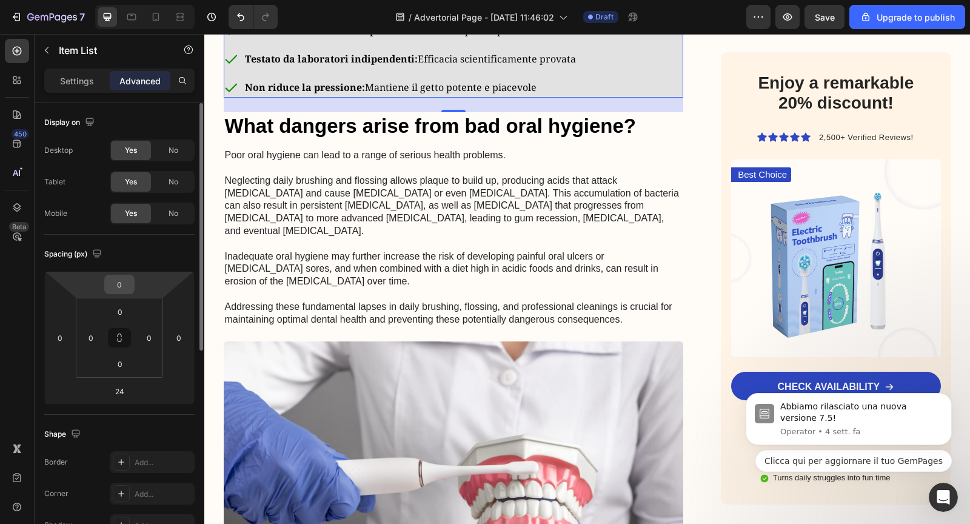
click at [127, 290] on input "0" at bounding box center [119, 284] width 24 height 18
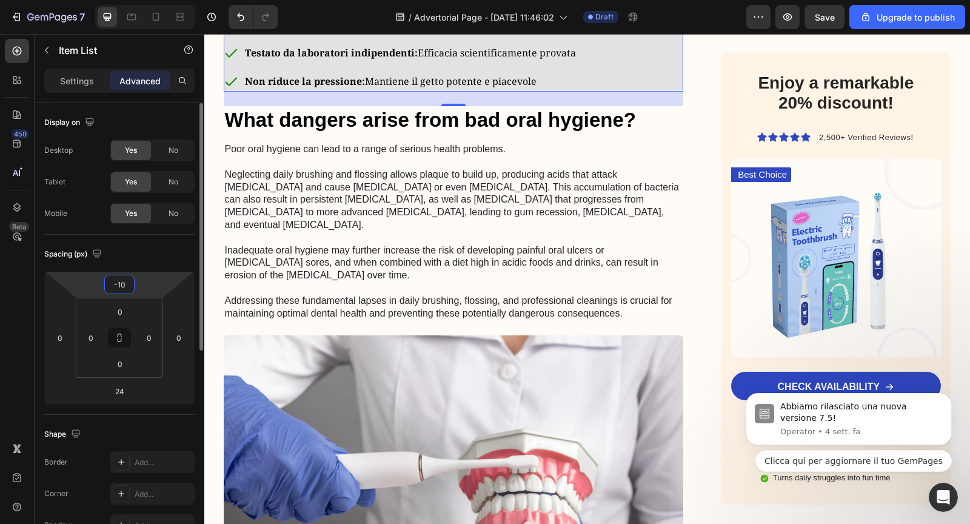
type input "-1"
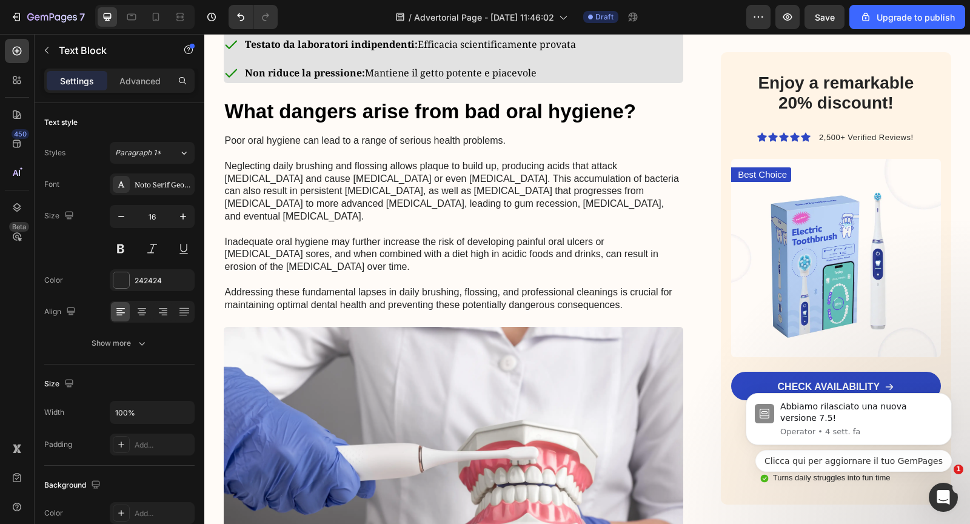
drag, startPoint x: 450, startPoint y: 178, endPoint x: 450, endPoint y: 158, distance: 20.6
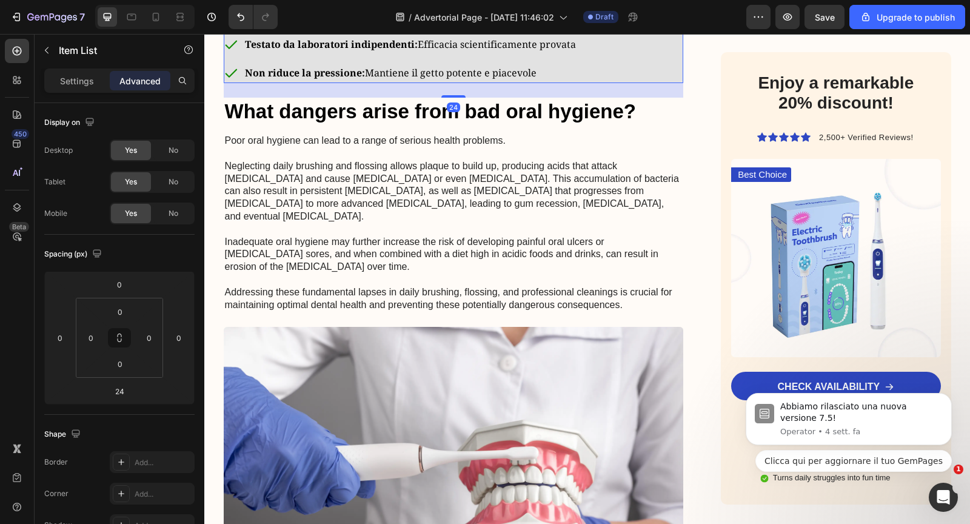
click at [644, 83] on div "KDF-55 di produzione americana: Rimuove cloro, metalli pesanti e batteri Solfit…" at bounding box center [454, 15] width 460 height 135
click at [129, 309] on input "0" at bounding box center [120, 311] width 24 height 18
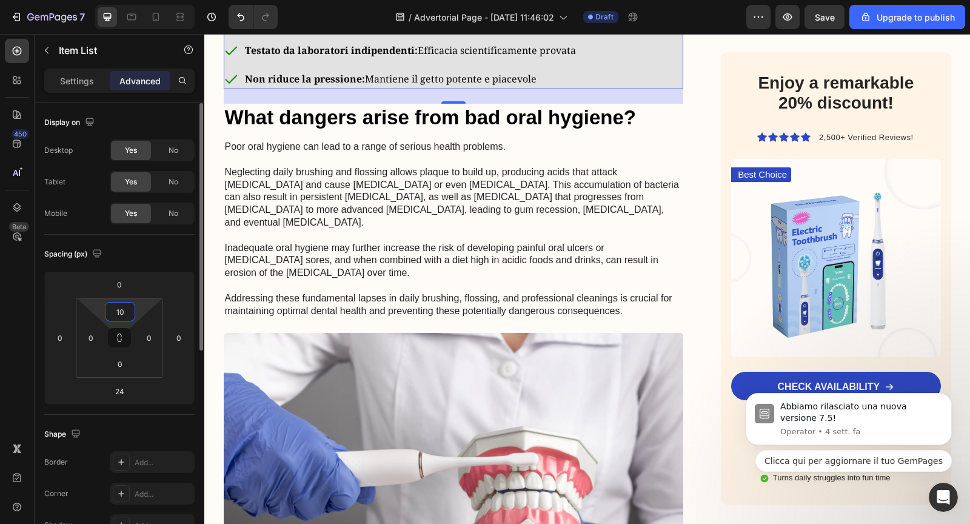
type input "1"
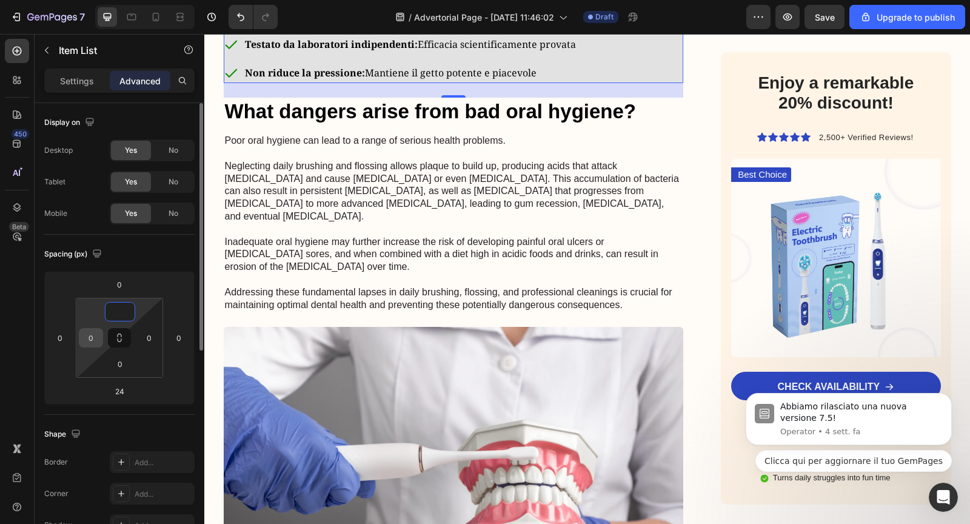
click at [95, 336] on input "0" at bounding box center [91, 337] width 18 height 18
type input "0"
type input "1"
type input "-"
click at [63, 341] on input "0" at bounding box center [60, 337] width 18 height 18
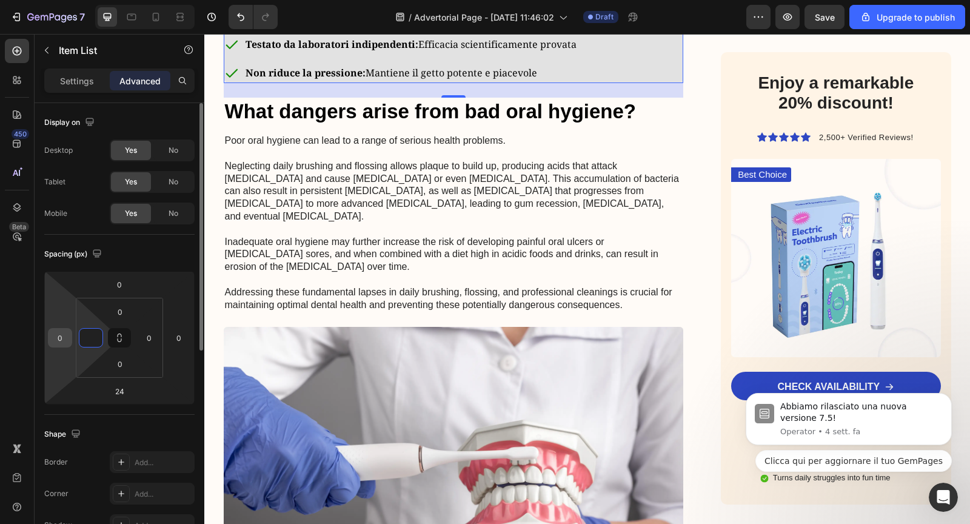
type input "0"
type input "1"
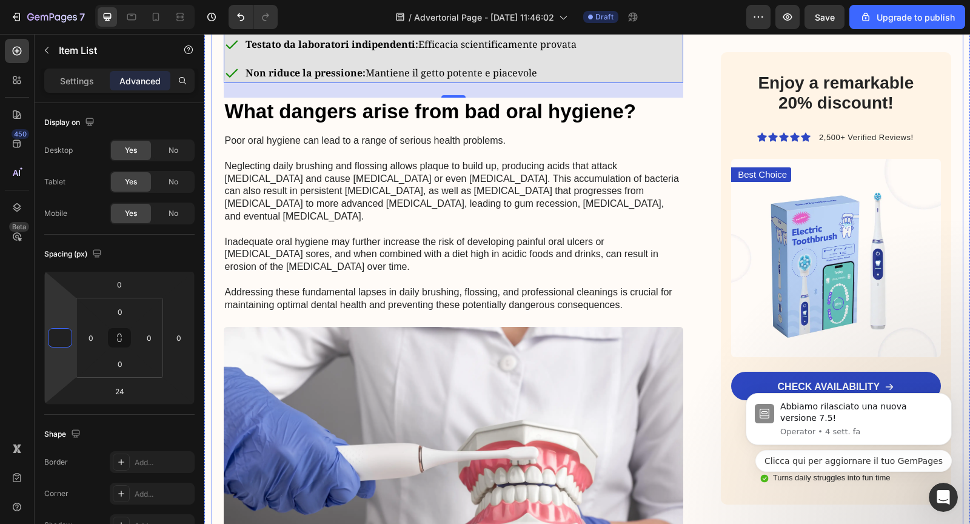
click at [692, 238] on div "Advertorial Text Block Il Segreto per Capelli Splendenti che i Dermatologi Non …" at bounding box center [588, 199] width 752 height 3029
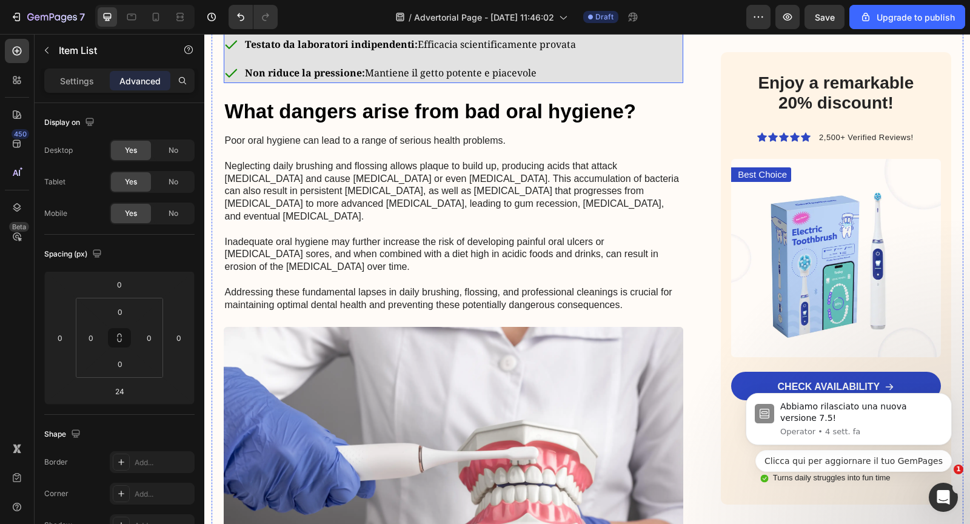
click at [670, 83] on div "KDF-55 di produzione americana: Rimuove cloro, metalli pesanti e batteri Solfit…" at bounding box center [454, 15] width 460 height 135
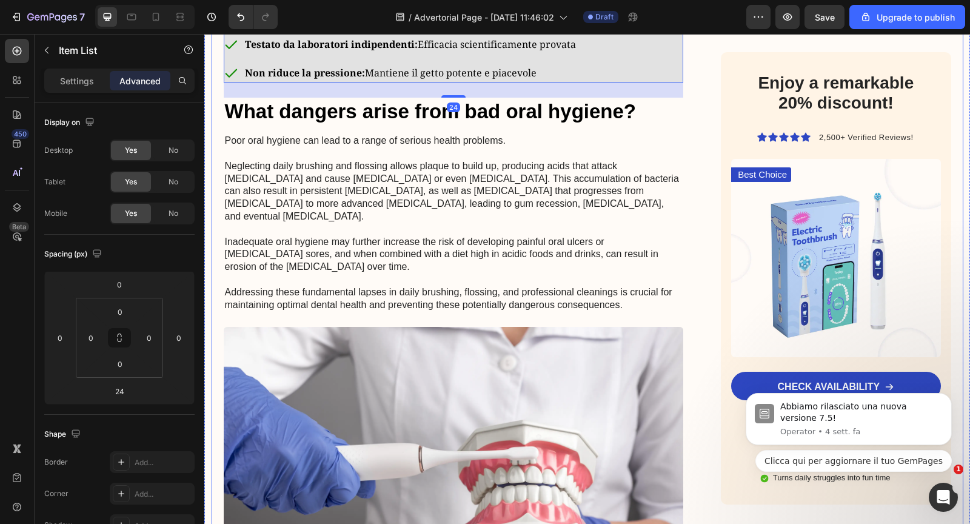
click at [695, 234] on div "Advertorial Text Block Il Segreto per Capelli Splendenti che i Dermatologi Non …" at bounding box center [588, 199] width 752 height 3029
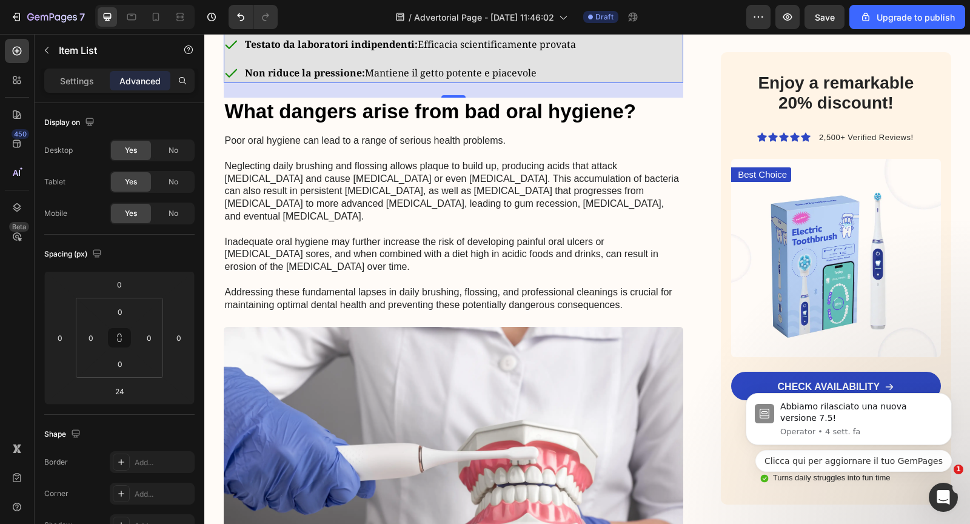
click at [666, 83] on div "KDF-55 di produzione americana: Rimuove cloro, metalli pesanti e batteri Solfit…" at bounding box center [454, 15] width 460 height 135
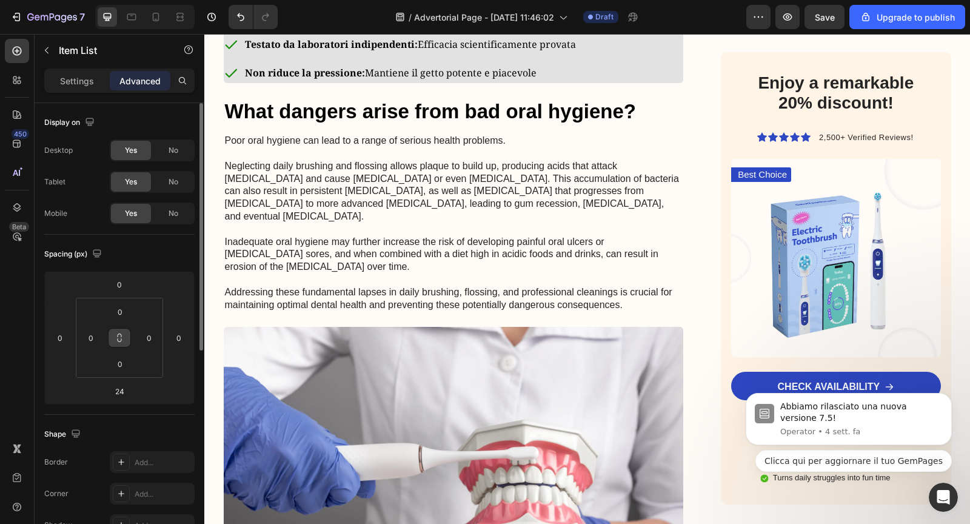
click at [119, 339] on icon at bounding box center [120, 338] width 10 height 10
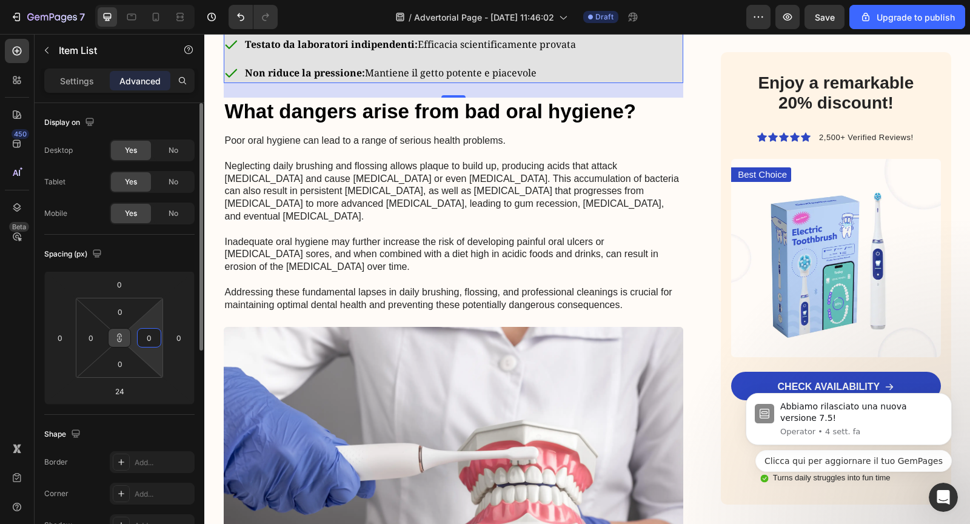
click at [140, 339] on input "0" at bounding box center [149, 337] width 18 height 18
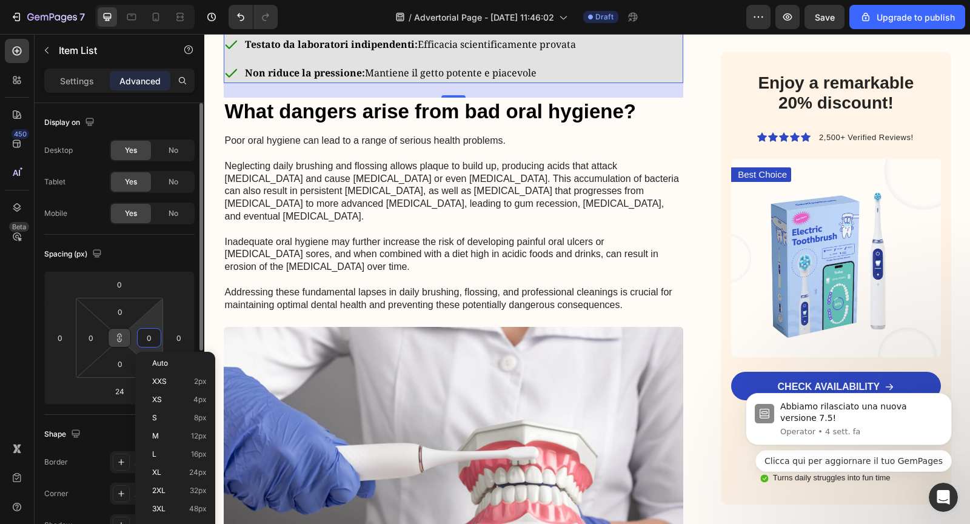
type input "1"
type input "10"
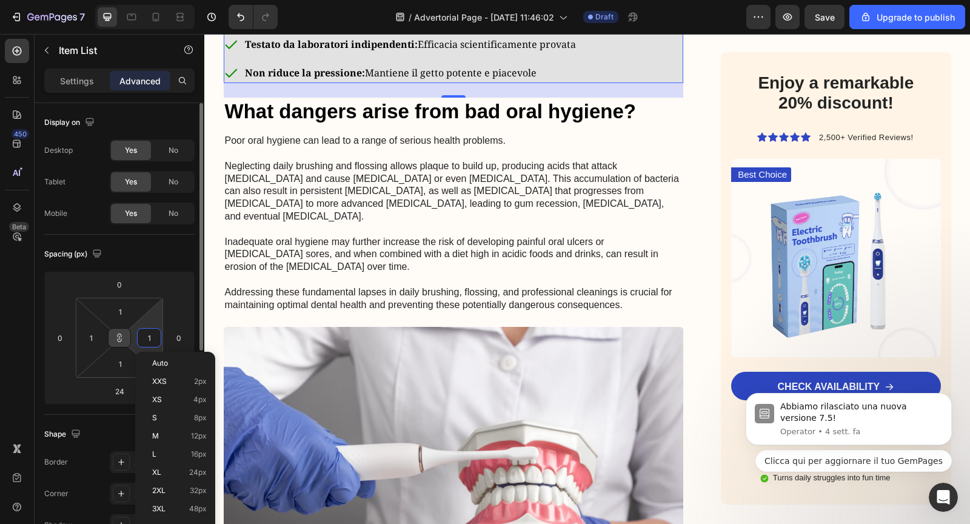
type input "10"
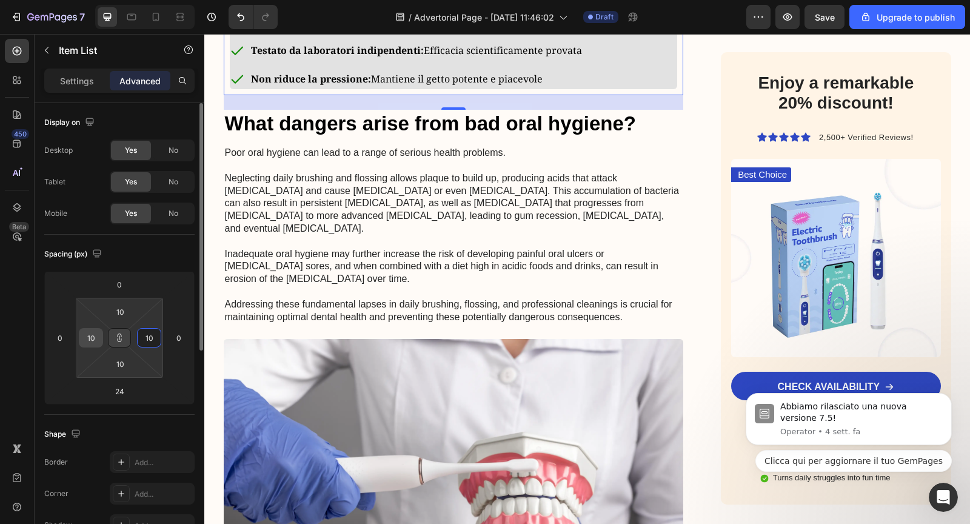
type input "10"
click at [87, 340] on input "10" at bounding box center [91, 337] width 18 height 18
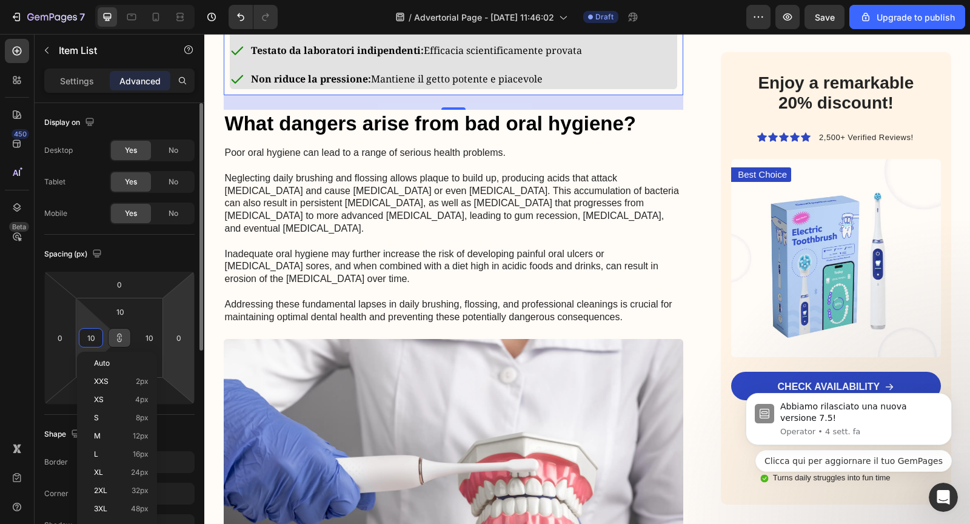
click at [182, 0] on html "7 / Advertorial Page - Aug 27, 11:46:02 Draft Preview Save Upgrade to publish 4…" at bounding box center [485, 0] width 970 height 0
type input "0"
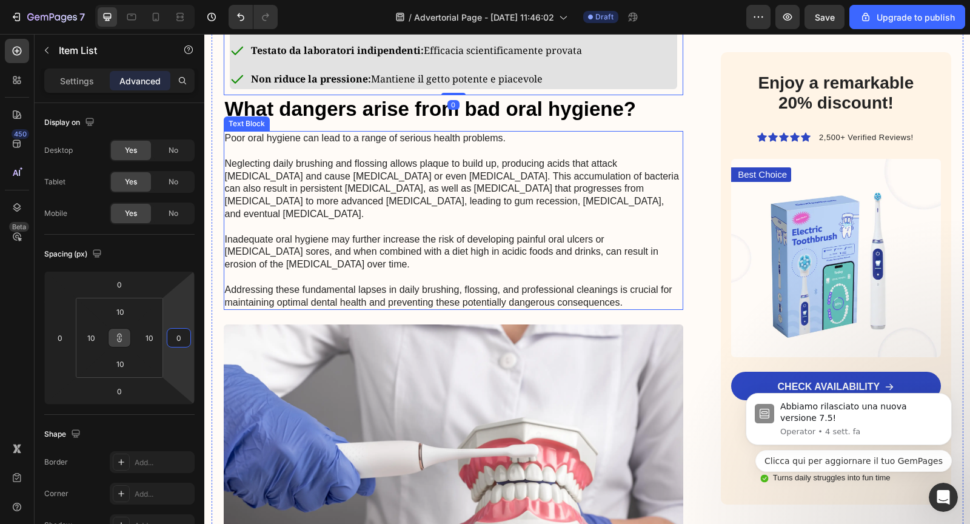
click at [588, 308] on p "Poor oral hygiene can lead to a range of serious health problems. Neglecting da…" at bounding box center [454, 220] width 458 height 176
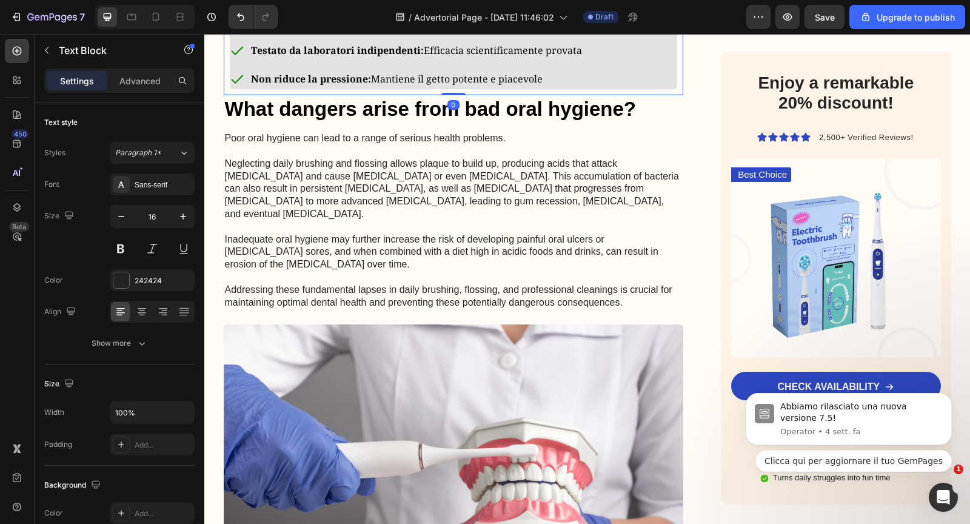
click at [578, 59] on p "Testato da laboratori indipendenti: Efficacia scientificamente provata" at bounding box center [427, 51] width 353 height 18
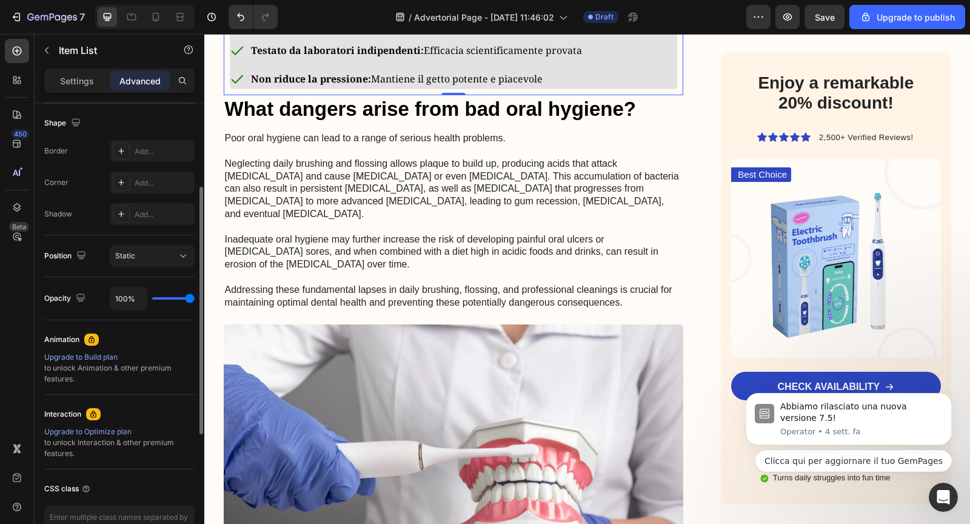
scroll to position [383, 0]
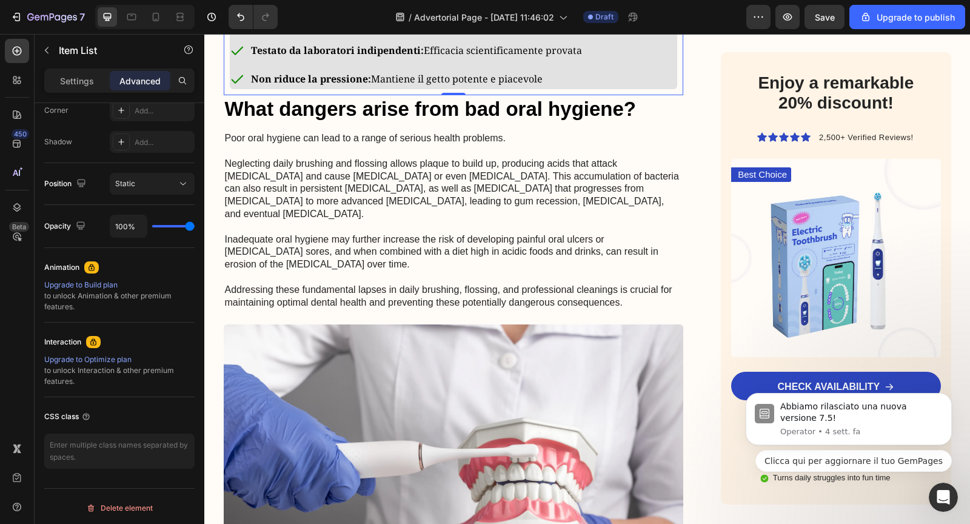
click at [81, 90] on div "Settings Advanced" at bounding box center [119, 80] width 150 height 24
click at [80, 84] on p "Settings" at bounding box center [77, 81] width 34 height 13
type input "8"
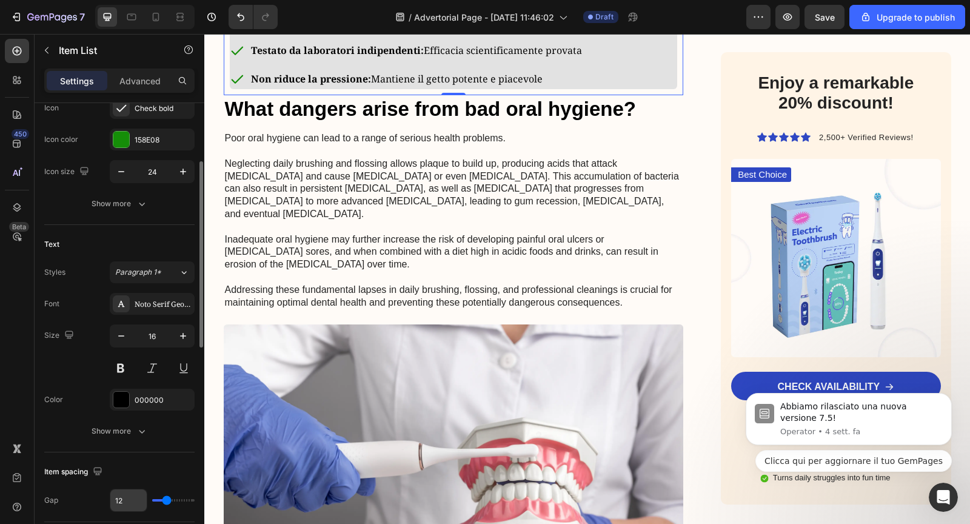
scroll to position [147, 0]
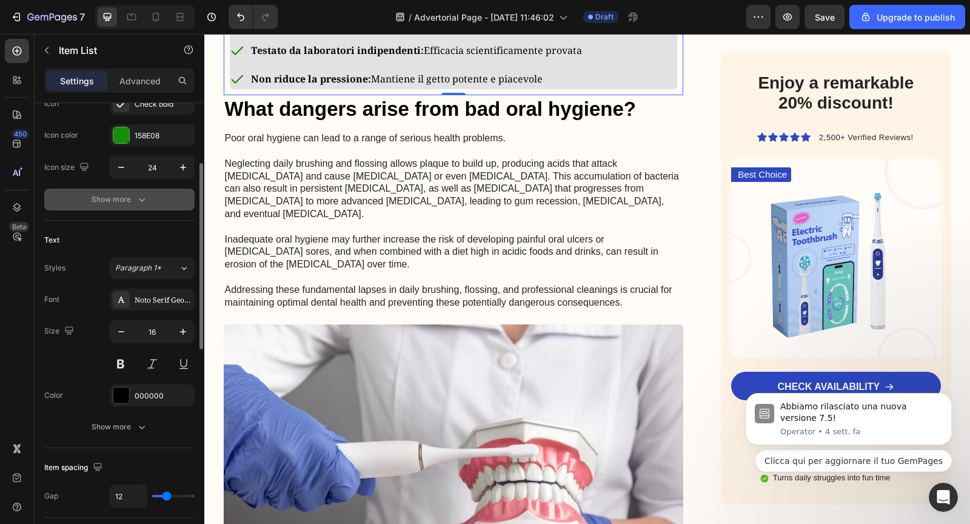
click at [103, 195] on div "Show more" at bounding box center [120, 199] width 56 height 12
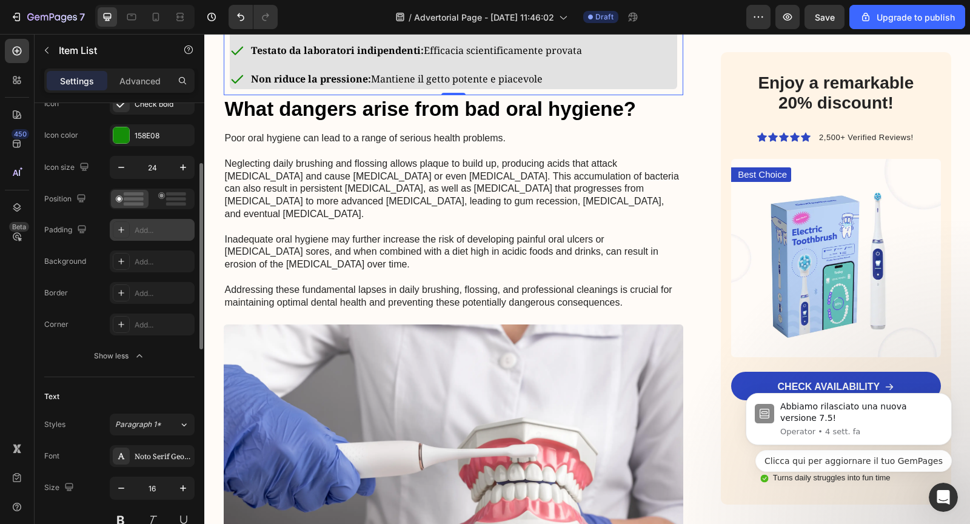
click at [145, 227] on div "Add..." at bounding box center [163, 230] width 57 height 11
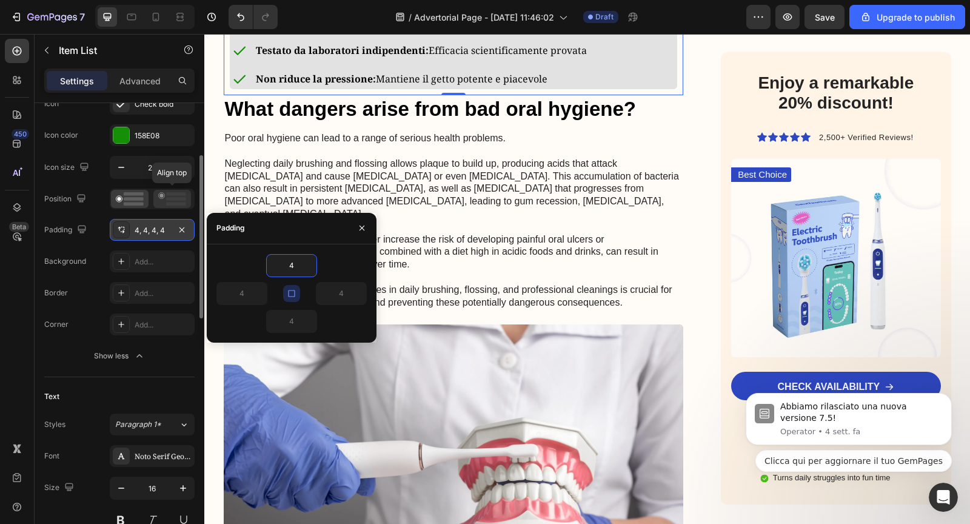
click at [164, 201] on icon at bounding box center [172, 198] width 28 height 13
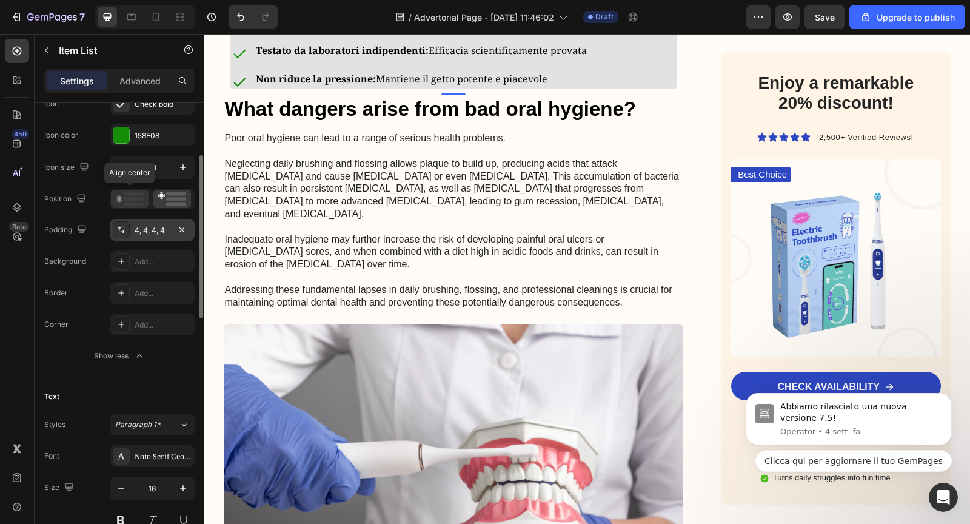
click at [134, 202] on rect at bounding box center [134, 204] width 20 height 4
click at [176, 202] on rect at bounding box center [176, 204] width 20 height 4
click at [125, 205] on div at bounding box center [130, 199] width 38 height 18
click at [145, 227] on div "4, 4, 4, 4" at bounding box center [152, 230] width 35 height 11
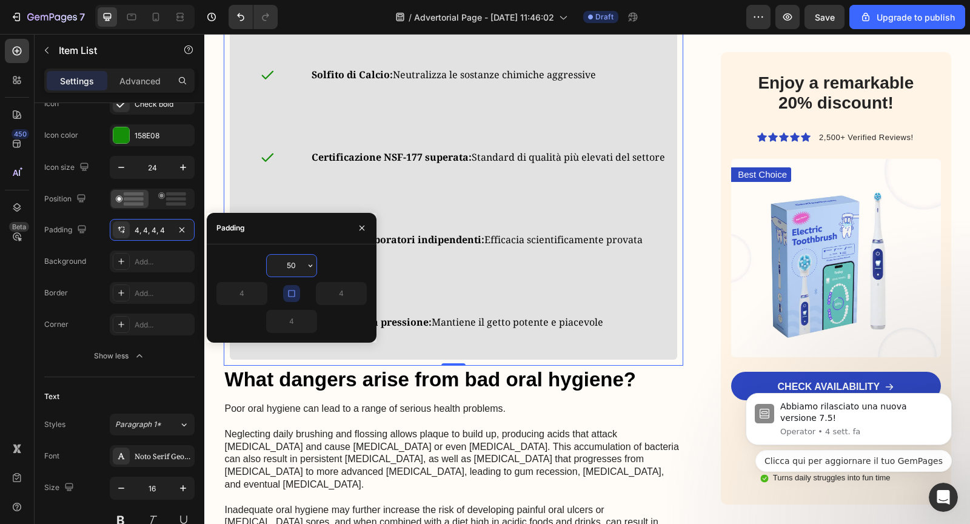
type input "5"
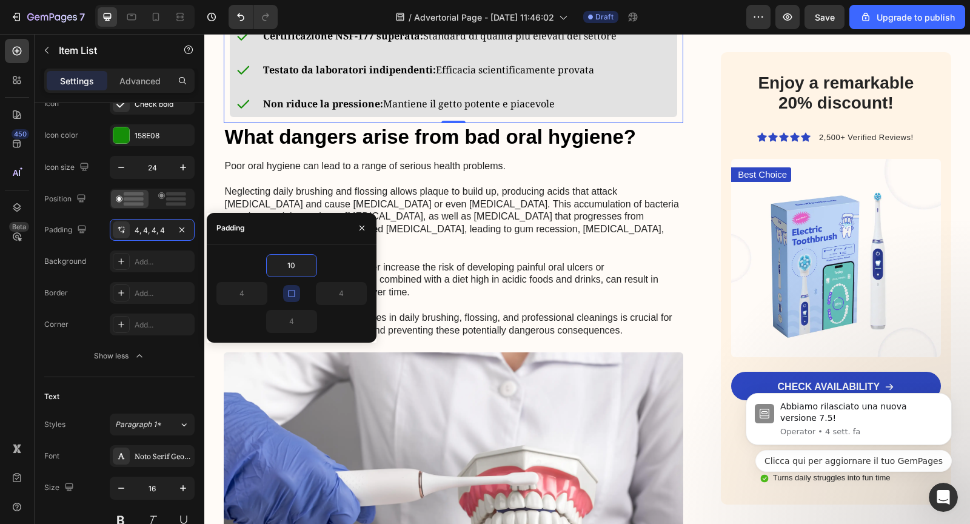
type input "10"
click at [295, 291] on icon "button" at bounding box center [292, 293] width 10 height 10
type input "10"
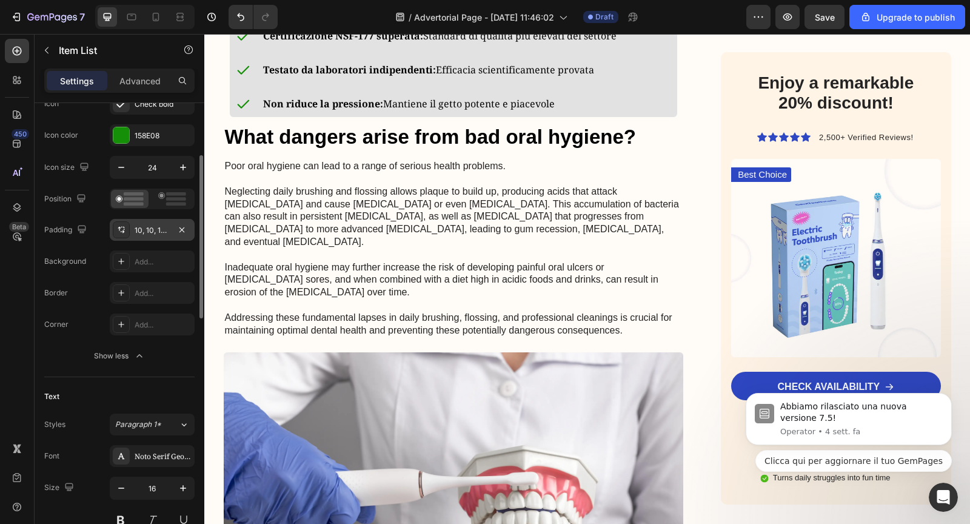
click at [144, 230] on div "10, 10, 10, 10" at bounding box center [152, 230] width 35 height 11
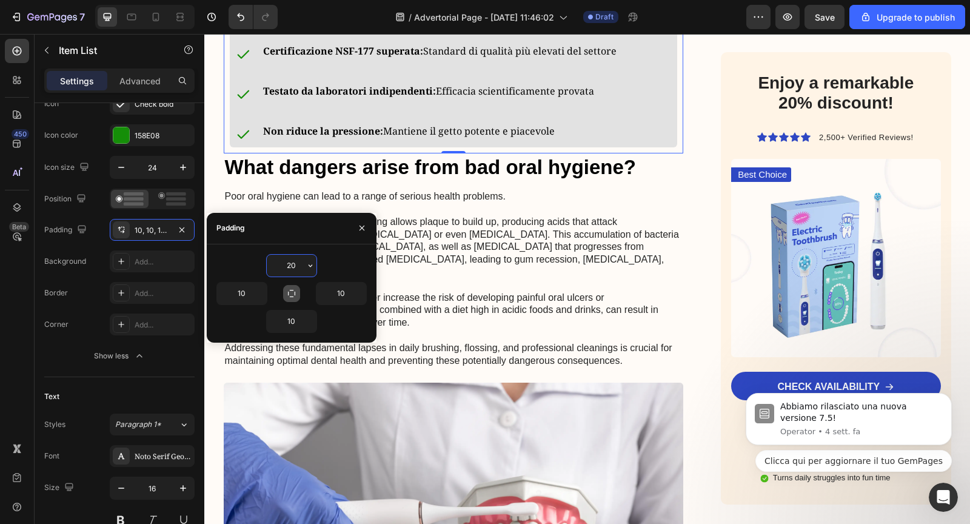
type input "20"
click at [294, 320] on input "10" at bounding box center [292, 321] width 50 height 22
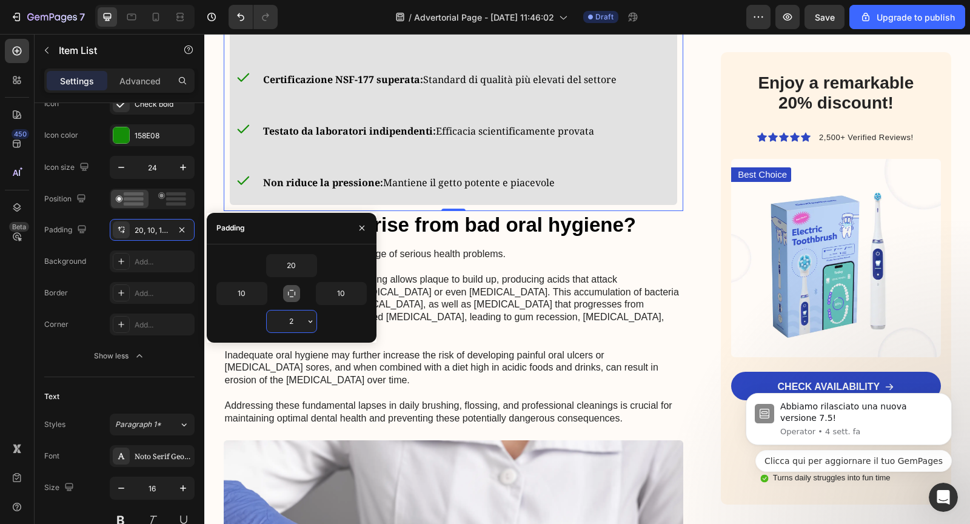
type input "20"
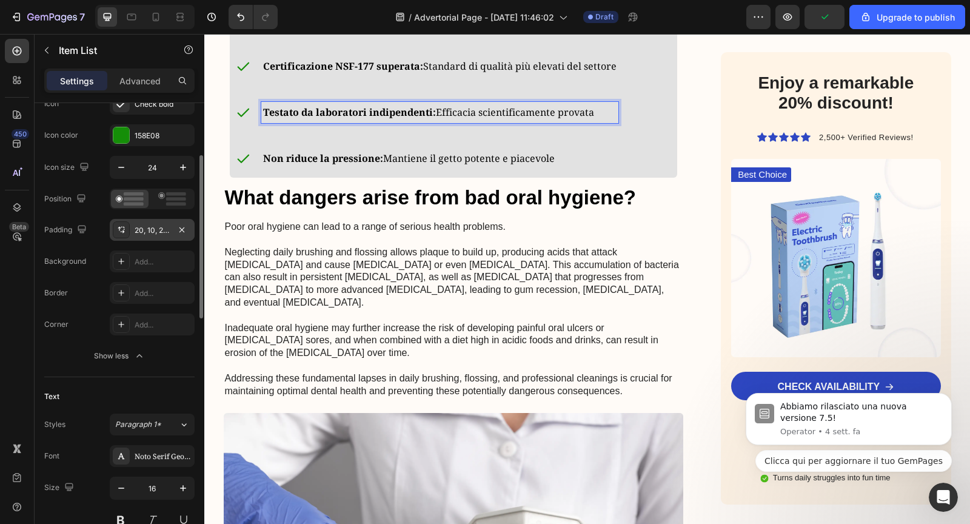
click at [152, 235] on div "20, 10, 20, 10" at bounding box center [152, 230] width 85 height 22
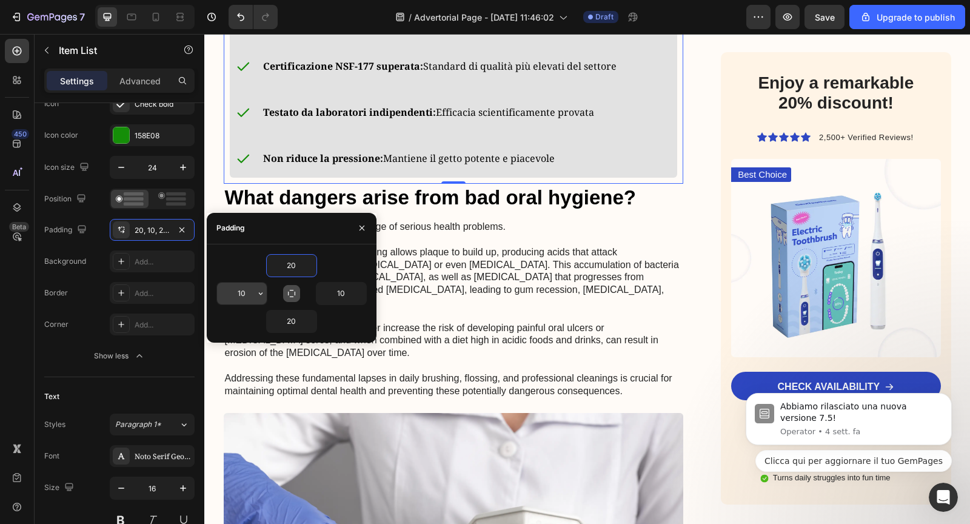
click at [252, 295] on input "10" at bounding box center [242, 293] width 50 height 22
type input "15"
click at [347, 291] on input "10" at bounding box center [341, 293] width 50 height 22
type input "15"
click at [472, 85] on div "Certificazione NSF-177 superata: Standard di qualità più elevati del settore" at bounding box center [427, 66] width 395 height 39
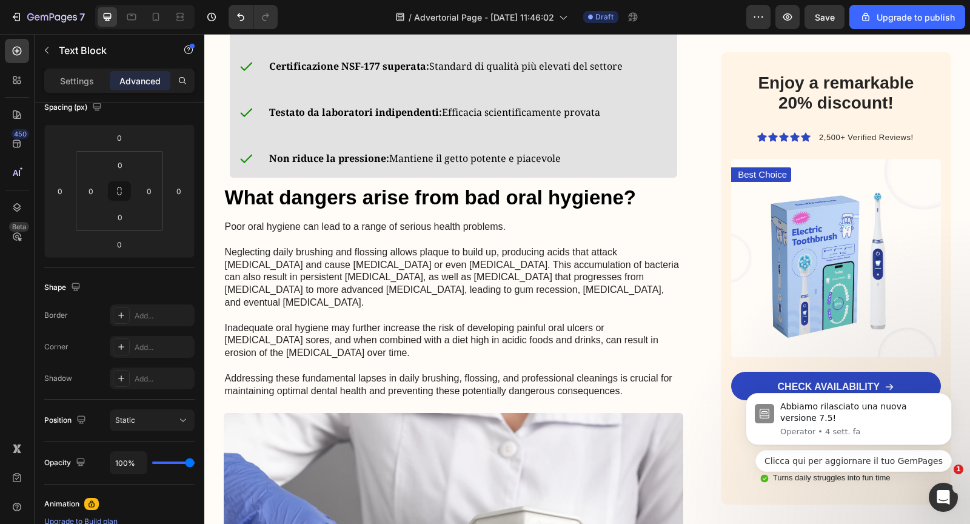
scroll to position [0, 0]
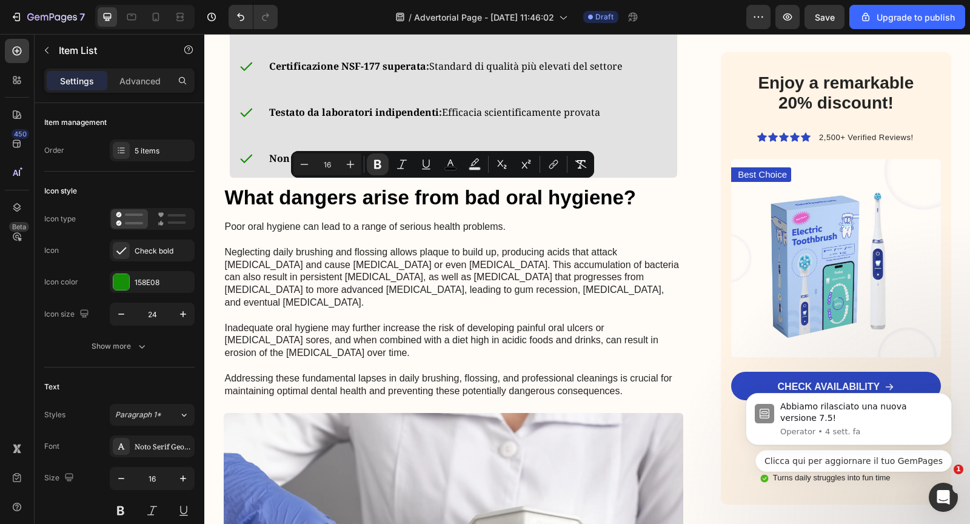
click at [330, 39] on div "Solfito di Calcio: Neutralizza le sostanze chimiche aggressive" at bounding box center [427, 20] width 395 height 39
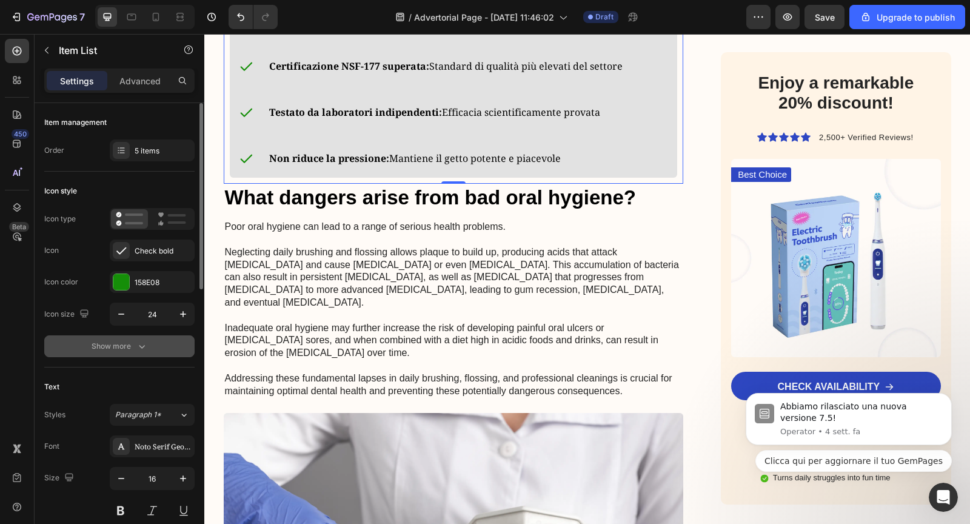
click at [123, 350] on div "Show more" at bounding box center [120, 346] width 56 height 12
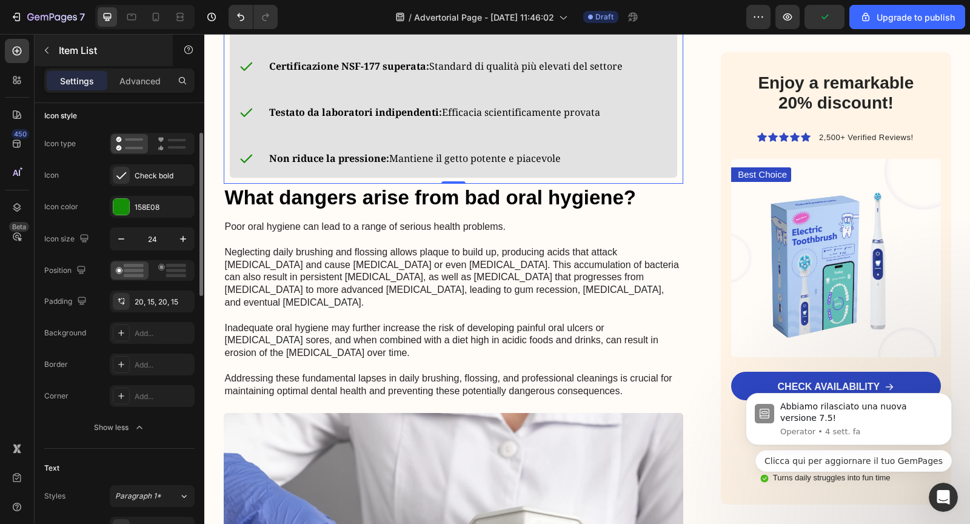
scroll to position [78, 0]
click at [147, 19] on div at bounding box center [155, 16] width 19 height 19
type input "14"
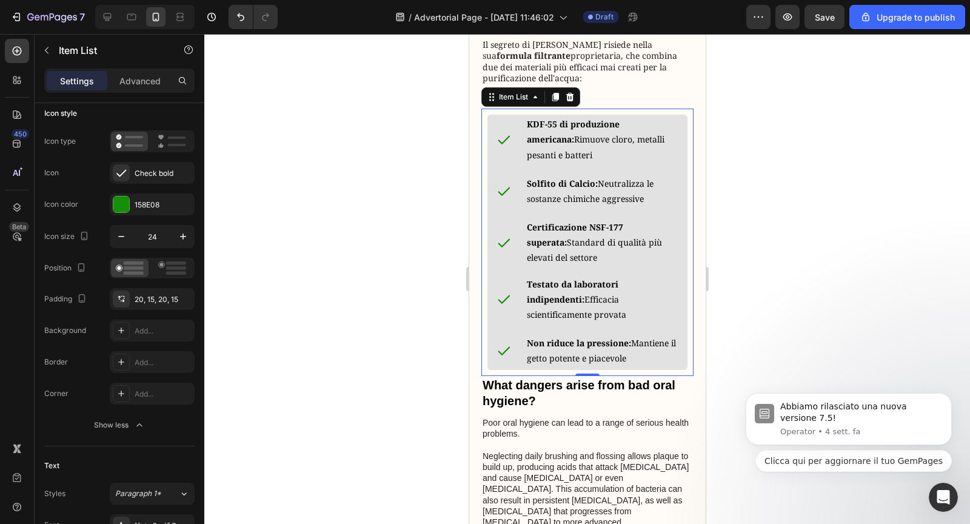
scroll to position [1219, 0]
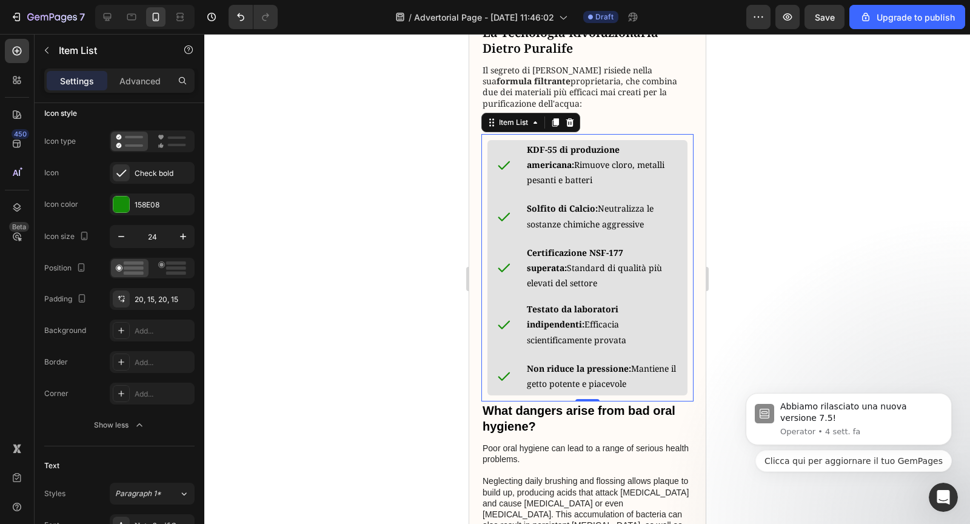
click at [509, 236] on div at bounding box center [503, 216] width 33 height 39
click at [140, 301] on div "20, 15, 20, 15" at bounding box center [152, 299] width 35 height 11
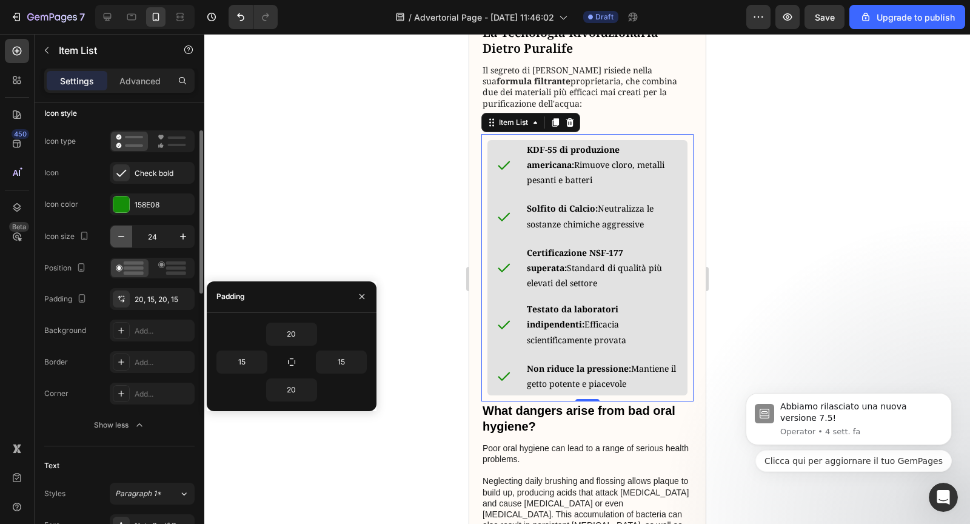
click at [118, 239] on icon "button" at bounding box center [121, 236] width 12 height 12
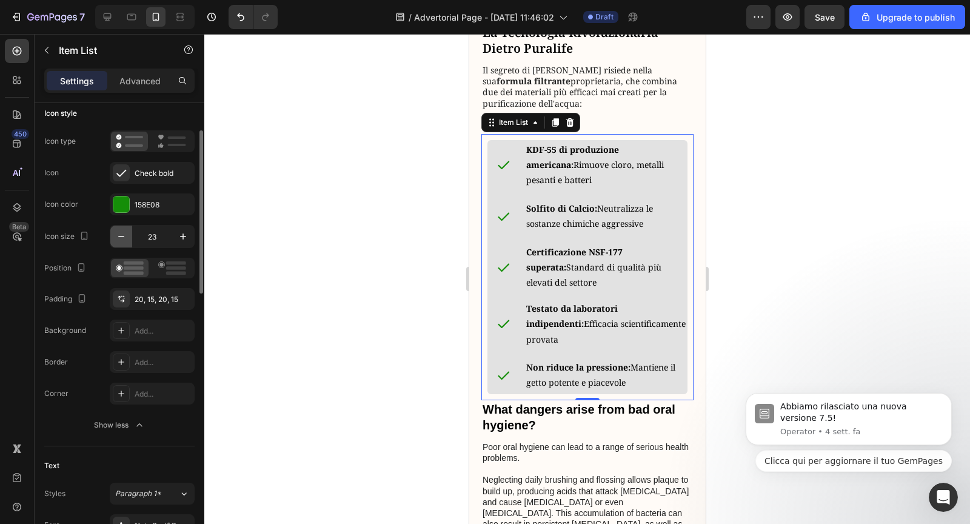
click at [118, 239] on icon "button" at bounding box center [121, 236] width 12 height 12
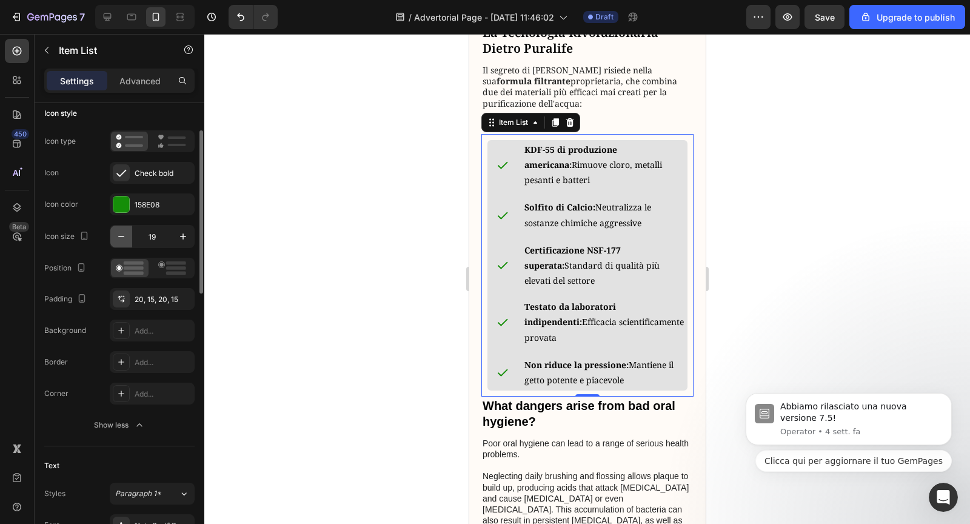
click at [118, 239] on icon "button" at bounding box center [121, 236] width 12 height 12
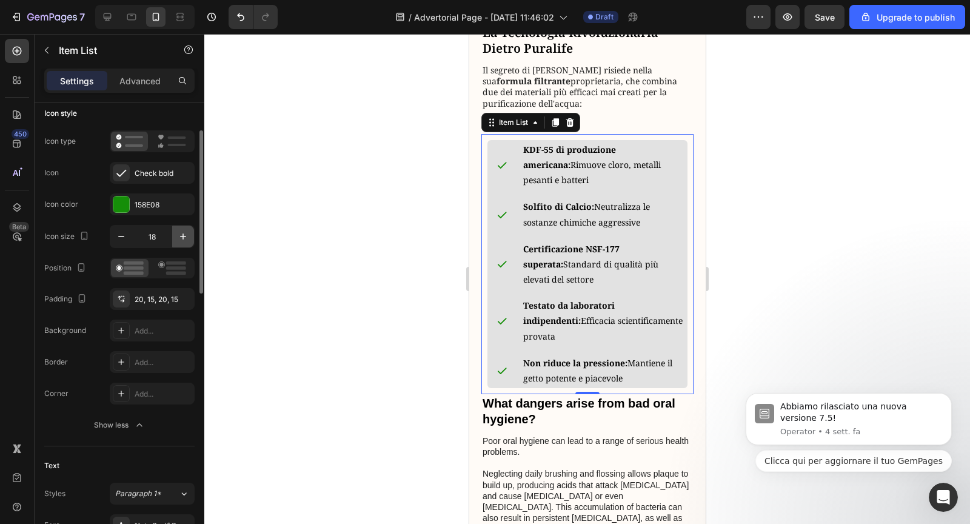
click at [181, 234] on icon "button" at bounding box center [183, 236] width 6 height 6
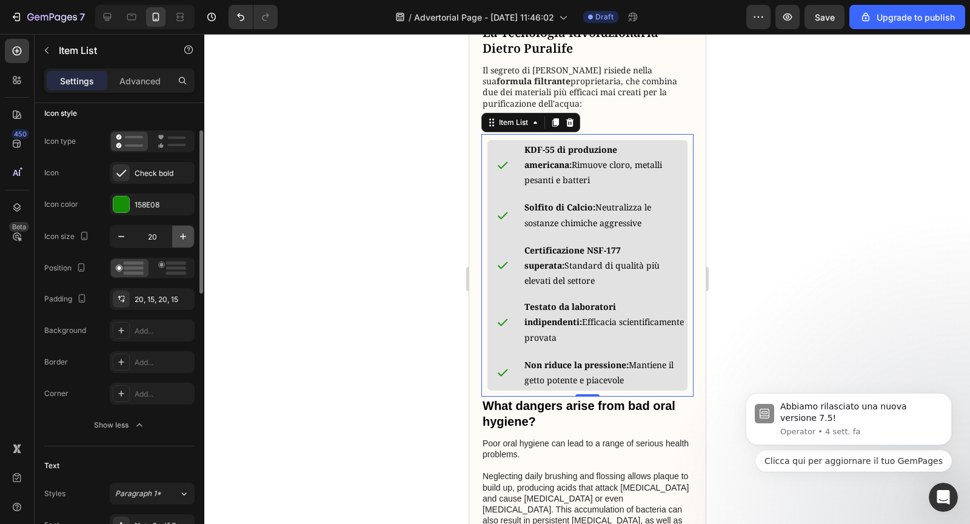
type input "21"
click at [150, 296] on div "20, 15, 20, 15" at bounding box center [152, 299] width 35 height 11
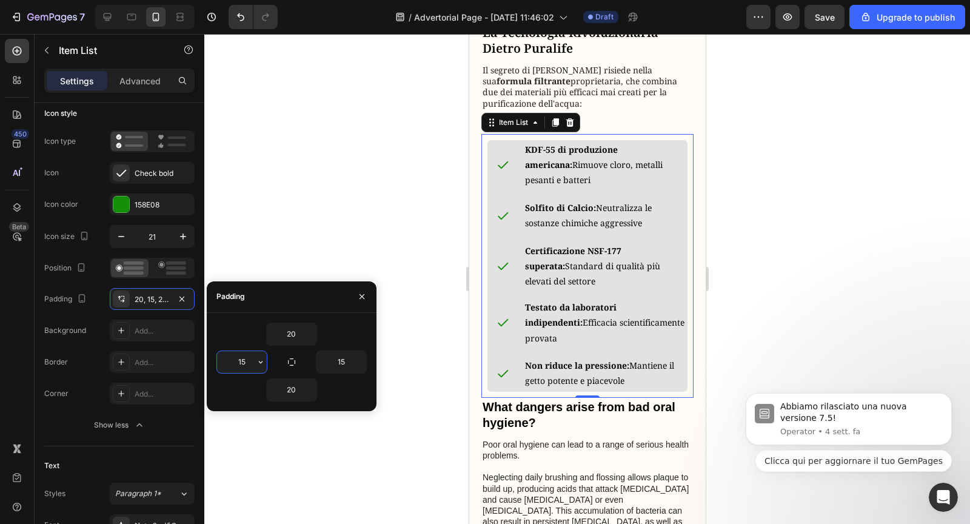
click at [250, 366] on input "15" at bounding box center [242, 362] width 50 height 22
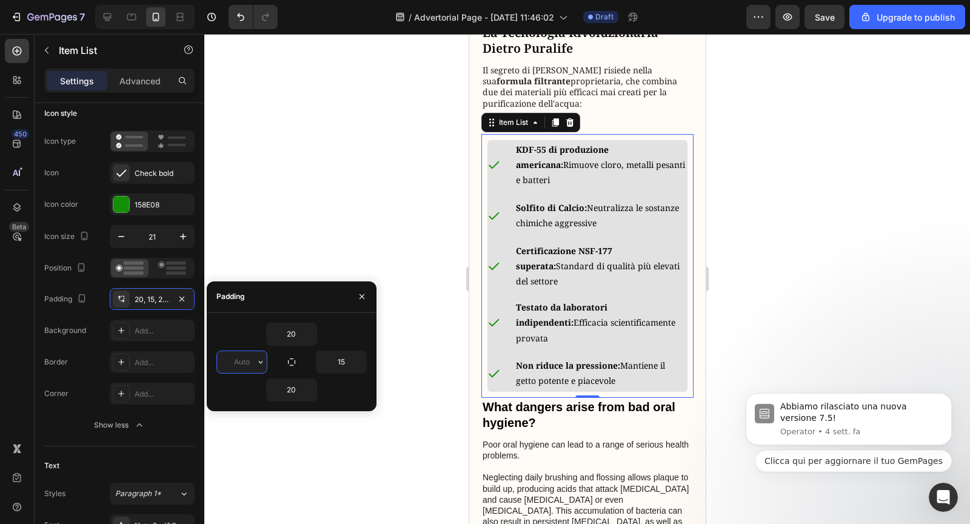
type input "1"
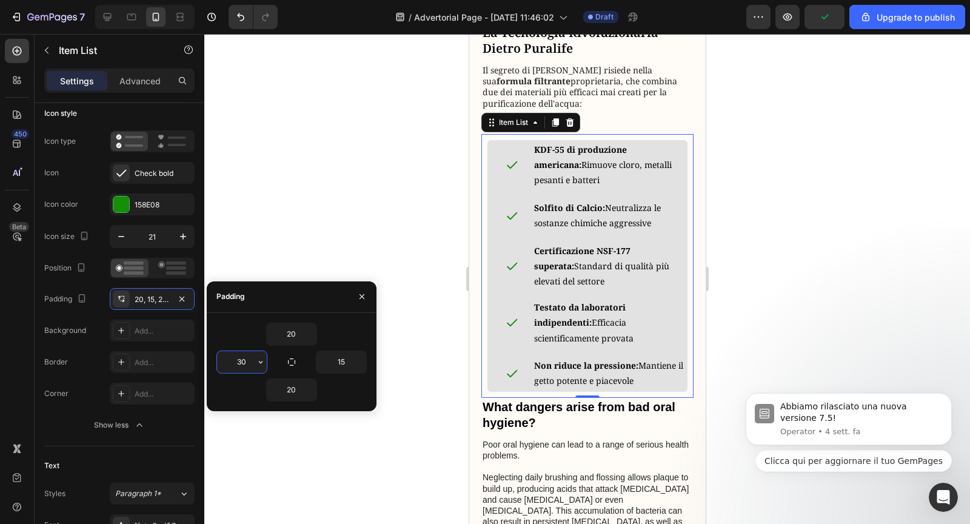
type input "3"
type input "20"
click at [337, 359] on input "15" at bounding box center [341, 362] width 50 height 22
type input "20"
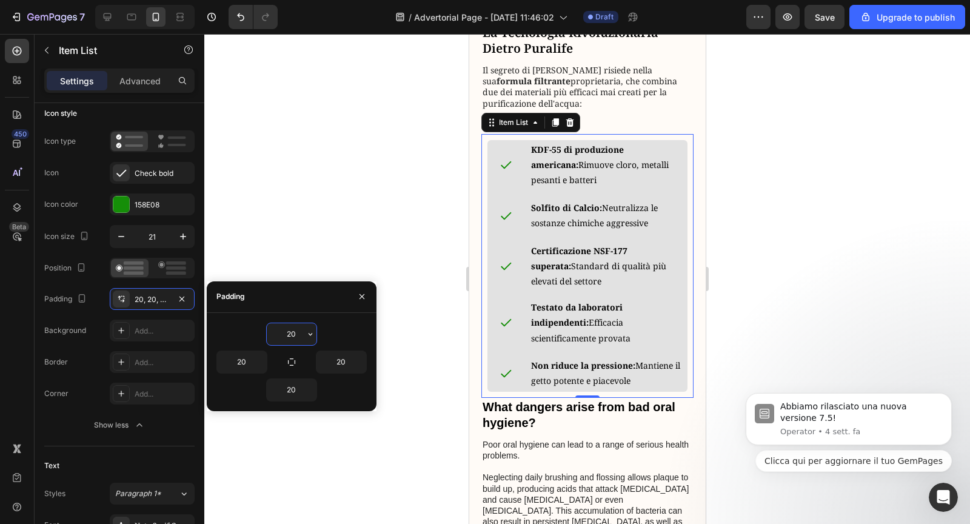
click at [291, 335] on input "20" at bounding box center [292, 334] width 50 height 22
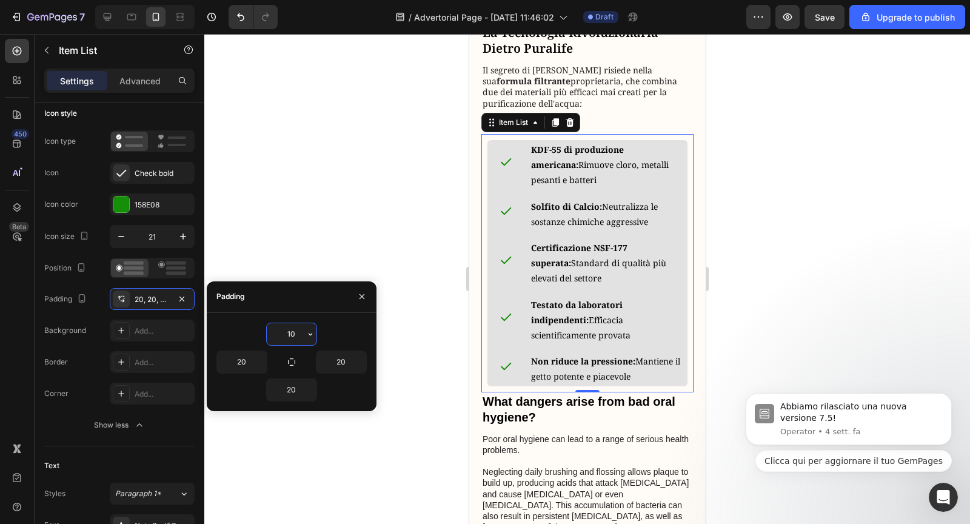
type input "0"
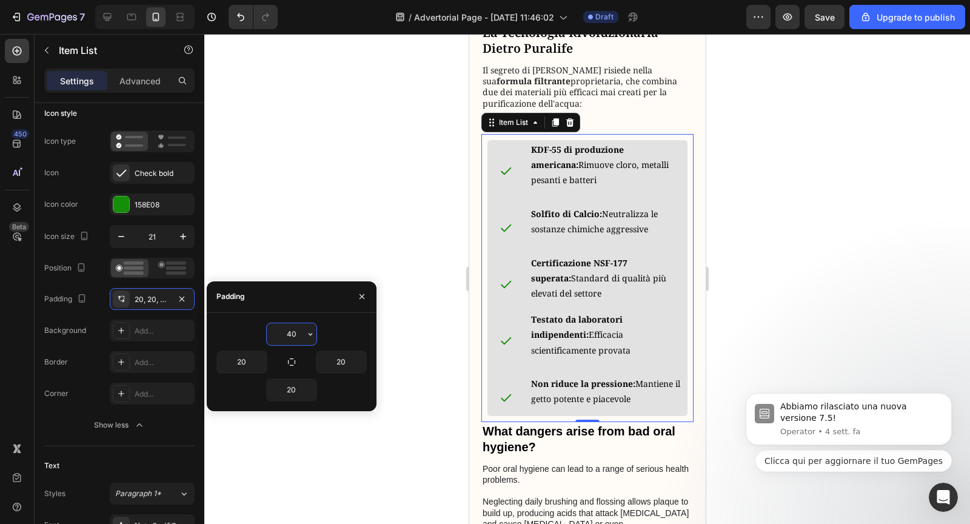
type input "4"
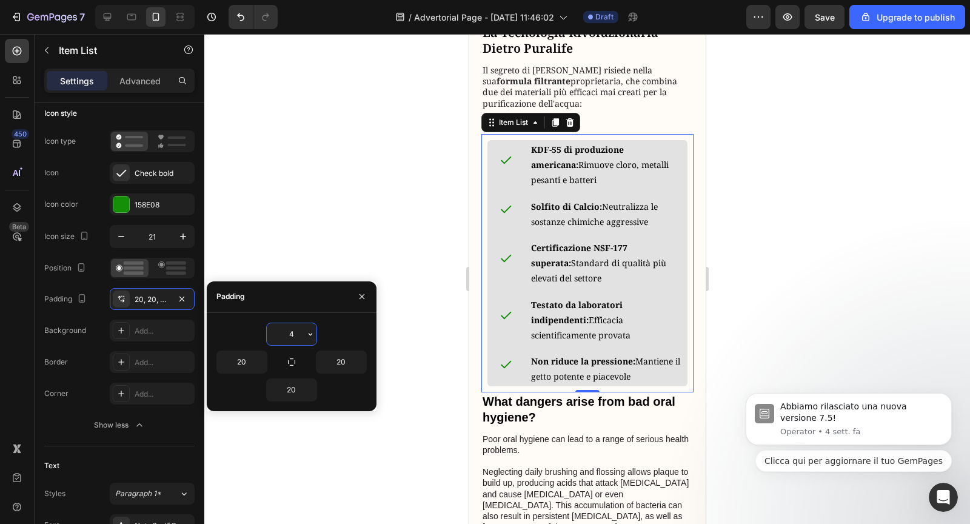
click at [288, 338] on input "4" at bounding box center [292, 334] width 50 height 22
click at [236, 22] on icon "Undo/Redo" at bounding box center [241, 17] width 12 height 12
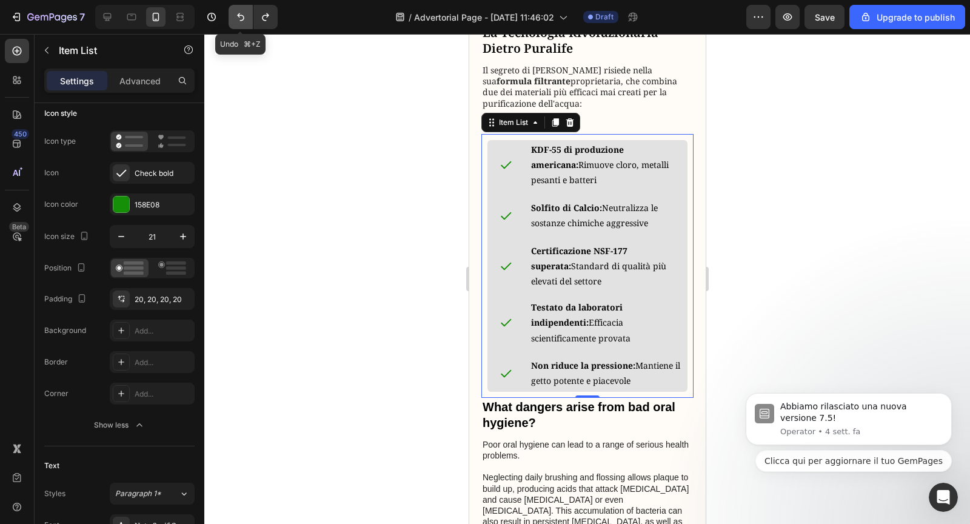
click at [236, 22] on icon "Undo/Redo" at bounding box center [241, 17] width 12 height 12
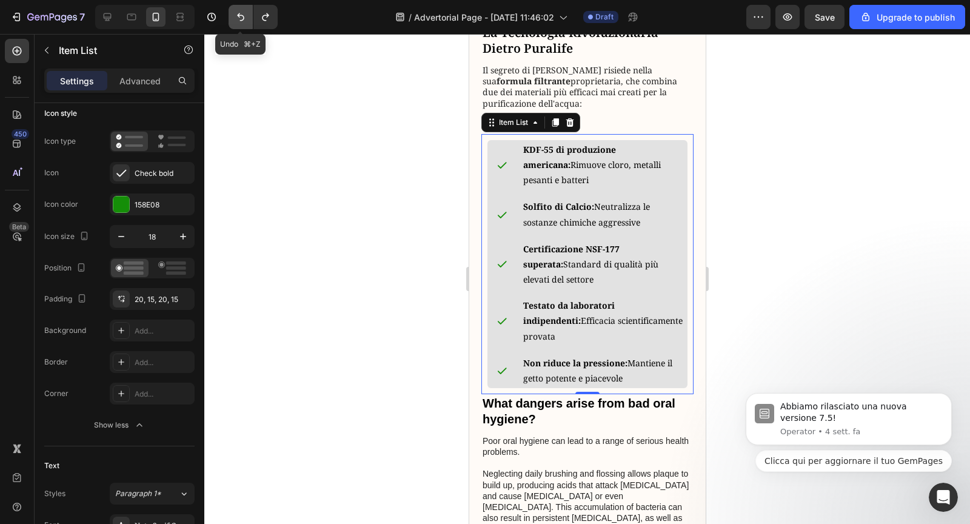
click at [236, 22] on icon "Undo/Redo" at bounding box center [241, 17] width 12 height 12
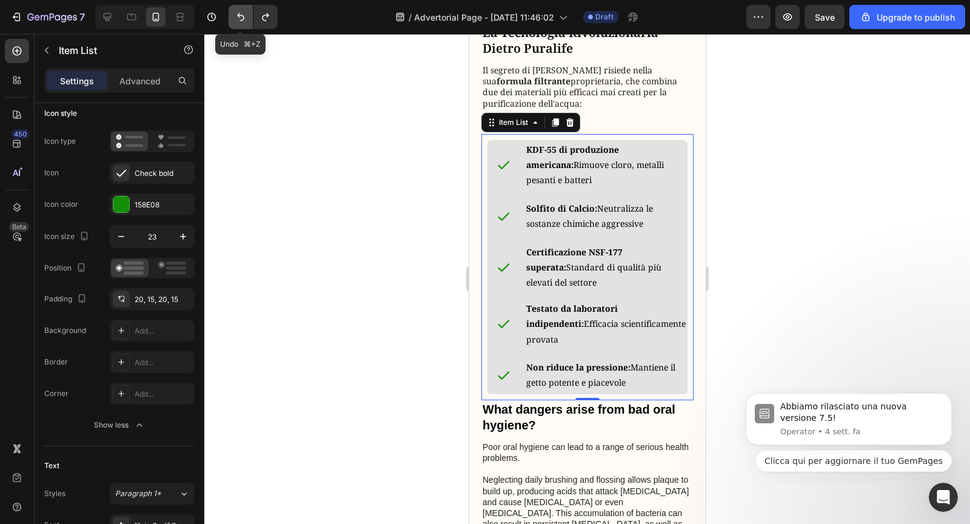
click at [236, 22] on icon "Undo/Redo" at bounding box center [241, 17] width 12 height 12
type input "24"
click at [236, 22] on icon "Undo/Redo" at bounding box center [241, 17] width 12 height 12
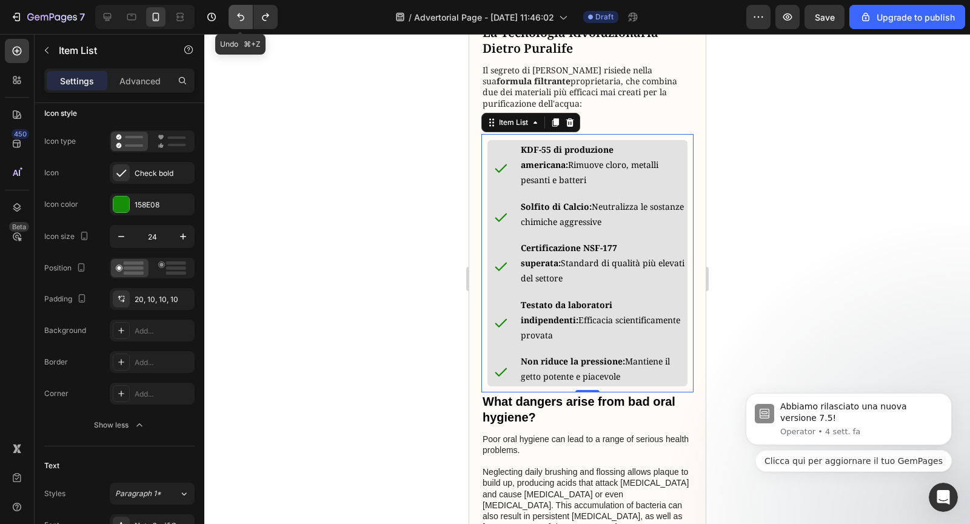
click at [236, 22] on icon "Undo/Redo" at bounding box center [241, 17] width 12 height 12
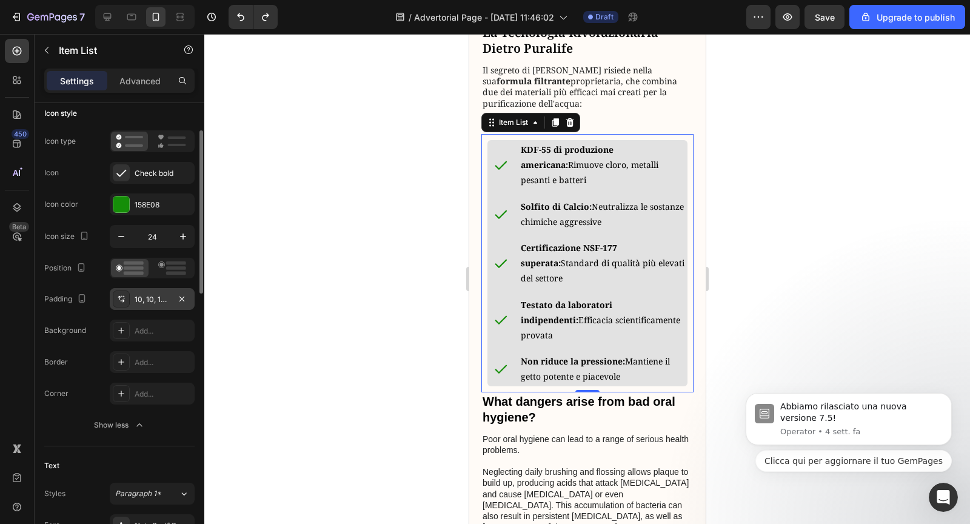
click at [138, 299] on div "10, 10, 10, 10" at bounding box center [152, 299] width 35 height 11
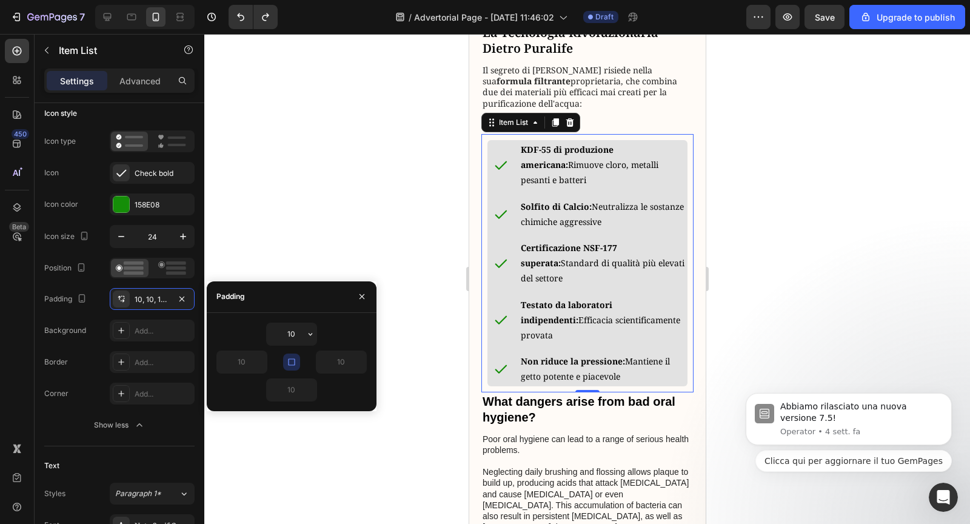
click at [326, 318] on div "10 10 10 10" at bounding box center [292, 362] width 170 height 98
click at [517, 288] on div "Certificazione NSF-177 superata: Standard di qualità più elevati del settore" at bounding box center [587, 263] width 200 height 50
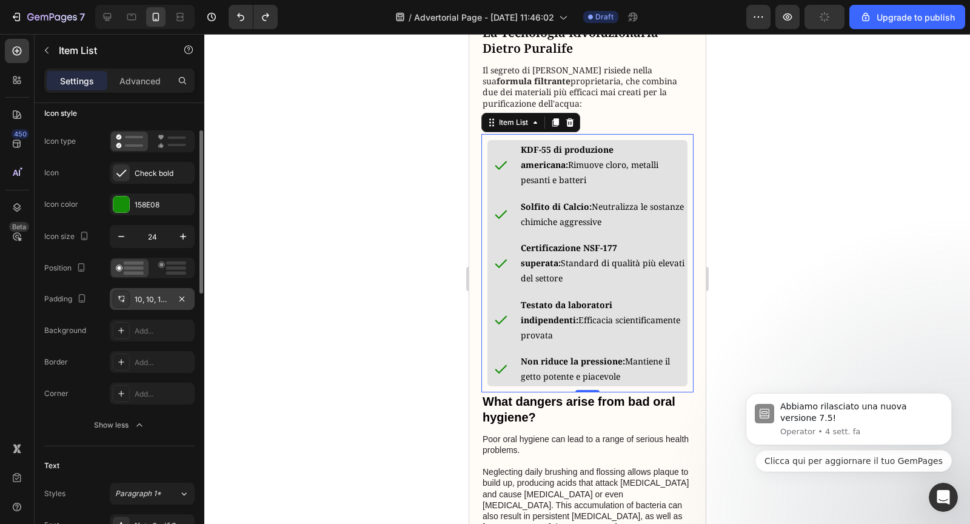
click at [127, 303] on div at bounding box center [121, 298] width 17 height 17
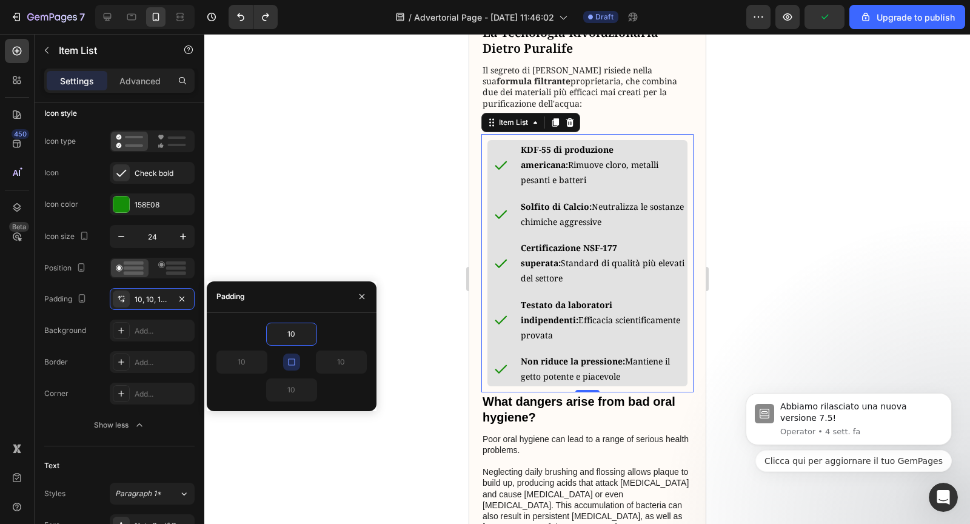
click at [322, 333] on div "10" at bounding box center [291, 333] width 150 height 23
click at [301, 333] on input "10" at bounding box center [292, 334] width 50 height 22
click at [297, 362] on button "button" at bounding box center [291, 361] width 17 height 17
click at [251, 363] on input "10" at bounding box center [242, 362] width 50 height 22
type input "15"
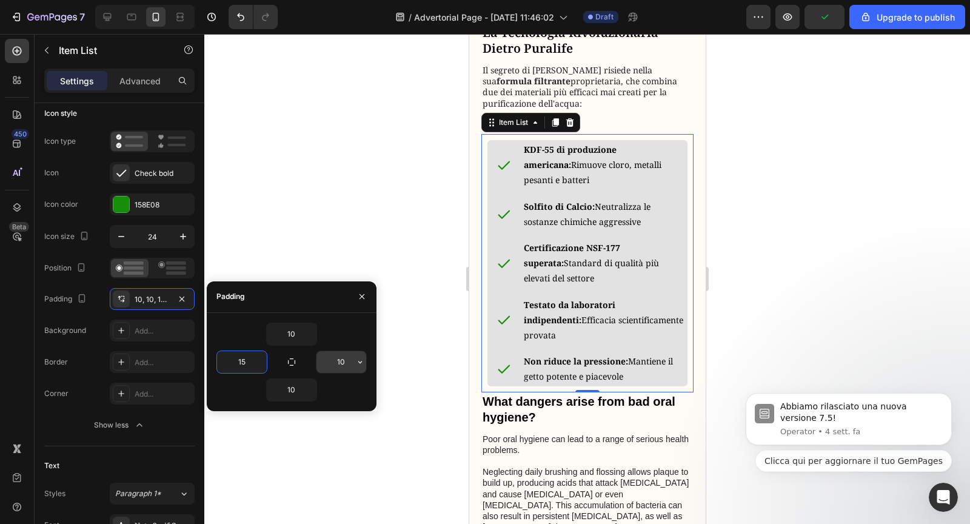
click at [340, 361] on input "10" at bounding box center [341, 362] width 50 height 22
type input "5"
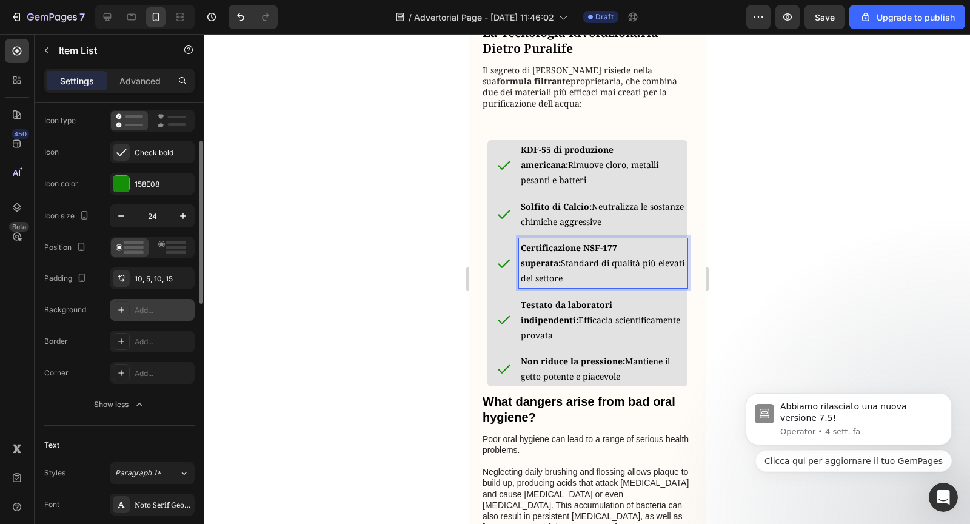
scroll to position [100, 0]
click at [512, 244] on div "KDF-55 di produzione americana: Rimuove cloro, metalli pesanti e batteri Solfit…" at bounding box center [587, 263] width 200 height 246
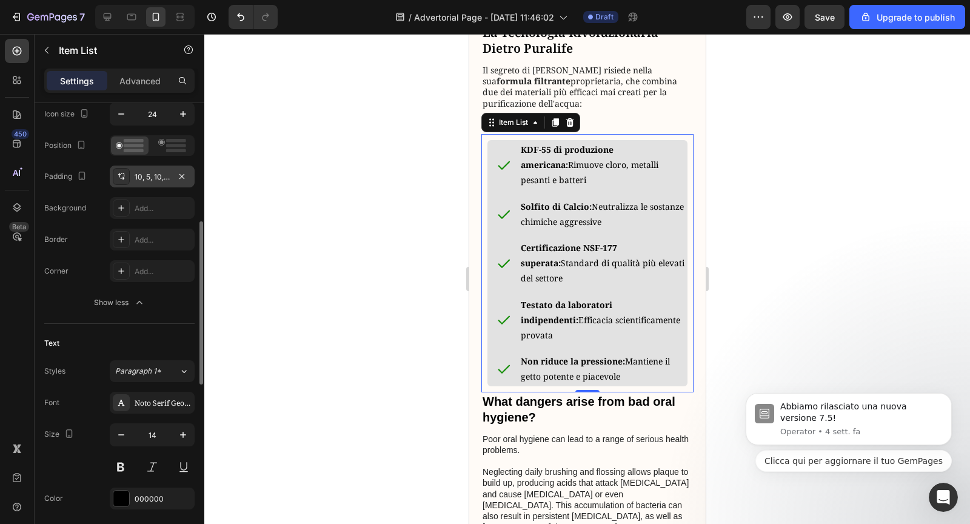
scroll to position [235, 0]
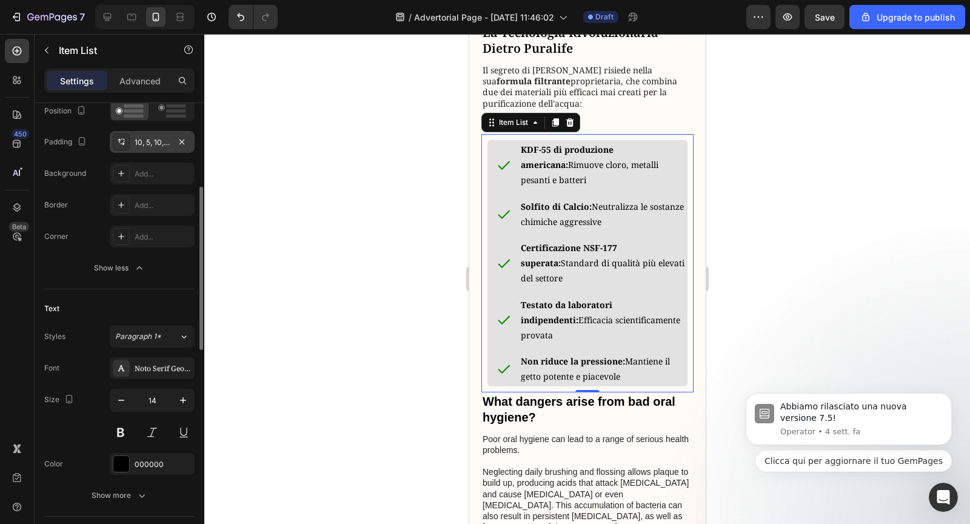
click at [152, 275] on button "Show less" at bounding box center [119, 268] width 150 height 22
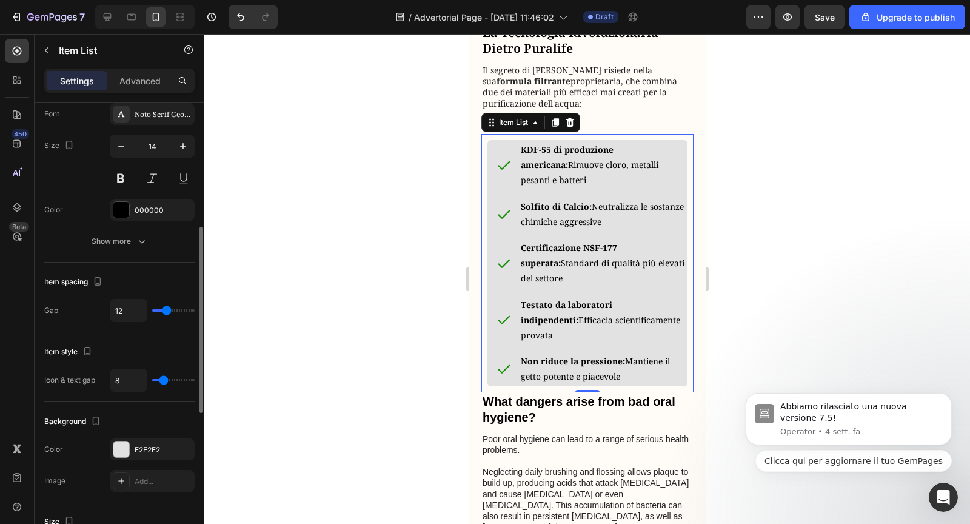
scroll to position [335, 0]
type input "25"
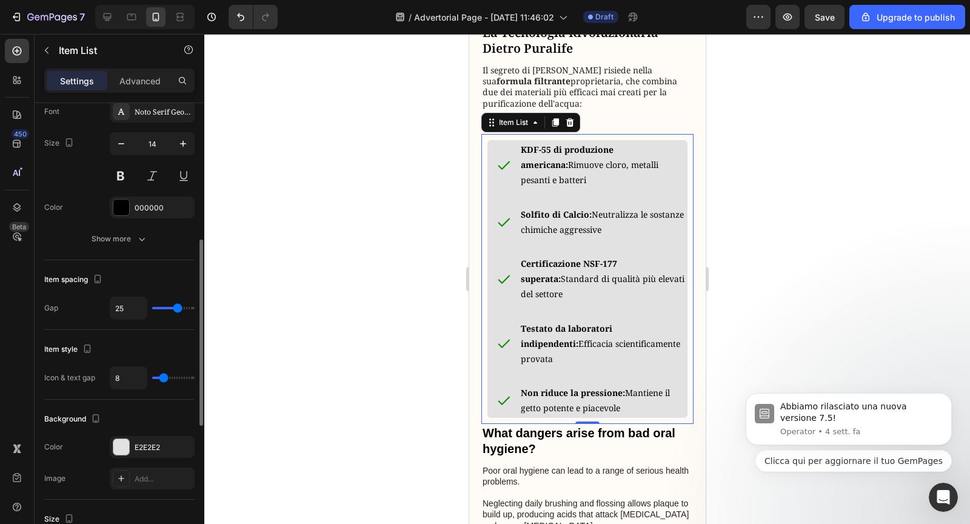
type input "24"
type input "23"
type input "19"
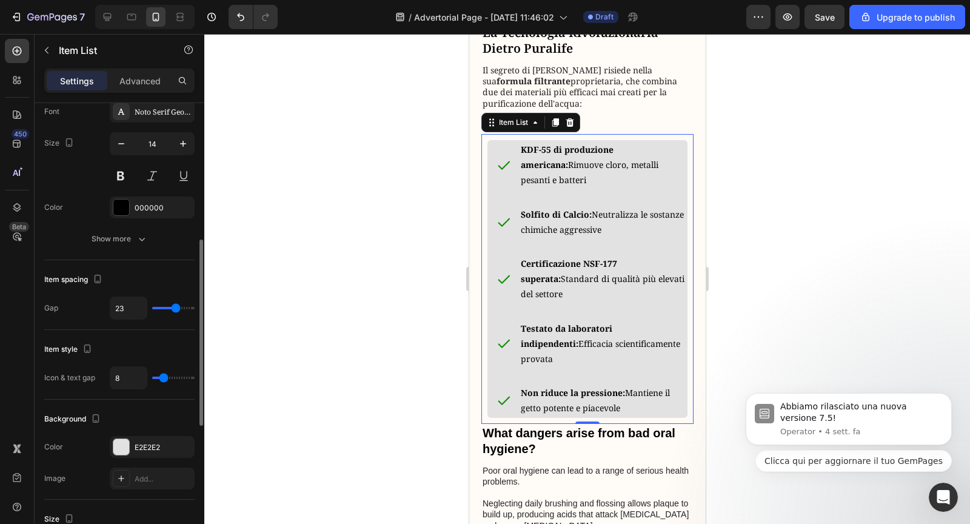
type input "19"
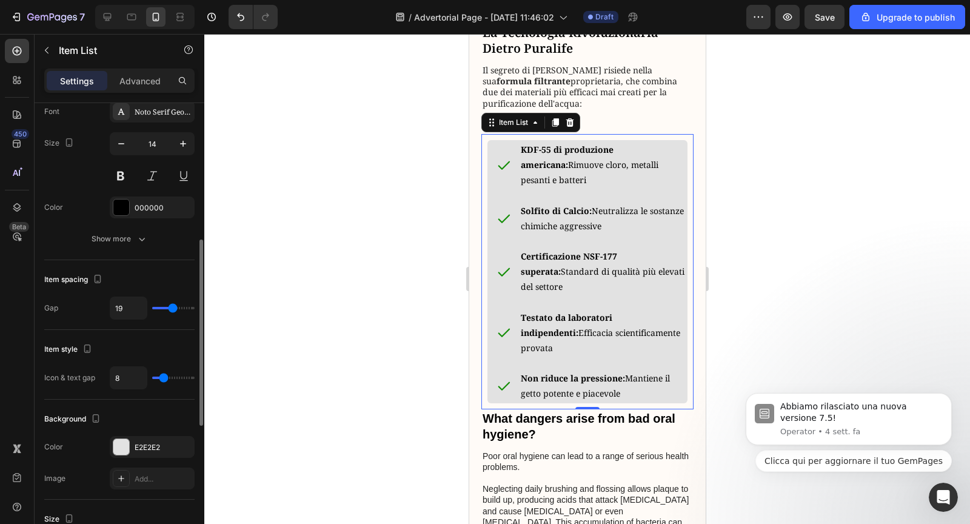
type input "18"
type input "17"
type input "16"
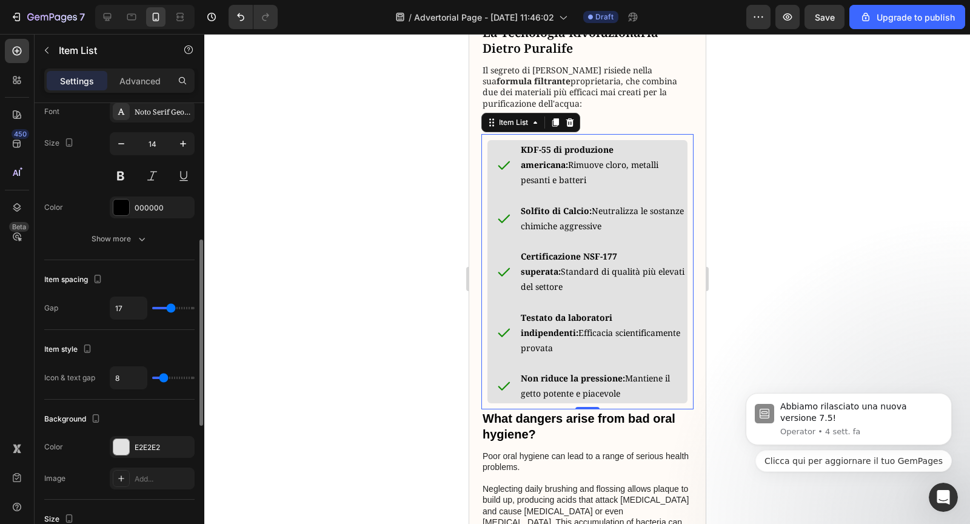
type input "16"
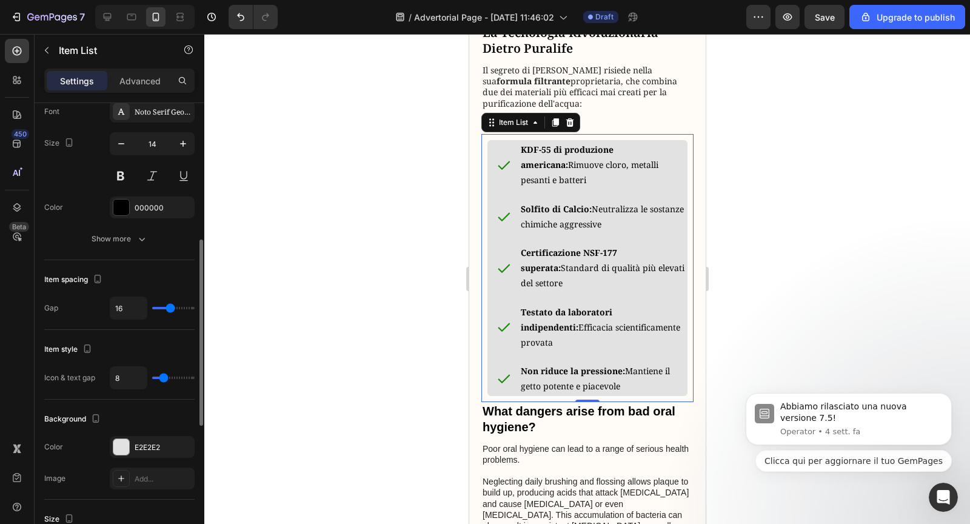
type input "15"
type input "14"
type input "13"
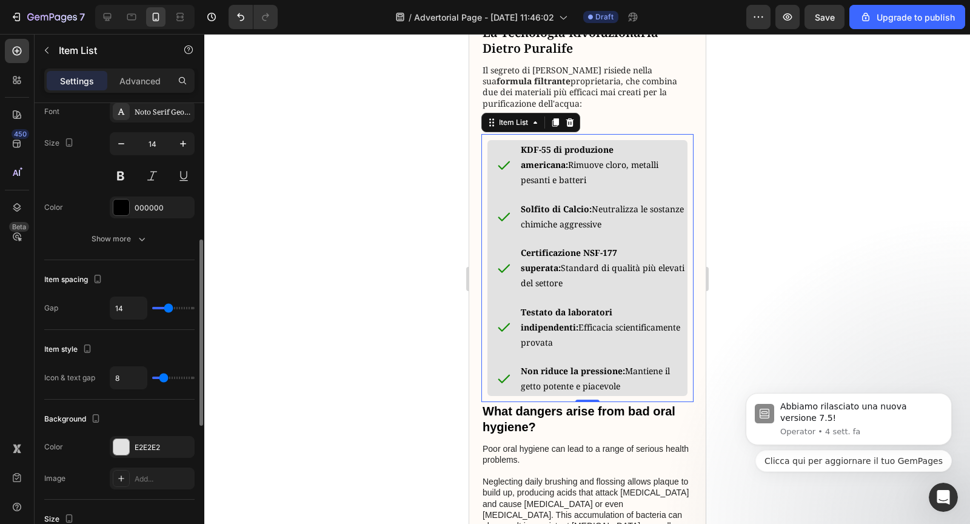
type input "13"
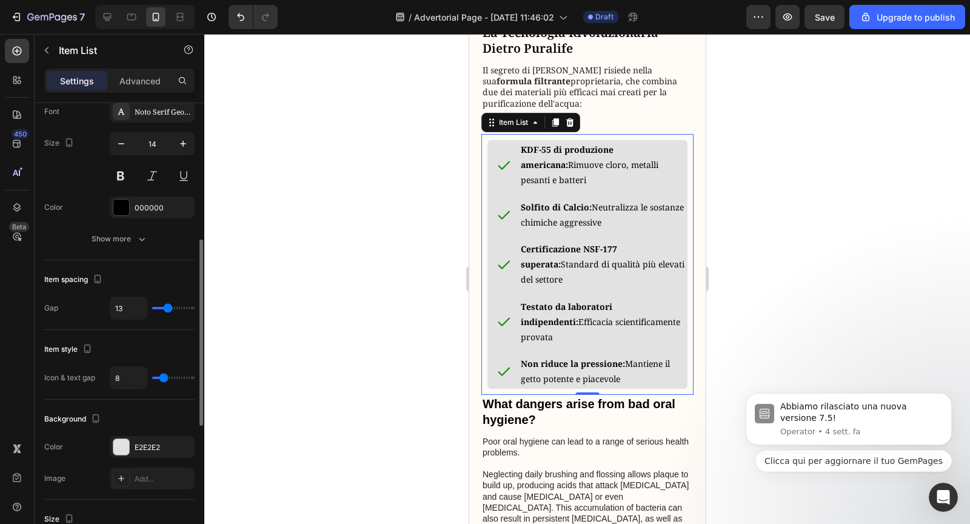
type input "12"
type input "11"
type input "10"
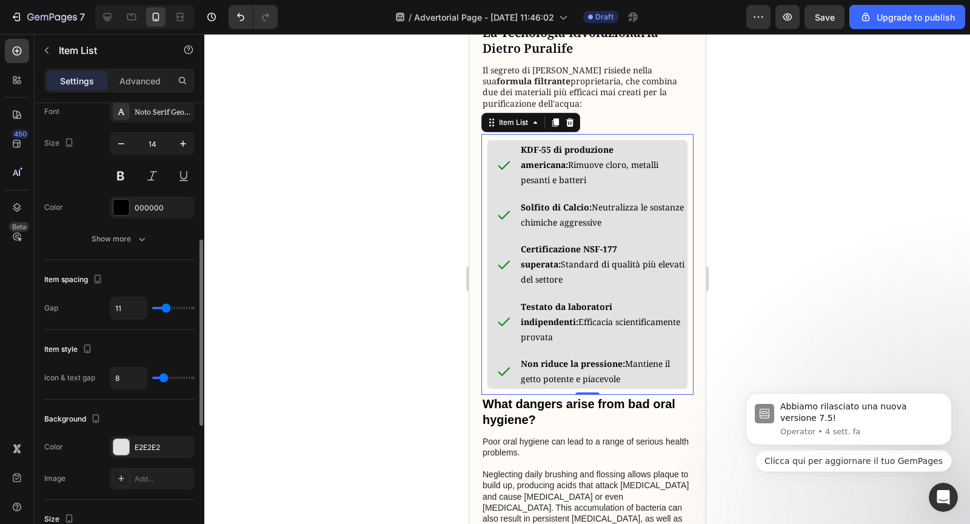
type input "10"
type input "9"
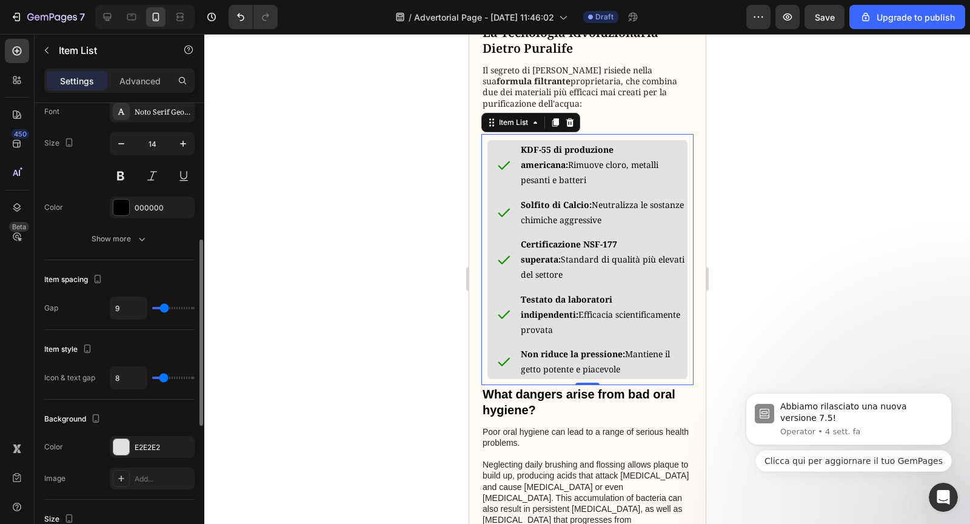
type input "8"
type input "6"
type input "5"
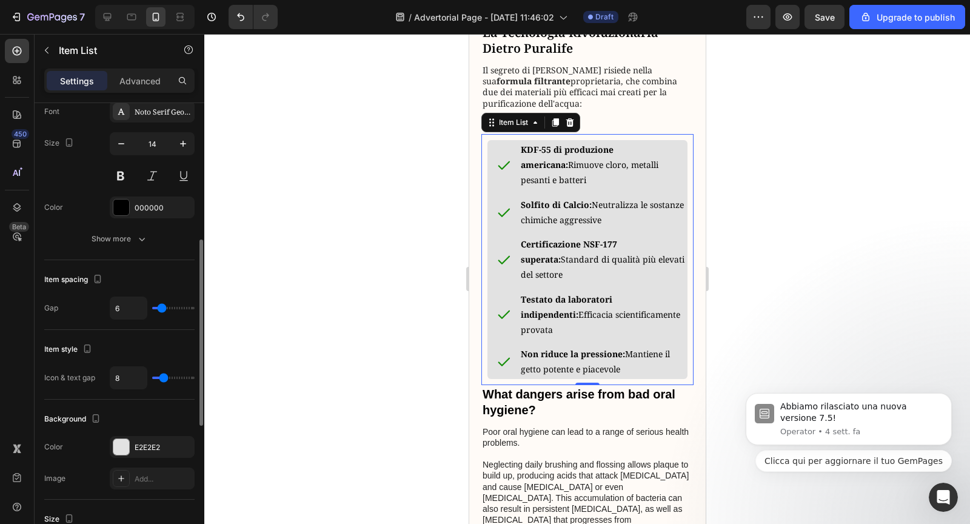
type input "5"
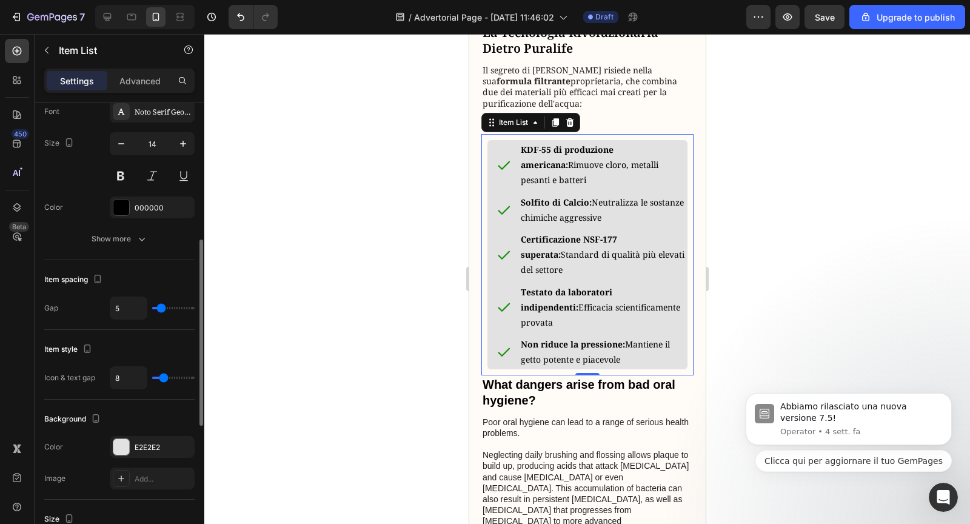
type input "6"
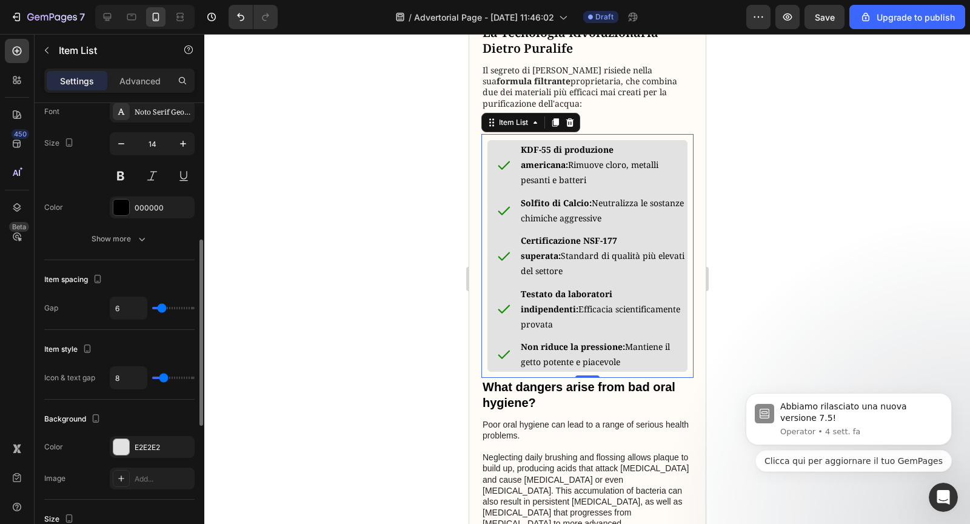
type input "7"
type input "8"
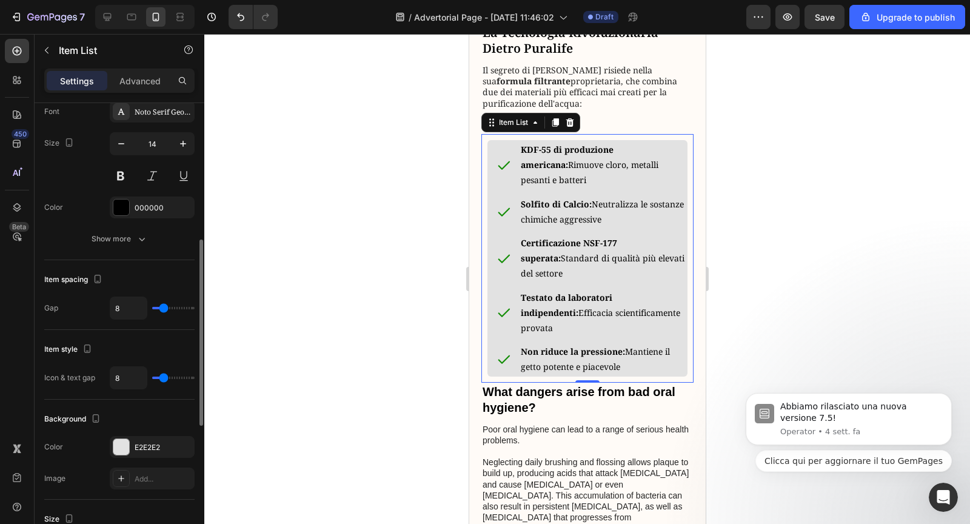
type input "9"
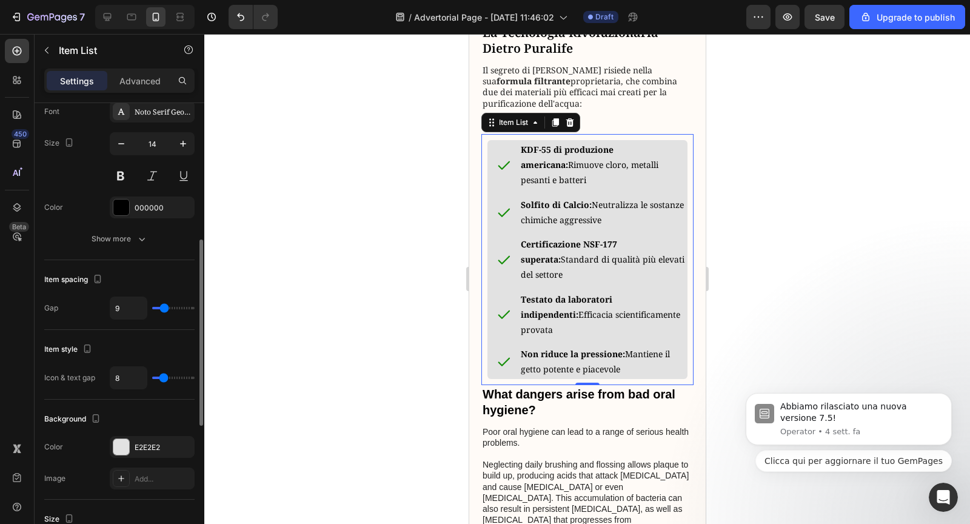
type input "10"
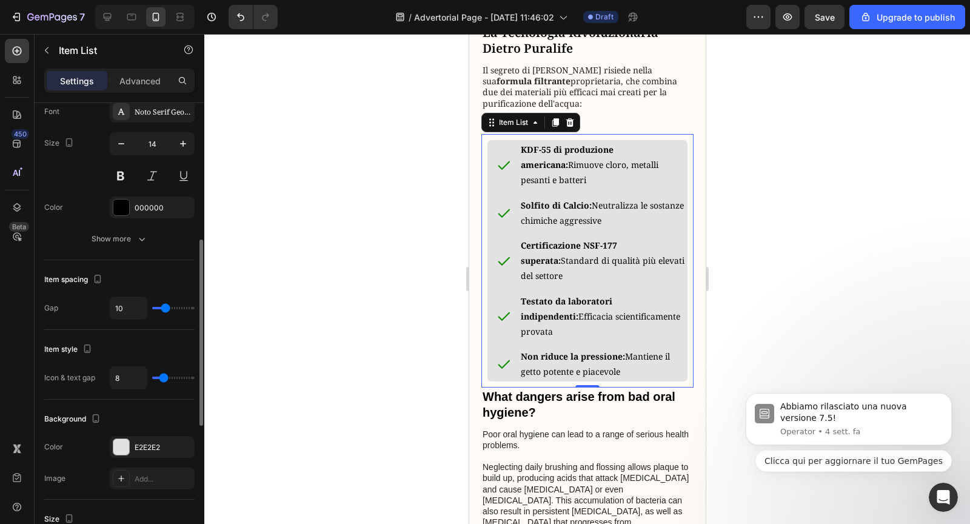
type input "11"
type input "12"
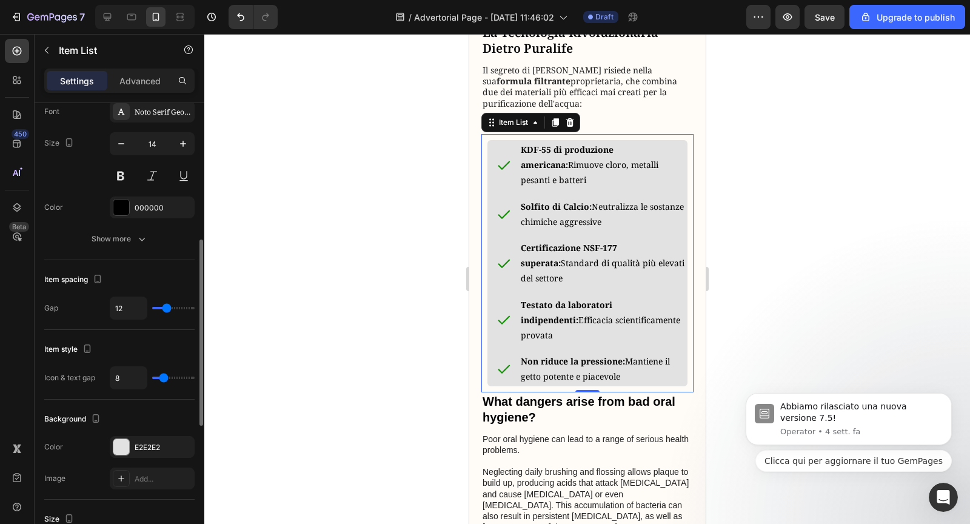
drag, startPoint x: 177, startPoint y: 306, endPoint x: 167, endPoint y: 305, distance: 10.3
click at [167, 307] on input "range" at bounding box center [173, 308] width 42 height 2
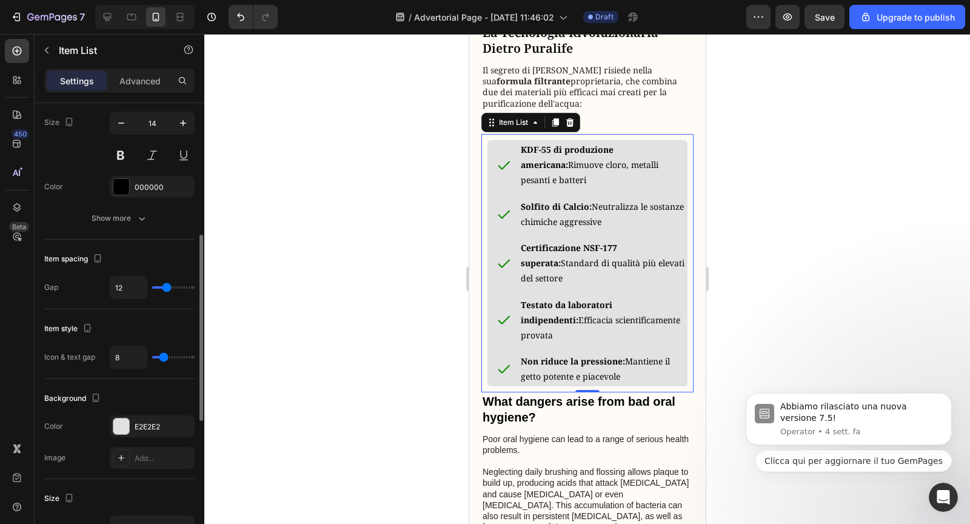
scroll to position [410, 0]
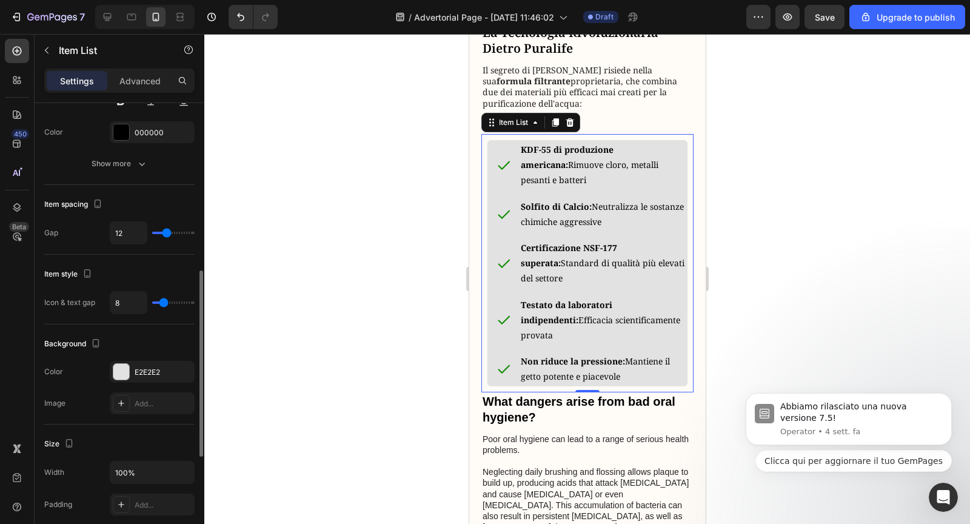
type input "30"
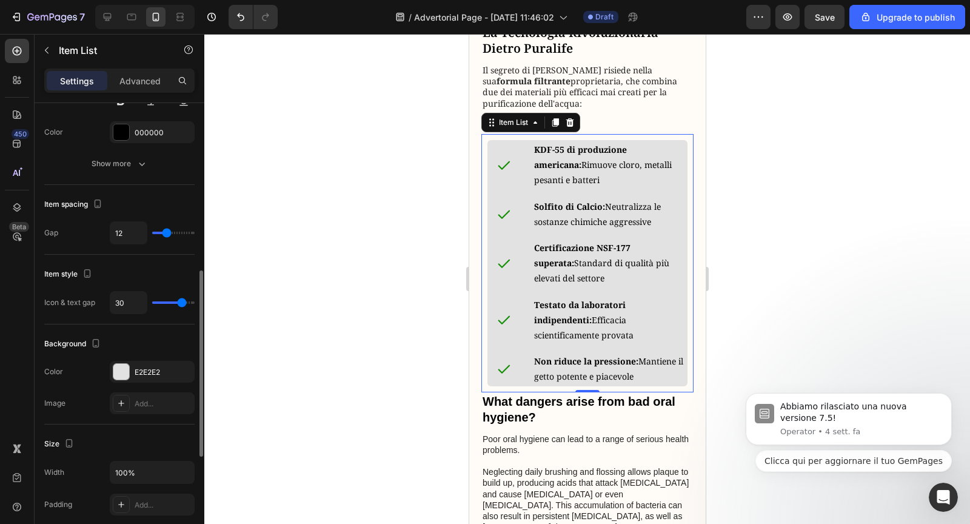
type input "29"
type input "28"
type input "27"
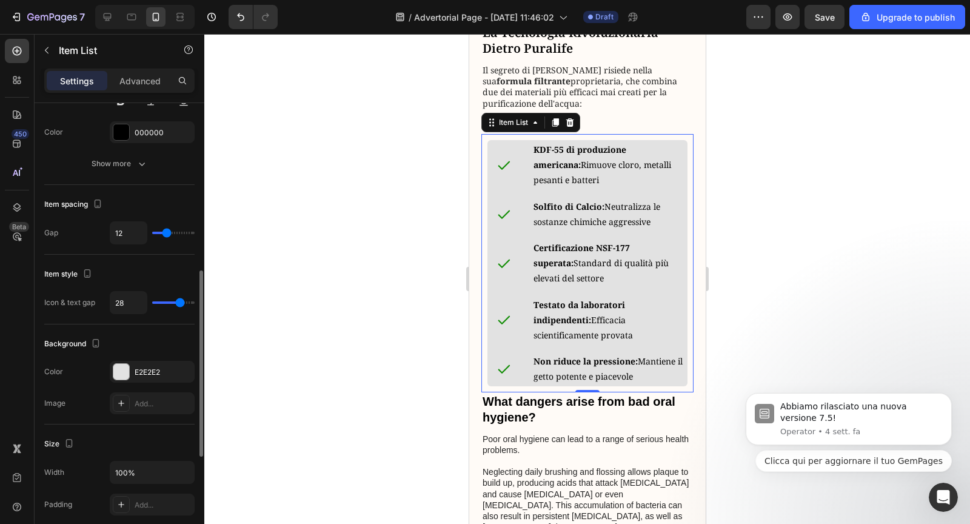
type input "27"
type input "25"
type input "24"
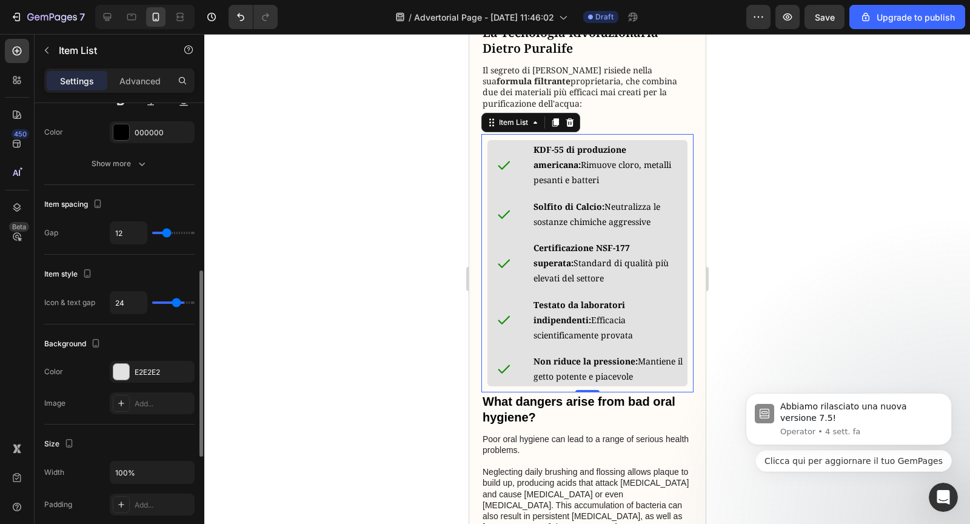
type input "23"
type input "22"
type input "21"
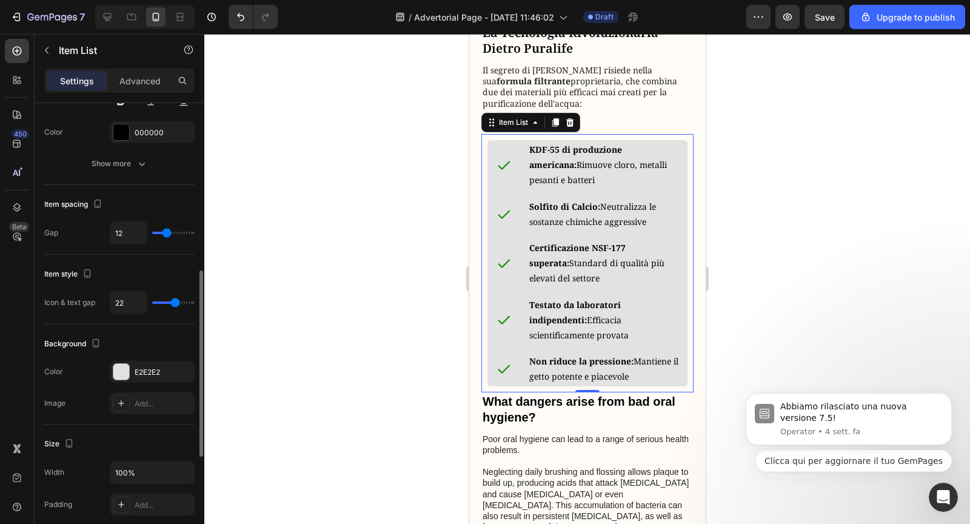
type input "21"
type input "19"
type input "18"
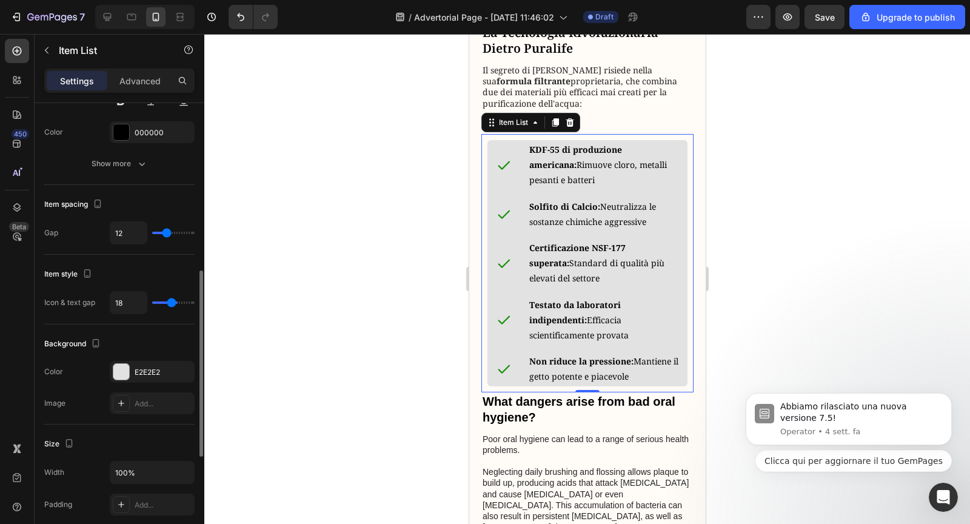
type input "16"
type input "15"
type input "13"
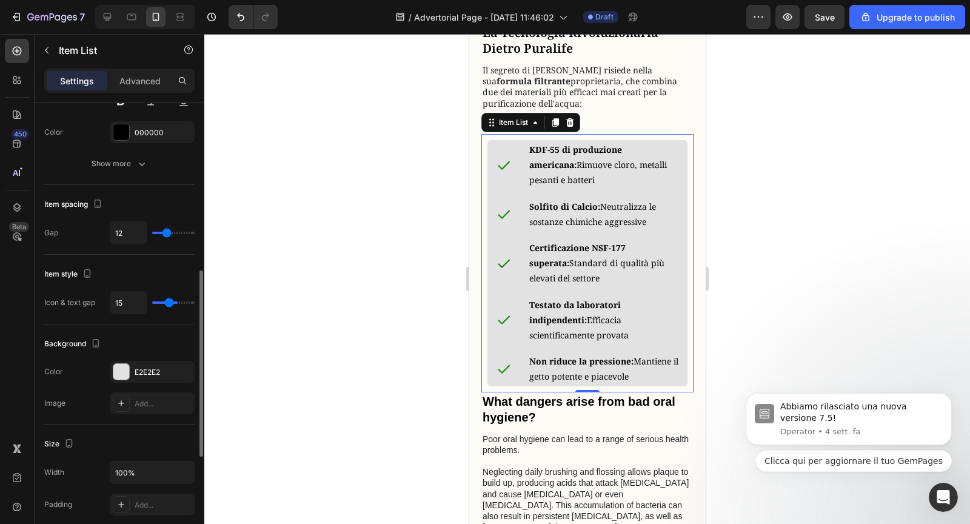
type input "13"
type input "12"
type input "11"
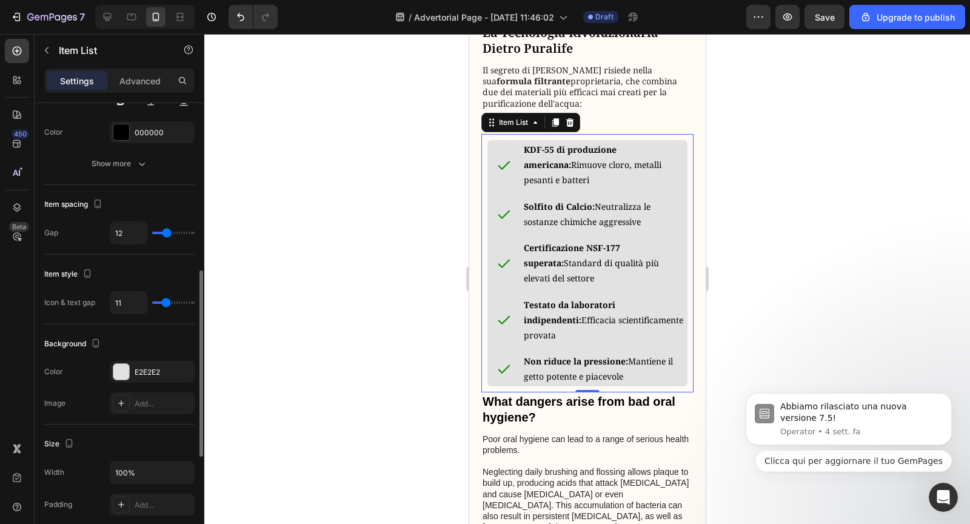
type input "10"
type input "8"
type input "7"
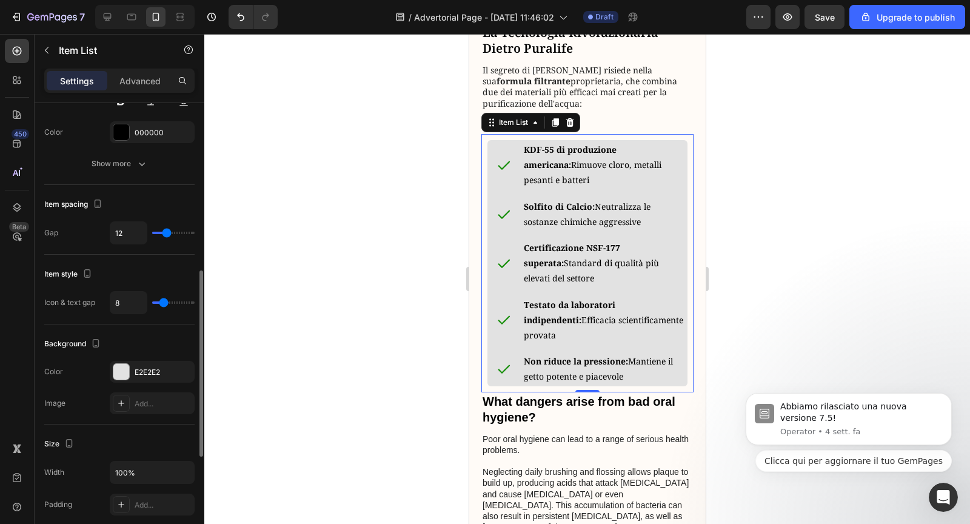
type input "7"
type input "5"
type input "4"
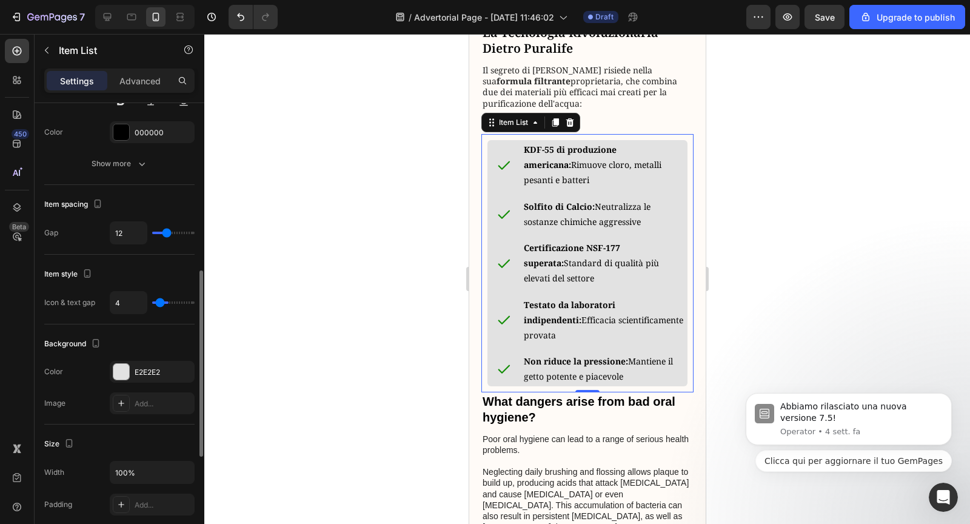
type input "3"
type input "2"
type input "1"
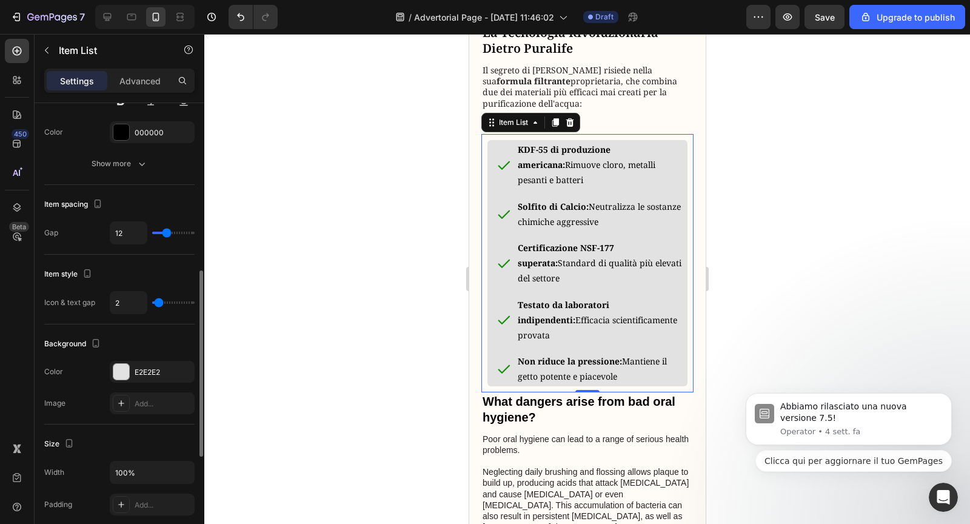
type input "1"
type input "0"
type input "1"
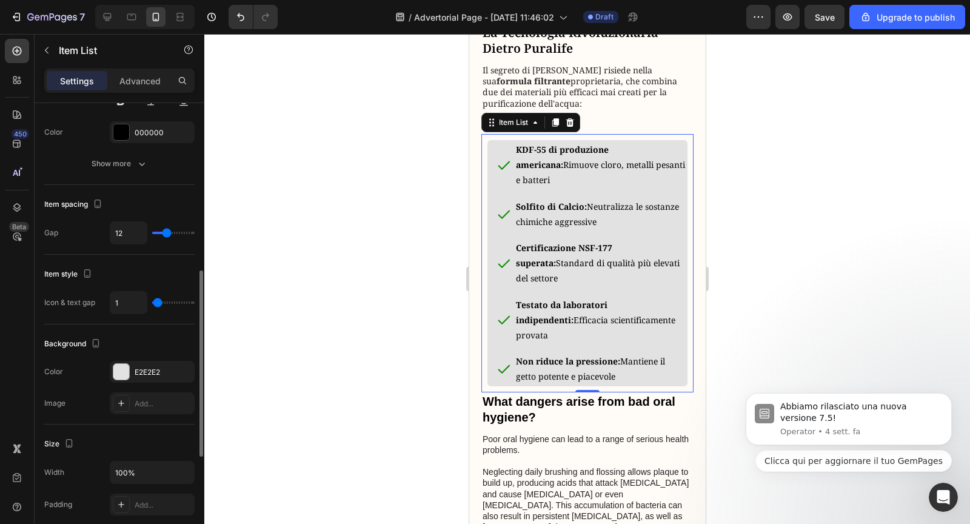
type input "2"
type input "3"
type input "4"
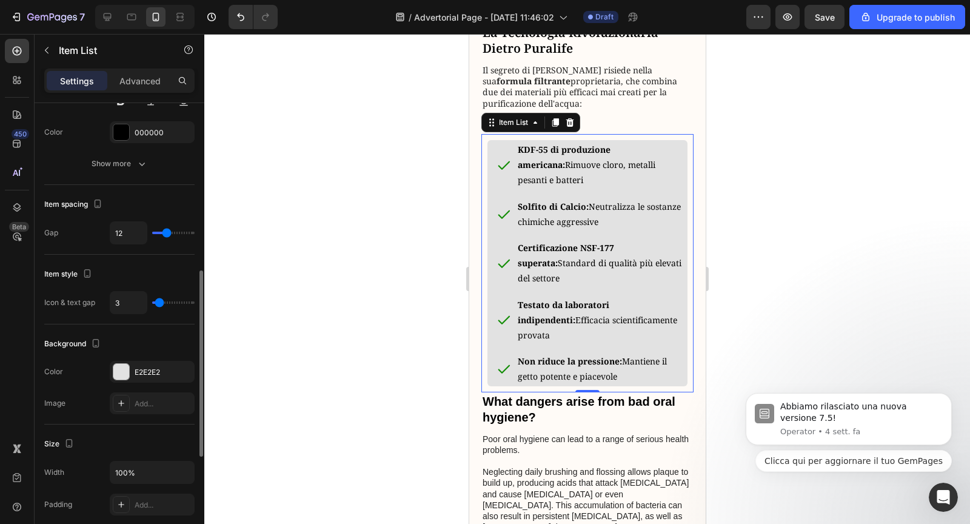
type input "4"
type input "5"
type input "6"
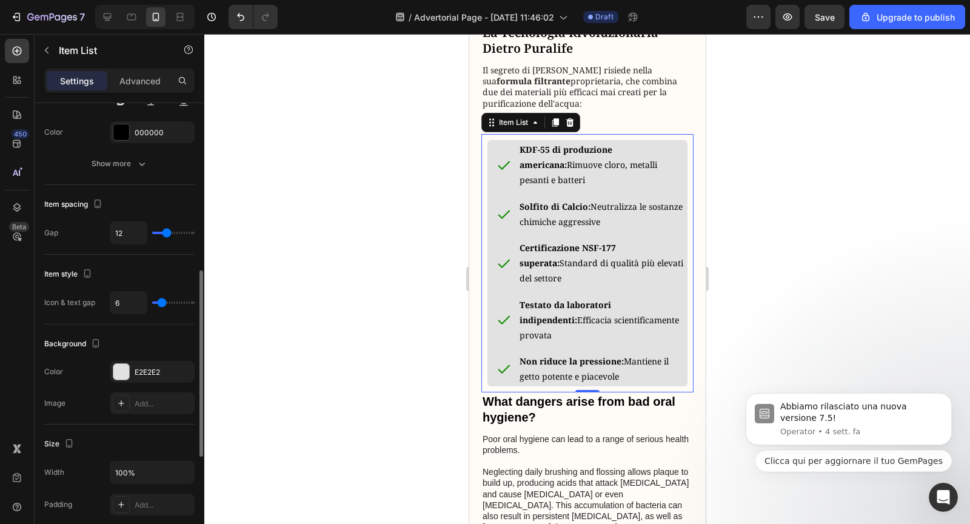
type input "7"
type input "8"
drag, startPoint x: 181, startPoint y: 299, endPoint x: 163, endPoint y: 301, distance: 17.7
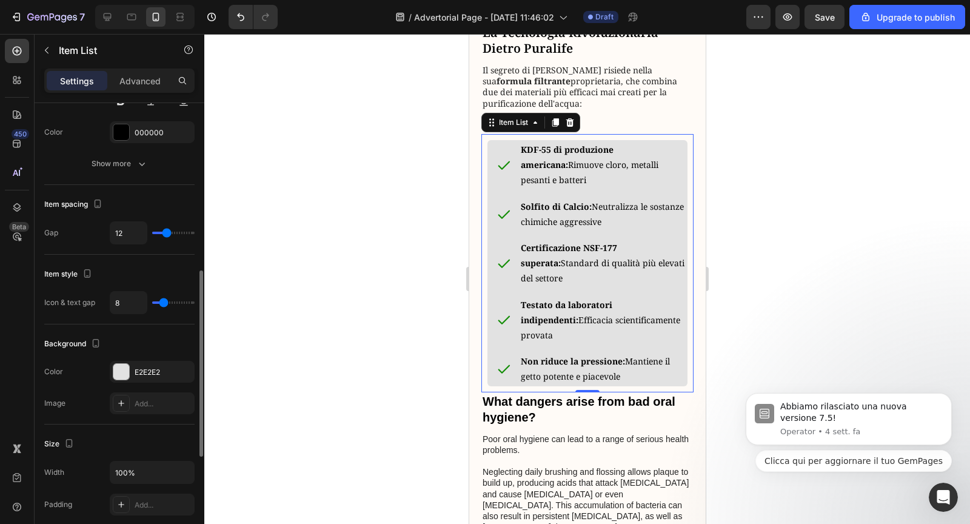
click at [163, 301] on input "range" at bounding box center [173, 302] width 42 height 2
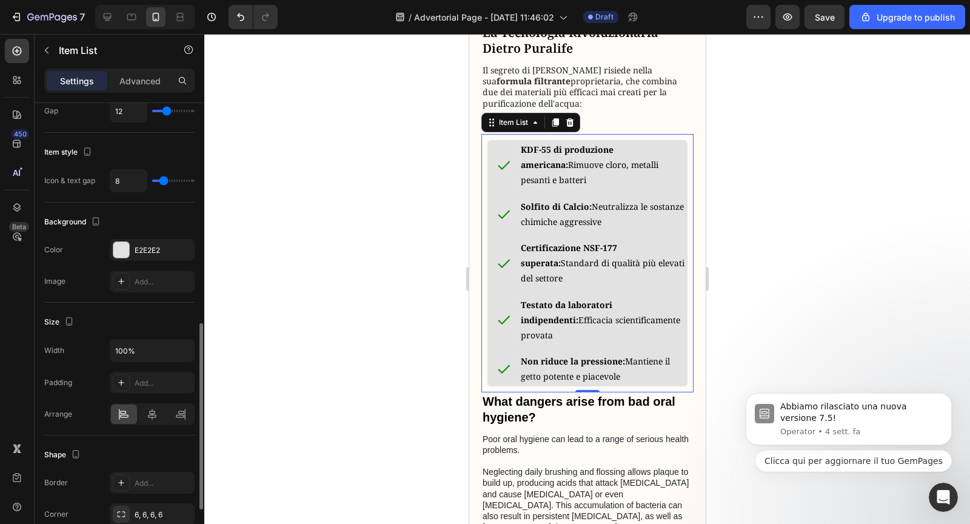
scroll to position [533, 0]
click at [148, 380] on div "Add..." at bounding box center [163, 381] width 57 height 11
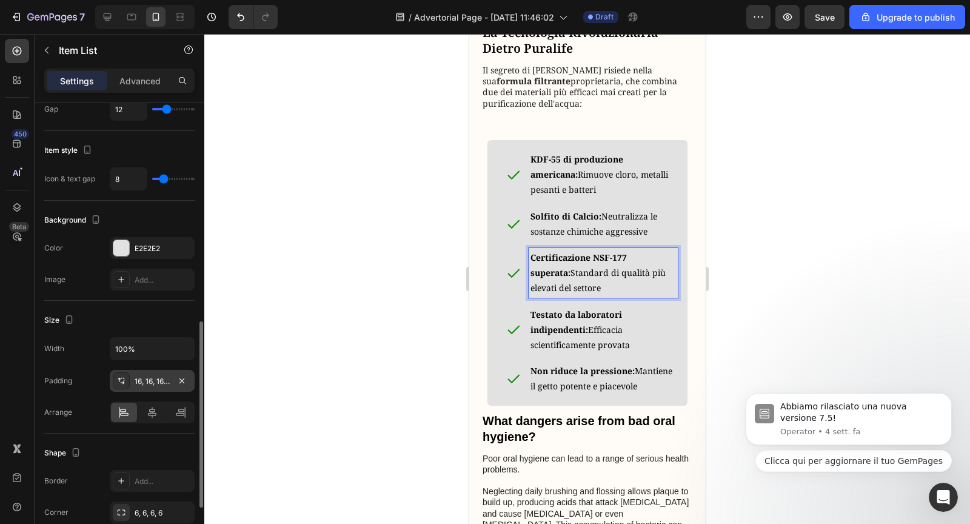
click at [145, 376] on div "16, 16, 16, 16" at bounding box center [152, 381] width 35 height 11
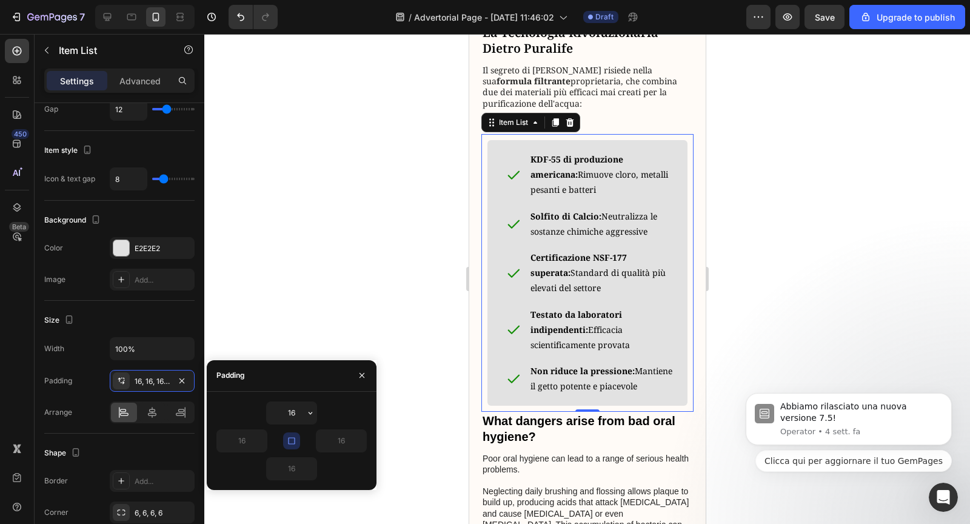
click at [341, 422] on div "16" at bounding box center [291, 412] width 150 height 23
click at [290, 442] on icon "button" at bounding box center [292, 441] width 10 height 10
click at [247, 447] on input "16" at bounding box center [242, 441] width 50 height 22
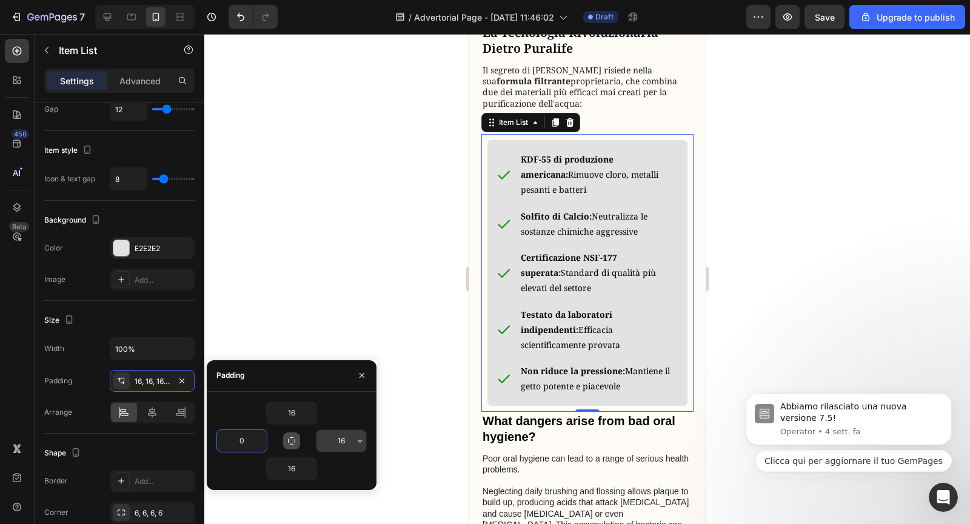
type input "0"
click at [345, 438] on input "16" at bounding box center [341, 441] width 50 height 22
type input "0"
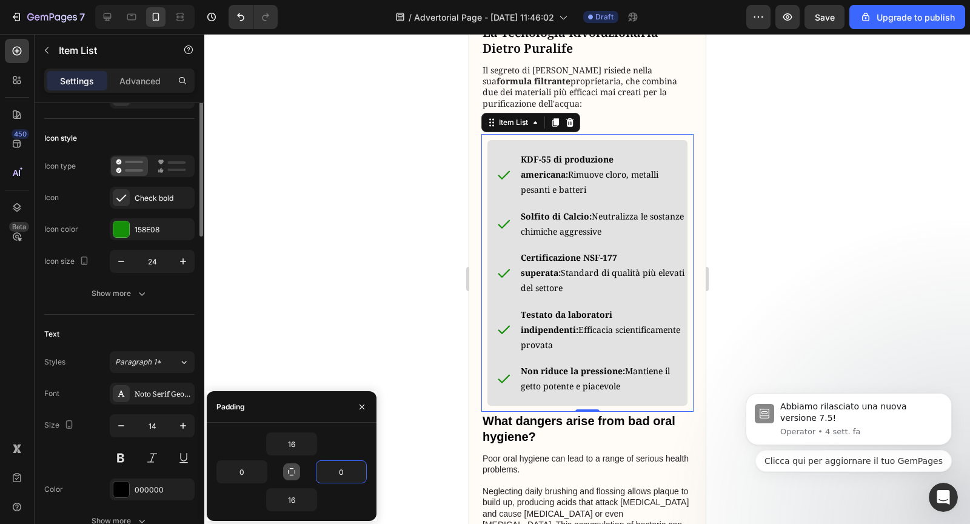
scroll to position [0, 0]
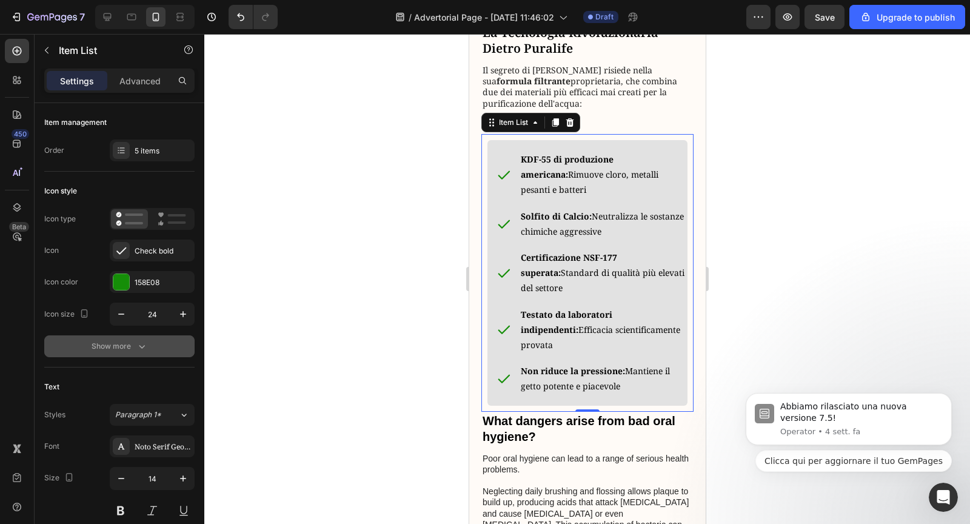
click at [137, 340] on icon "button" at bounding box center [142, 346] width 12 height 12
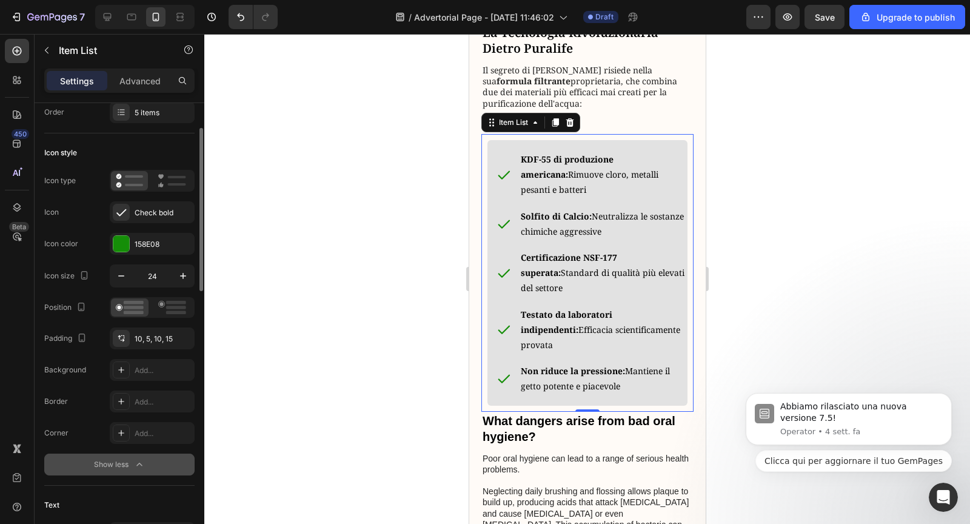
scroll to position [47, 0]
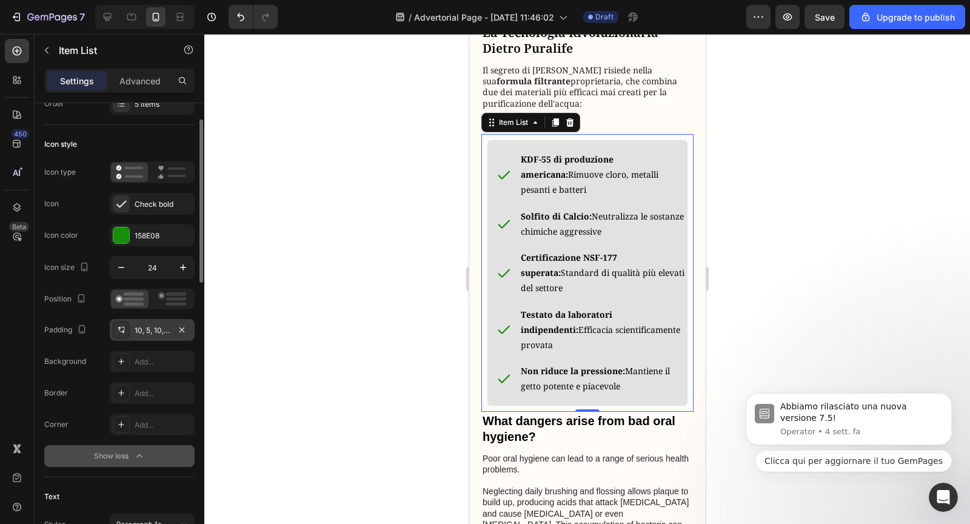
click at [125, 334] on div at bounding box center [121, 329] width 17 height 17
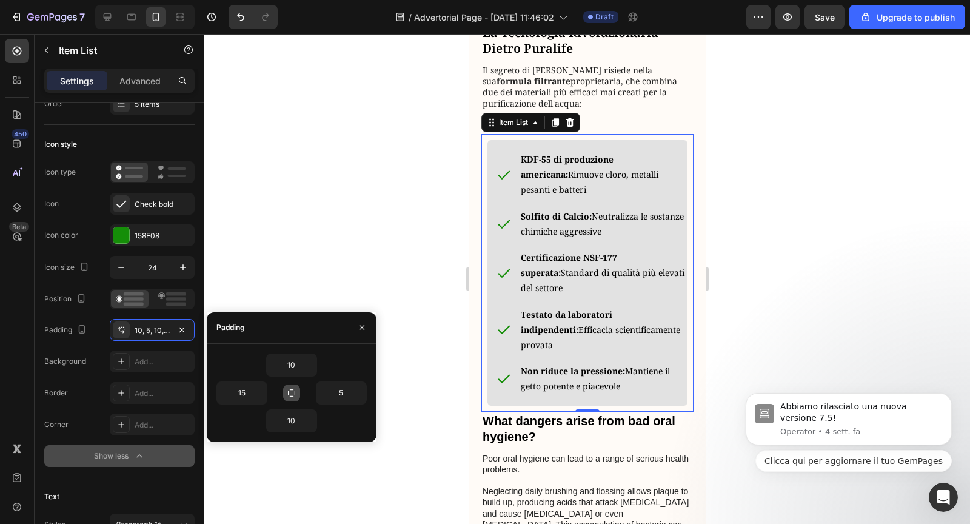
click at [293, 388] on icon "button" at bounding box center [292, 393] width 10 height 10
type input "10"
click at [290, 390] on icon "button" at bounding box center [292, 393] width 10 height 10
click at [0, 0] on input "10" at bounding box center [0, 0] width 0 height 0
type input "0"
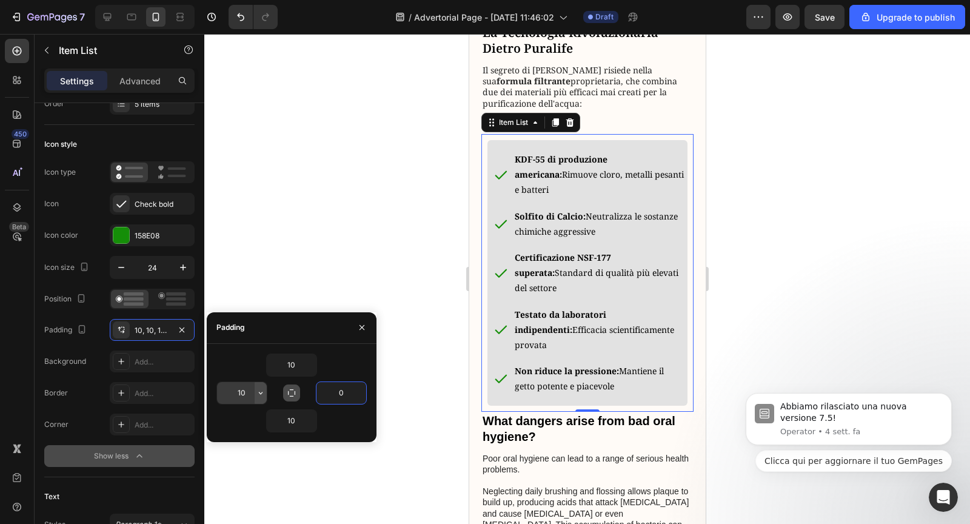
click at [255, 392] on button "button" at bounding box center [261, 393] width 12 height 22
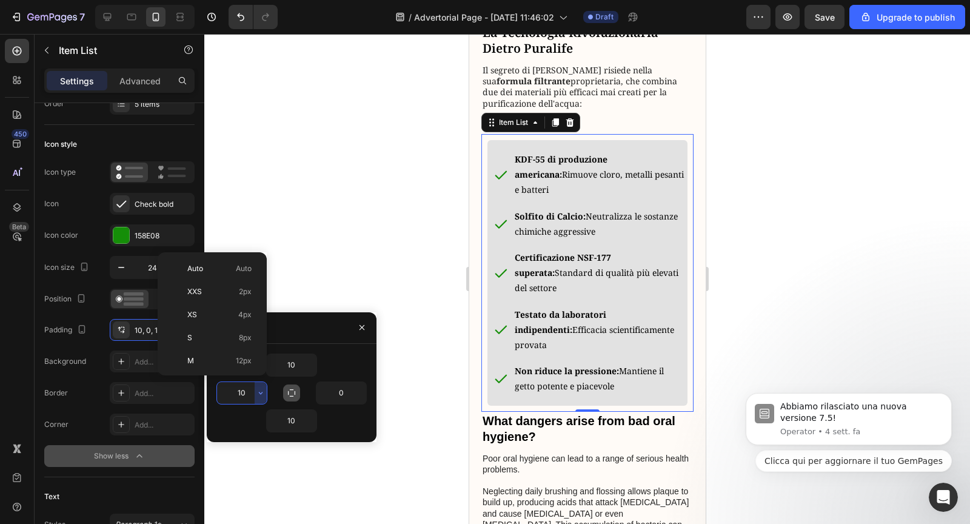
click at [248, 392] on input "10" at bounding box center [242, 393] width 50 height 22
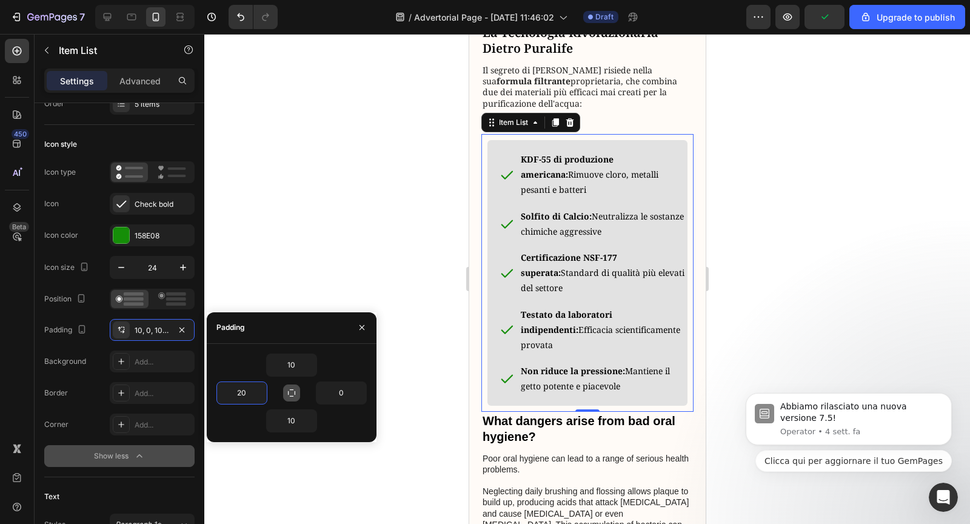
type input "2"
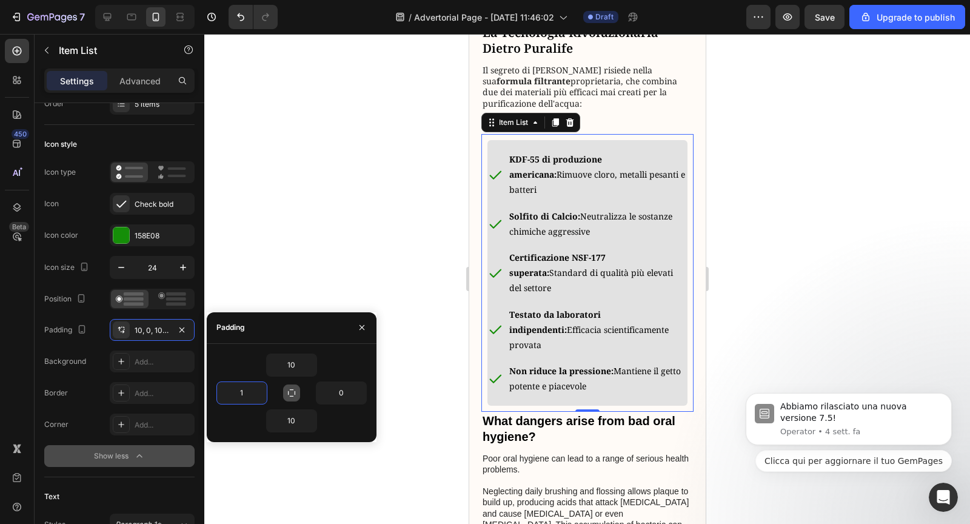
type input "16"
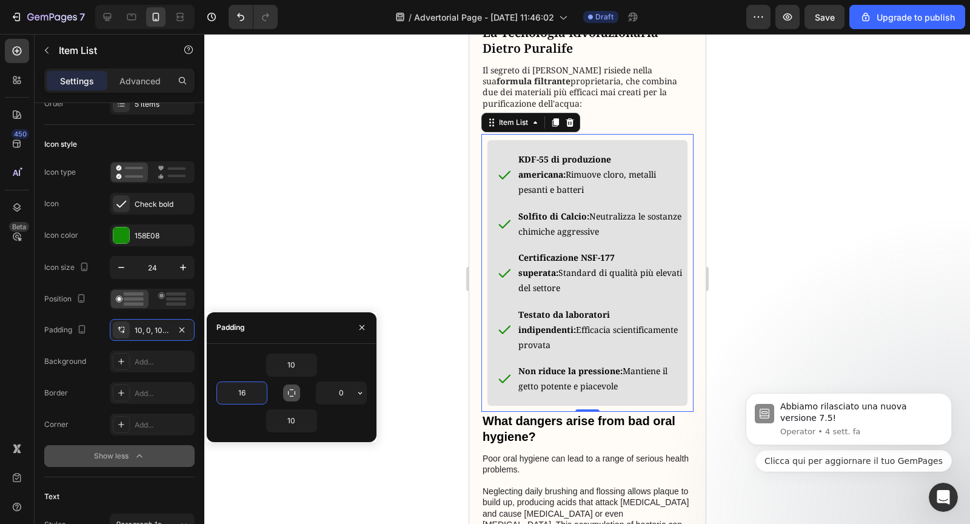
click at [367, 298] on div at bounding box center [586, 279] width 765 height 490
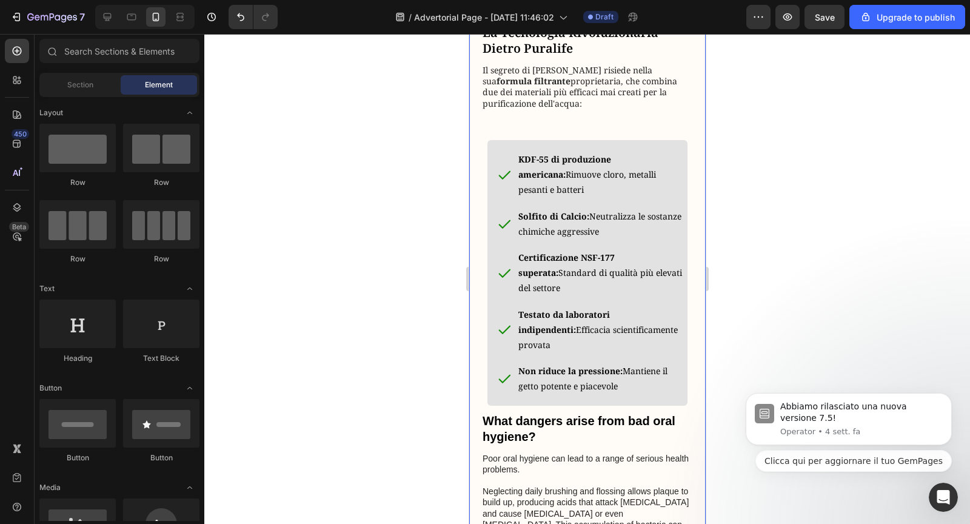
click at [490, 298] on div "KDF-55 di produzione americana: Rimuove cloro, metalli pesanti e batteri Solfit…" at bounding box center [587, 273] width 200 height 246
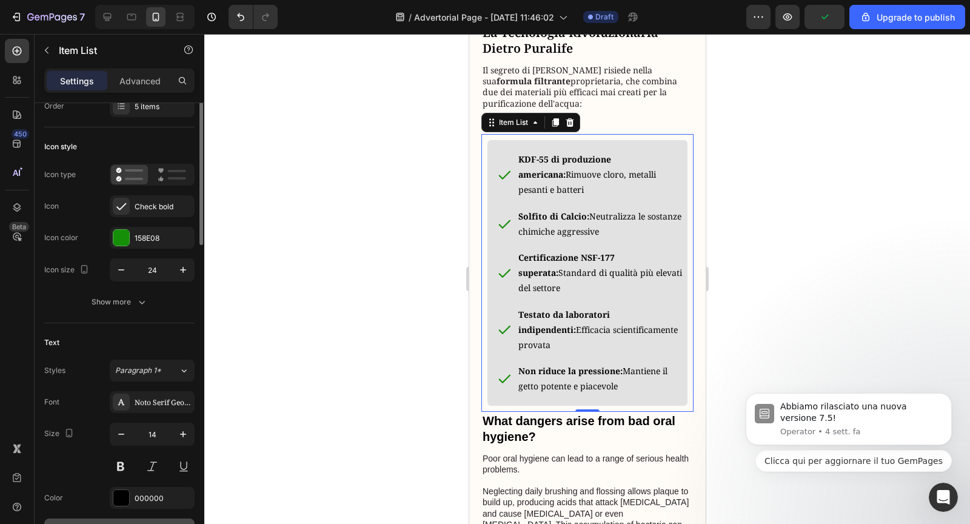
scroll to position [0, 0]
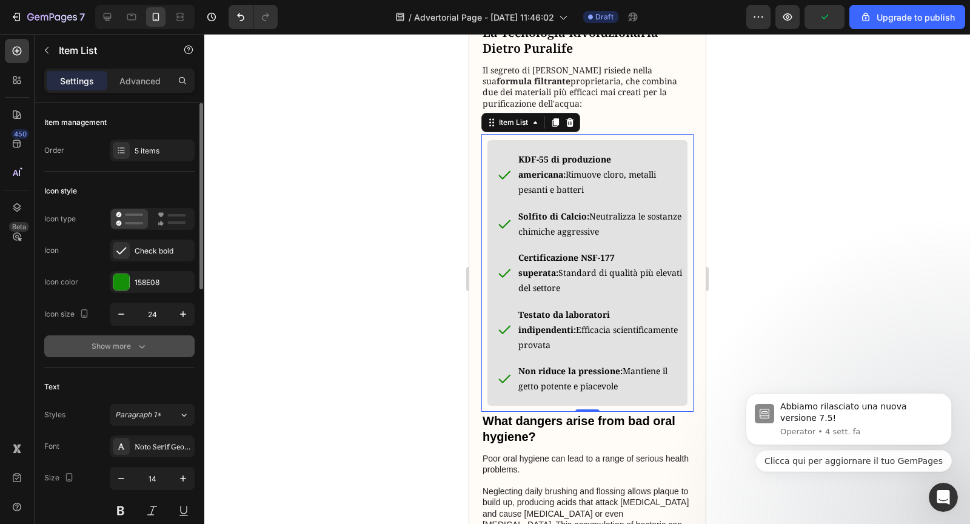
click at [121, 346] on div "Show more" at bounding box center [120, 346] width 56 height 12
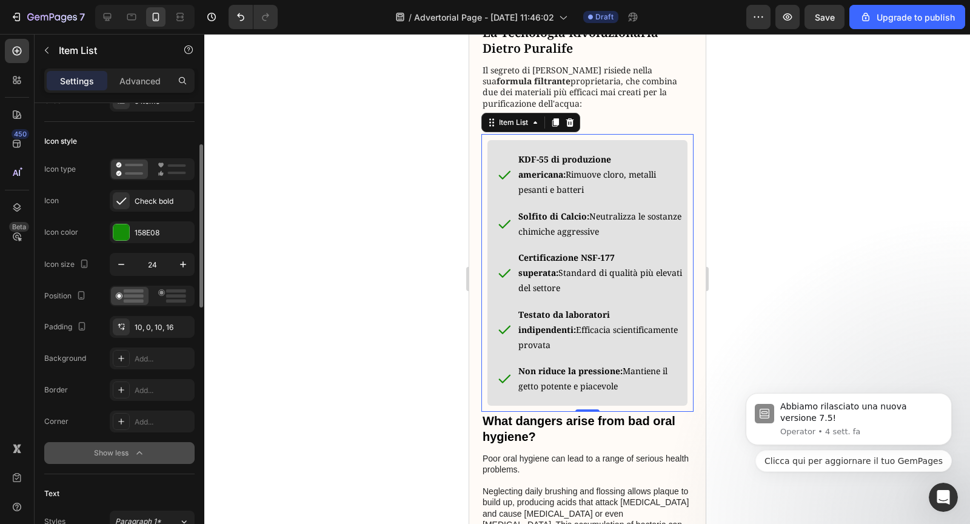
scroll to position [108, 0]
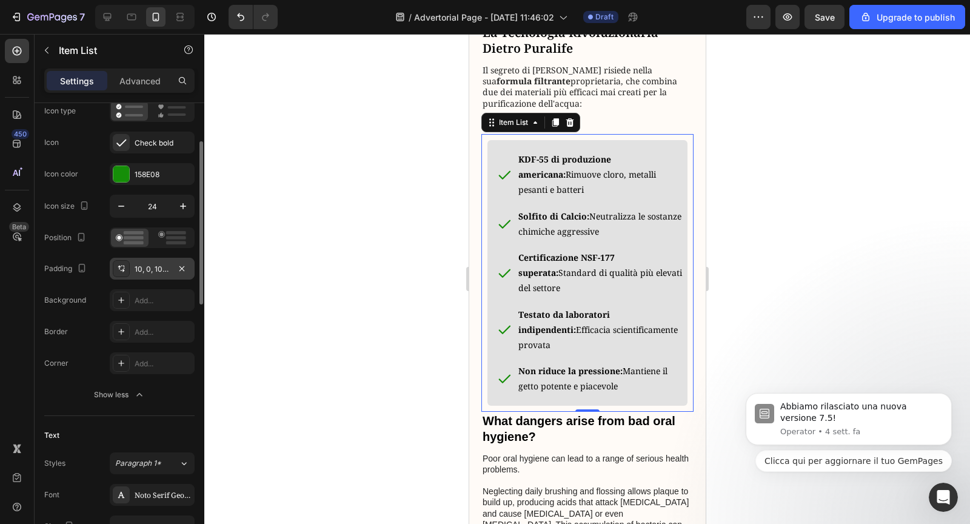
click at [150, 269] on div "10, 0, 10, 16" at bounding box center [152, 269] width 35 height 11
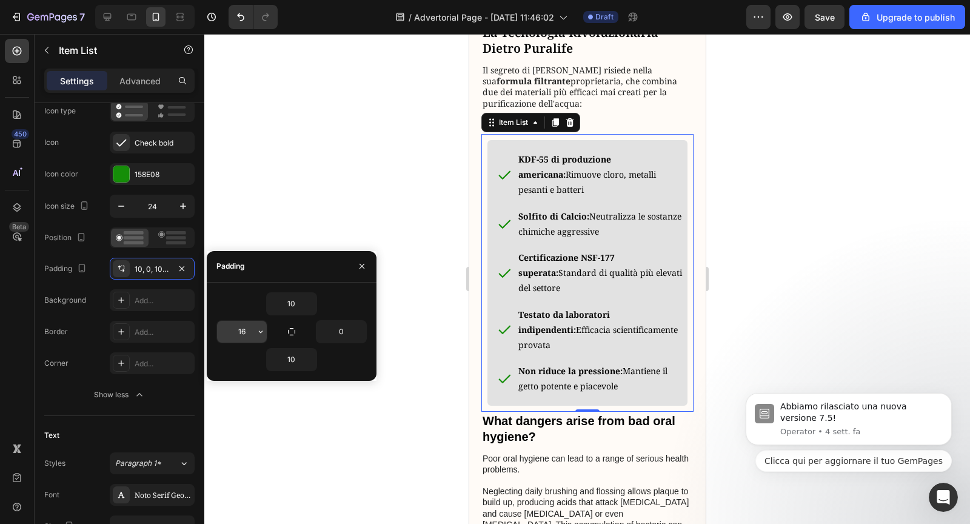
click at [245, 327] on input "16" at bounding box center [242, 332] width 50 height 22
click at [248, 331] on input "16" at bounding box center [242, 332] width 50 height 22
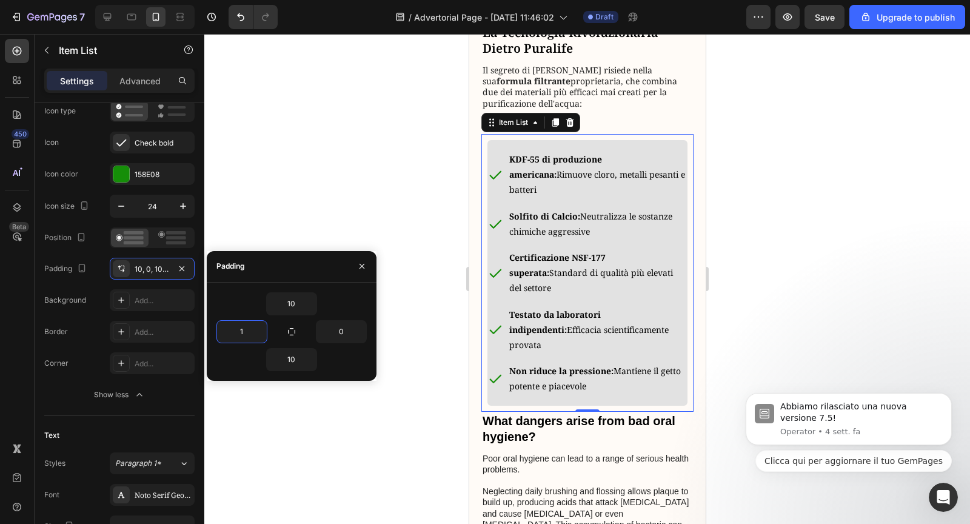
type input "15"
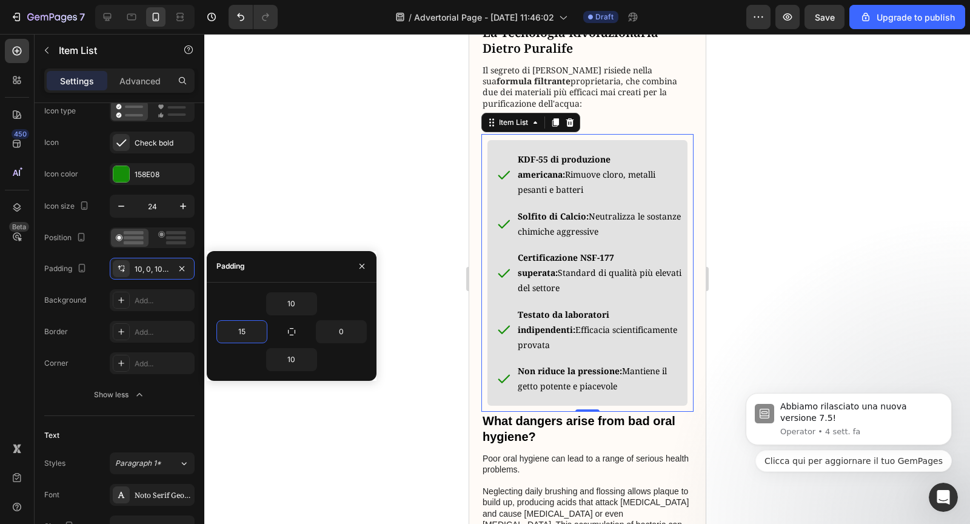
click at [284, 467] on div at bounding box center [586, 279] width 765 height 490
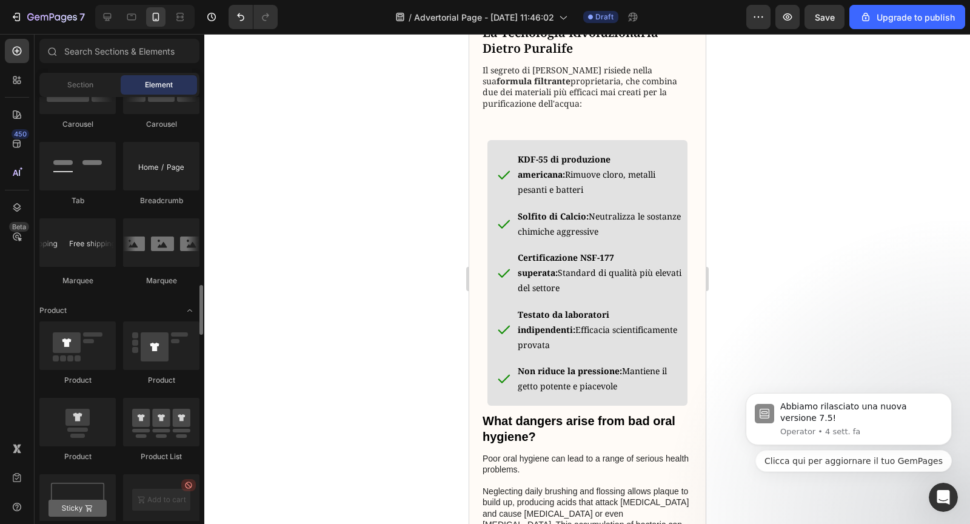
scroll to position [1372, 0]
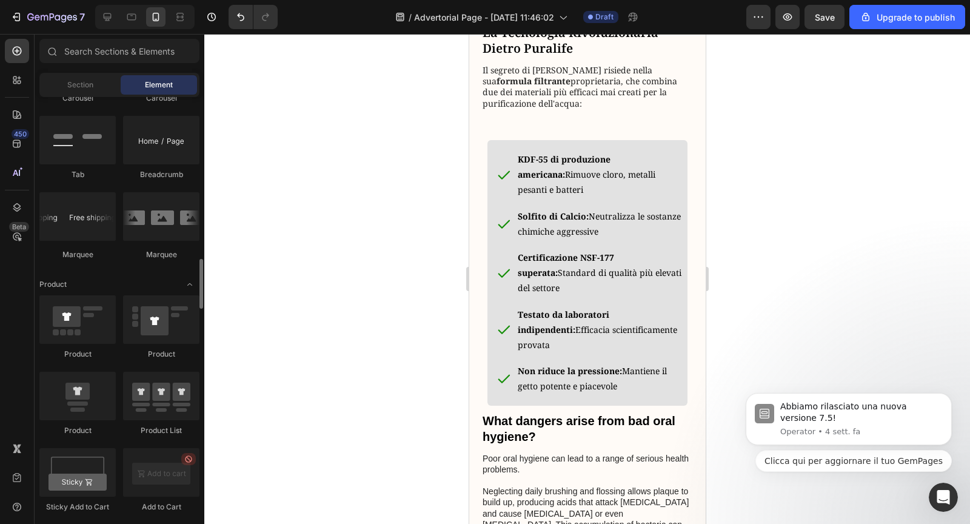
click at [568, 353] on p "Testato da laboratori indipendenti: Efficacia scientificamente provata" at bounding box center [601, 330] width 168 height 46
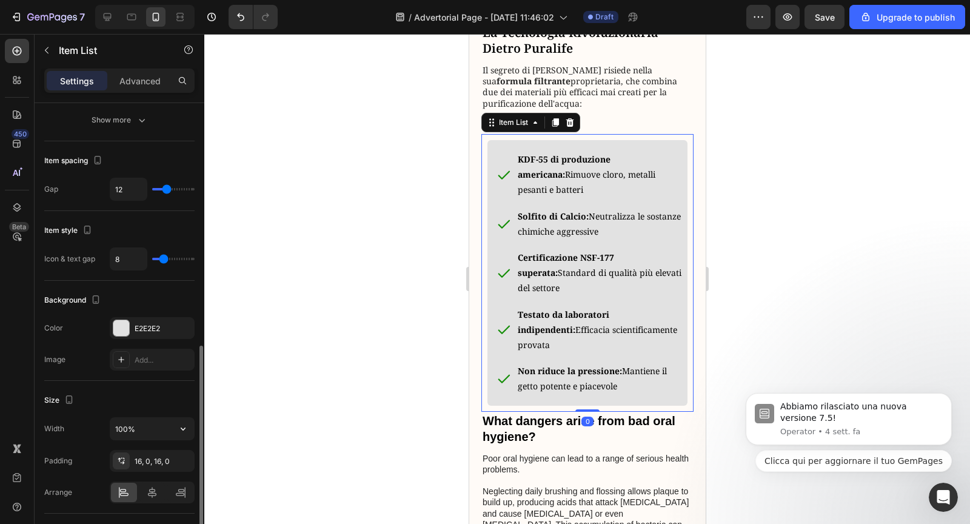
scroll to position [544, 0]
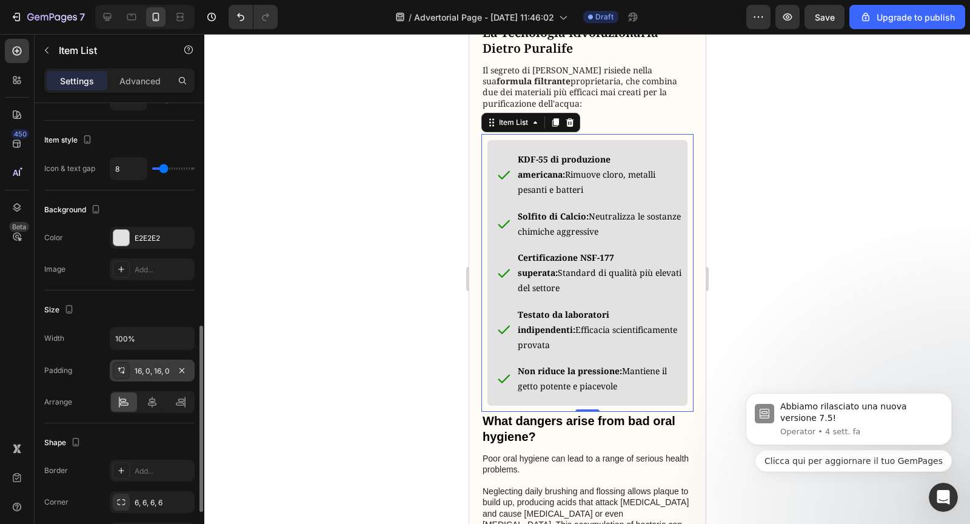
click at [164, 365] on div "16, 0, 16, 0" at bounding box center [152, 370] width 35 height 11
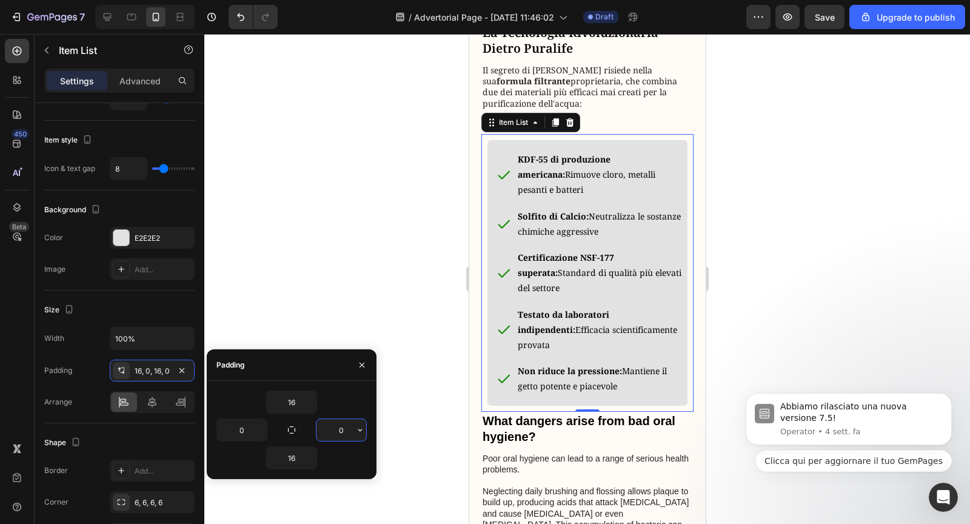
click at [344, 427] on input "0" at bounding box center [341, 430] width 50 height 22
type input "15"
click at [102, 19] on icon at bounding box center [107, 17] width 12 height 12
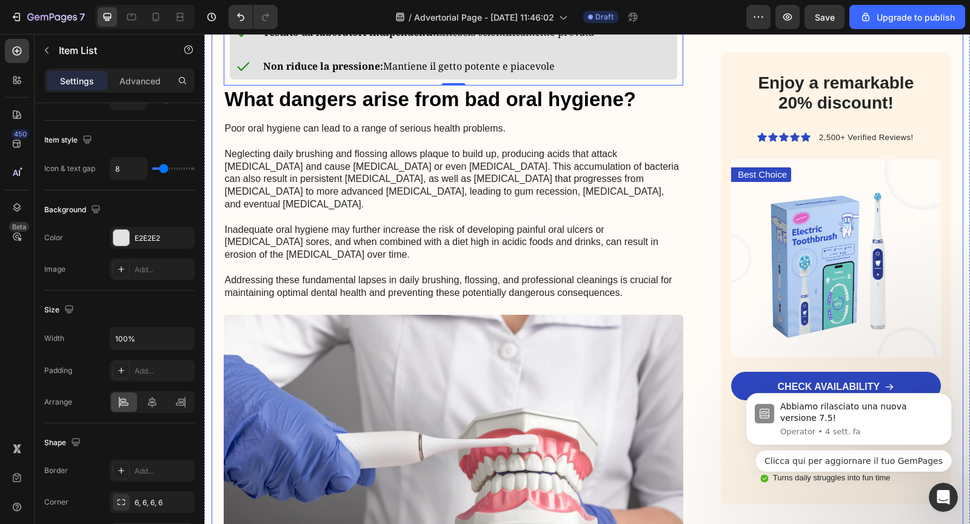
scroll to position [1496, 0]
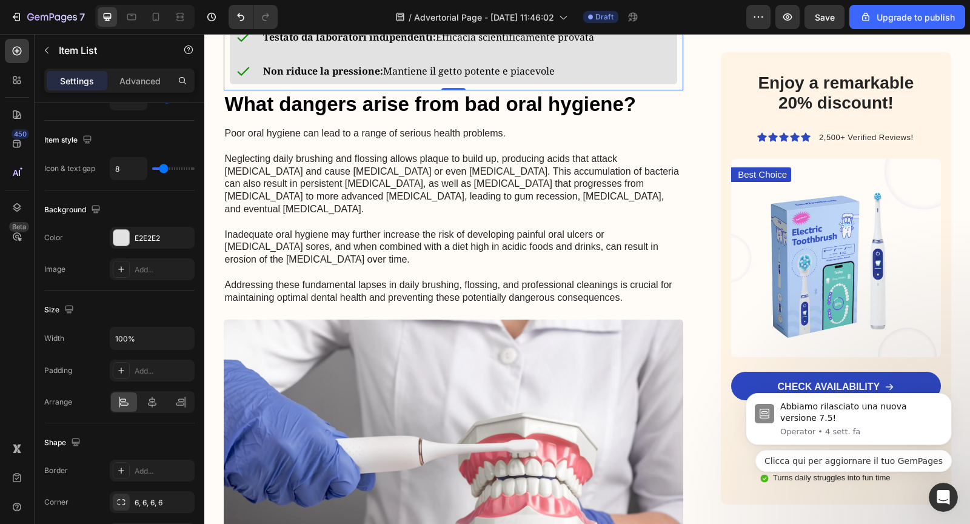
click at [142, 14] on div at bounding box center [144, 17] width 99 height 24
click at [151, 15] on icon at bounding box center [156, 17] width 12 height 12
type input "14"
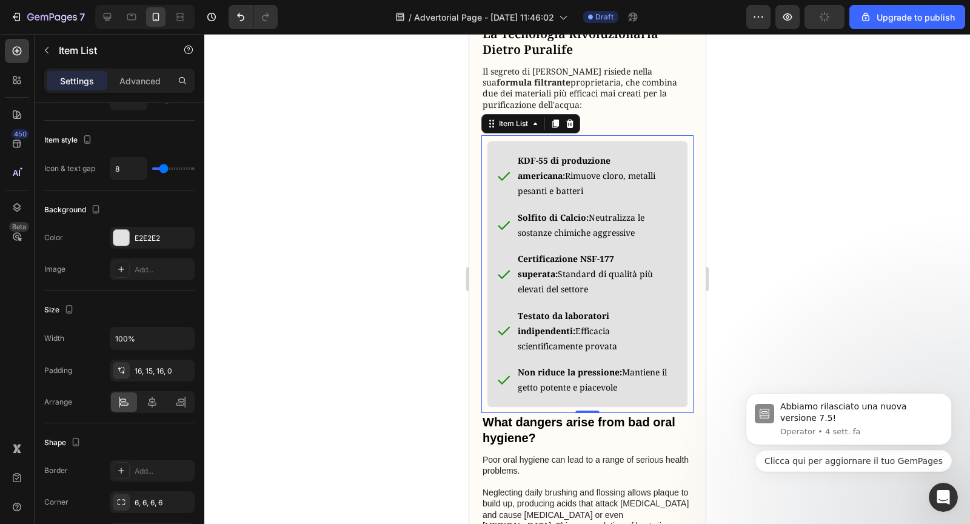
scroll to position [1216, 0]
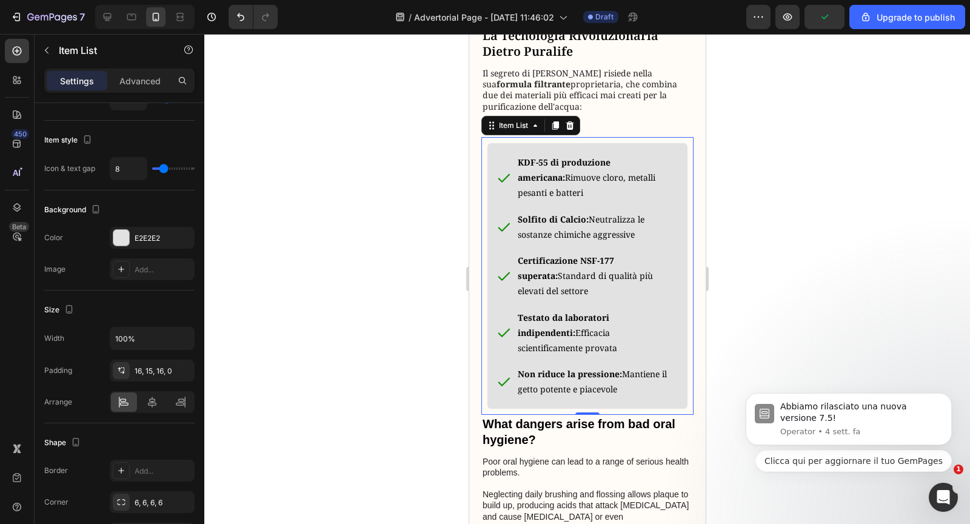
click at [678, 231] on div "KDF-55 di produzione americana: Rimuove cloro, metalli pesanti e batteri Solfit…" at bounding box center [587, 275] width 200 height 265
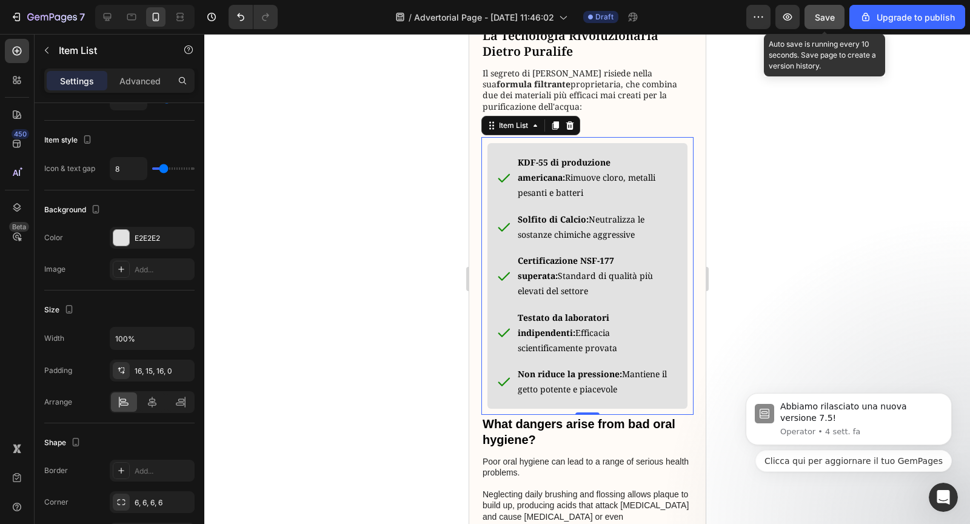
click at [810, 24] on button "Save" at bounding box center [824, 17] width 40 height 24
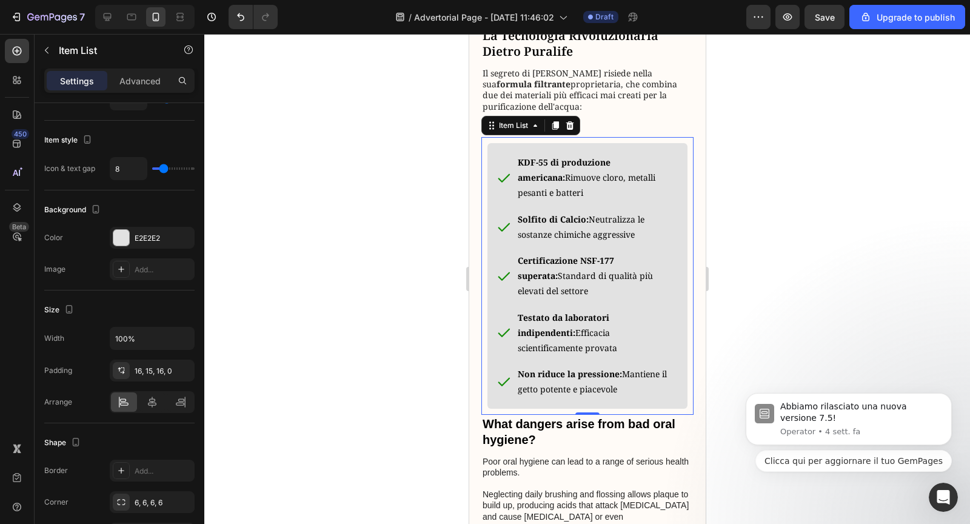
click at [502, 202] on div "KDF-55 di produzione americana: Rimuove cloro, metalli pesanti e batteri" at bounding box center [582, 178] width 191 height 50
click at [144, 233] on div "E2E2E2" at bounding box center [152, 238] width 35 height 11
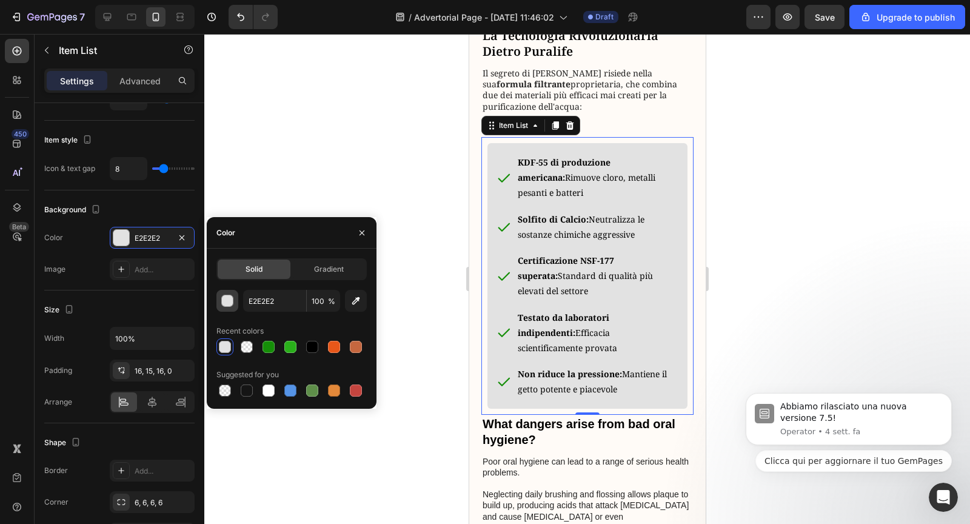
click at [233, 299] on button "button" at bounding box center [227, 301] width 22 height 22
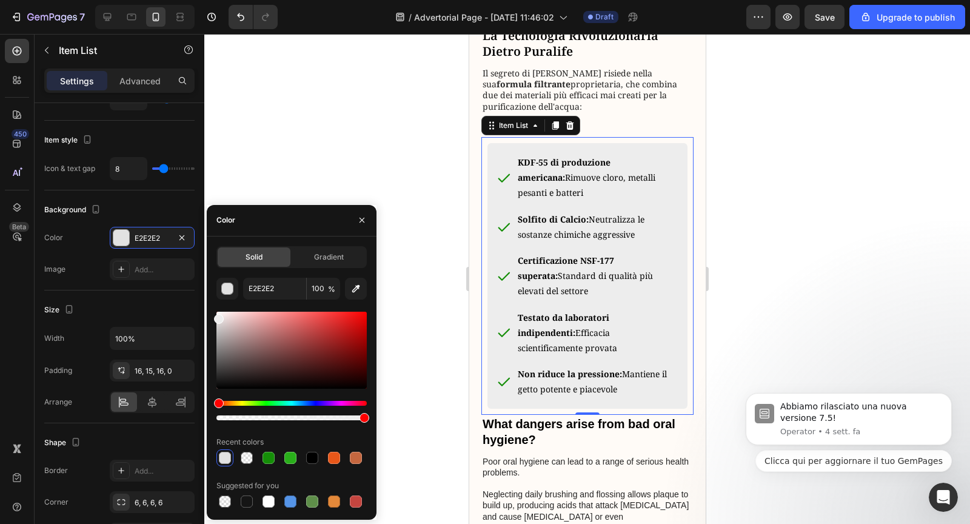
click at [217, 316] on div at bounding box center [219, 319] width 10 height 10
type input "EDEDED"
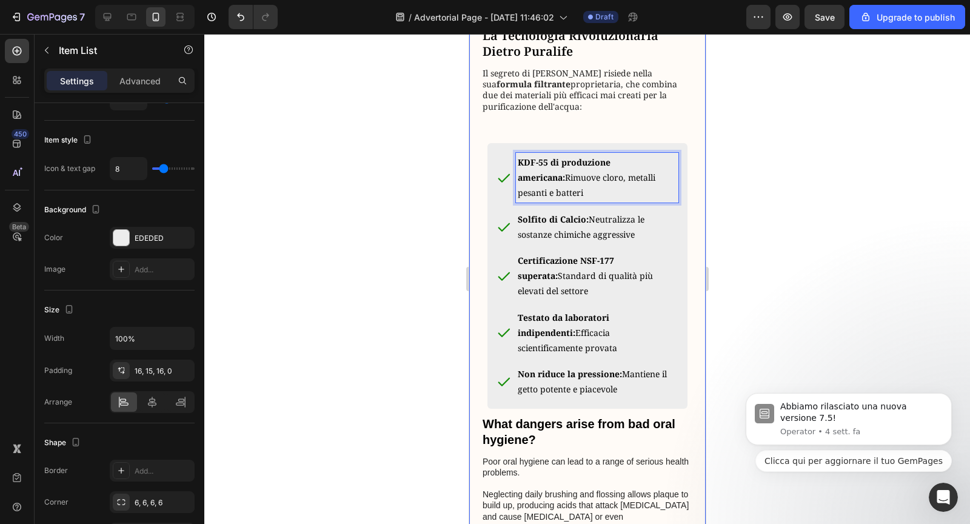
click at [662, 123] on p "Rich Text Editor. Editing area: main" at bounding box center [587, 117] width 210 height 11
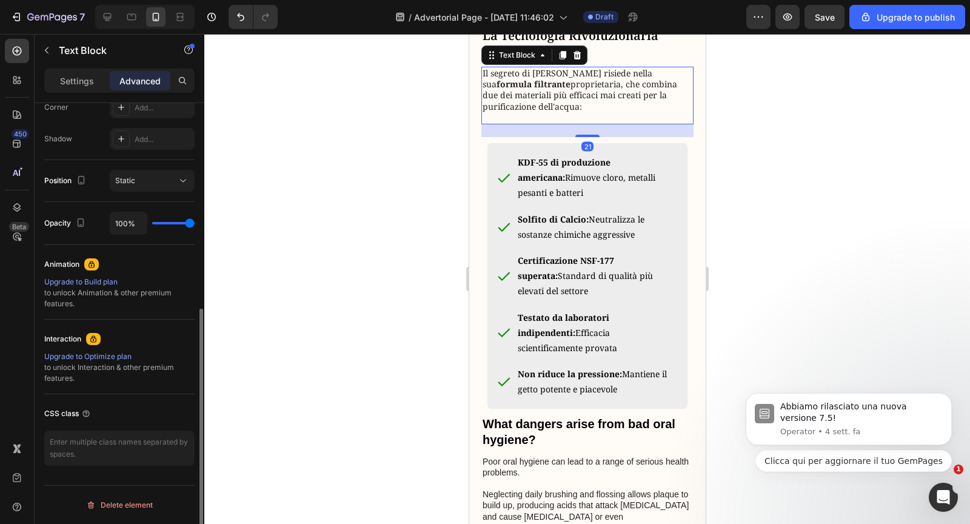
scroll to position [0, 0]
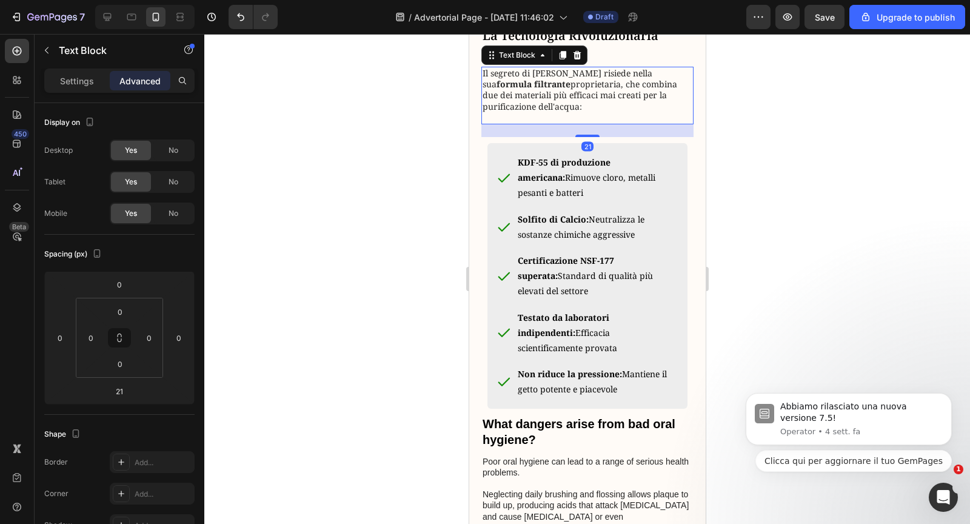
click at [593, 137] on div "21" at bounding box center [587, 130] width 212 height 13
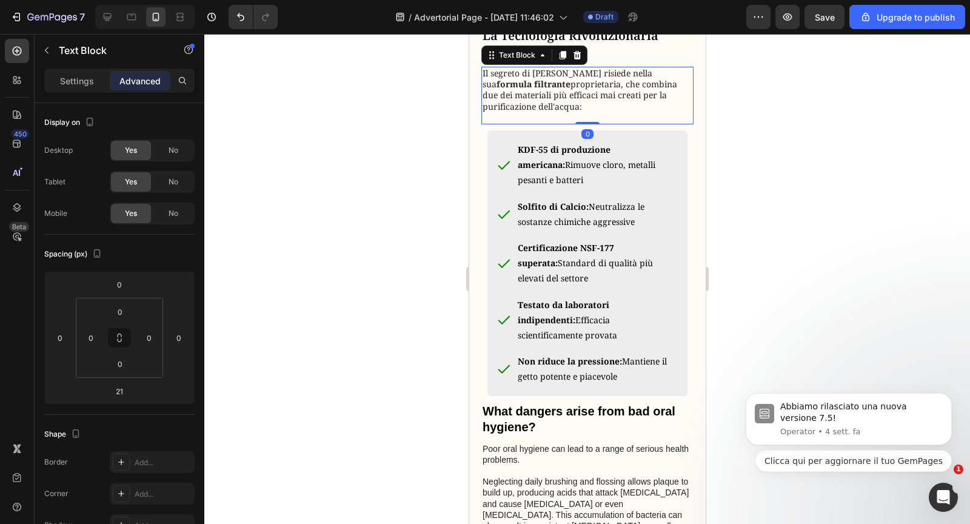
drag, startPoint x: 591, startPoint y: 204, endPoint x: 587, endPoint y: 176, distance: 28.7
click at [587, 124] on div "Il segreto di Puralife risiede nella sua formula filtrante proprietaria, che co…" at bounding box center [587, 96] width 212 height 58
type input "0"
click at [564, 123] on p "Rich Text Editor. Editing area: main" at bounding box center [587, 117] width 210 height 11
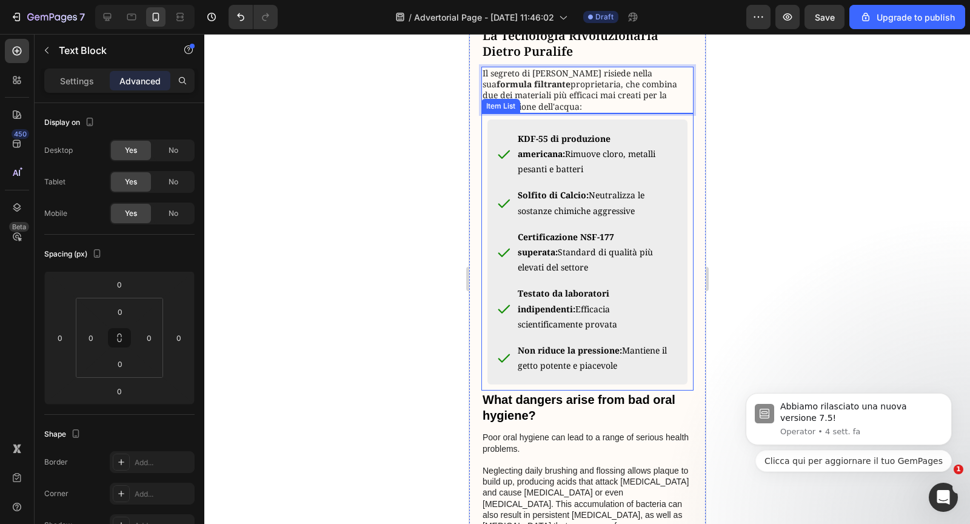
click at [576, 182] on div "KDF-55 di produzione americana: Rimuove cloro, metalli pesanti e batteri Solfit…" at bounding box center [587, 252] width 212 height 278
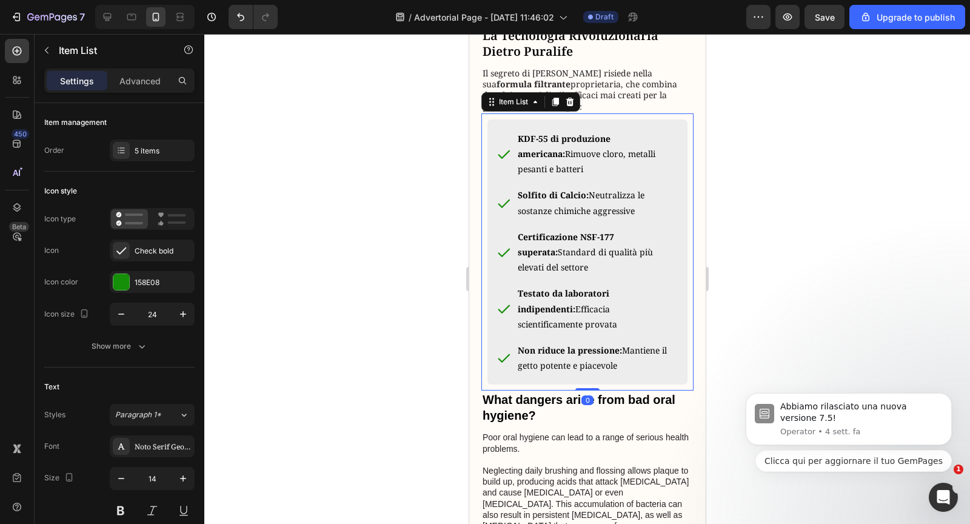
click at [576, 183] on div "KDF-55 di produzione americana: Rimuove cloro, metalli pesanti e batteri Solfit…" at bounding box center [587, 252] width 212 height 278
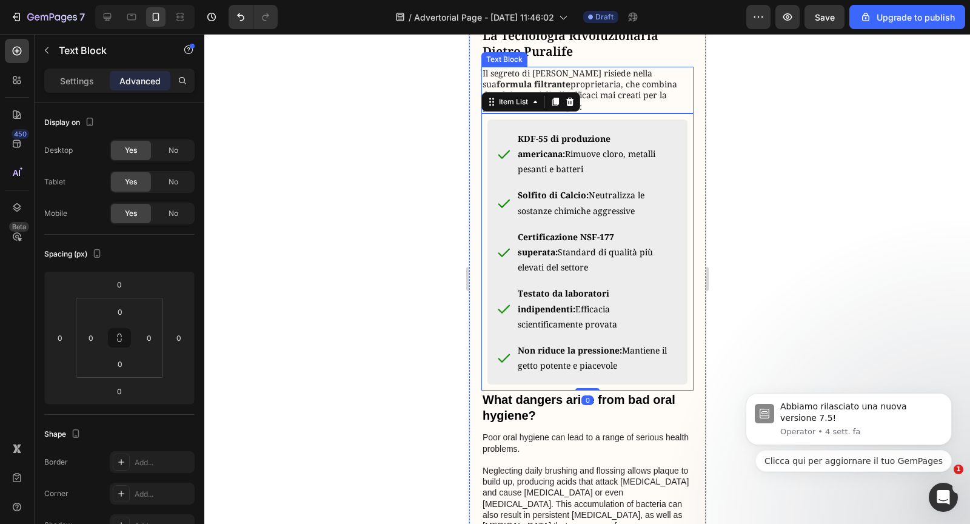
click at [586, 112] on p "Il segreto di Puralife risiede nella sua formula filtrante proprietaria, che co…" at bounding box center [587, 90] width 210 height 44
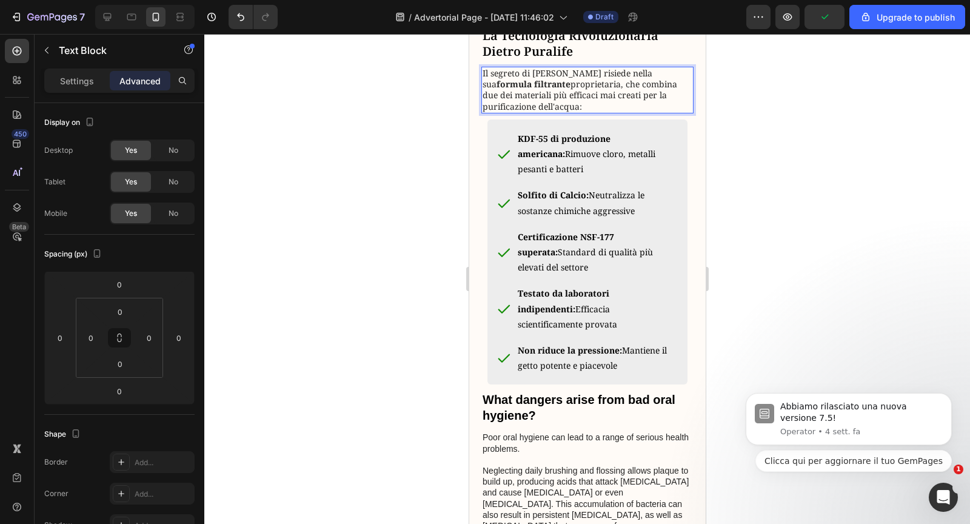
click at [586, 112] on p "Il segreto di Puralife risiede nella sua formula filtrante proprietaria, che co…" at bounding box center [587, 90] width 210 height 44
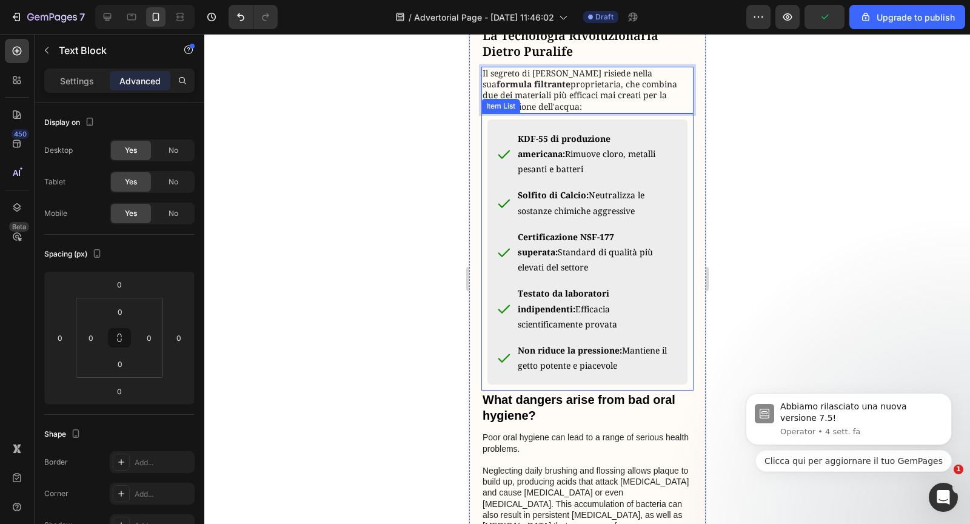
click at [587, 187] on div "KDF-55 di produzione americana: Rimuove cloro, metalli pesanti e batteri Solfit…" at bounding box center [587, 252] width 212 height 278
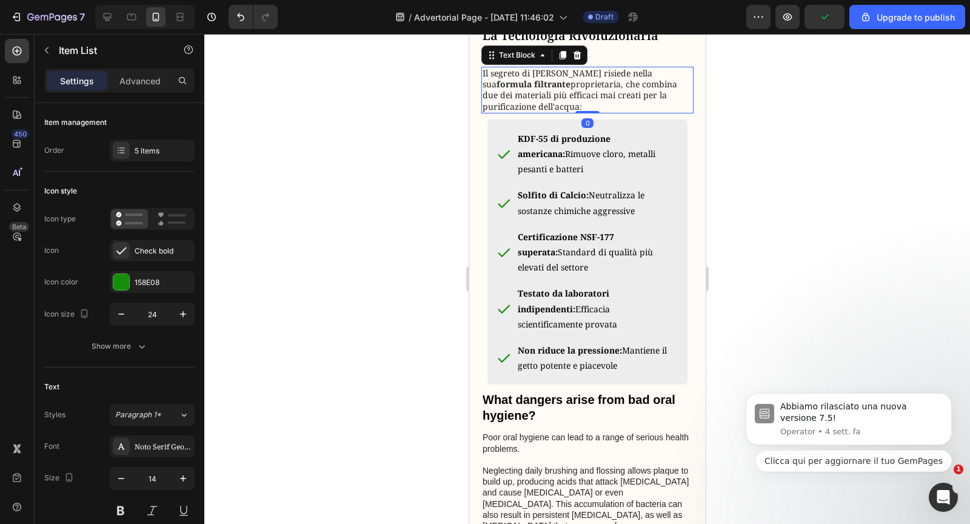
click at [586, 112] on p "Il segreto di Puralife risiede nella sua formula filtrante proprietaria, che co…" at bounding box center [587, 90] width 210 height 44
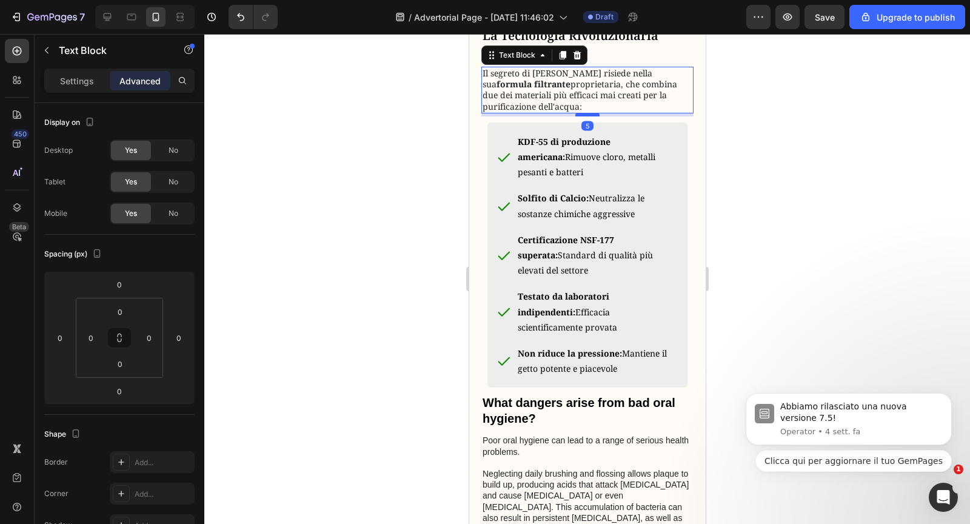
click at [585, 116] on div at bounding box center [587, 115] width 24 height 4
type input "5"
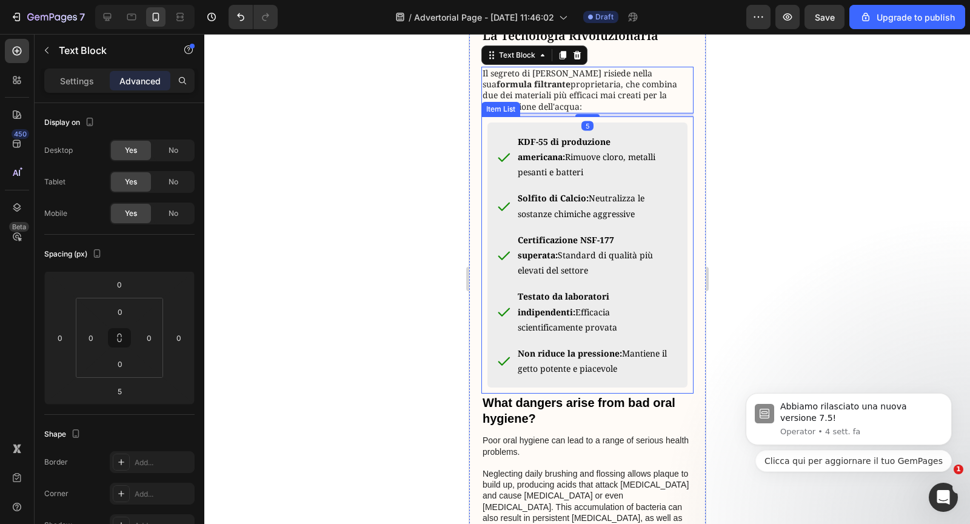
click at [576, 178] on span "KDF-55 di produzione americana: Rimuove cloro, metalli pesanti e batteri" at bounding box center [586, 157] width 138 height 42
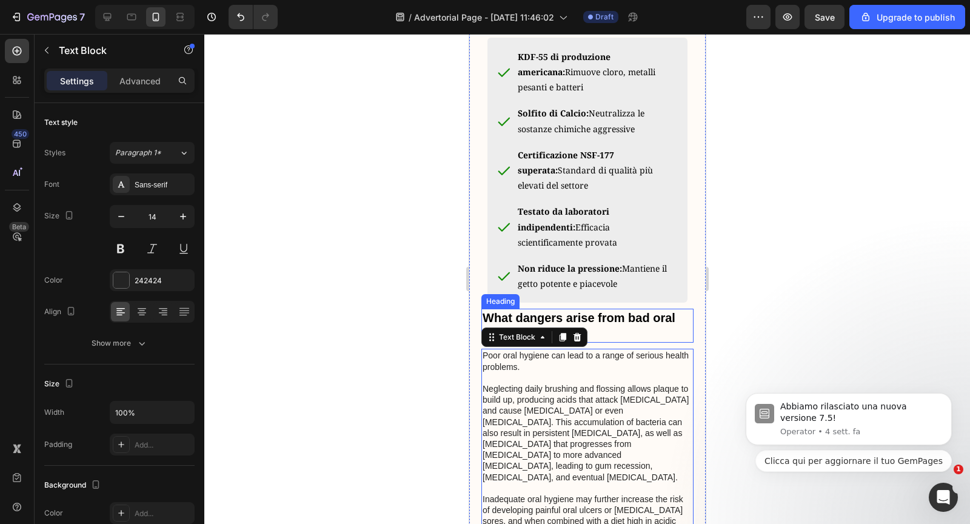
scroll to position [1300, 0]
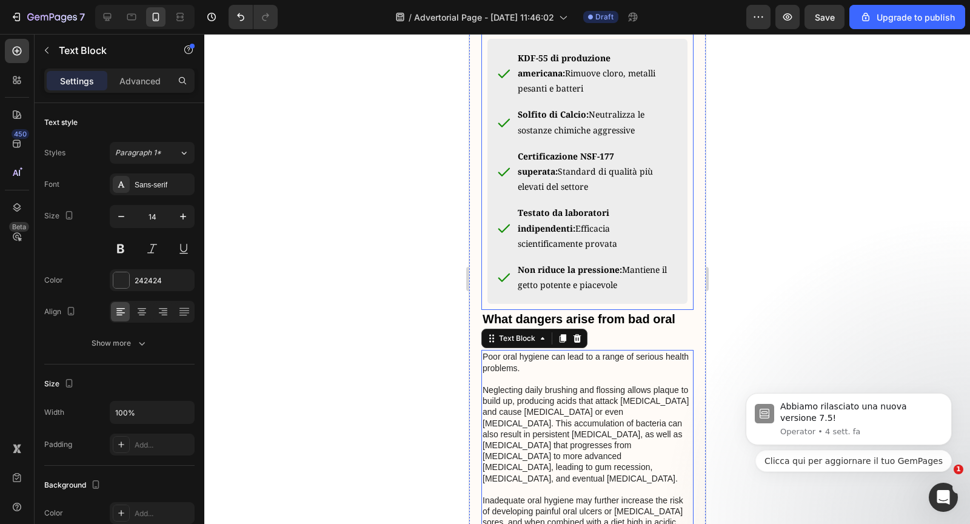
click at [565, 233] on strong "Testato da laboratori indipendenti:" at bounding box center [563, 220] width 92 height 27
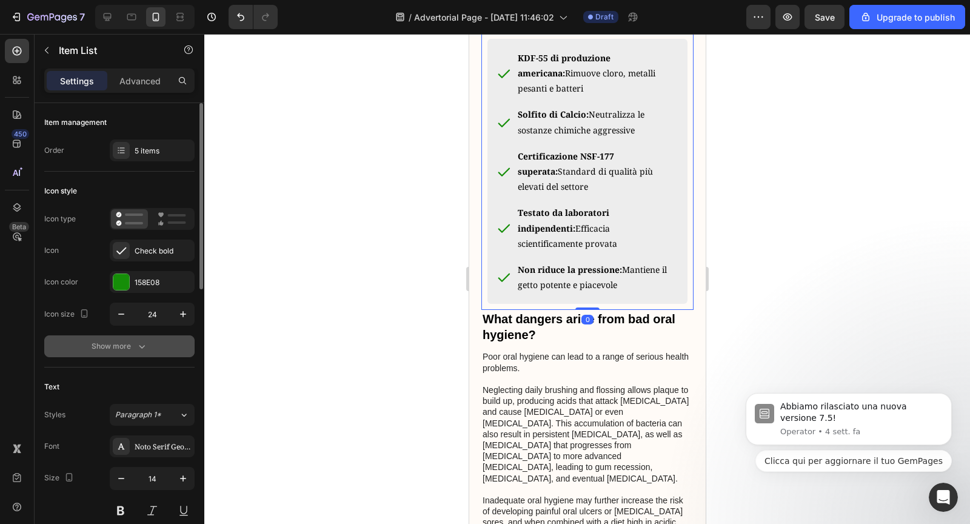
click at [121, 348] on div "Show more" at bounding box center [120, 346] width 56 height 12
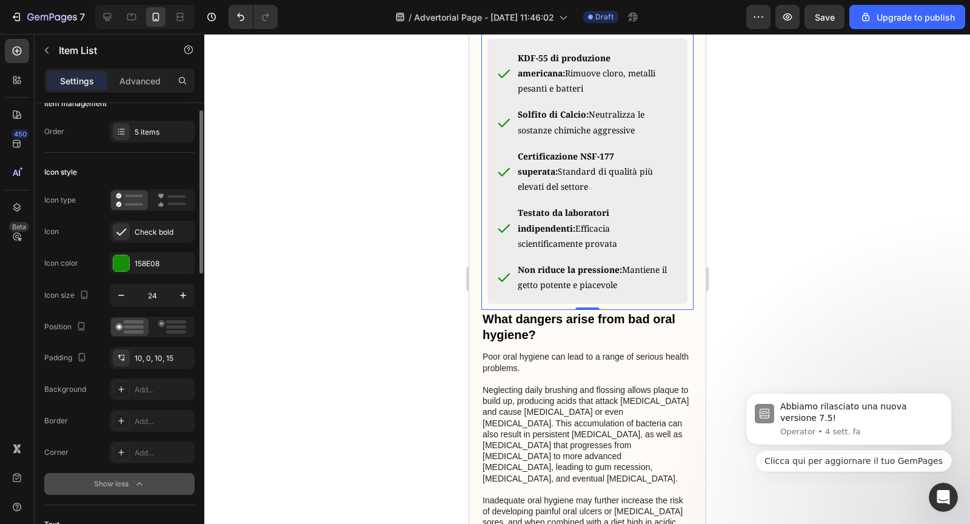
scroll to position [19, 0]
click at [167, 322] on icon at bounding box center [172, 325] width 28 height 13
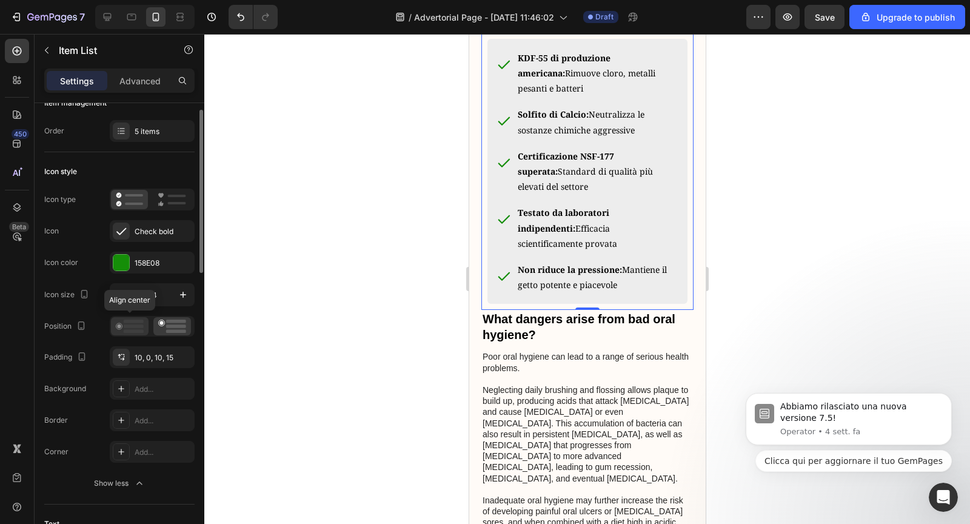
click at [129, 324] on rect at bounding box center [134, 326] width 20 height 4
click at [168, 327] on icon at bounding box center [172, 325] width 28 height 13
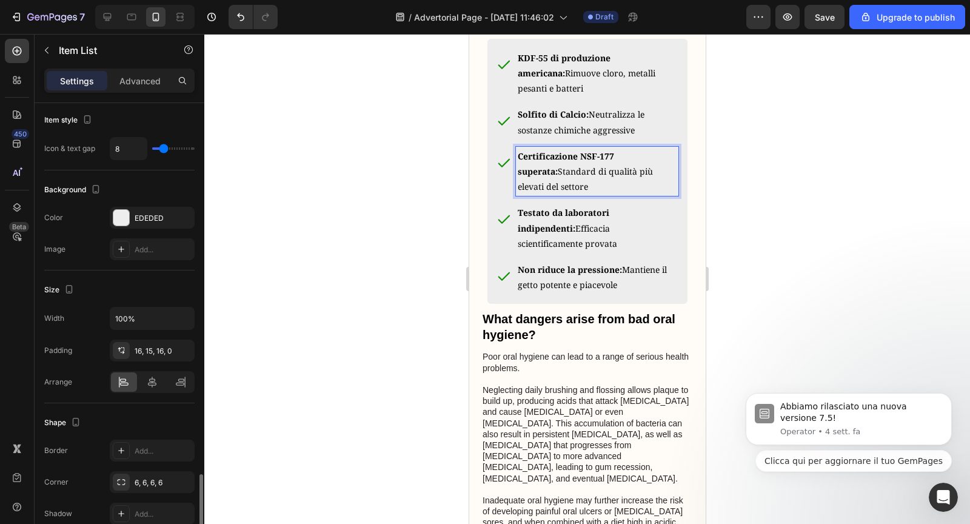
scroll to position [815, 0]
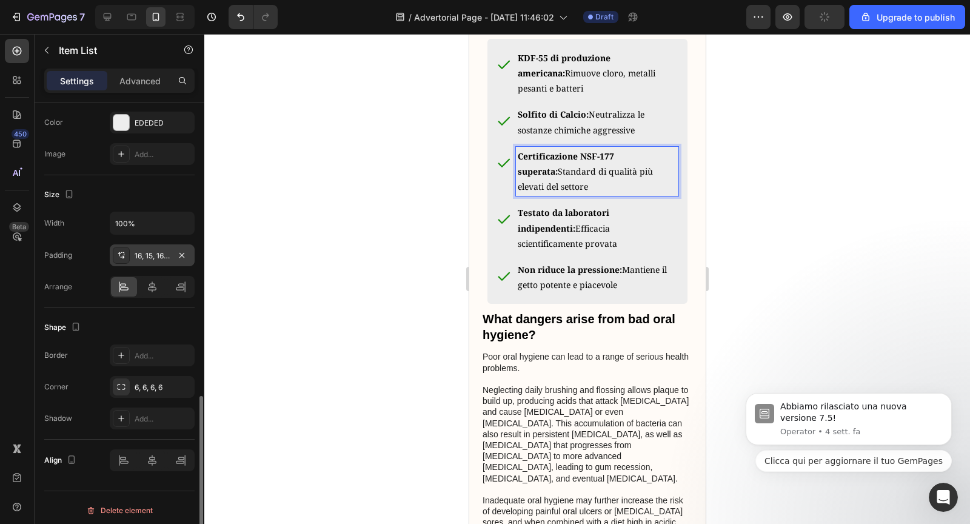
click at [159, 250] on div "16, 15, 16, 0" at bounding box center [152, 255] width 35 height 11
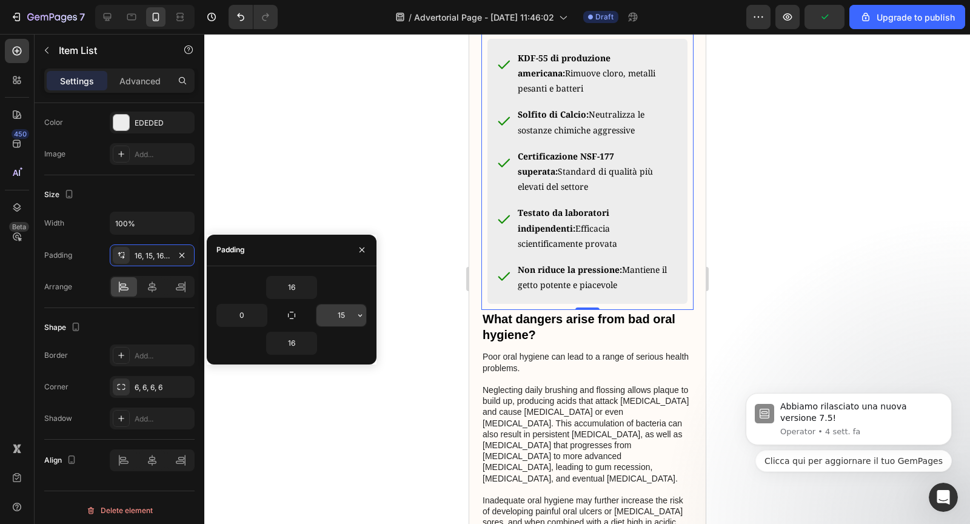
click at [350, 313] on input "15" at bounding box center [341, 315] width 50 height 22
type input "1"
type input "8"
type input "7"
type input "9"
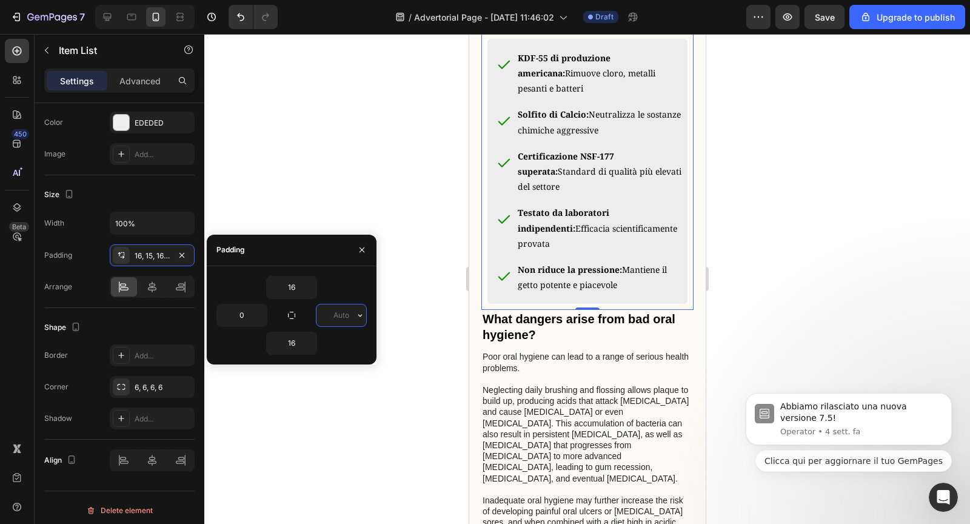
type input "6"
click at [370, 420] on div at bounding box center [586, 279] width 765 height 490
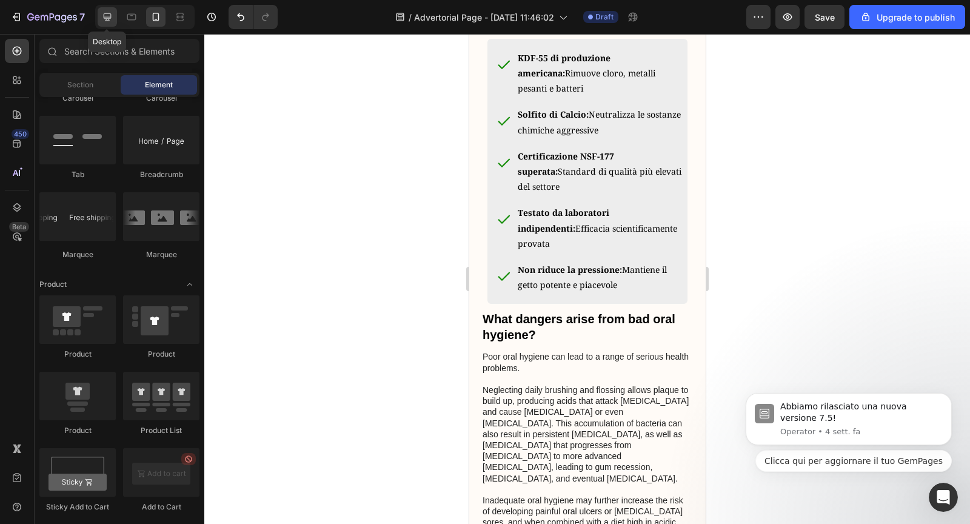
click at [111, 23] on div at bounding box center [107, 16] width 19 height 19
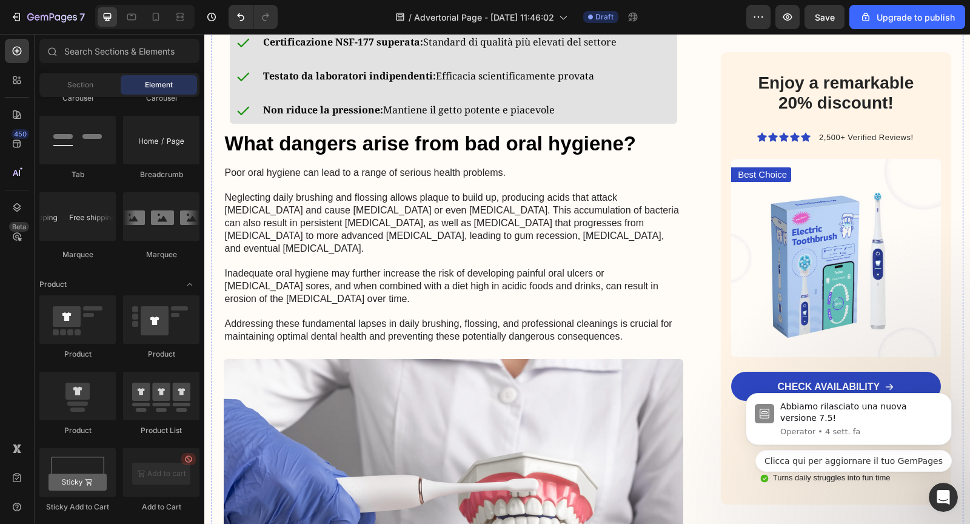
scroll to position [1482, 0]
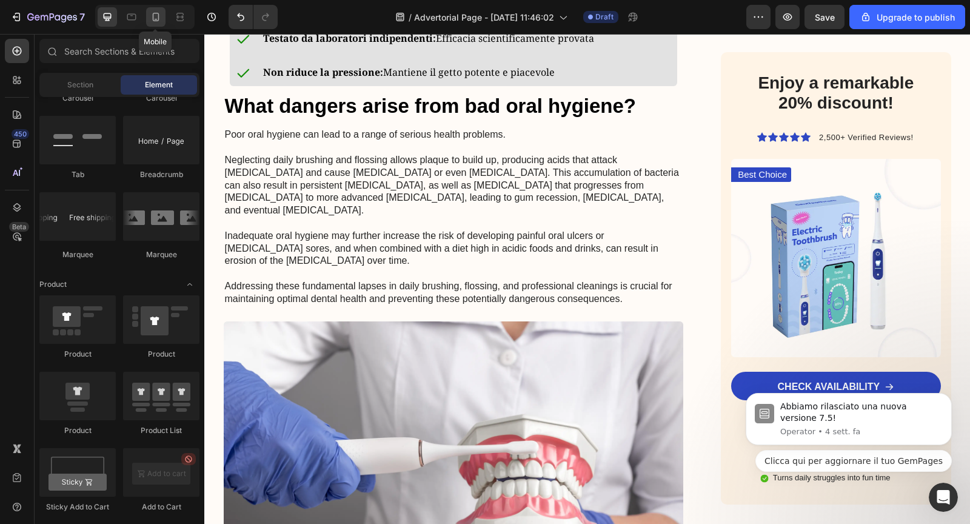
click at [150, 16] on icon at bounding box center [156, 17] width 12 height 12
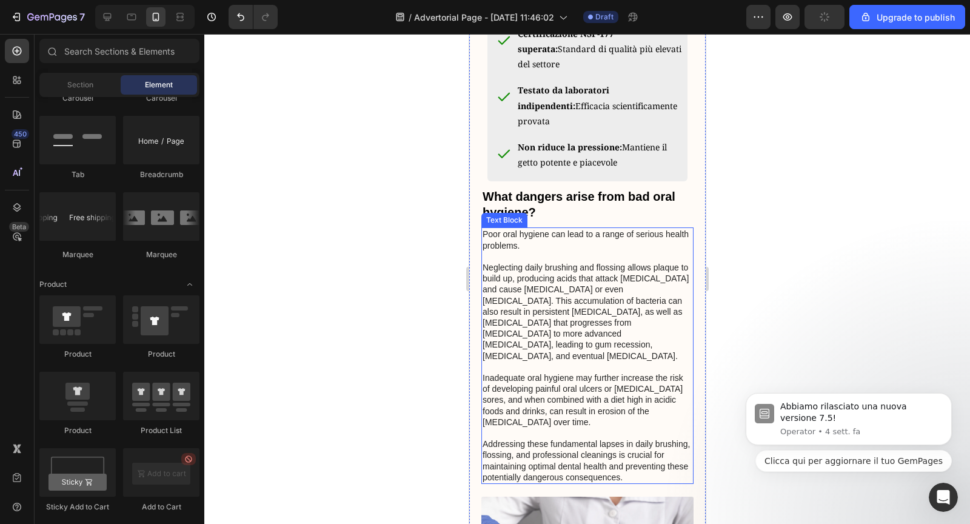
scroll to position [1332, 0]
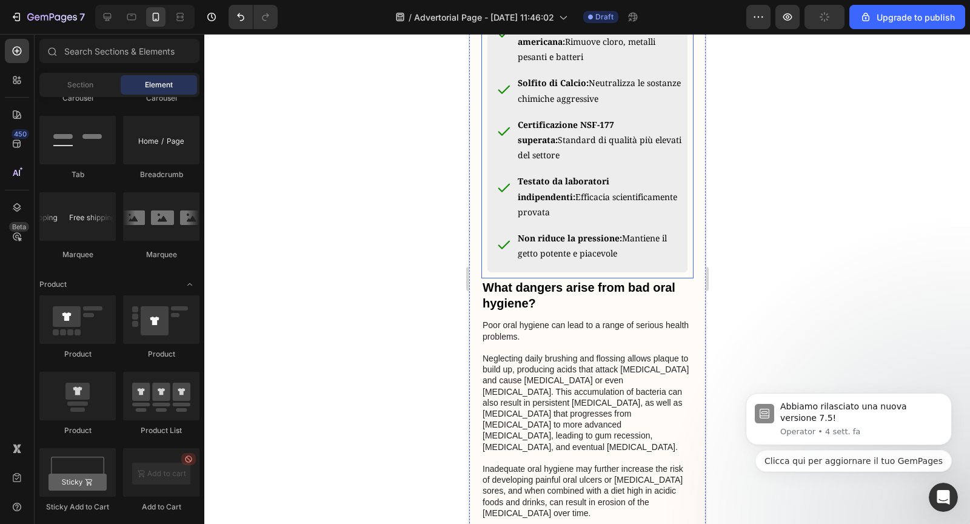
click at [667, 221] on div "KDF-55 di produzione americana: Rimuove cloro, metalli pesanti e batteri Solfit…" at bounding box center [585, 140] width 196 height 246
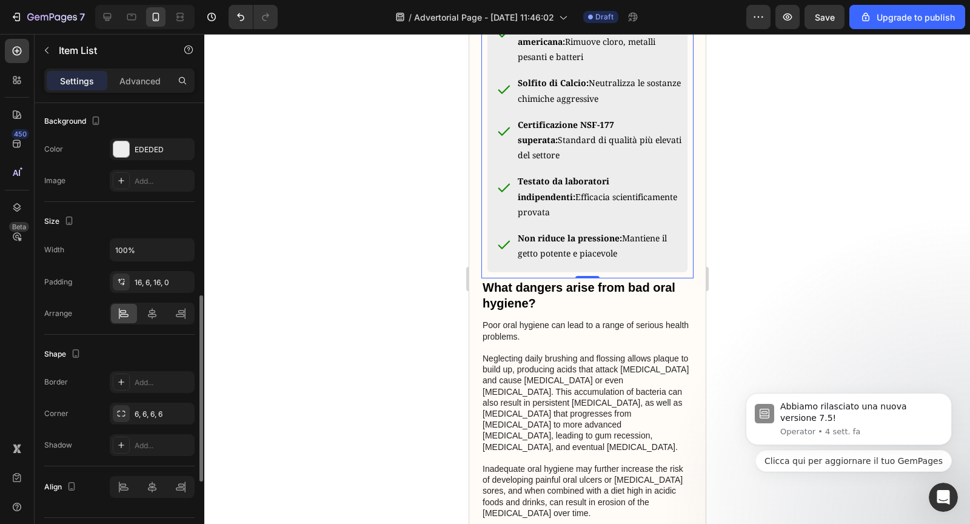
scroll to position [659, 0]
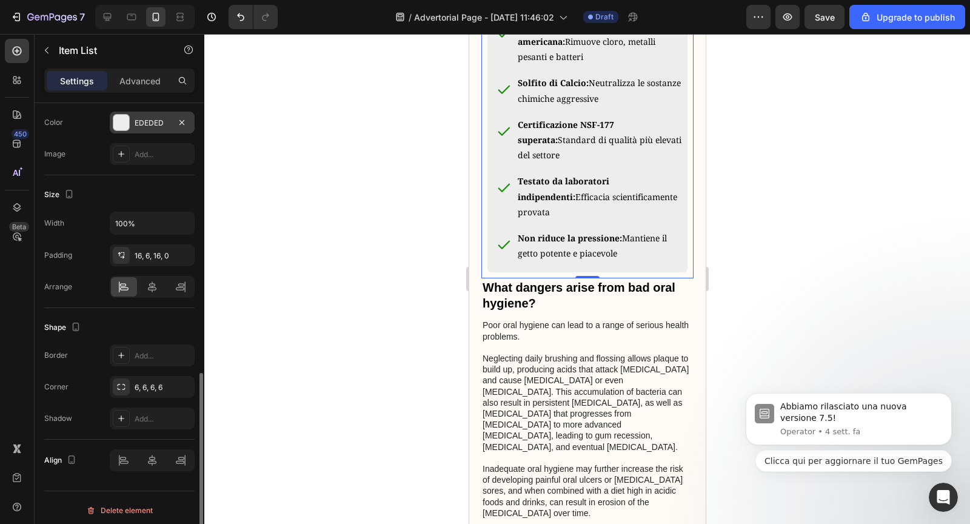
click at [121, 125] on div at bounding box center [121, 123] width 16 height 16
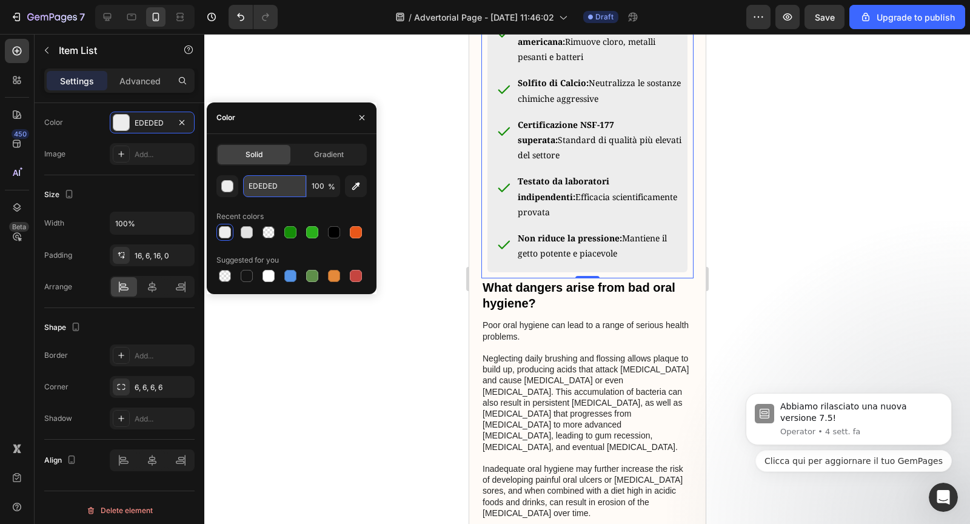
click at [259, 182] on input "EDEDED" at bounding box center [274, 186] width 63 height 22
click at [110, 25] on div at bounding box center [107, 16] width 19 height 19
type input "16"
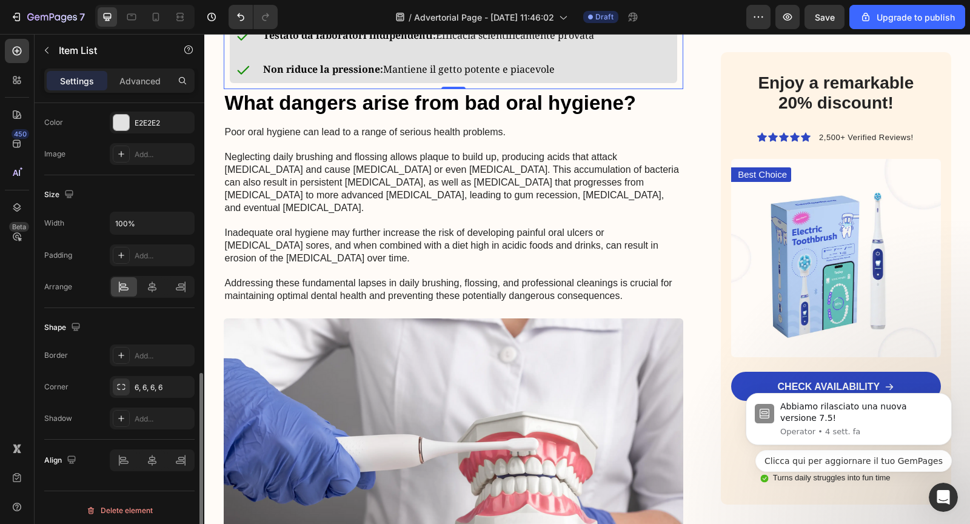
scroll to position [1538, 0]
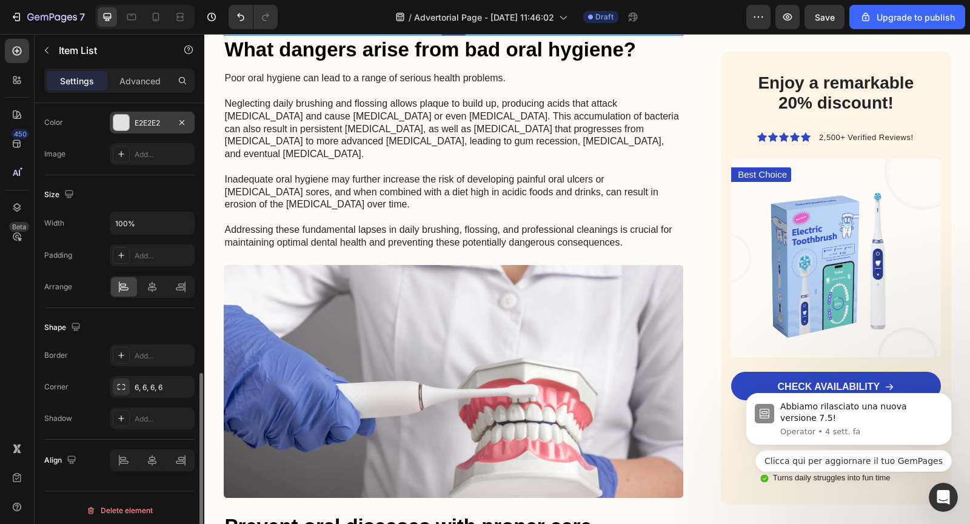
click at [142, 112] on div "E2E2E2" at bounding box center [152, 123] width 85 height 22
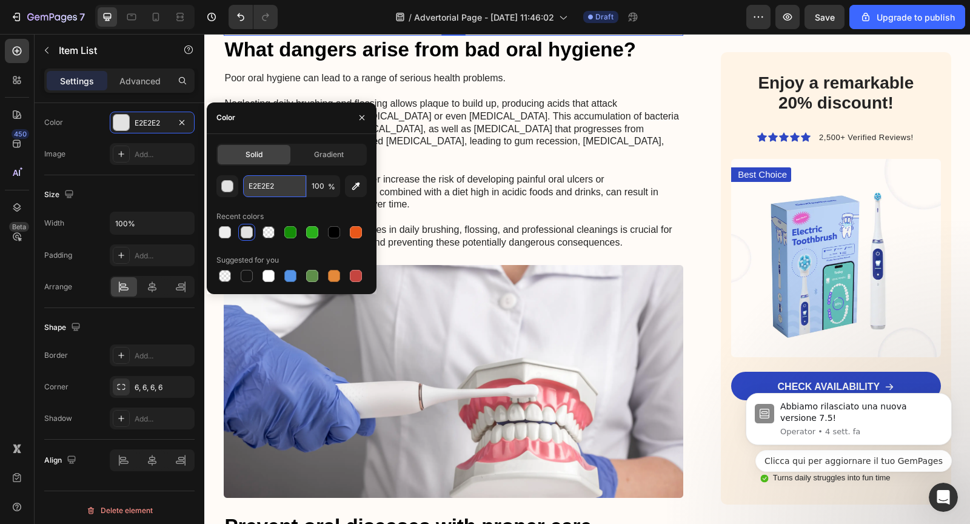
click at [270, 186] on input "E2E2E2" at bounding box center [274, 186] width 63 height 22
paste input "DEDED"
type input "EDEDED"
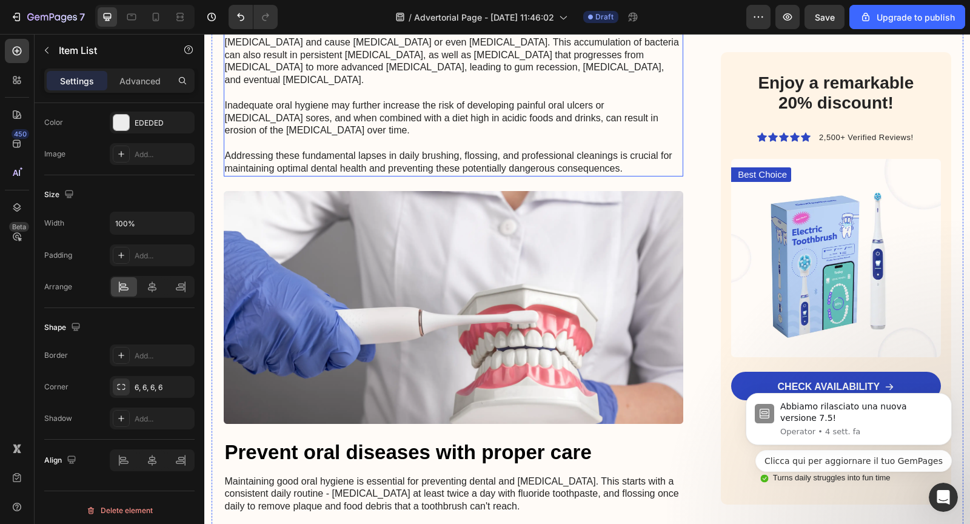
scroll to position [1622, 0]
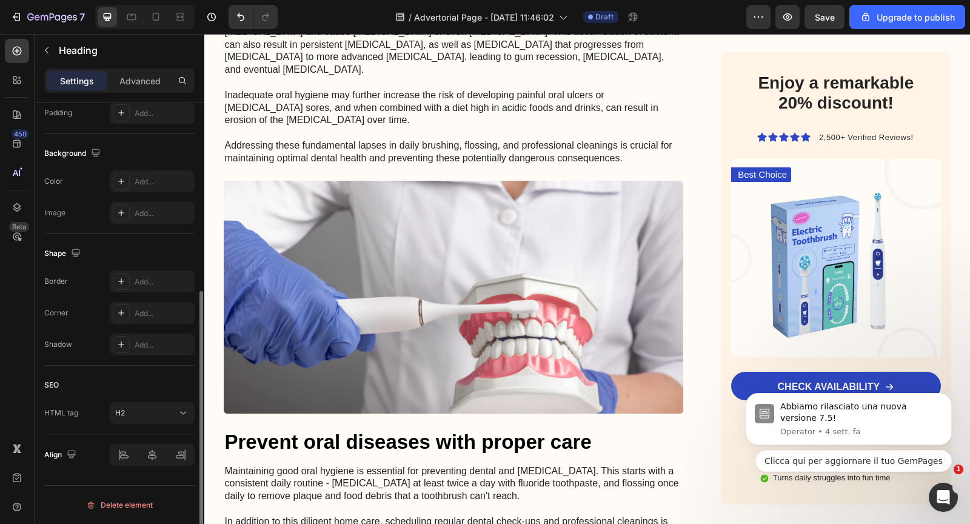
scroll to position [0, 0]
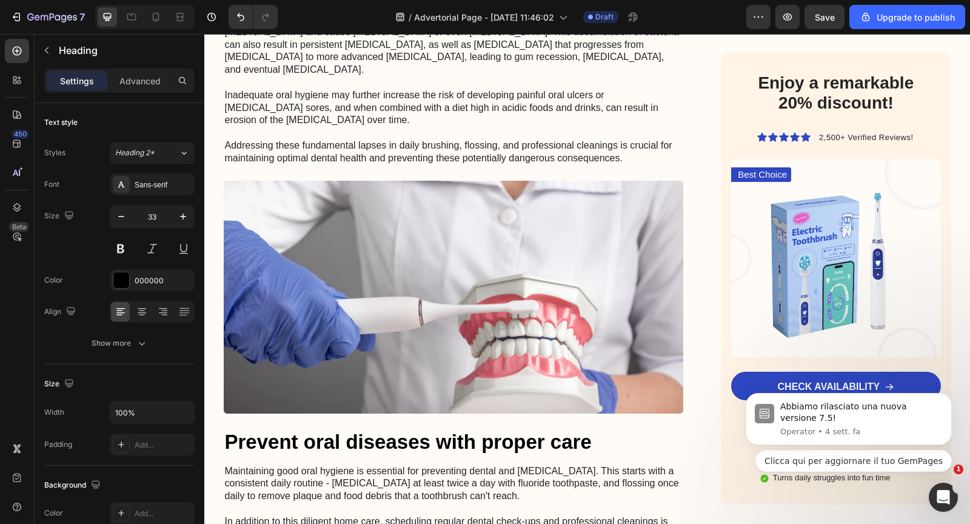
click at [451, 164] on p "Poor oral hygiene can lead to a range of serious health problems. Neglecting da…" at bounding box center [454, 76] width 458 height 176
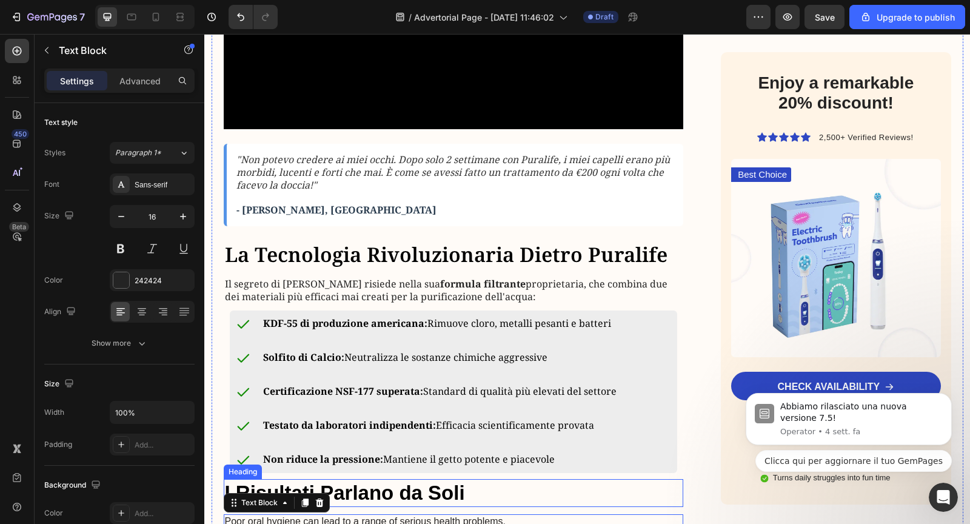
scroll to position [1069, 0]
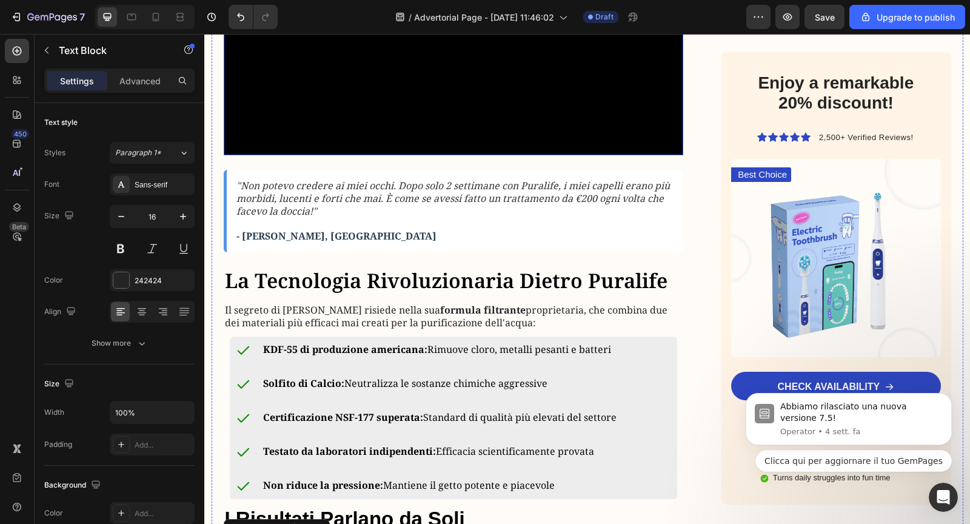
click at [412, 155] on video at bounding box center [454, 40] width 460 height 230
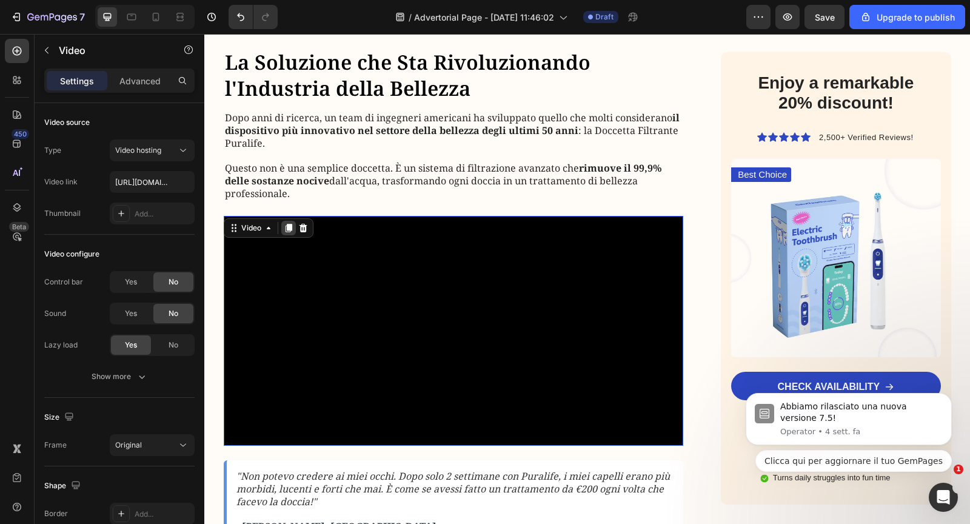
click at [287, 224] on icon at bounding box center [288, 228] width 7 height 8
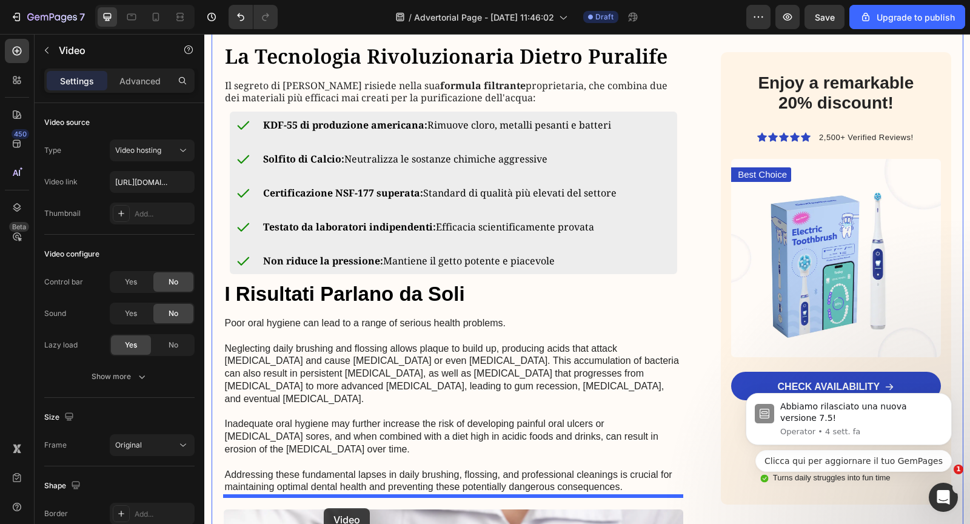
scroll to position [1776, 0]
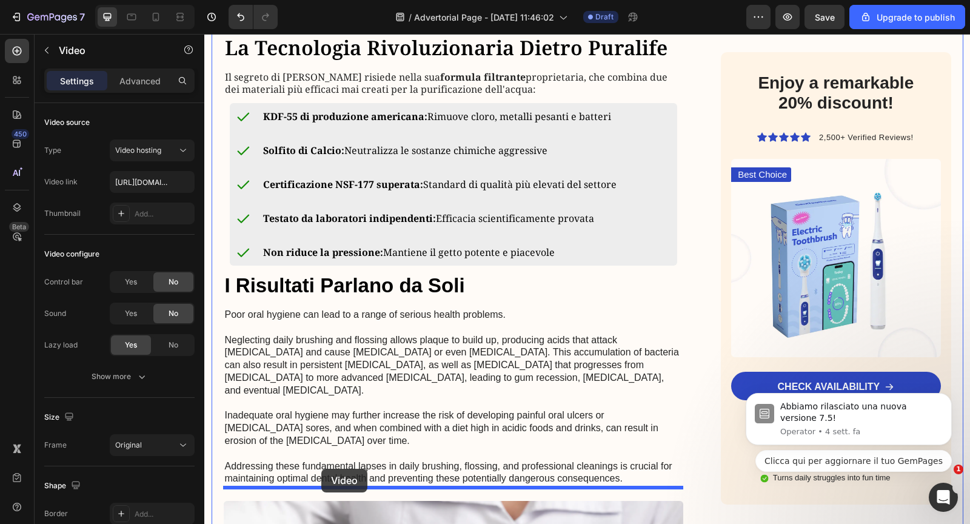
drag, startPoint x: 232, startPoint y: 87, endPoint x: 321, endPoint y: 468, distance: 391.5
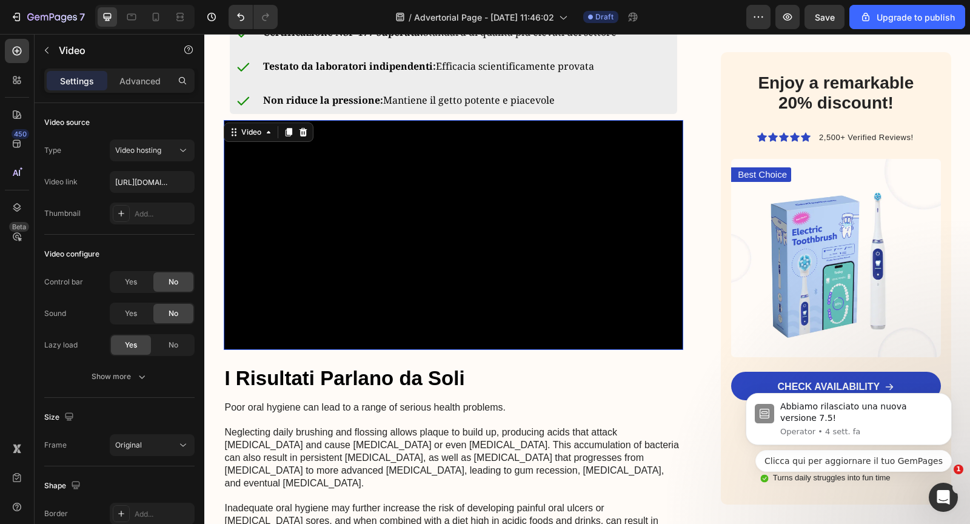
scroll to position [1502, 0]
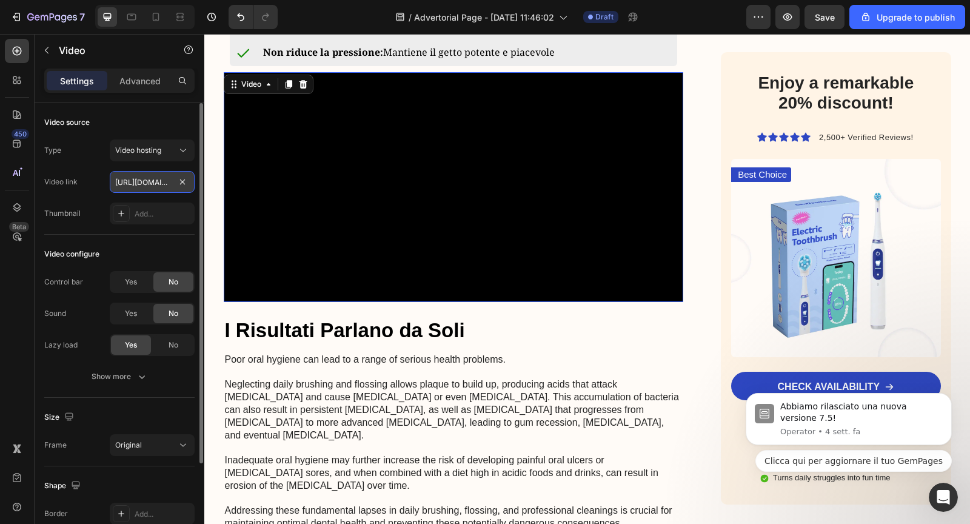
click at [122, 182] on input "https://cdn.shopify.com/videos/c/o/v/cc76c721bdf3480a9f323e87d7da8264.mov" at bounding box center [152, 182] width 85 height 22
paste input "s/files/1/0940/9537/6708/files/1709990343-Copia_de_Design_sem_nome_20_ee8e5ce4-…"
type input "https://cdn.shopify.com/s/files/1/0940/9537/6708/files/1709990343-Copia_de_Desi…"
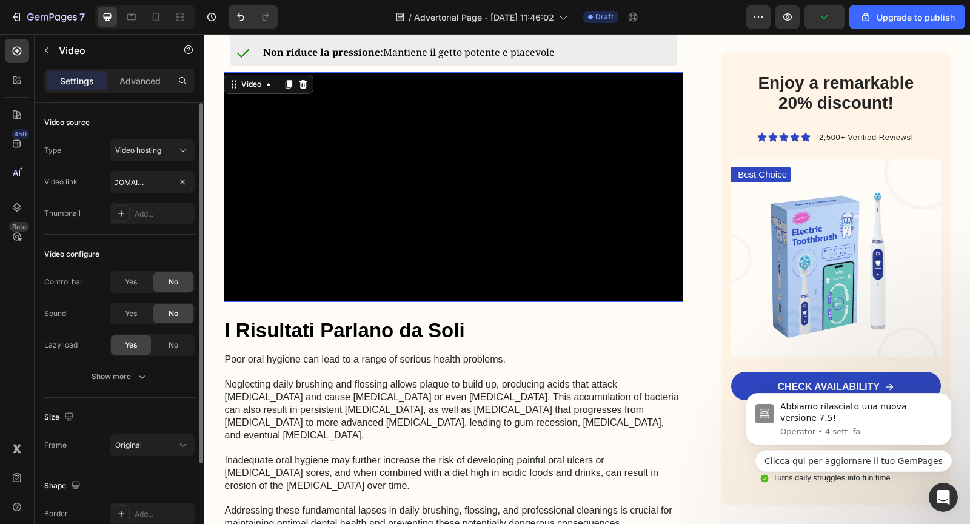
click at [187, 398] on div "Video source Type Video hosting Video link https://cdn.shopify.com/s/files/1/09…" at bounding box center [119, 432] width 150 height 68
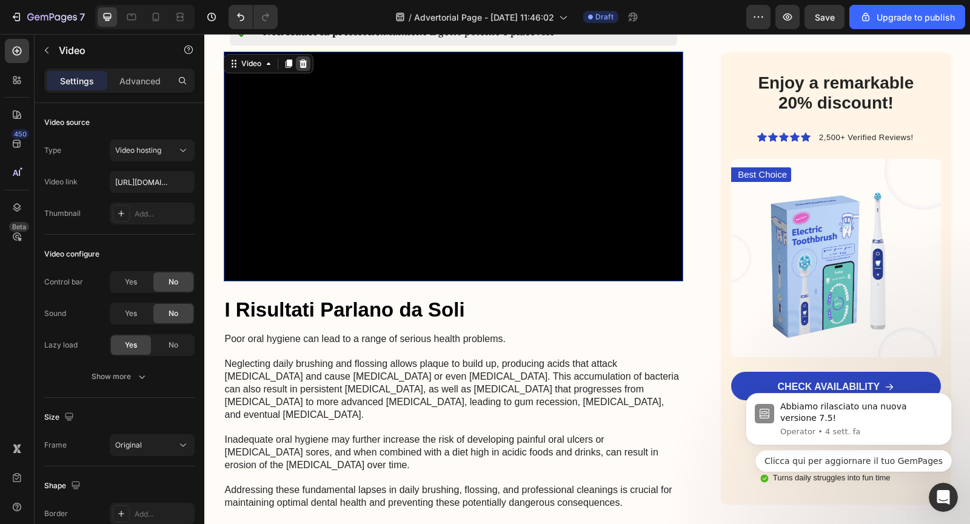
scroll to position [1532, 0]
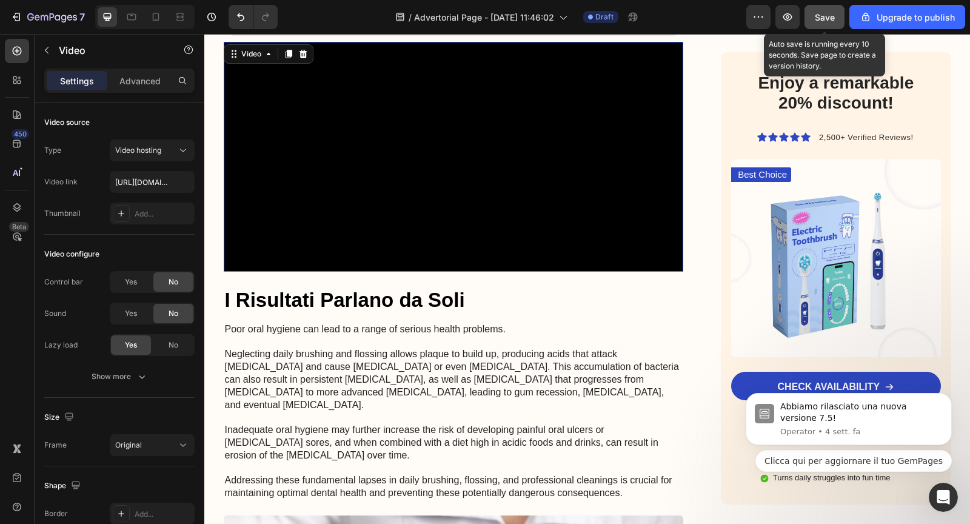
click at [818, 7] on button "Save" at bounding box center [824, 17] width 40 height 24
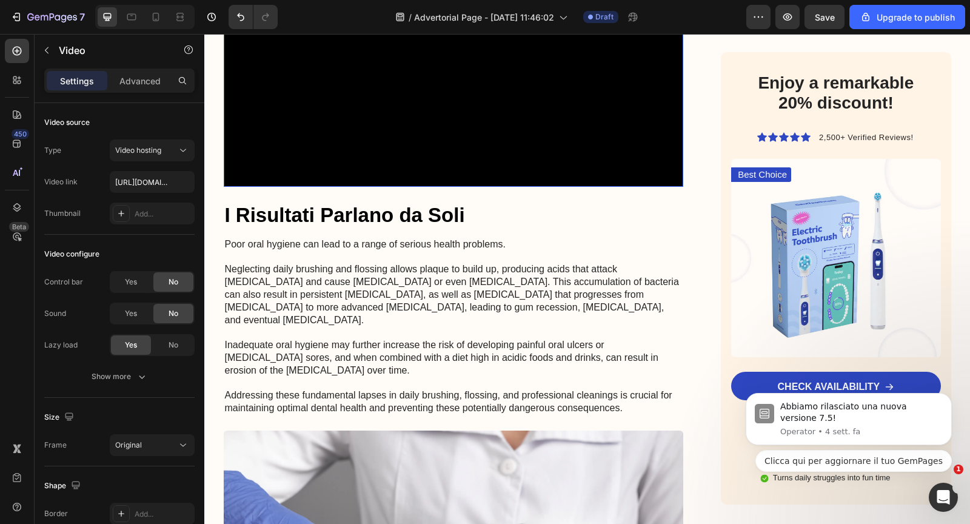
scroll to position [1626, 0]
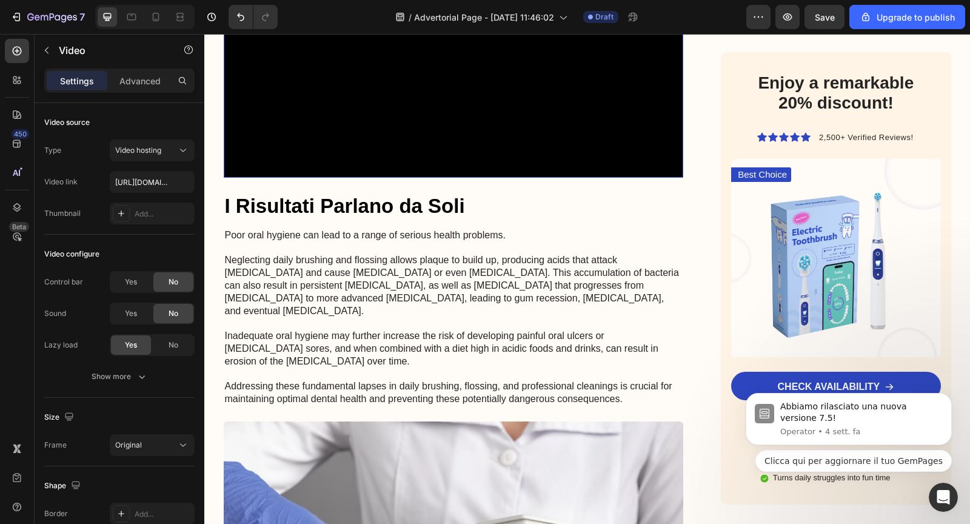
click at [398, 219] on p "I Risultati Parlano da Soli" at bounding box center [454, 206] width 458 height 26
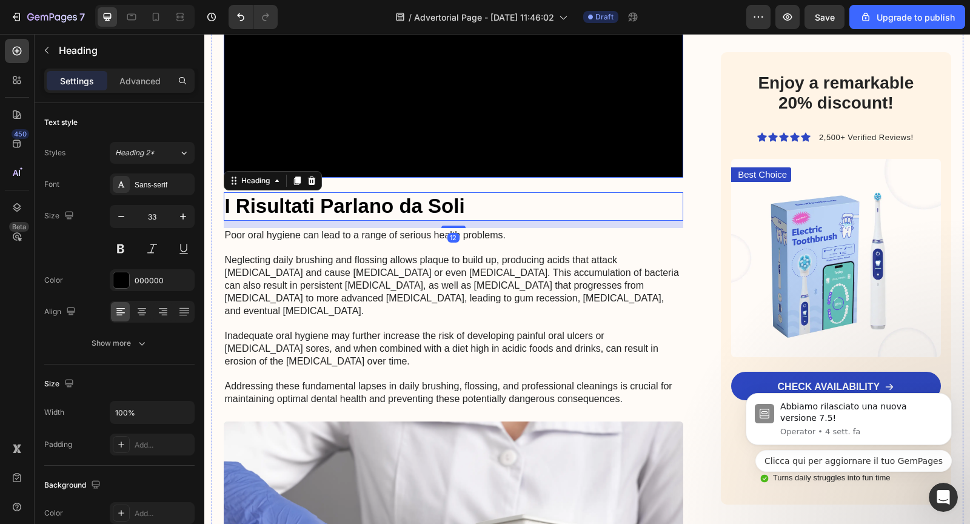
click at [281, 178] on video at bounding box center [454, 63] width 460 height 230
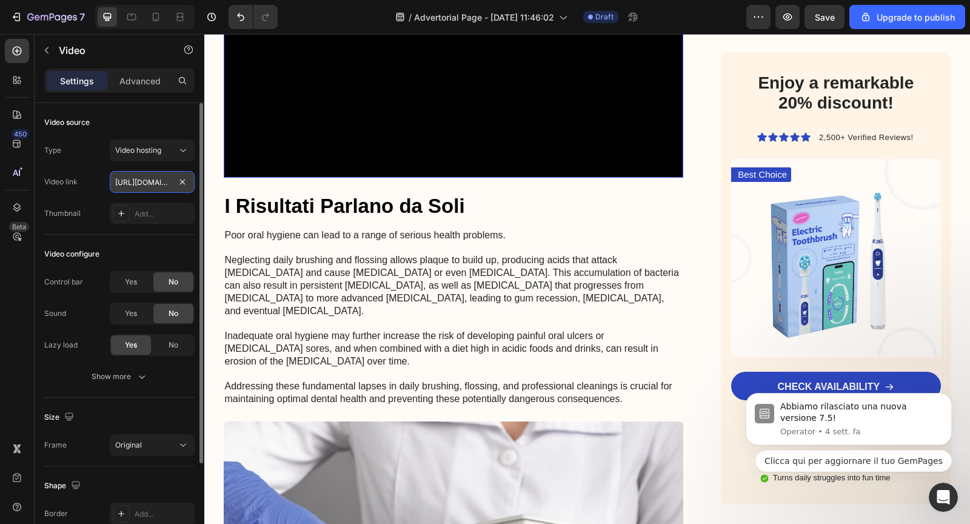
click at [167, 184] on input "https://cdn.shopify.com/s/files/1/0940/9537/6708/files/1709990343-Copia_de_Desi…" at bounding box center [152, 182] width 85 height 22
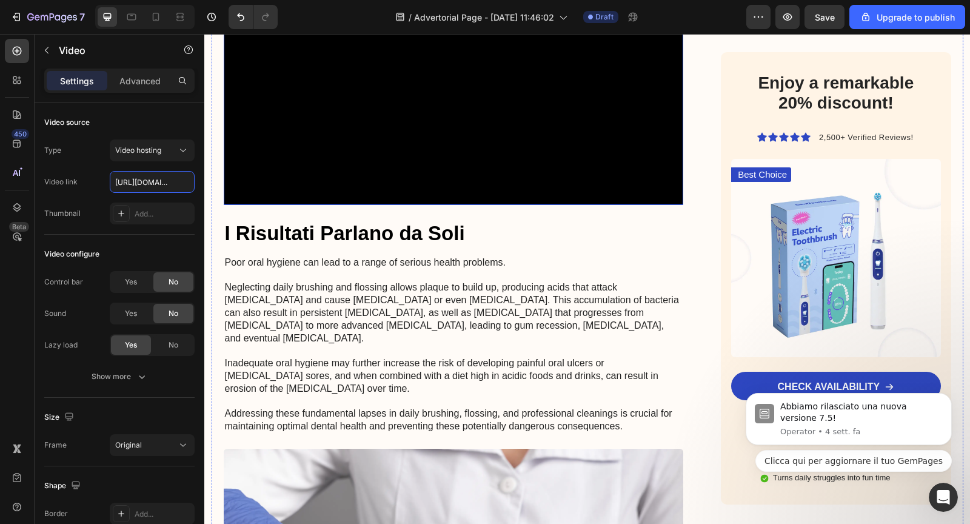
scroll to position [1601, 0]
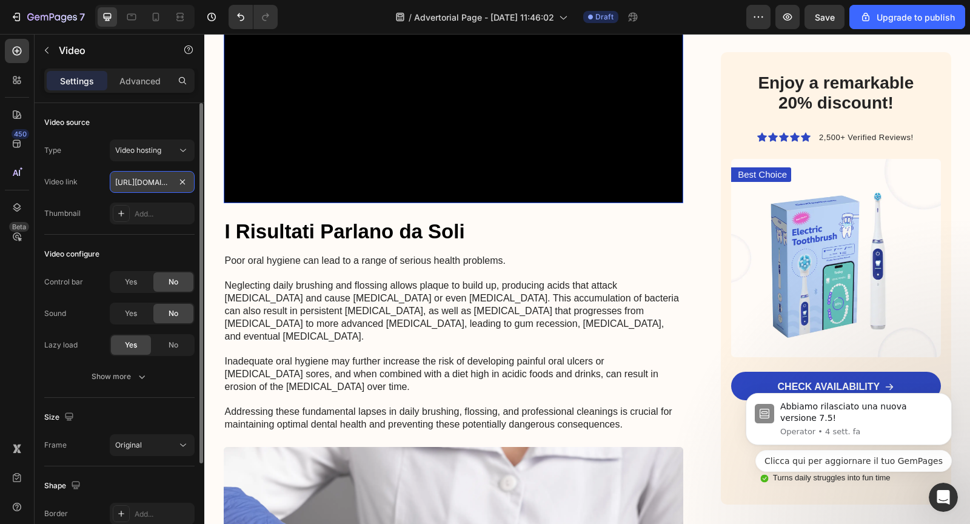
click at [159, 183] on input "https://cdn.shopify.com/s/files/1/0940/9537/6708/files/1709990343-Copia_de_Desi…" at bounding box center [152, 182] width 85 height 22
paste input "https://cdn.shopify.com/videos/c/o/v/ec384418333f44b0ab740cec0f30087e.mp4"
type input "https://cdn.shopify.com/videos/c/o/v/ec384418333f44b0ab740cec0f30087e.mp4"
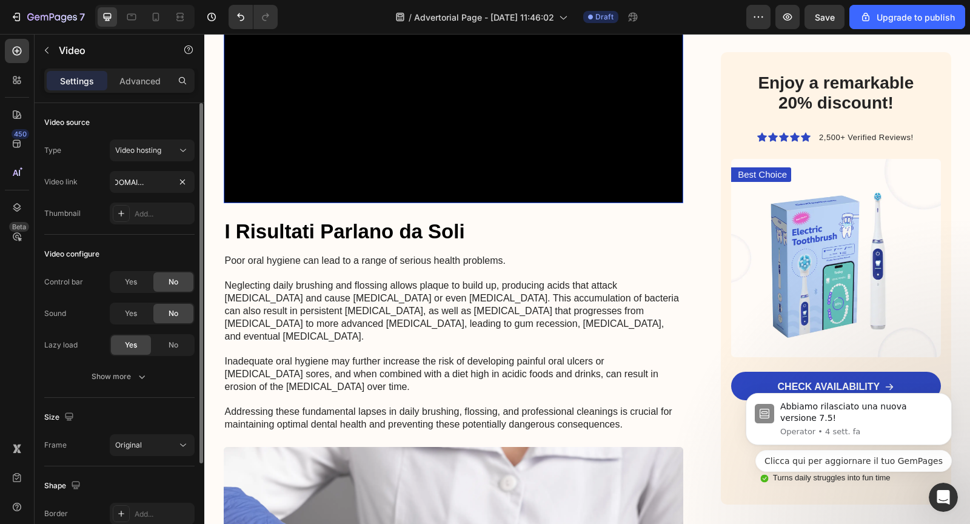
click at [137, 130] on div "Video source" at bounding box center [119, 122] width 150 height 19
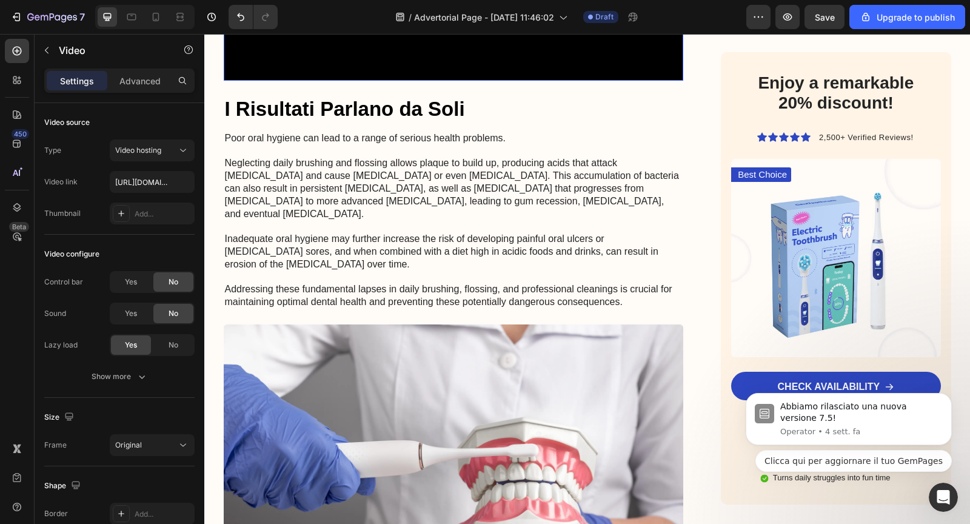
scroll to position [1703, 0]
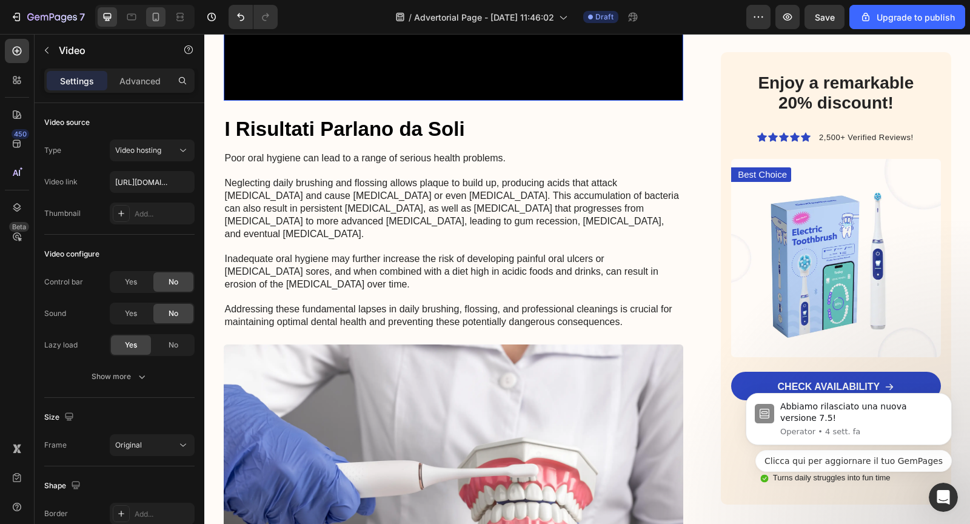
click at [159, 21] on icon at bounding box center [156, 17] width 12 height 12
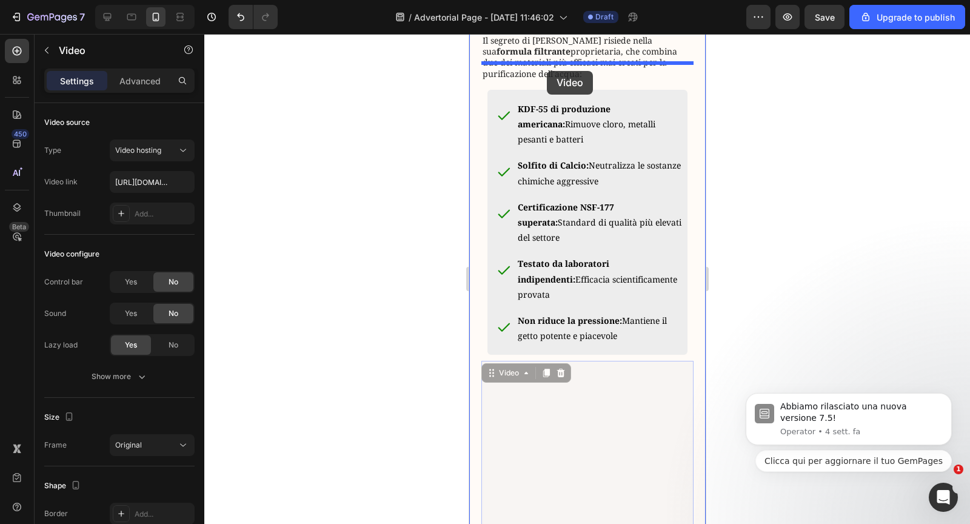
scroll to position [1218, 0]
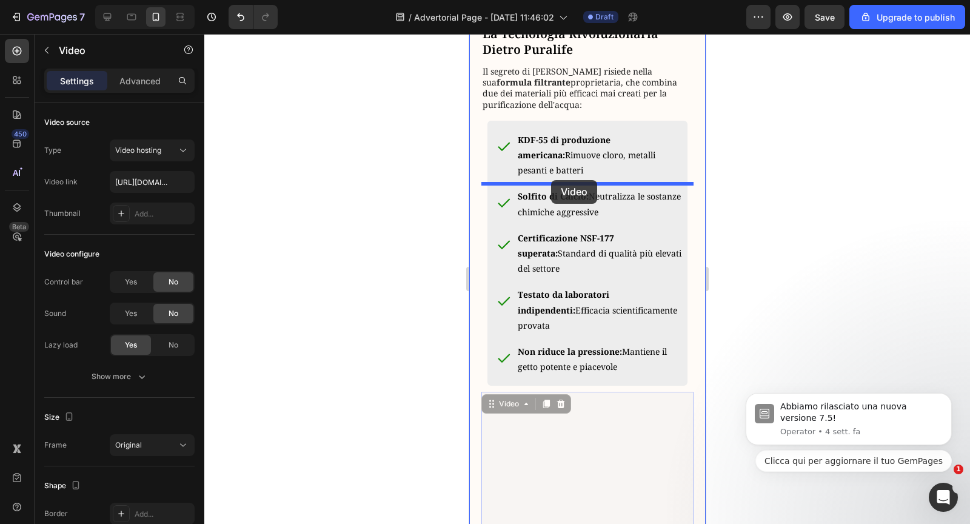
drag, startPoint x: 493, startPoint y: 258, endPoint x: 551, endPoint y: 180, distance: 97.1
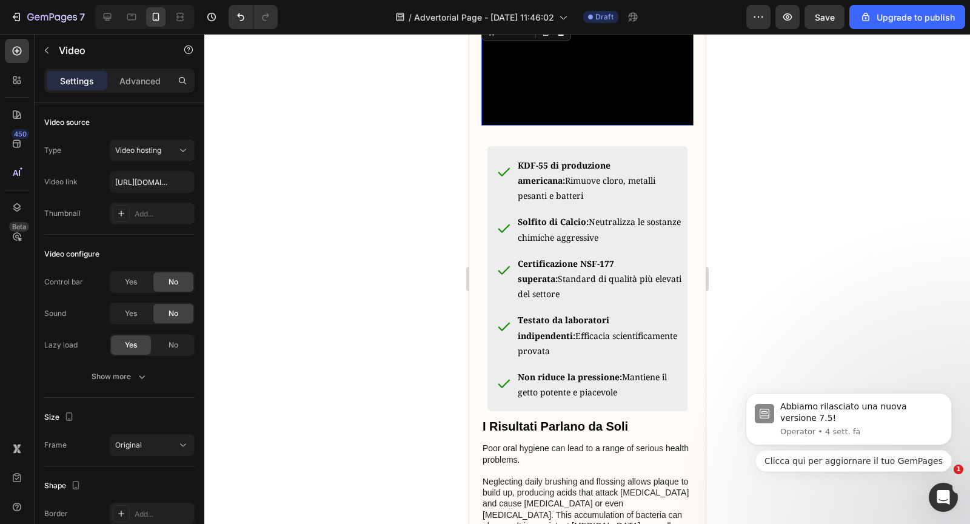
scroll to position [1332, 0]
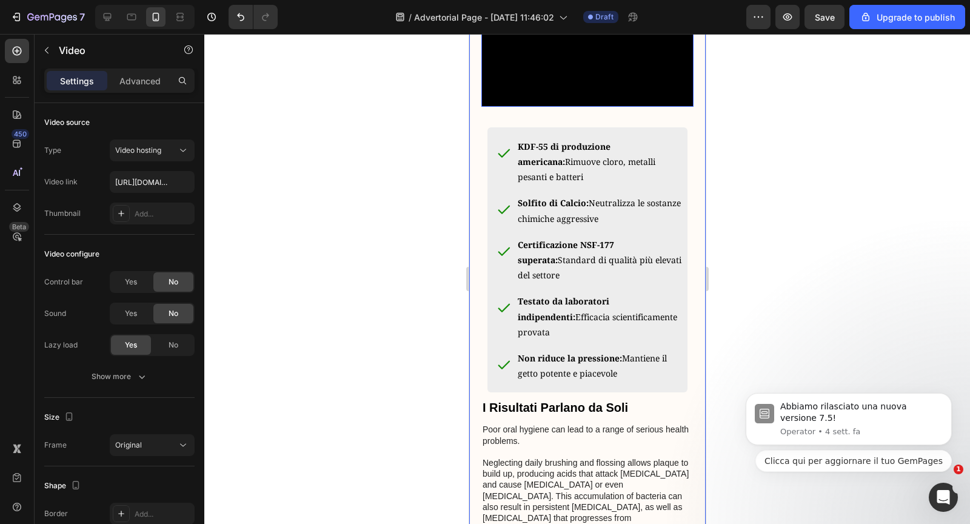
click at [561, 312] on div "Advertorial Text Block Il Segreto per Capelli Splendenti che i Dermatologi Non …" at bounding box center [587, 339] width 212 height 3139
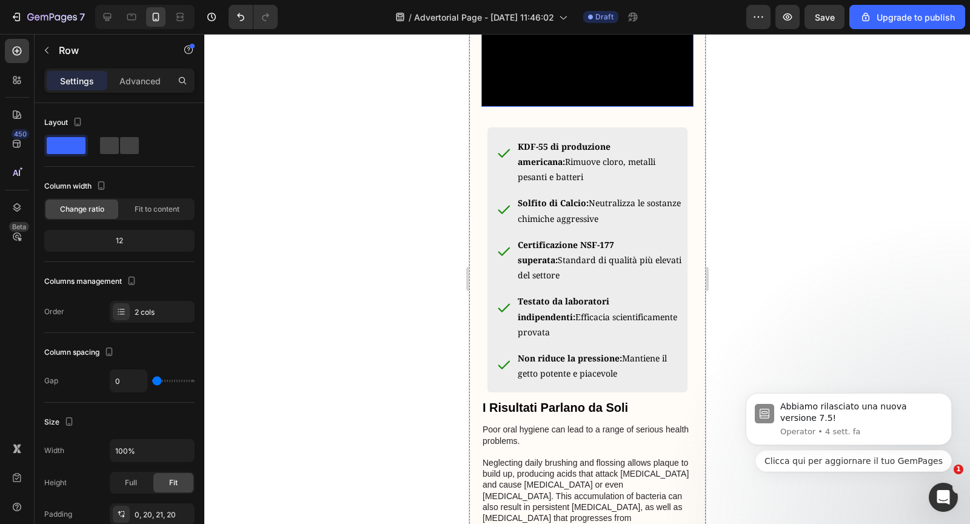
click at [575, 107] on video at bounding box center [587, 54] width 212 height 106
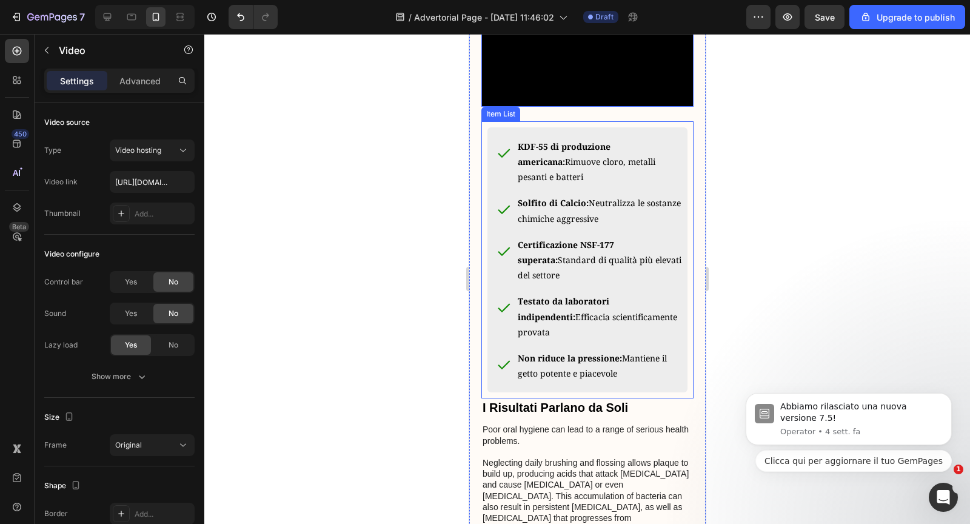
click at [576, 325] on div "KDF-55 di produzione americana: Rimuove cloro, metalli pesanti e batteri Solfit…" at bounding box center [587, 259] width 200 height 265
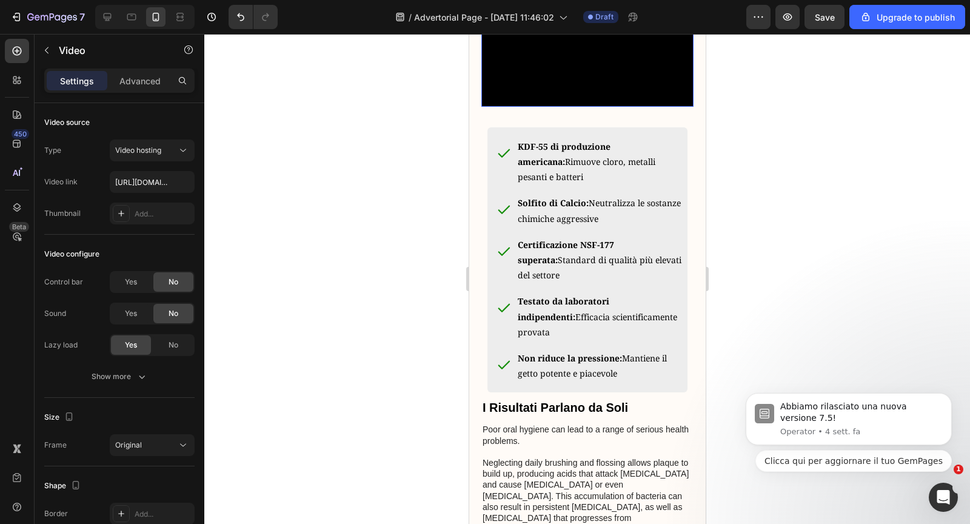
click at [582, 107] on video at bounding box center [587, 54] width 212 height 106
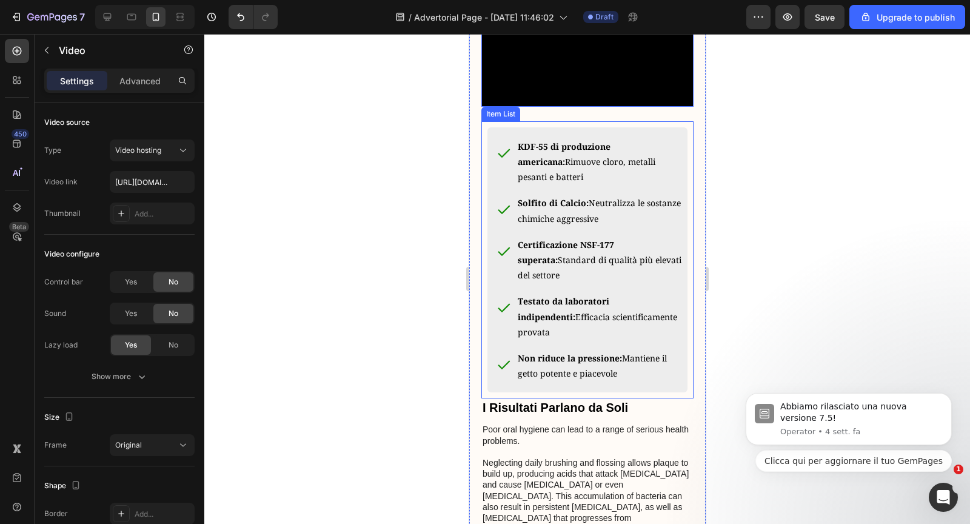
click at [579, 320] on div "KDF-55 di produzione americana: Rimuove cloro, metalli pesanti e batteri Solfit…" at bounding box center [587, 260] width 212 height 278
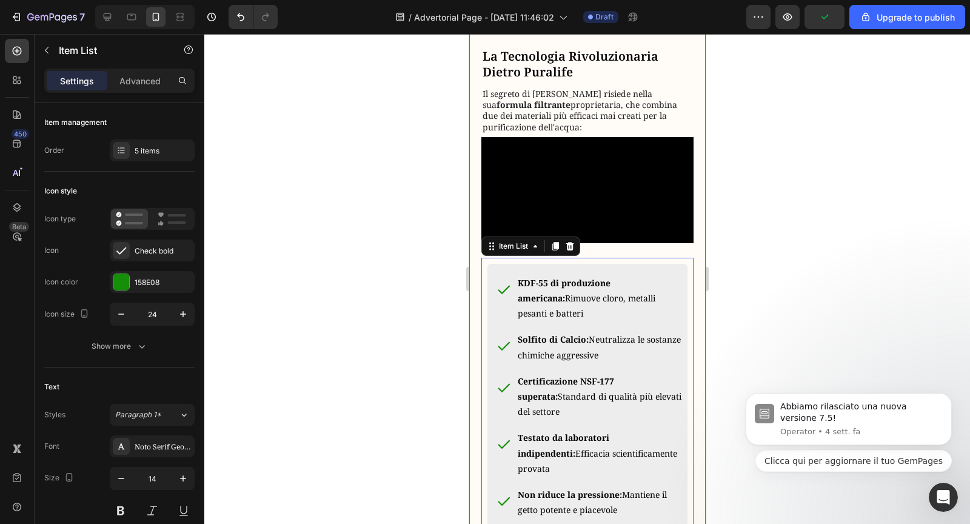
scroll to position [1198, 0]
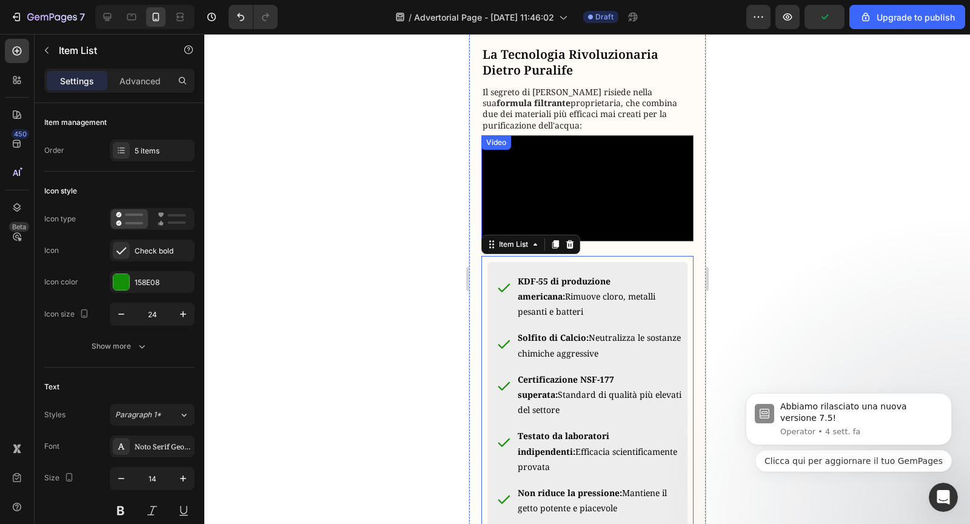
click at [596, 241] on video at bounding box center [587, 188] width 212 height 106
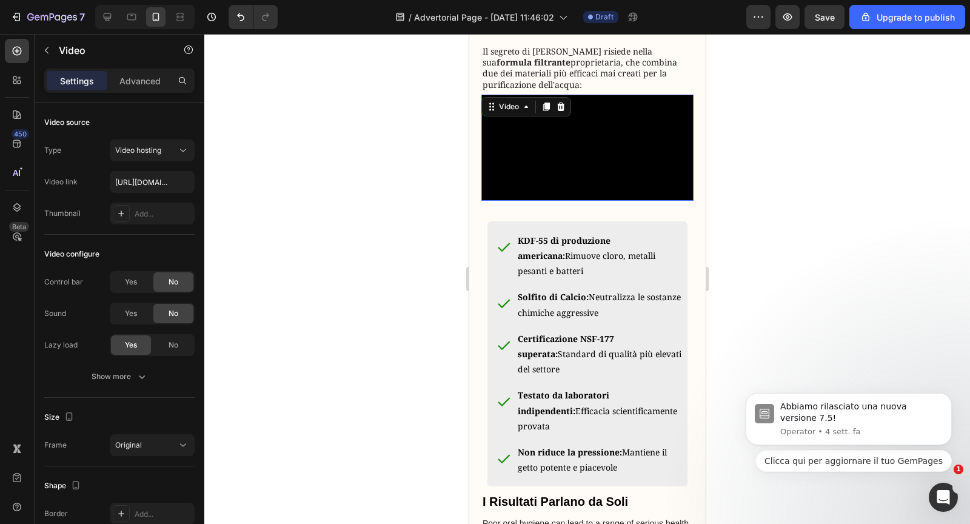
scroll to position [1258, 0]
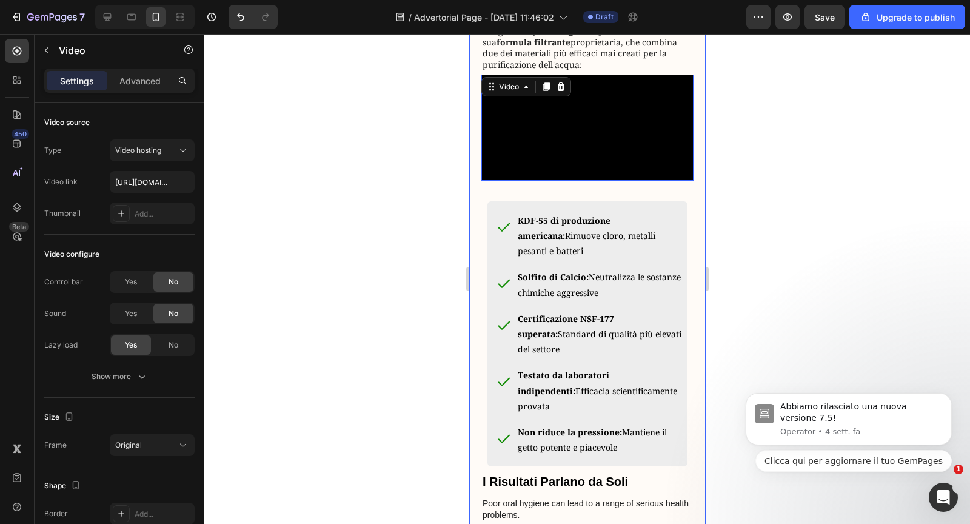
click at [595, 385] on div "Advertorial Text Block Il Segreto per Capelli Splendenti che i Dermatologi Non …" at bounding box center [587, 413] width 212 height 3139
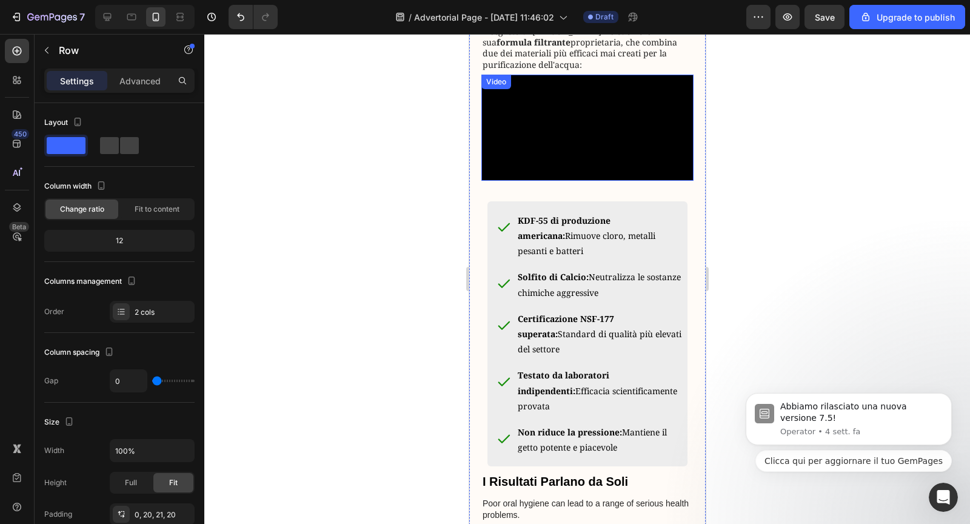
click at [528, 162] on div "Video" at bounding box center [587, 128] width 212 height 106
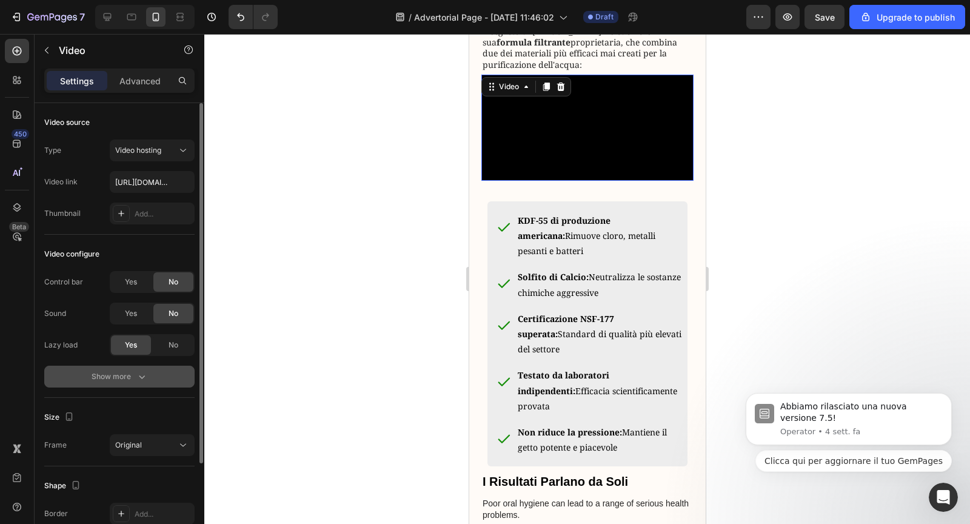
click at [141, 373] on icon "button" at bounding box center [142, 376] width 12 height 12
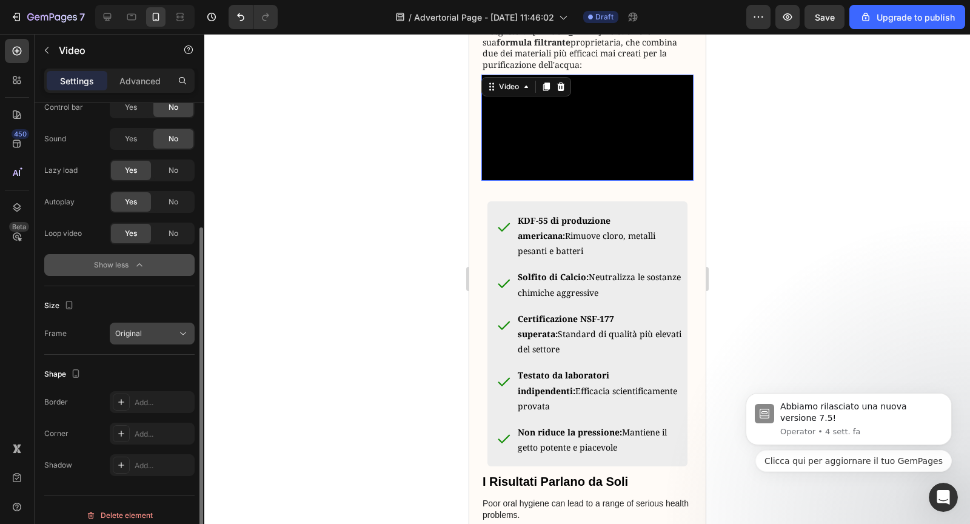
scroll to position [174, 0]
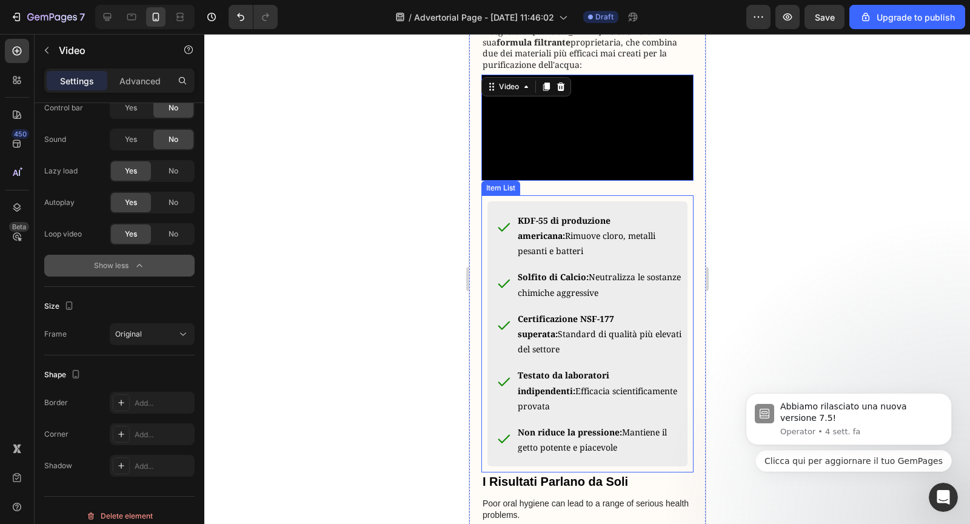
click at [495, 240] on div at bounding box center [499, 226] width 24 height 27
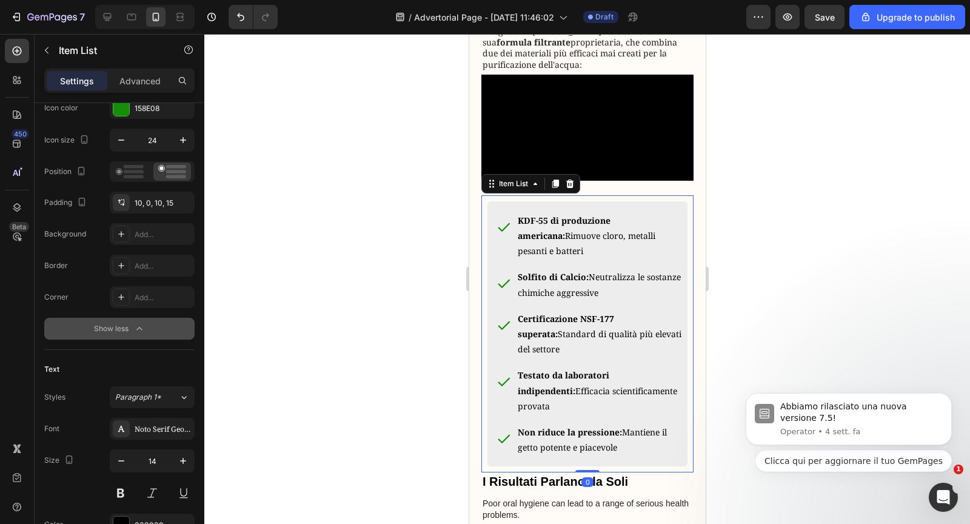
scroll to position [0, 0]
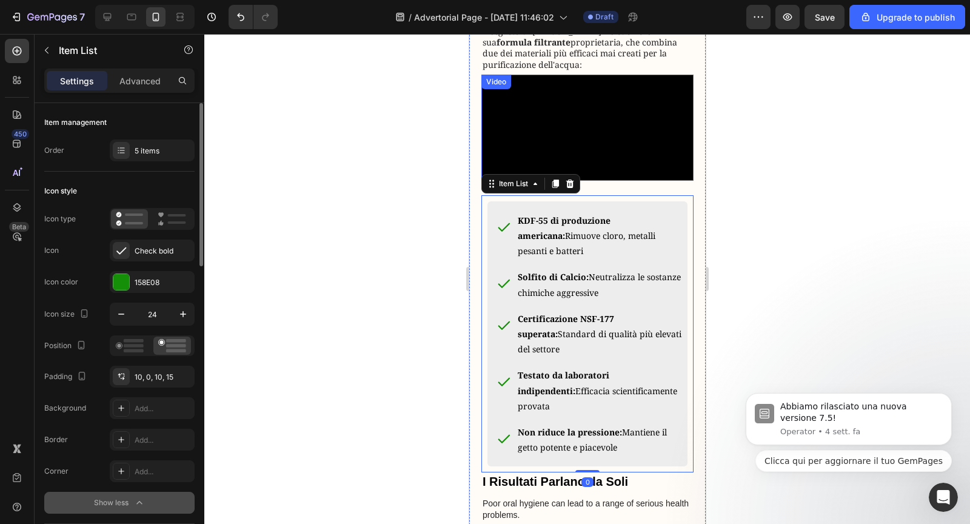
click at [524, 181] on video at bounding box center [587, 128] width 212 height 106
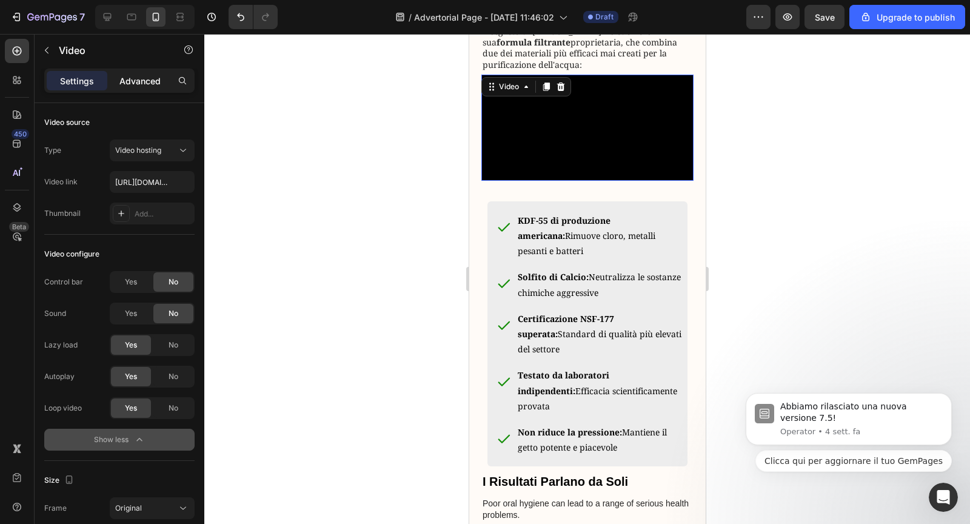
click at [134, 82] on p "Advanced" at bounding box center [139, 81] width 41 height 13
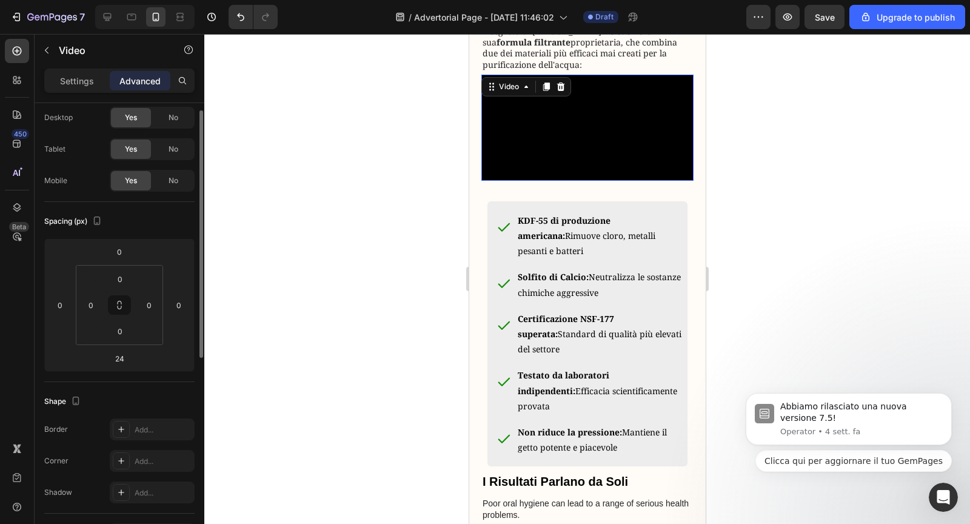
scroll to position [35, 0]
click at [124, 347] on input "24" at bounding box center [119, 356] width 24 height 18
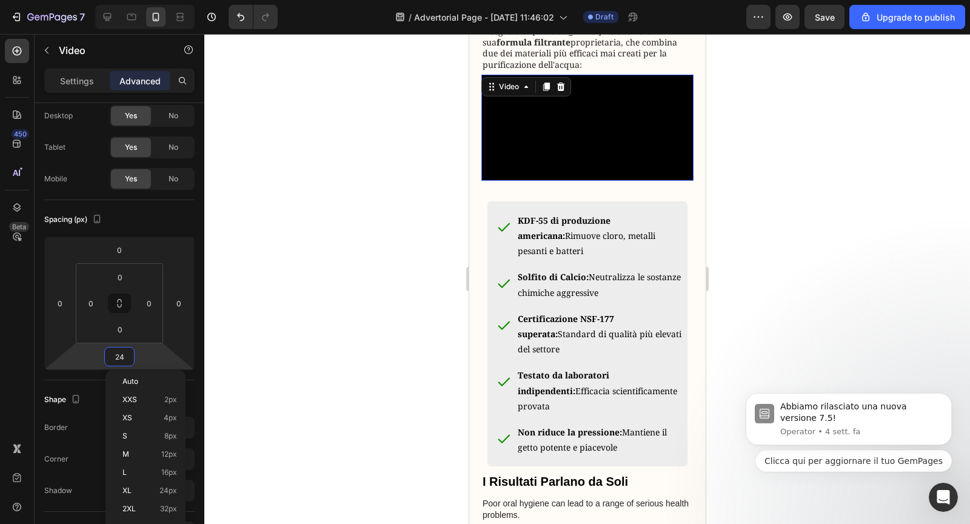
type input "2"
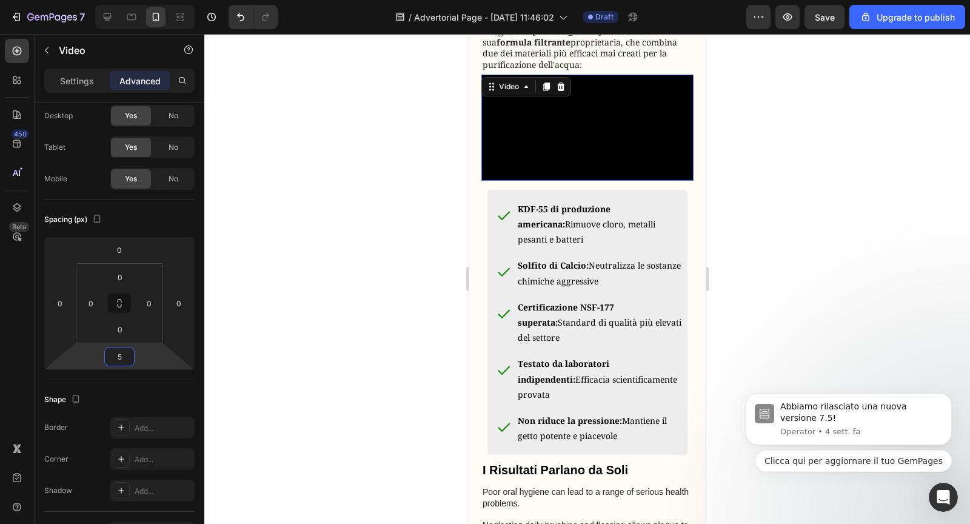
type input "5"
click at [107, 392] on div "Shape" at bounding box center [119, 399] width 150 height 19
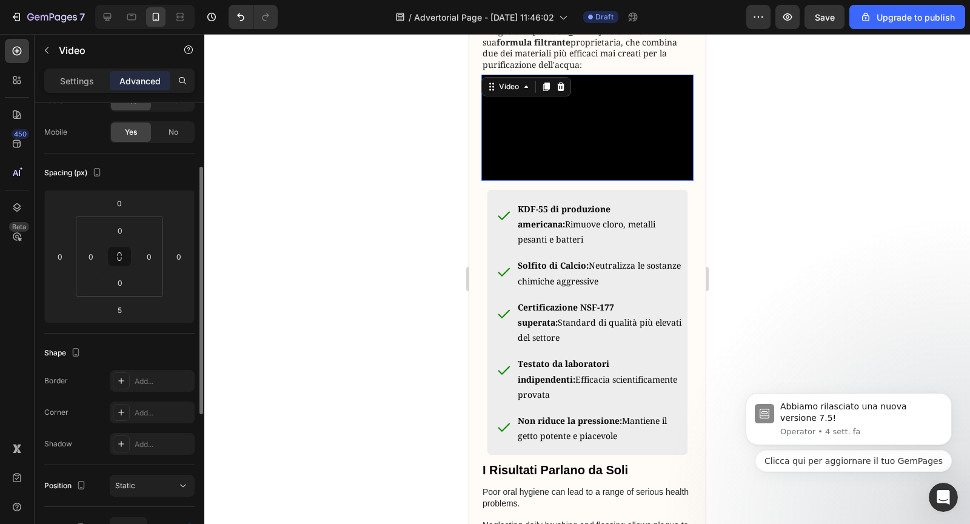
scroll to position [101, 0]
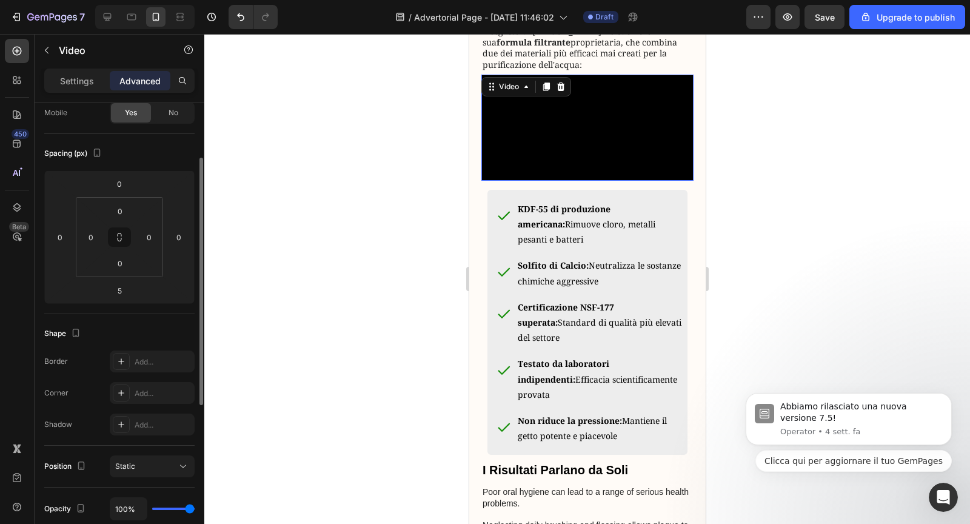
click at [124, 453] on div "Position Static" at bounding box center [119, 466] width 150 height 42
click at [124, 462] on span "Static" at bounding box center [125, 465] width 20 height 9
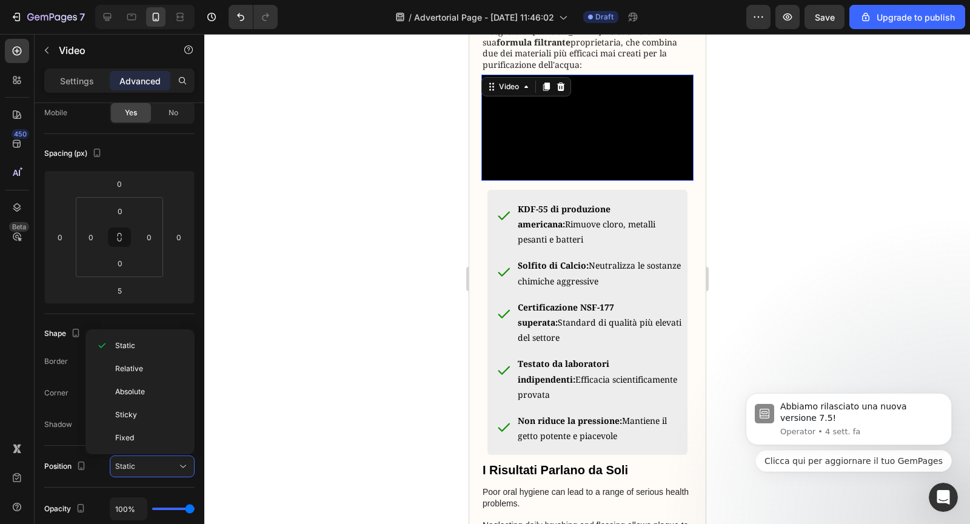
click at [261, 406] on div at bounding box center [586, 279] width 765 height 490
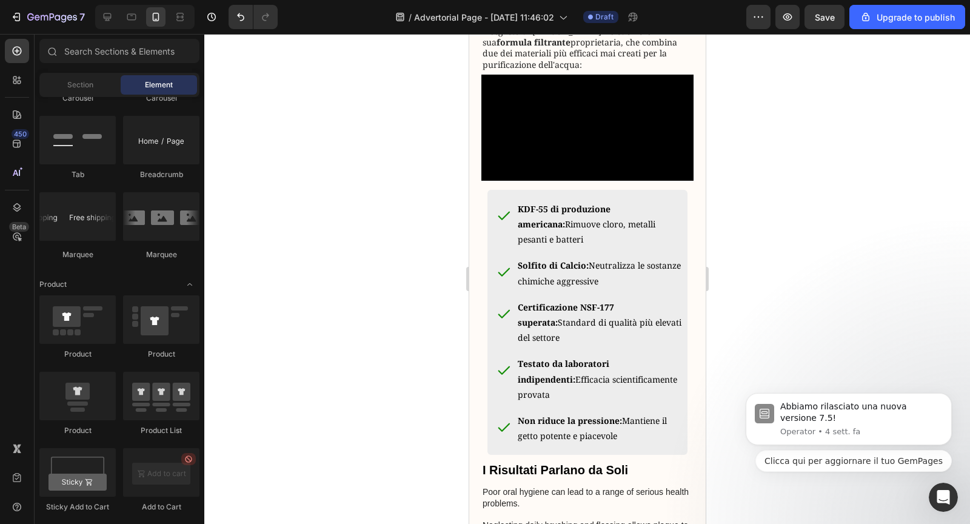
click at [492, 181] on video at bounding box center [587, 128] width 212 height 106
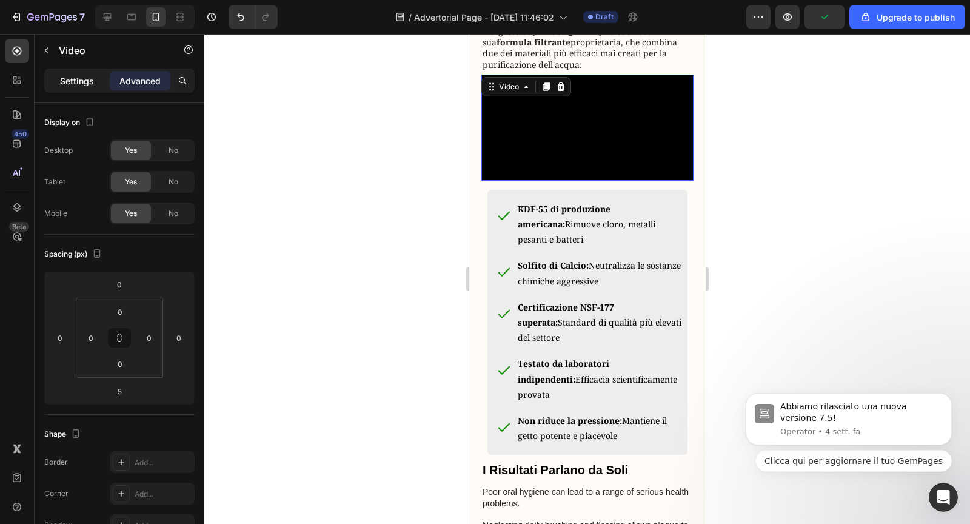
click at [77, 89] on div "Settings" at bounding box center [77, 80] width 61 height 19
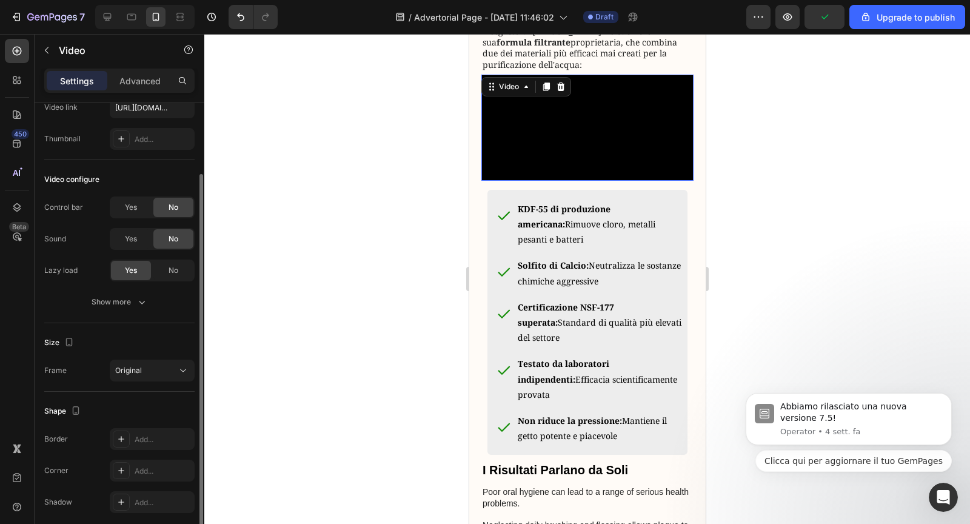
scroll to position [81, 0]
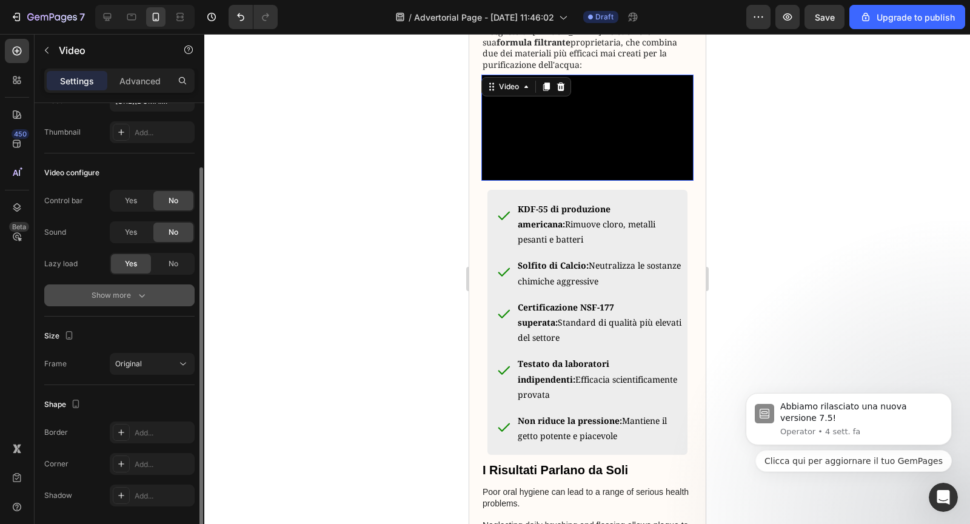
click at [139, 302] on button "Show more" at bounding box center [119, 295] width 150 height 22
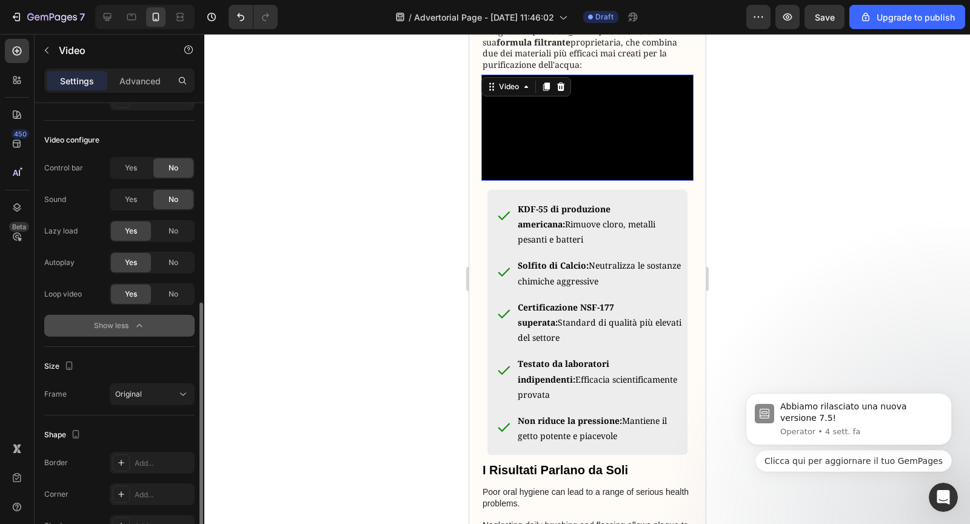
scroll to position [183, 0]
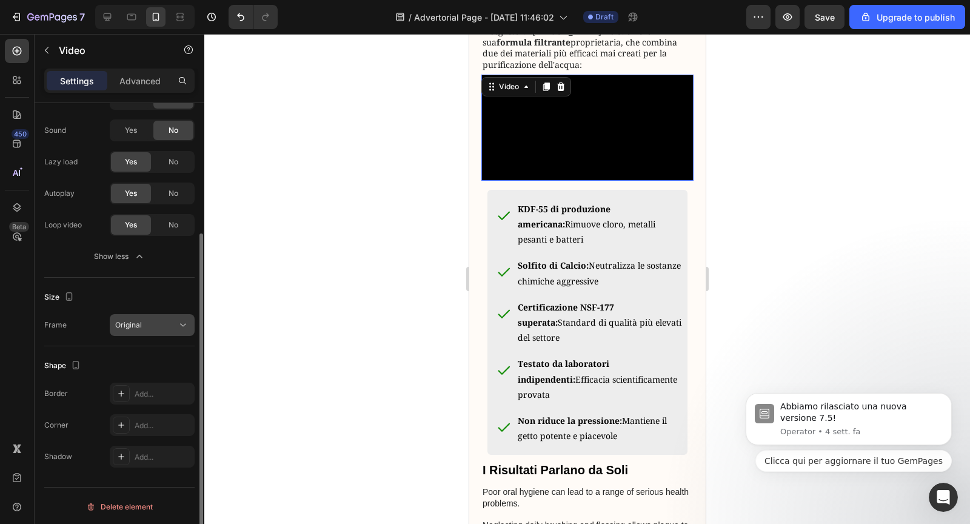
click at [142, 330] on button "Original" at bounding box center [152, 325] width 85 height 22
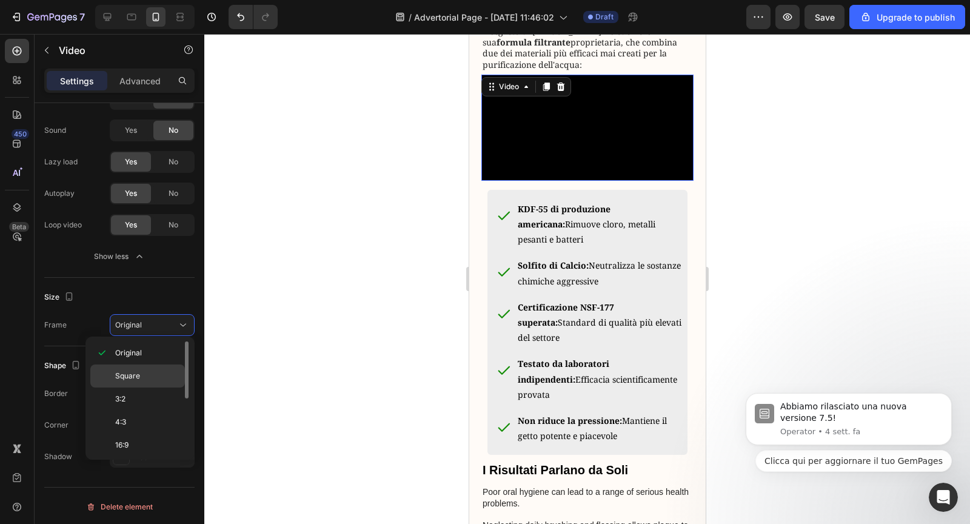
click at [132, 375] on span "Square" at bounding box center [127, 375] width 25 height 11
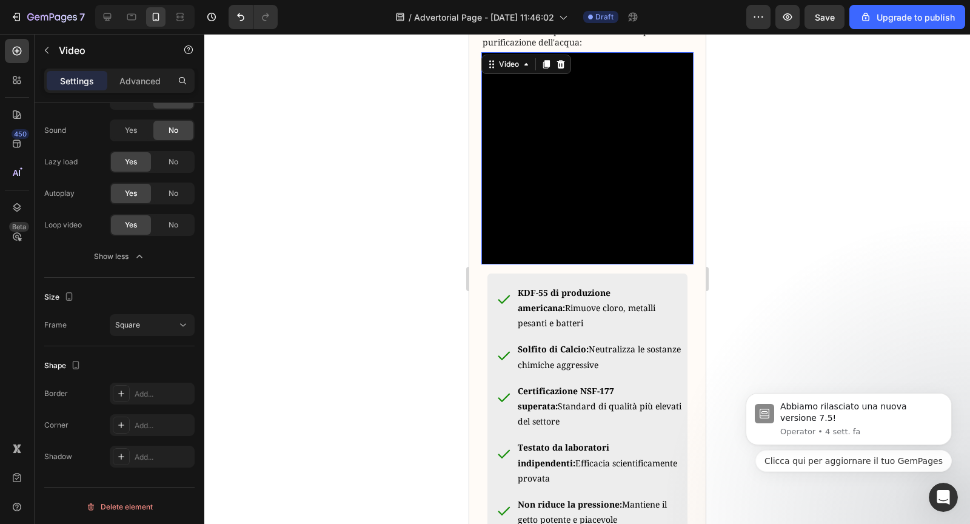
scroll to position [1287, 0]
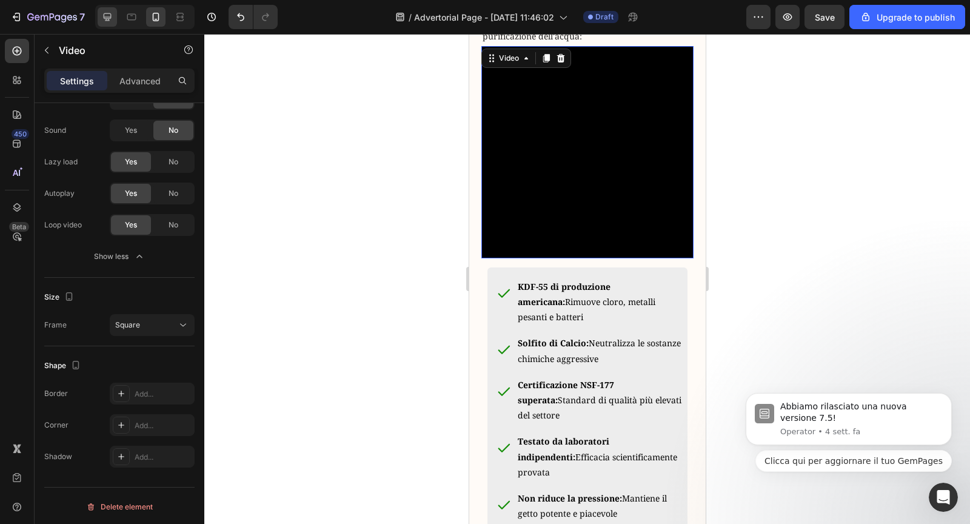
click at [104, 23] on div at bounding box center [107, 16] width 19 height 19
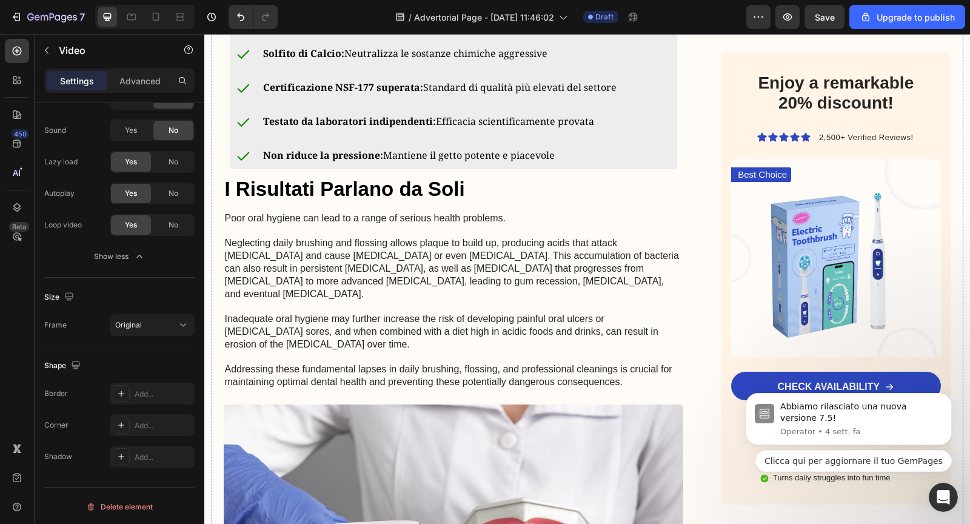
scroll to position [1648, 0]
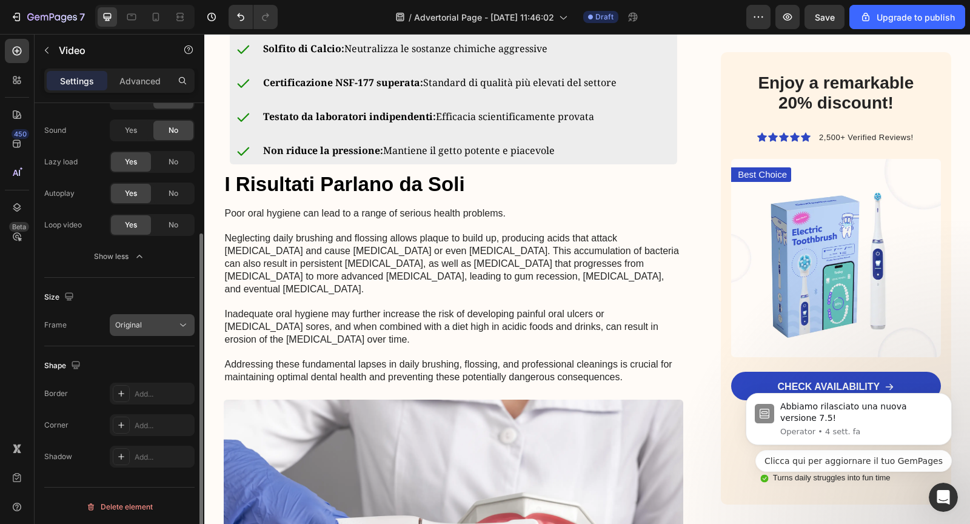
click at [155, 333] on button "Original" at bounding box center [152, 325] width 85 height 22
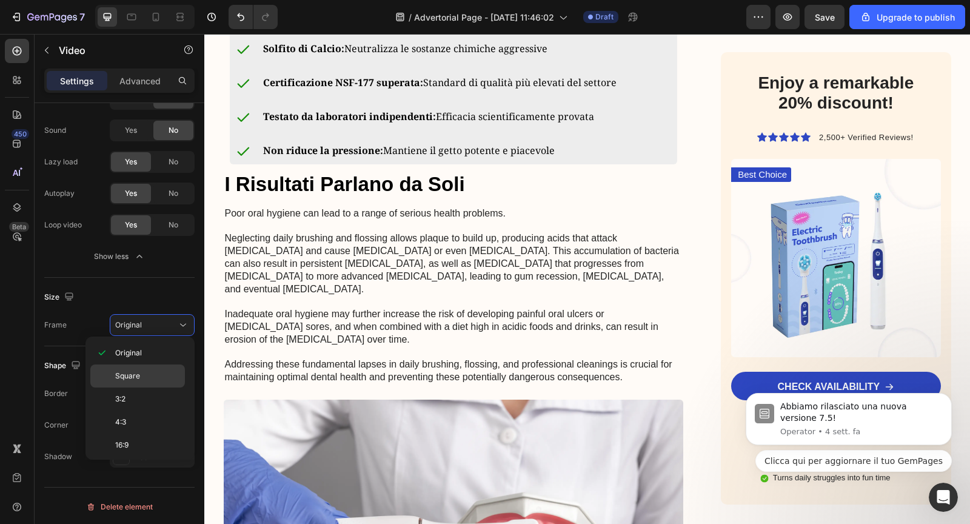
click at [147, 372] on p "Square" at bounding box center [147, 375] width 64 height 11
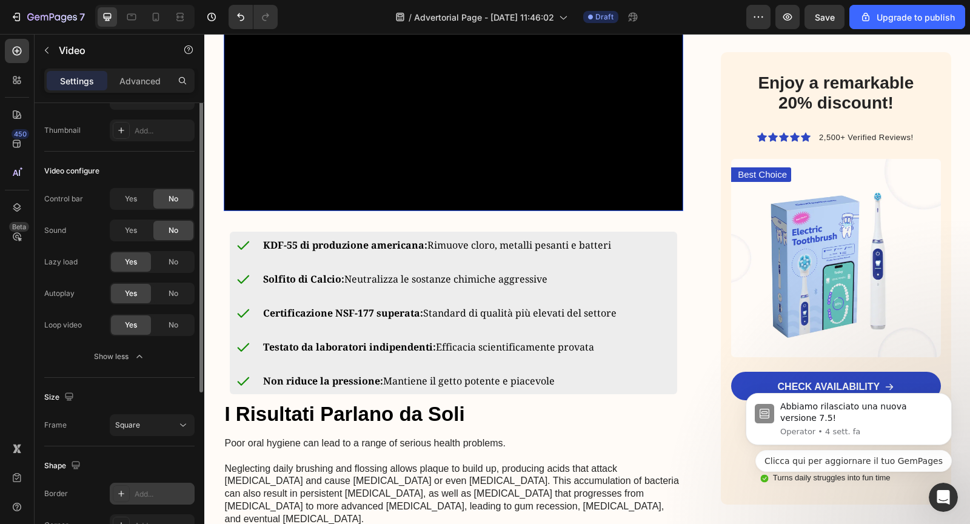
scroll to position [0, 0]
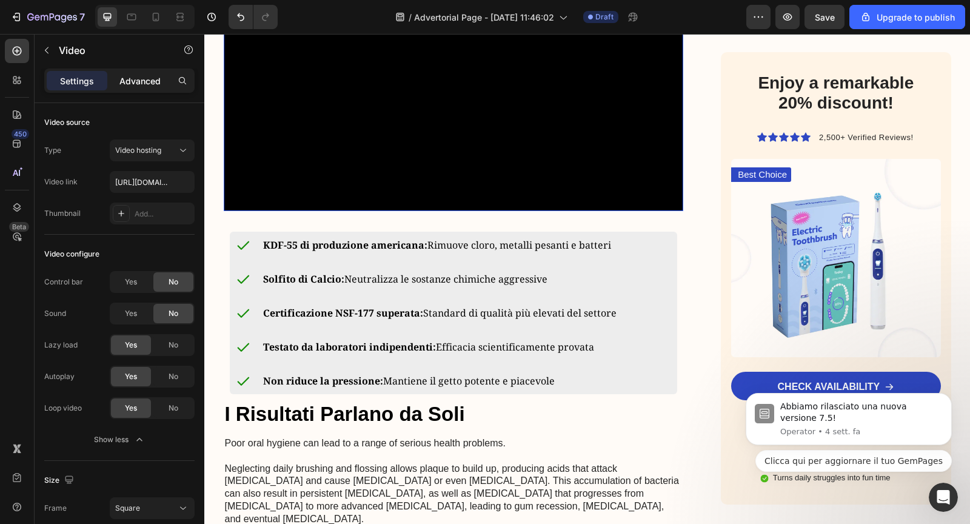
click at [129, 82] on p "Advanced" at bounding box center [139, 81] width 41 height 13
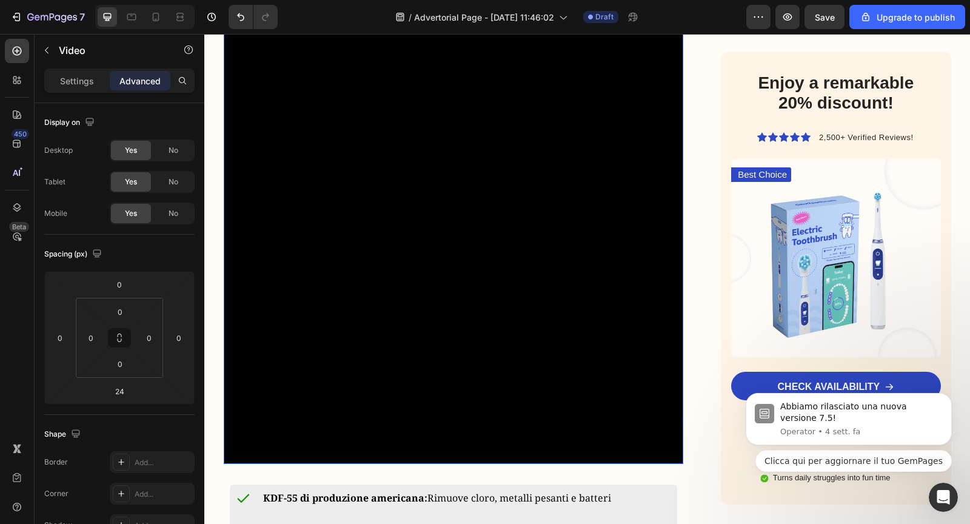
scroll to position [1394, 0]
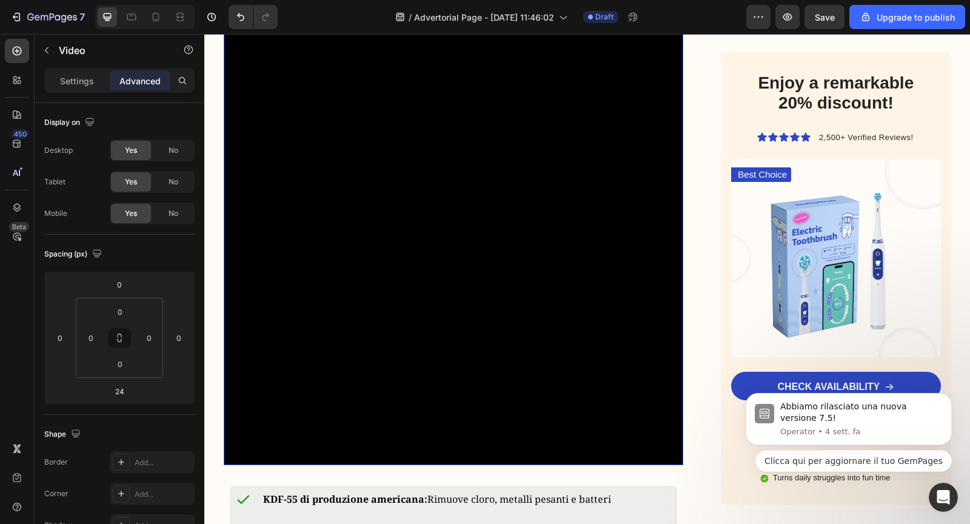
click at [673, 239] on video at bounding box center [454, 235] width 460 height 460
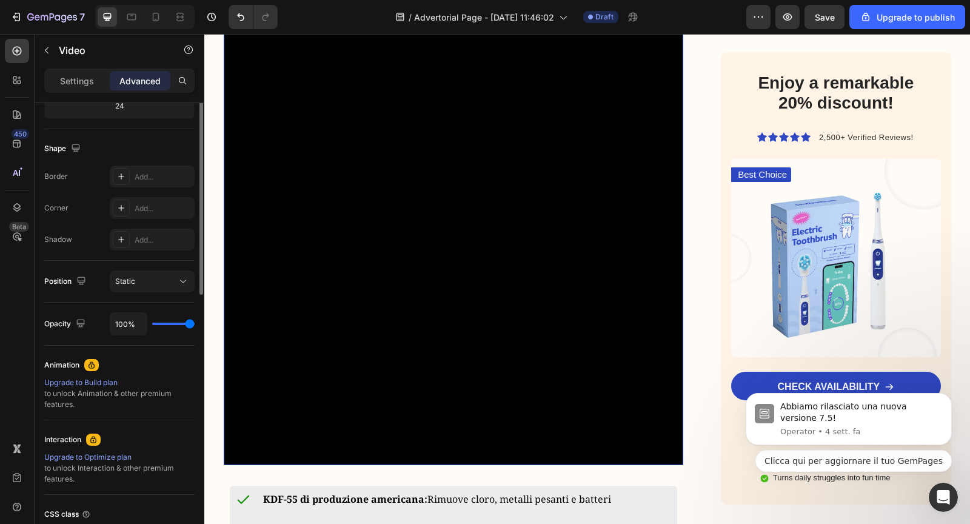
scroll to position [0, 0]
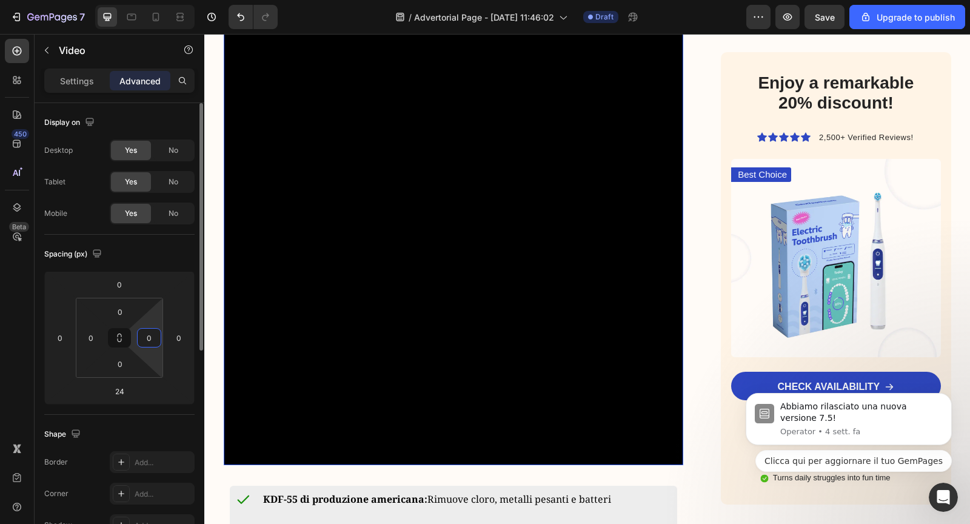
click at [147, 339] on input "0" at bounding box center [149, 337] width 18 height 18
type input "1"
type input "-"
click at [186, 345] on div "0" at bounding box center [179, 337] width 24 height 19
type input "0"
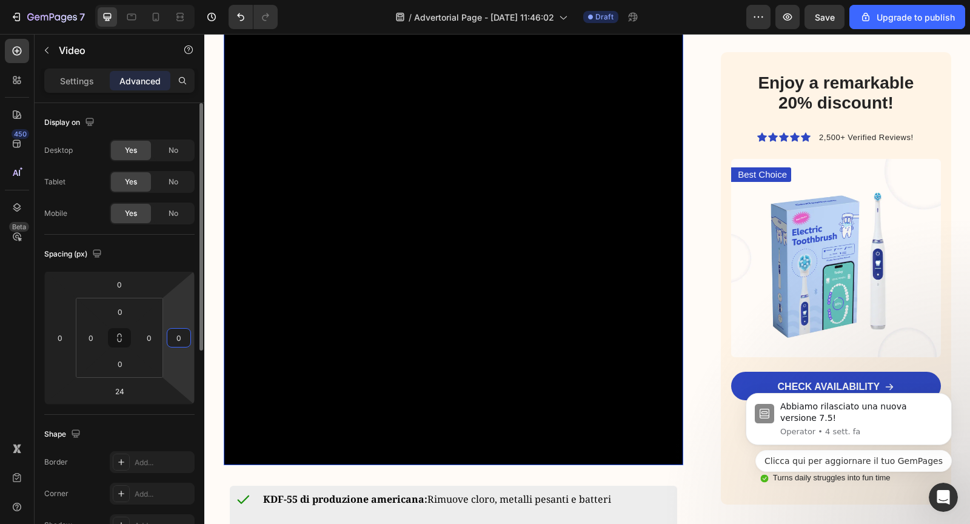
click at [180, 338] on input "0" at bounding box center [179, 337] width 18 height 18
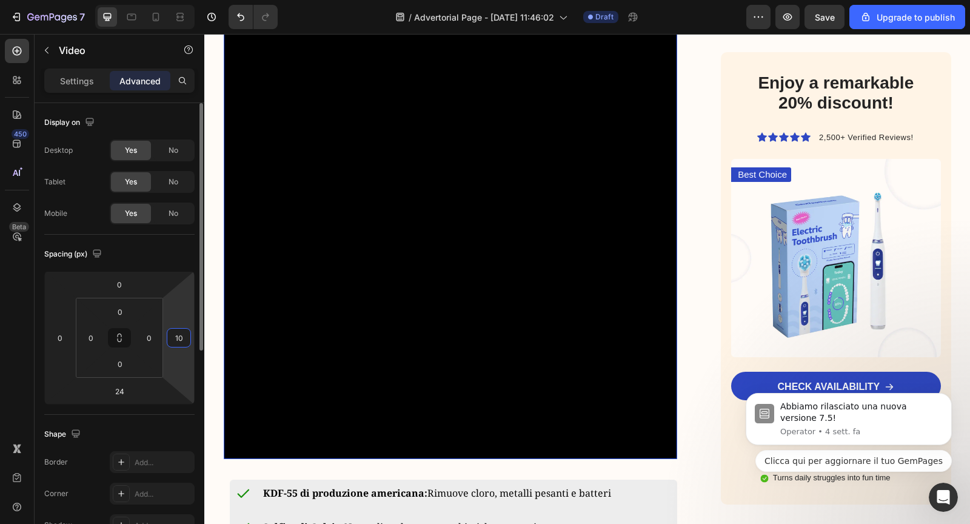
type input "1"
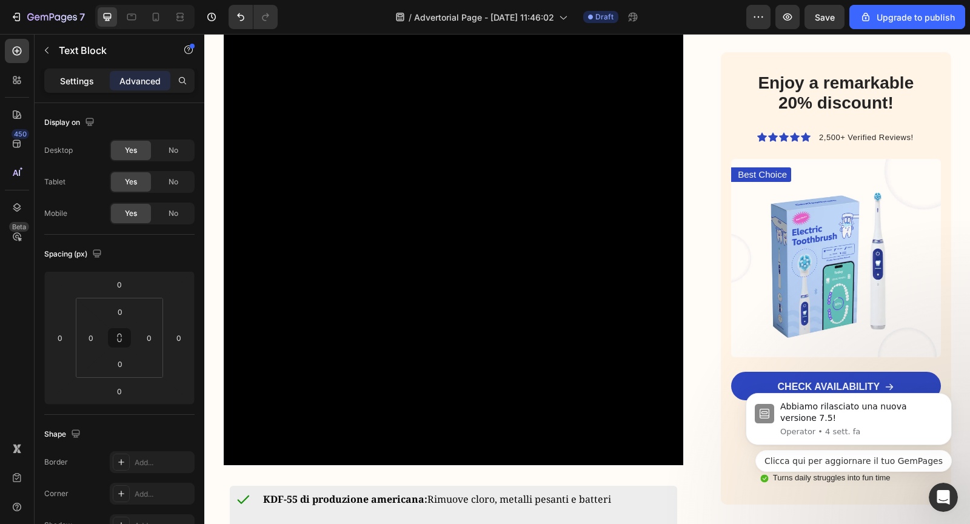
click at [89, 85] on p "Settings" at bounding box center [77, 81] width 34 height 13
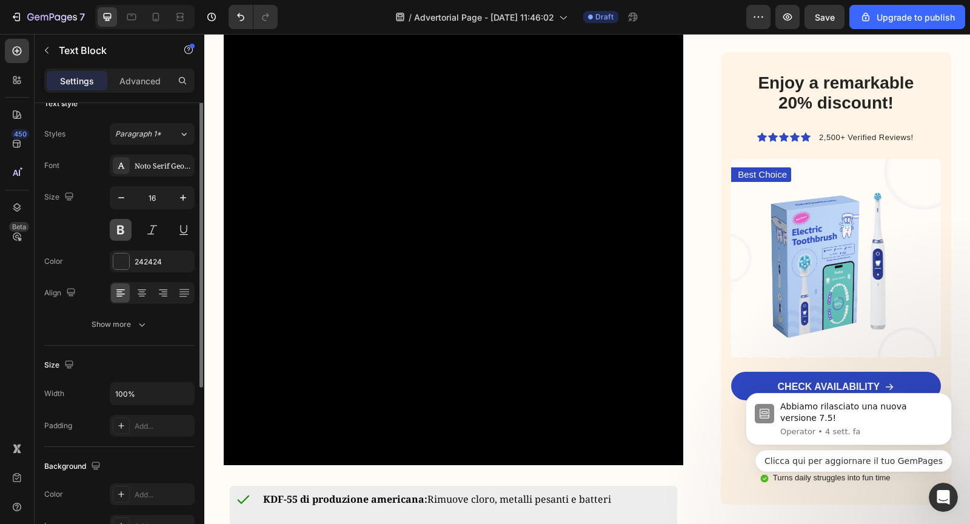
scroll to position [25, 0]
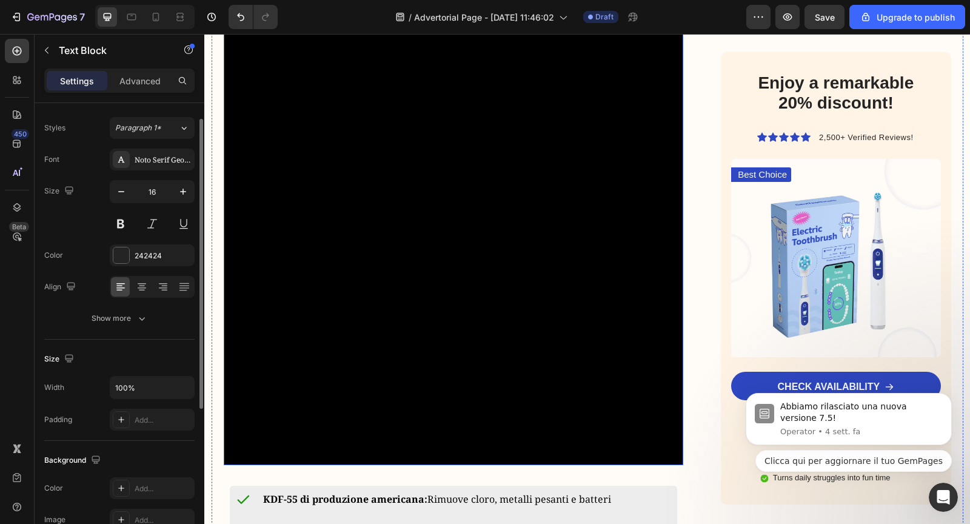
click at [326, 345] on video at bounding box center [454, 235] width 460 height 460
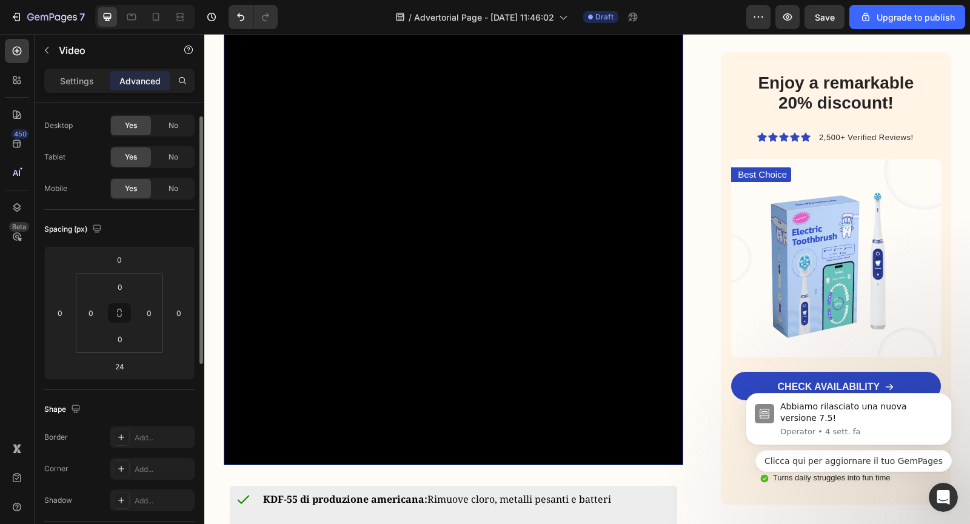
scroll to position [0, 0]
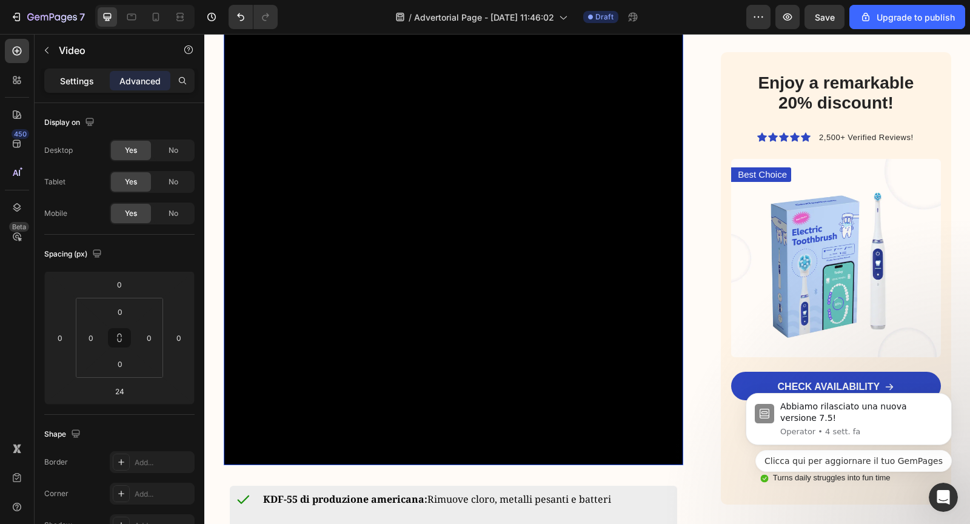
click at [71, 81] on p "Settings" at bounding box center [77, 81] width 34 height 13
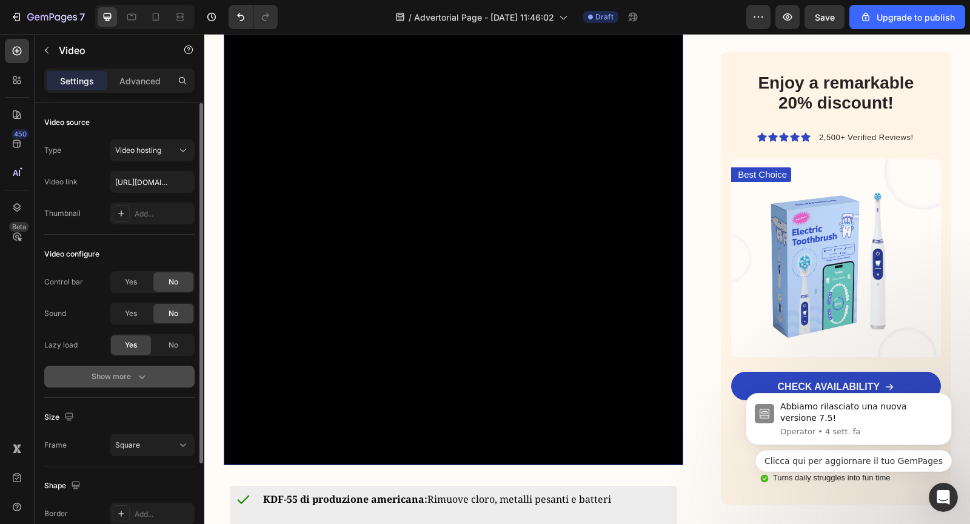
click at [132, 373] on div "Show more" at bounding box center [120, 376] width 56 height 12
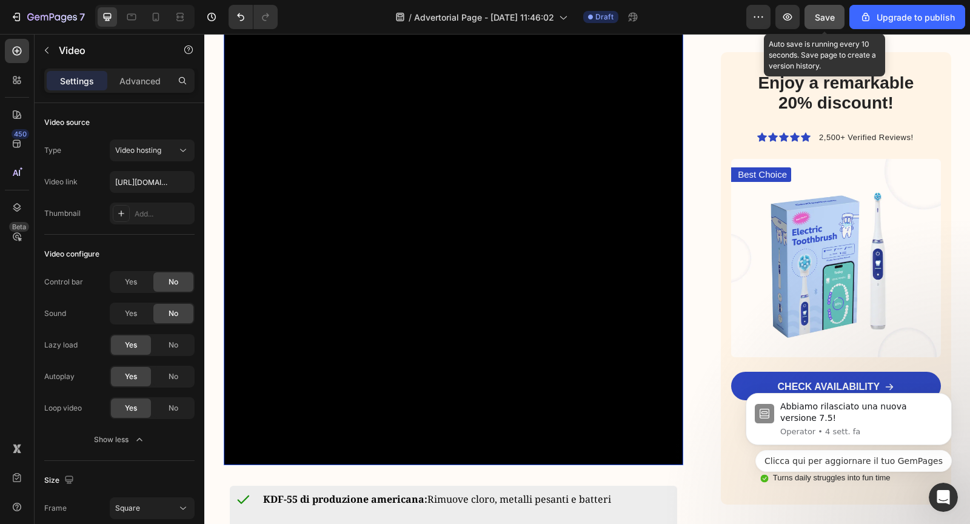
click at [808, 19] on button "Save" at bounding box center [824, 17] width 40 height 24
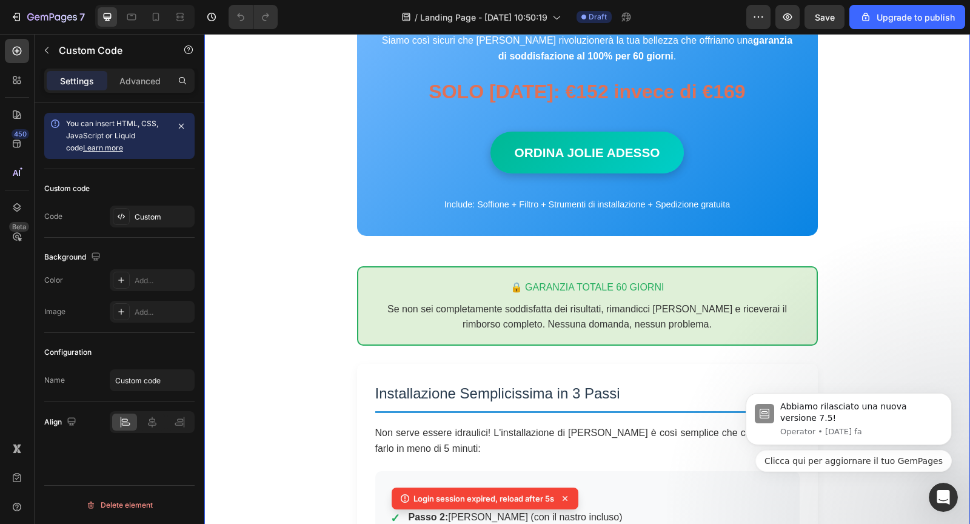
scroll to position [2104, 0]
